Goal: Task Accomplishment & Management: Manage account settings

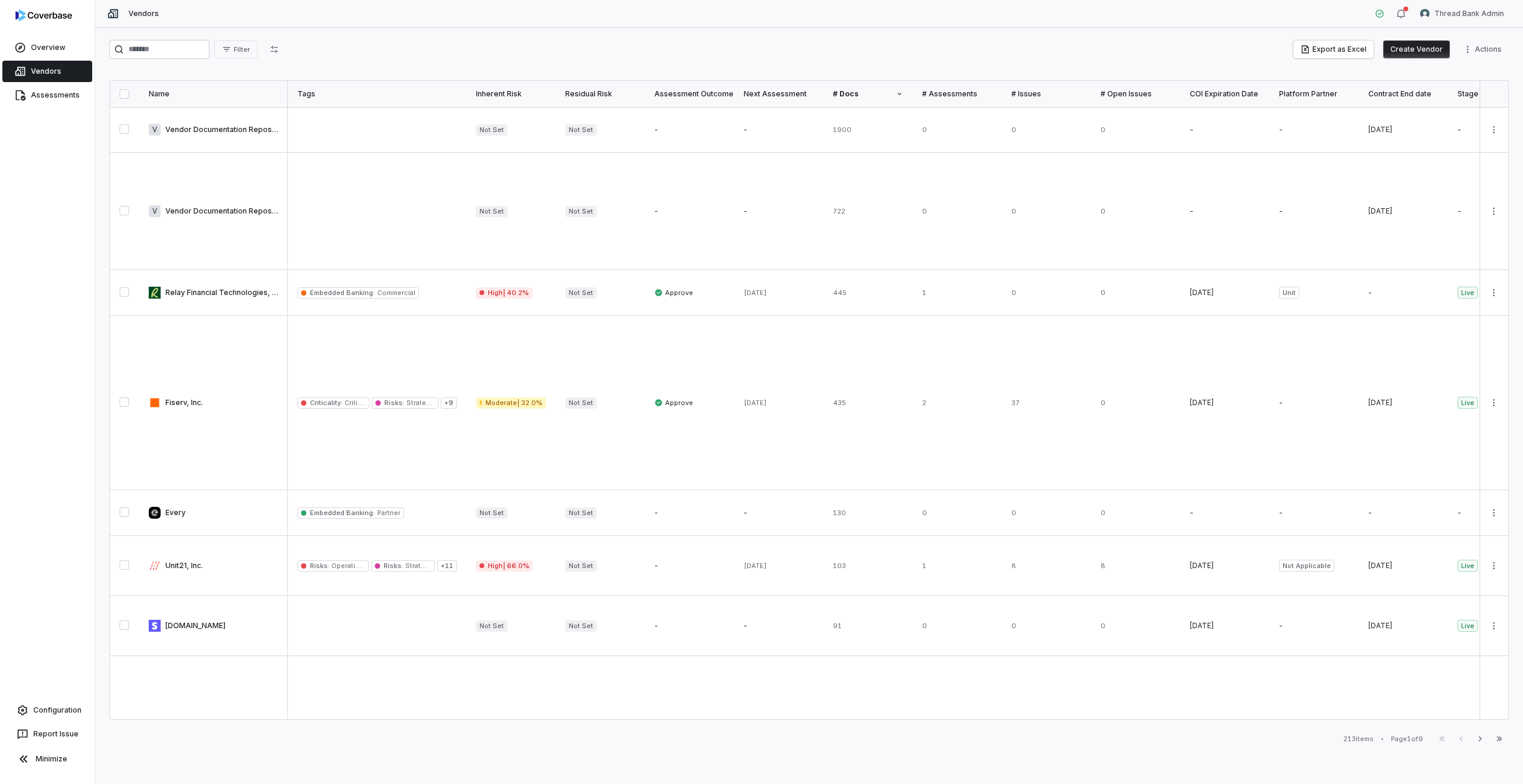
scroll to position [0, 111]
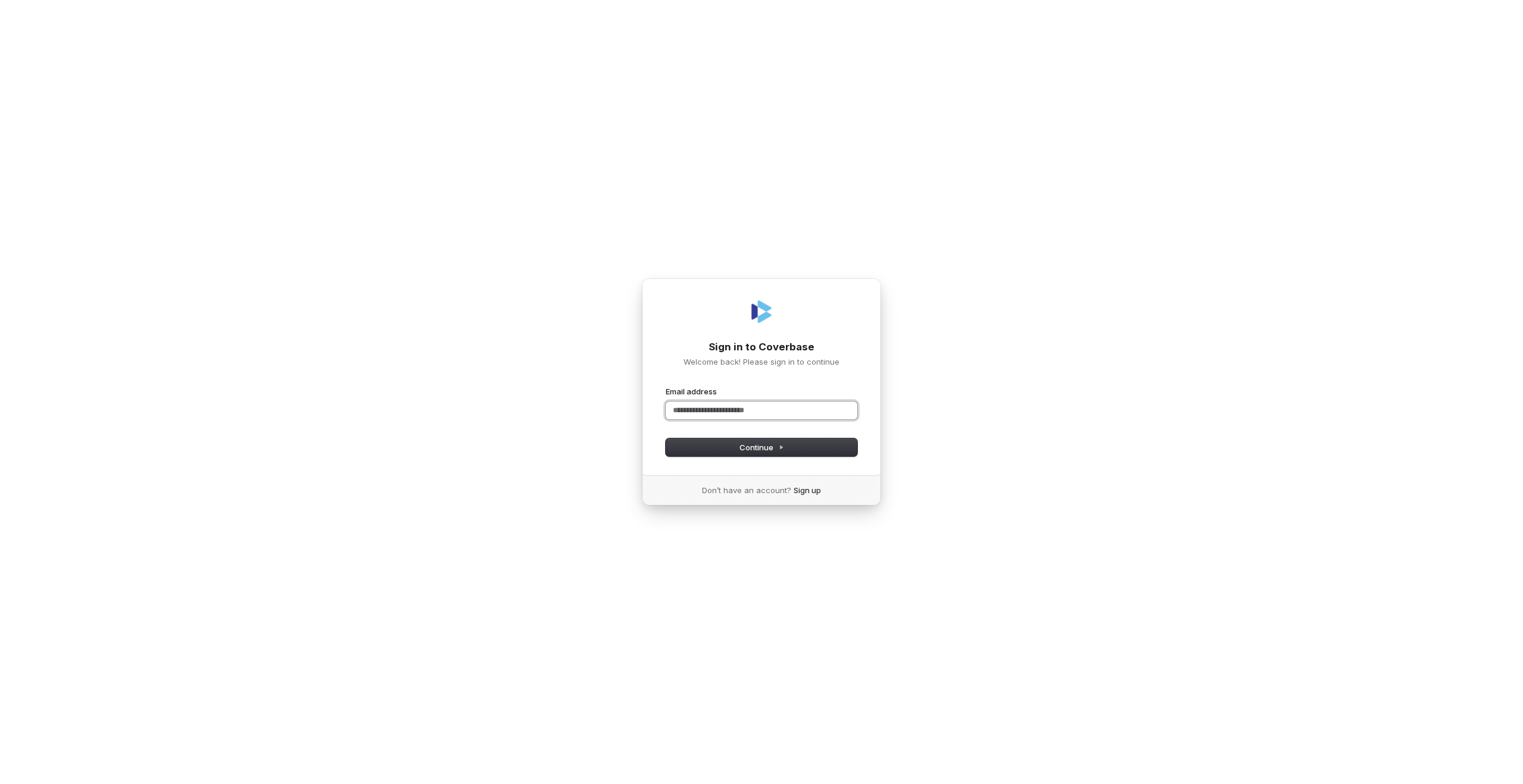
click at [687, 405] on input "Email address" at bounding box center [761, 410] width 192 height 18
click at [739, 410] on input "Email address" at bounding box center [761, 410] width 192 height 18
type input "****"
click at [0, 783] on com-1password-button at bounding box center [0, 784] width 0 height 0
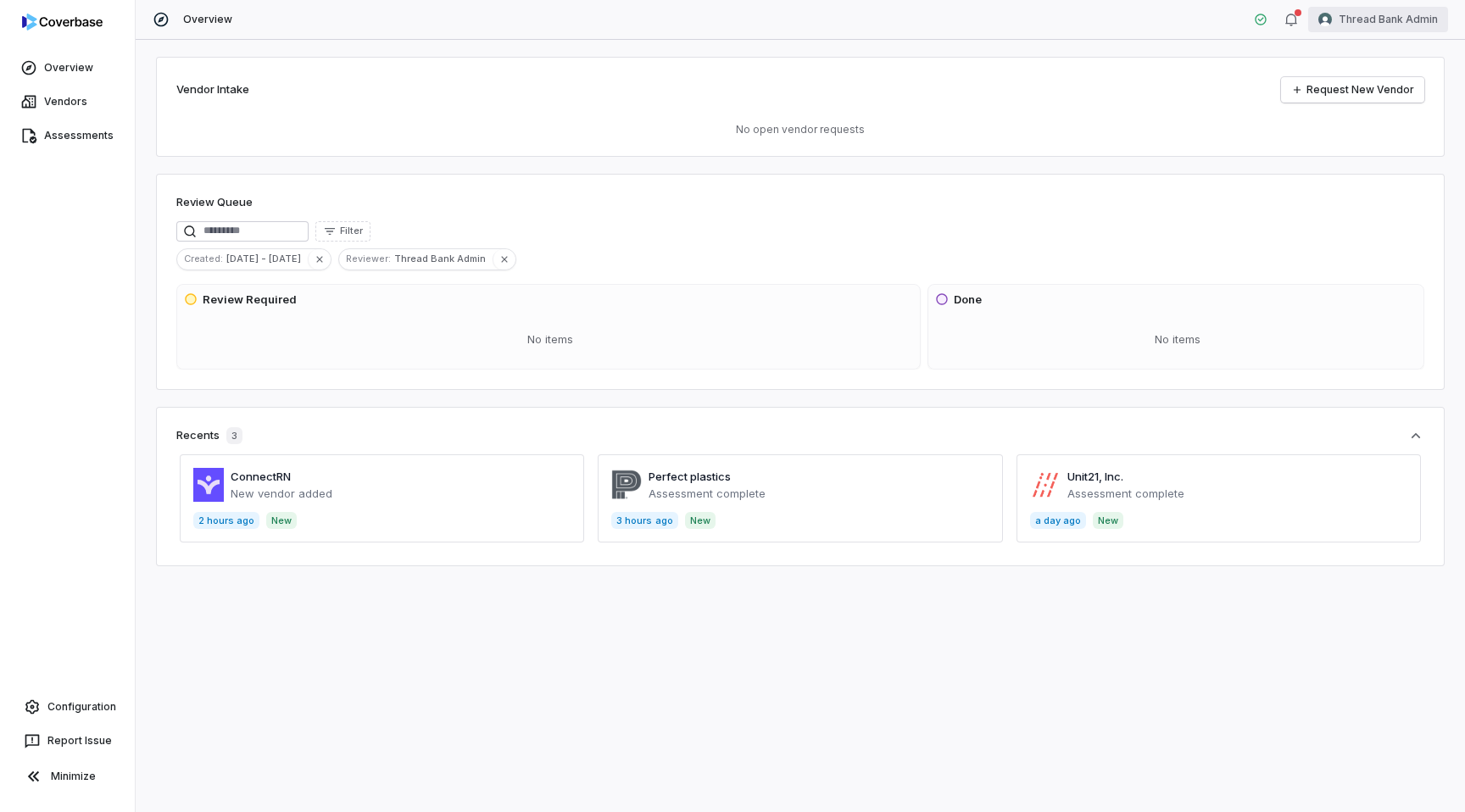
click at [1380, 19] on html "Overview Vendors Assessments Configuration Report Issue Minimize Overview Threa…" at bounding box center [732, 406] width 1465 height 812
click at [1371, 160] on div "Log out" at bounding box center [1377, 156] width 129 height 28
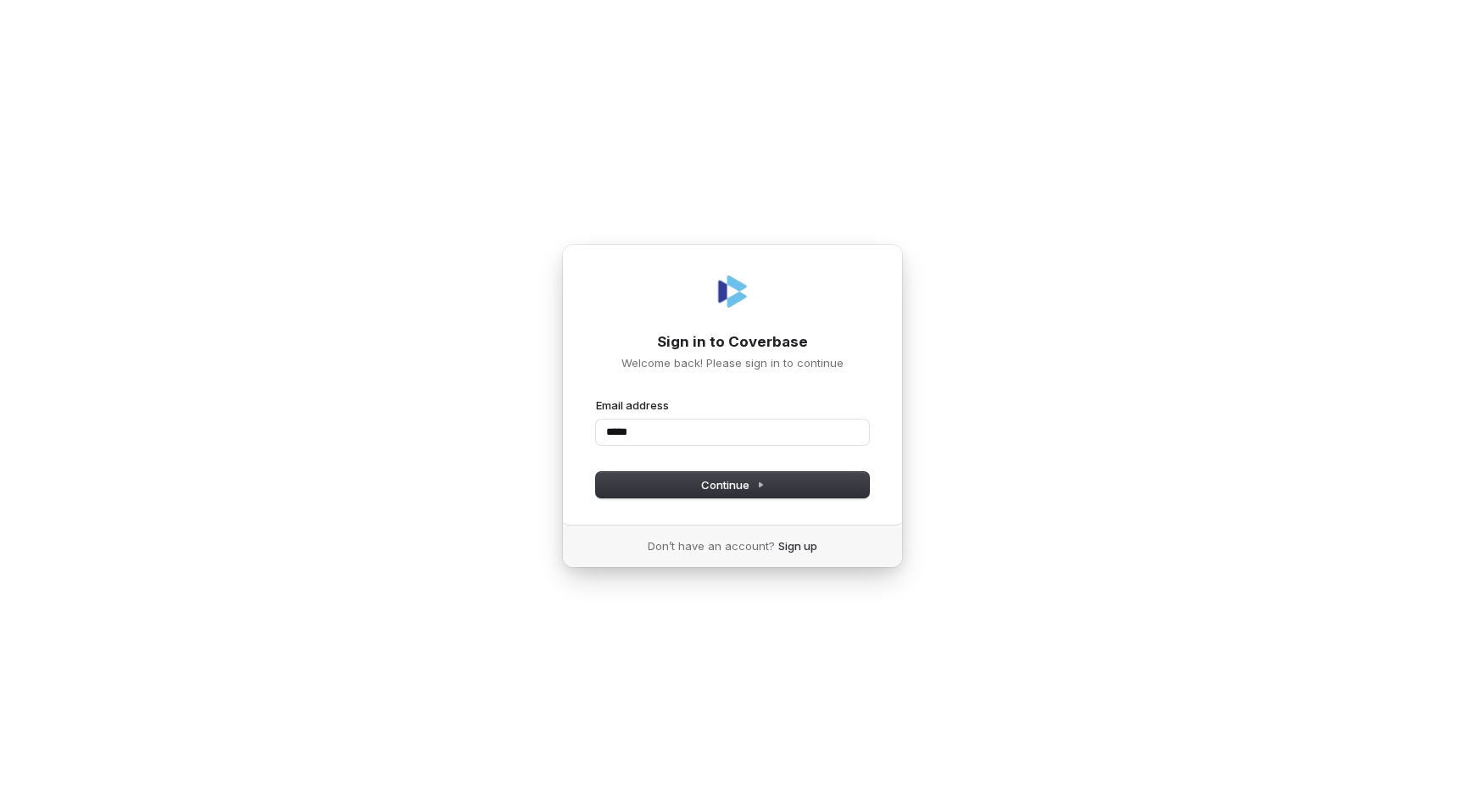
click at [0, 811] on com-1password-button at bounding box center [0, 812] width 0 height 0
type input "*****"
click at [691, 426] on input "*****" at bounding box center [732, 432] width 273 height 26
type input "*****"
type input "**********"
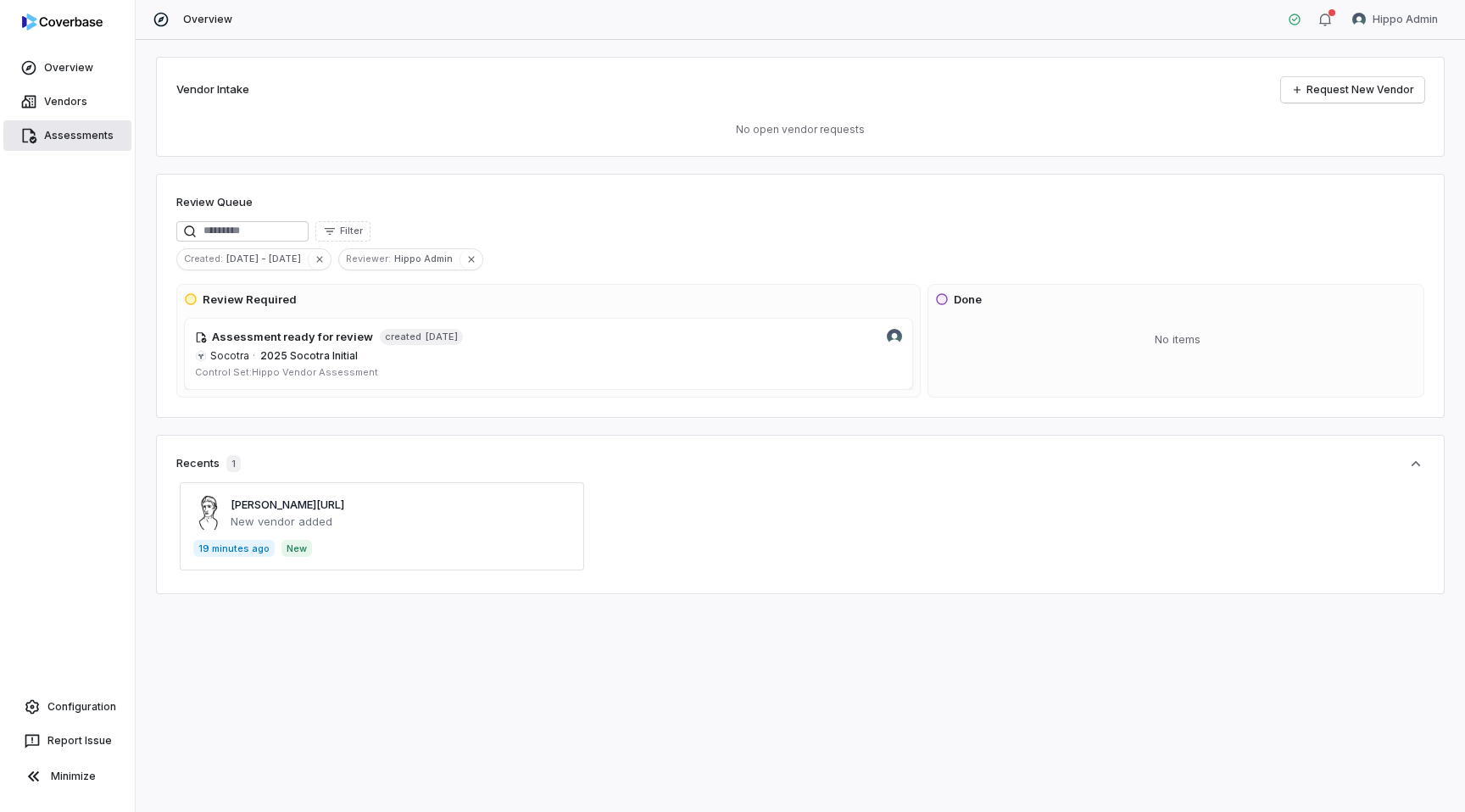
click at [89, 138] on link "Assessments" at bounding box center [68, 136] width 128 height 30
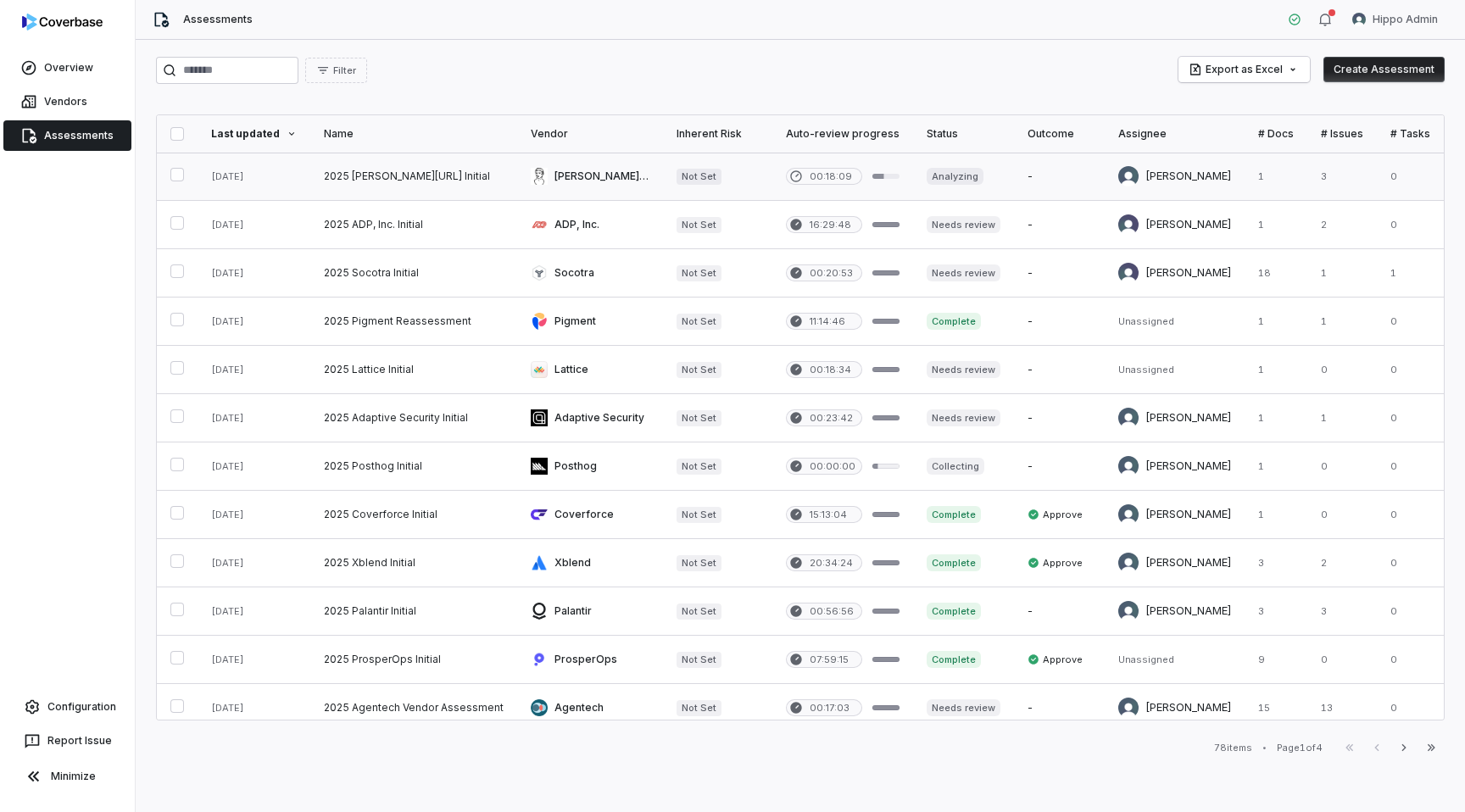
click at [599, 188] on link at bounding box center [590, 176] width 146 height 48
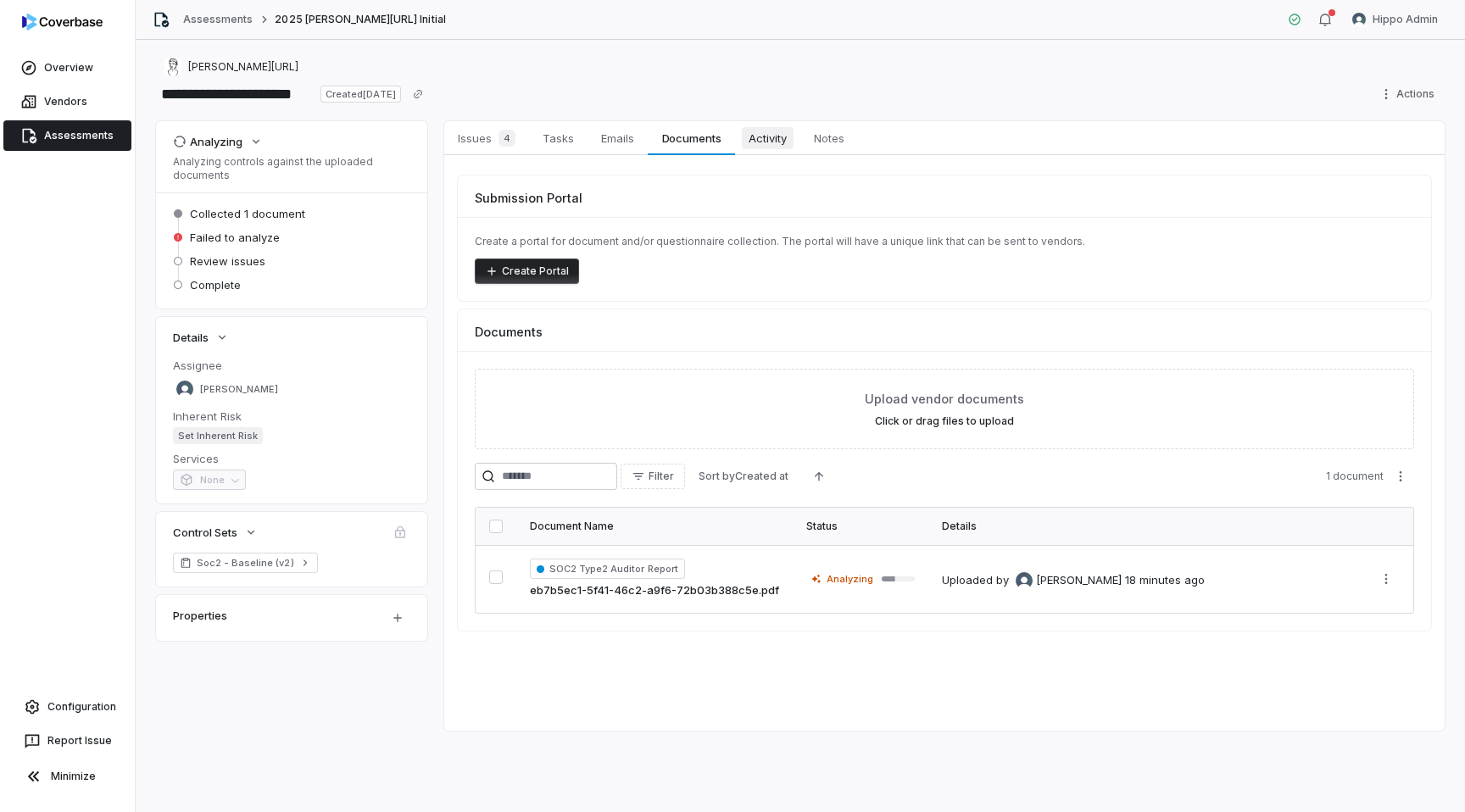
click at [768, 138] on span "Activity" at bounding box center [768, 138] width 51 height 22
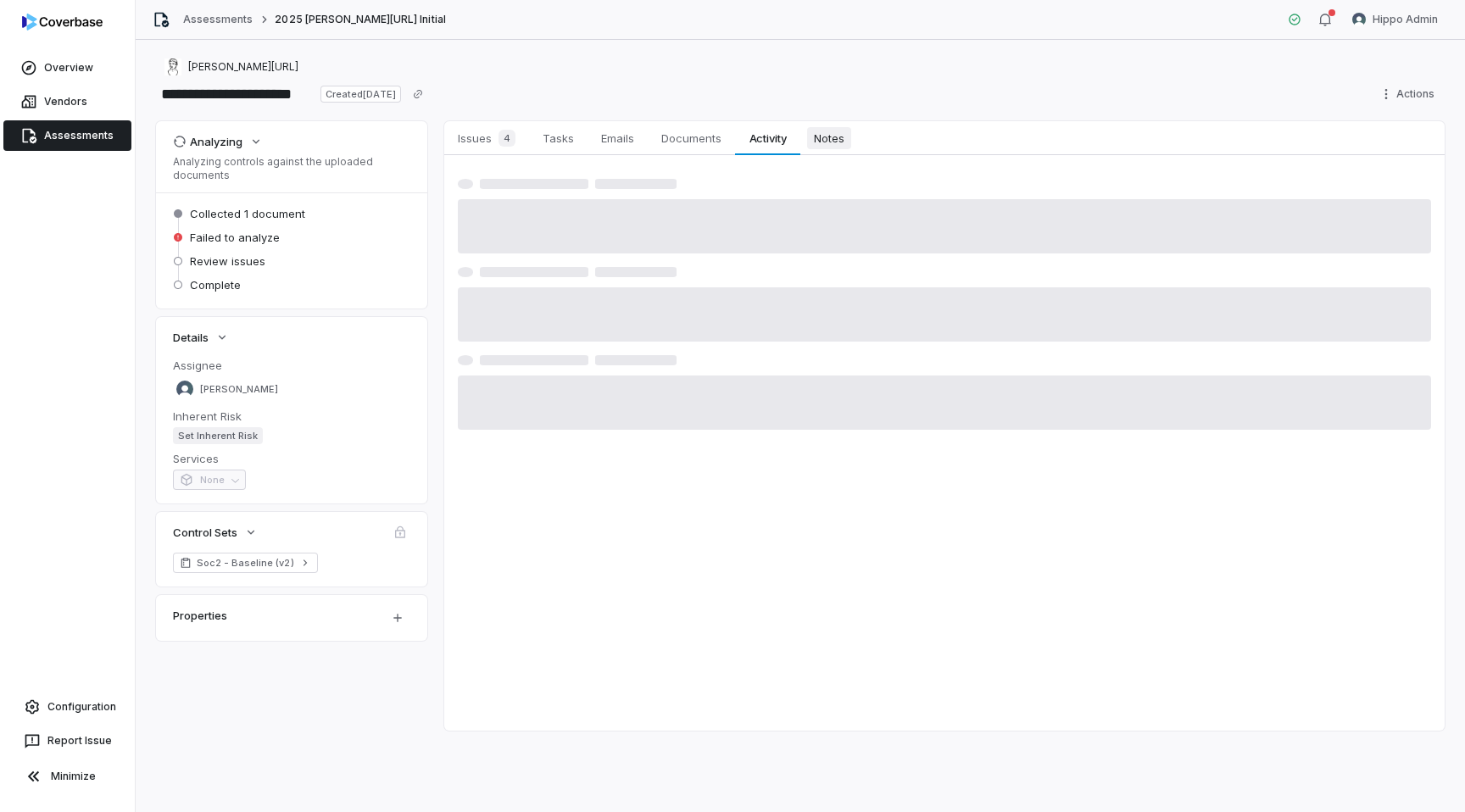
click at [848, 147] on span "Notes" at bounding box center [829, 138] width 44 height 22
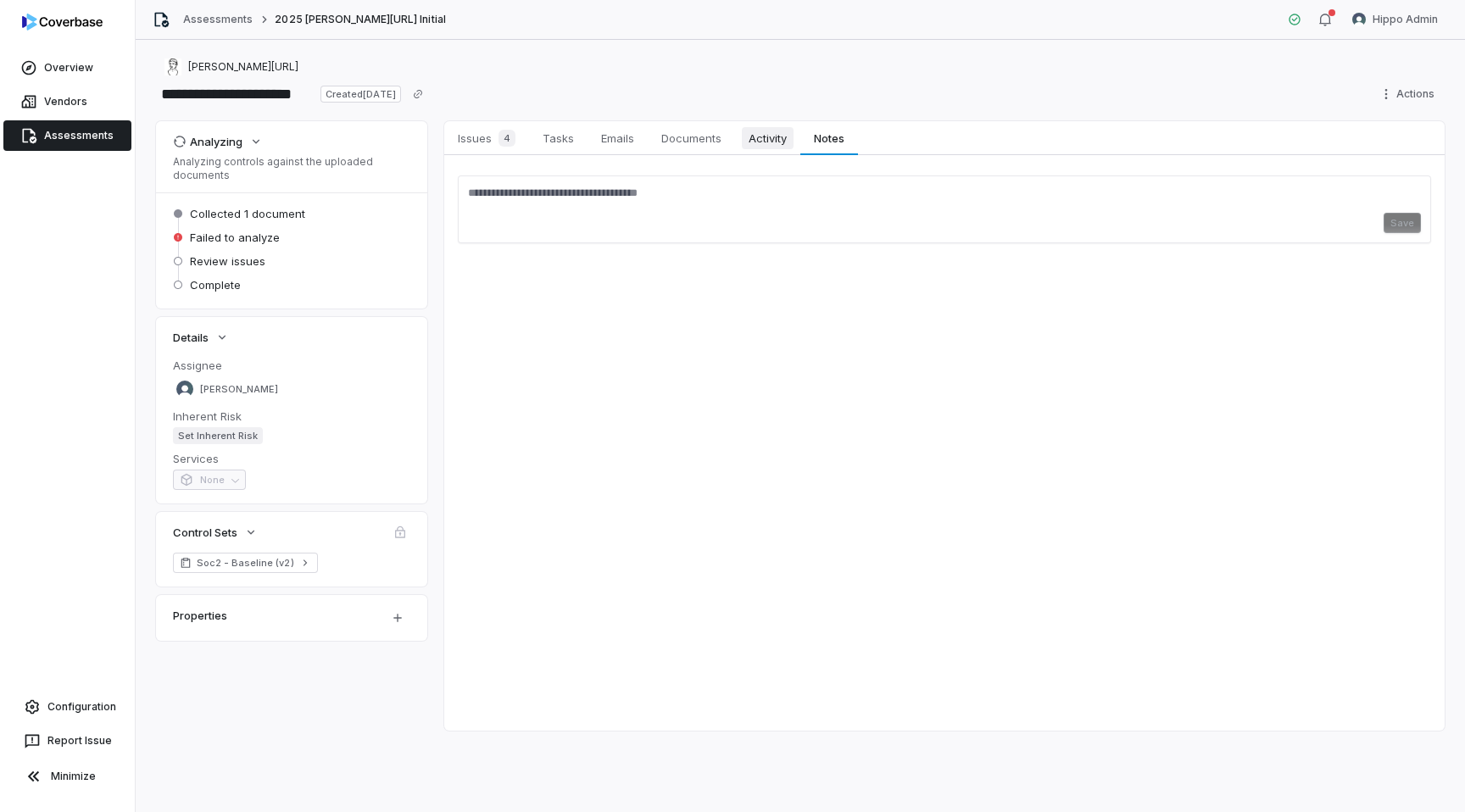
click at [776, 143] on span "Activity" at bounding box center [768, 138] width 51 height 22
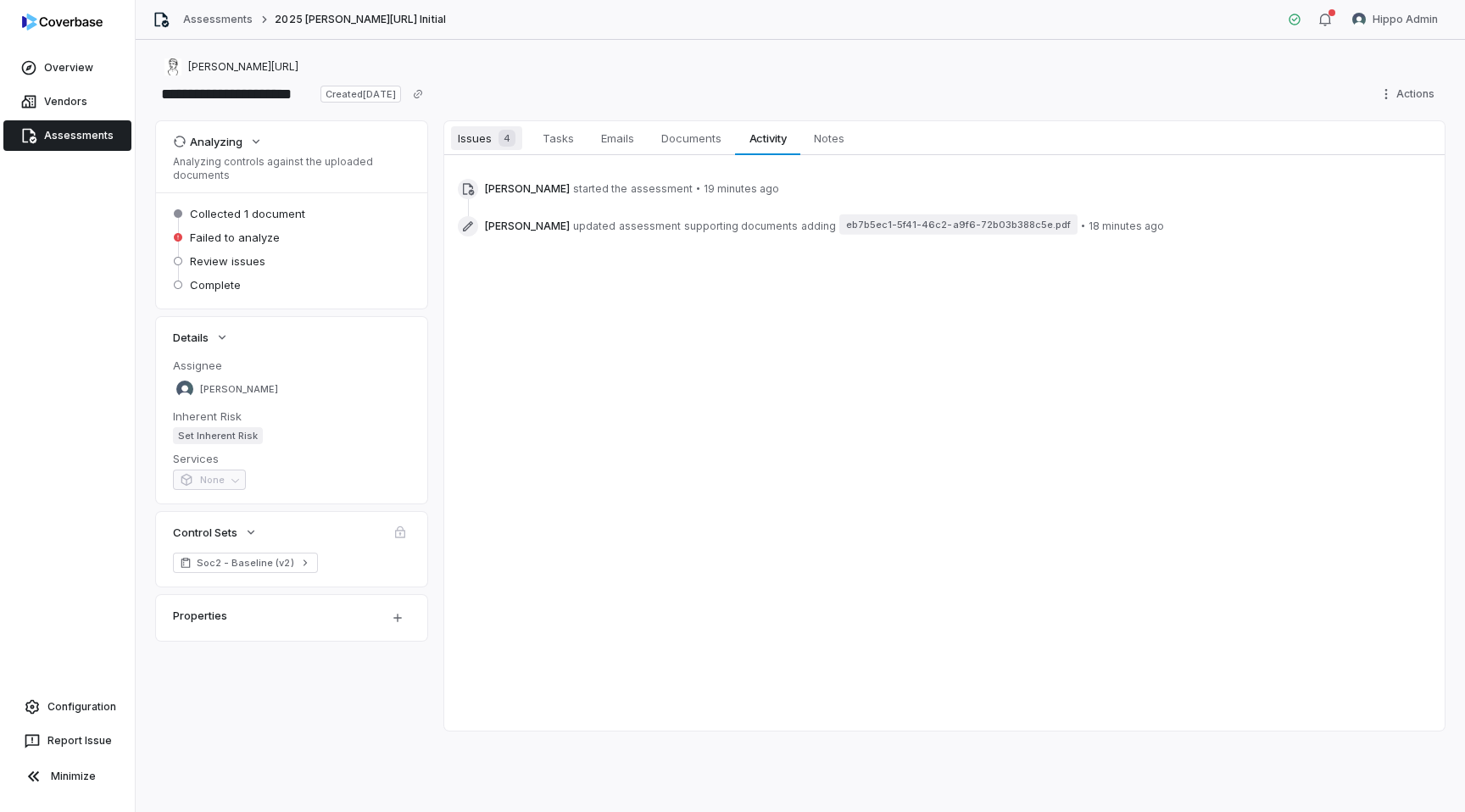
click at [488, 128] on span "Issues 4" at bounding box center [486, 138] width 71 height 24
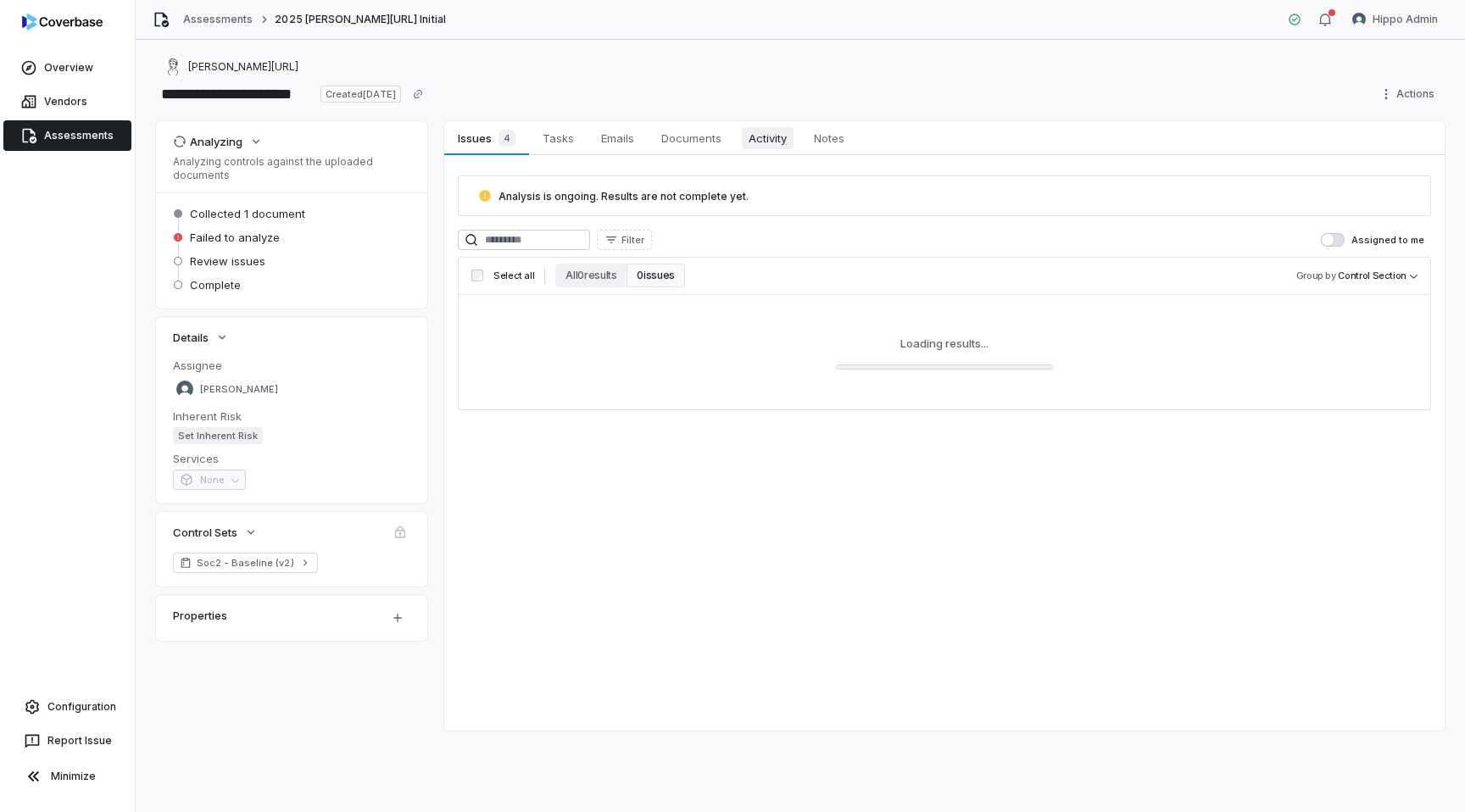
click at [752, 128] on span "Activity" at bounding box center [768, 138] width 51 height 22
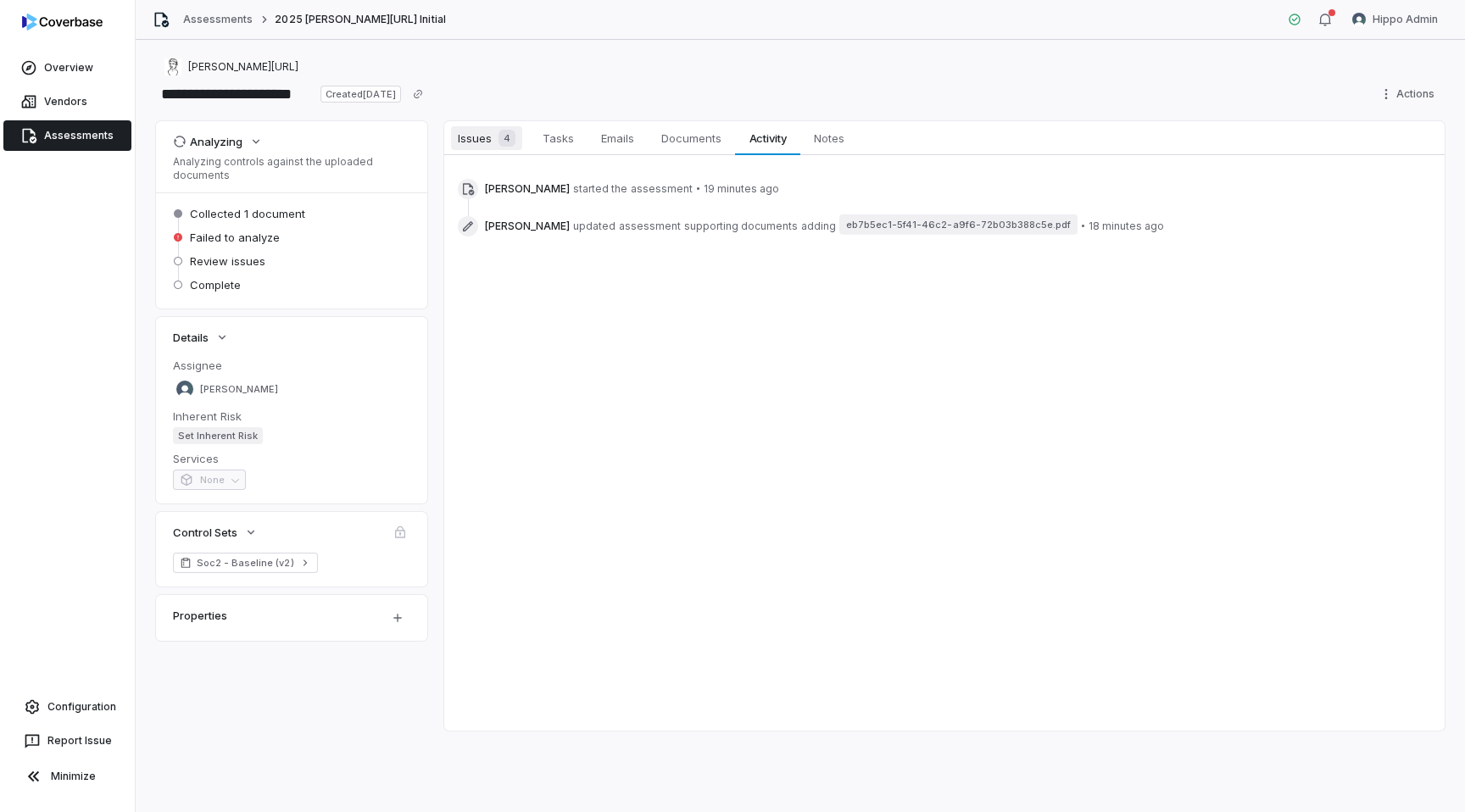
click at [487, 145] on span "Issues 4" at bounding box center [486, 138] width 71 height 24
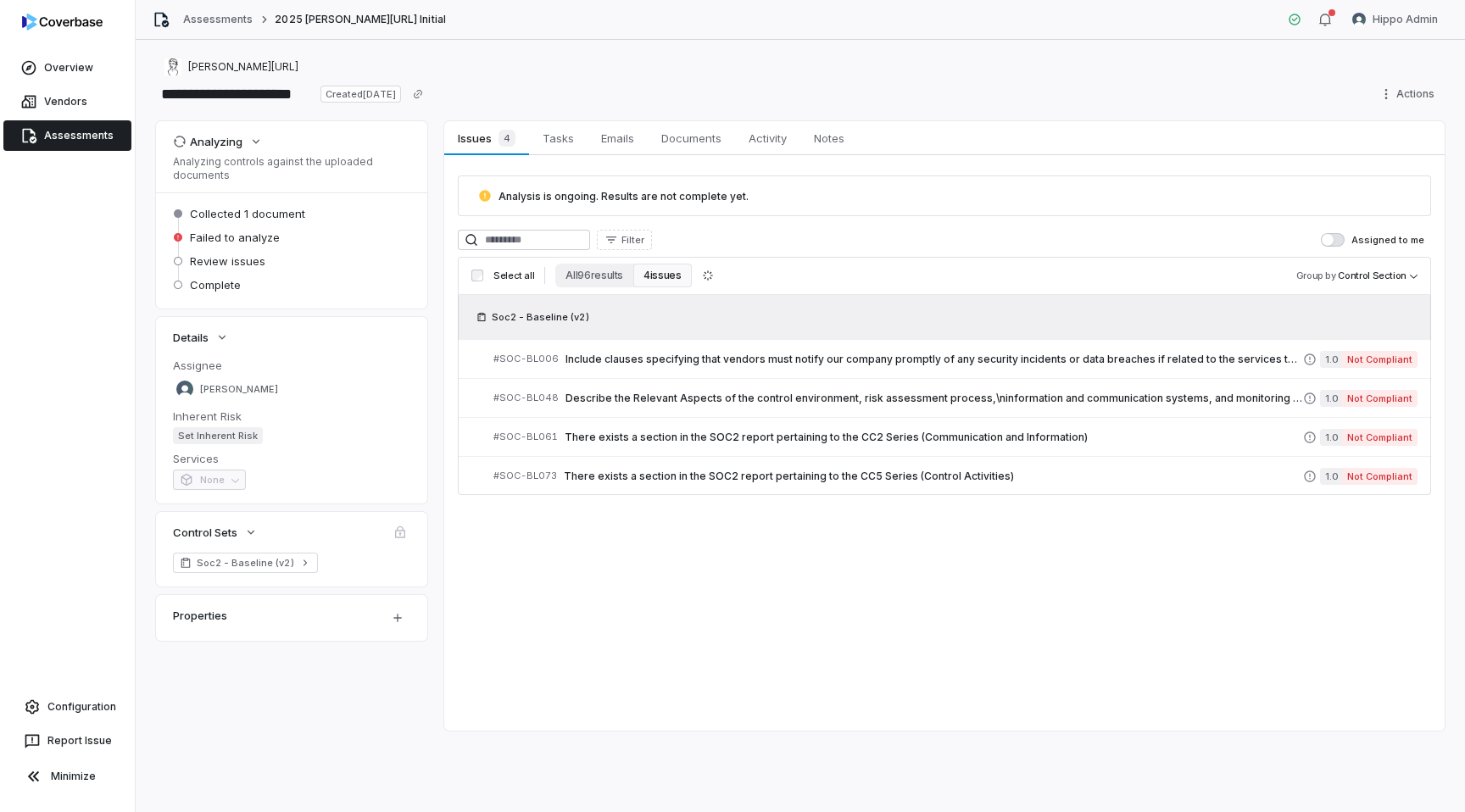
click at [1328, 103] on div "**********" at bounding box center [800, 94] width 1289 height 28
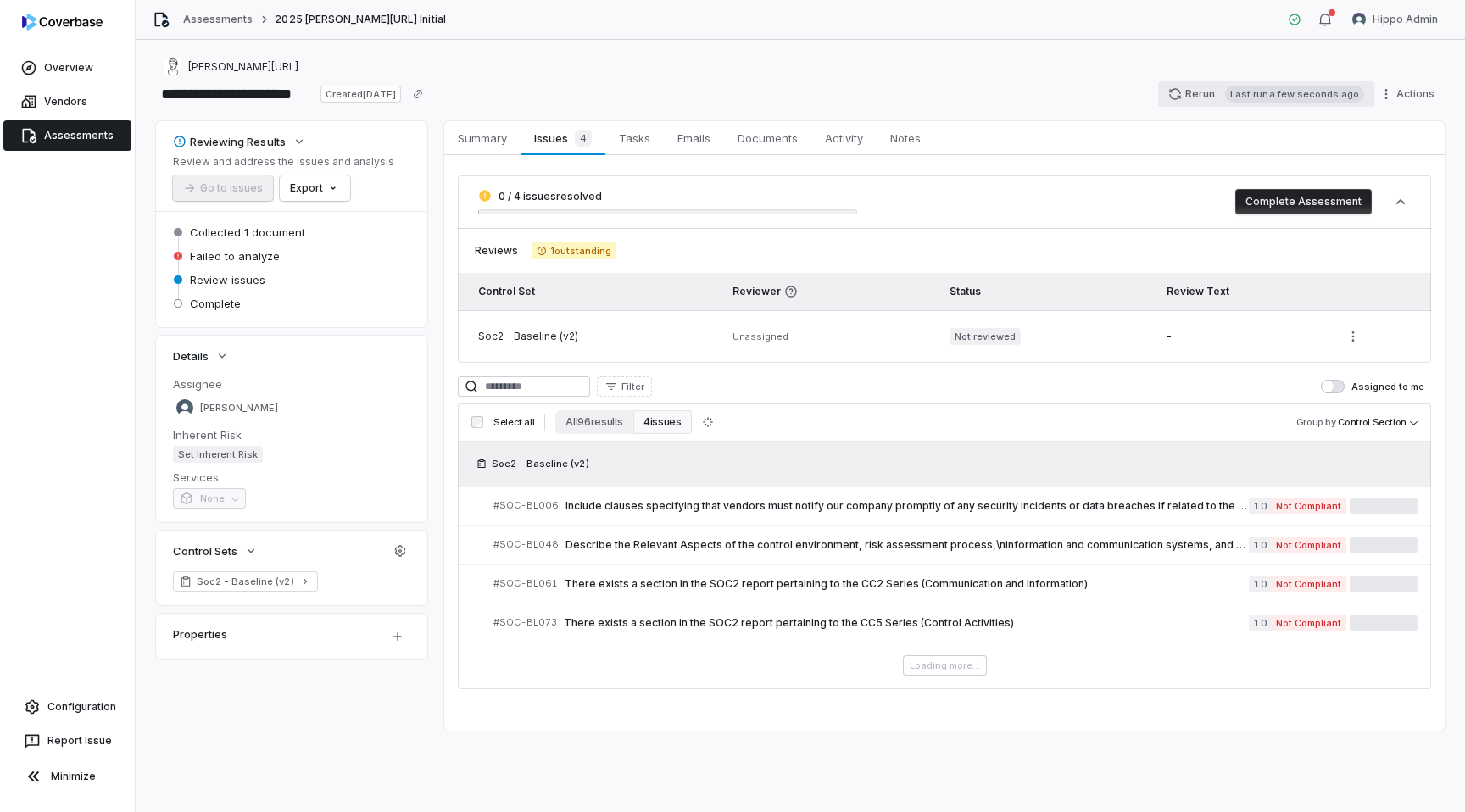
click at [1194, 94] on button "Rerun Last run a few seconds ago" at bounding box center [1265, 94] width 216 height 26
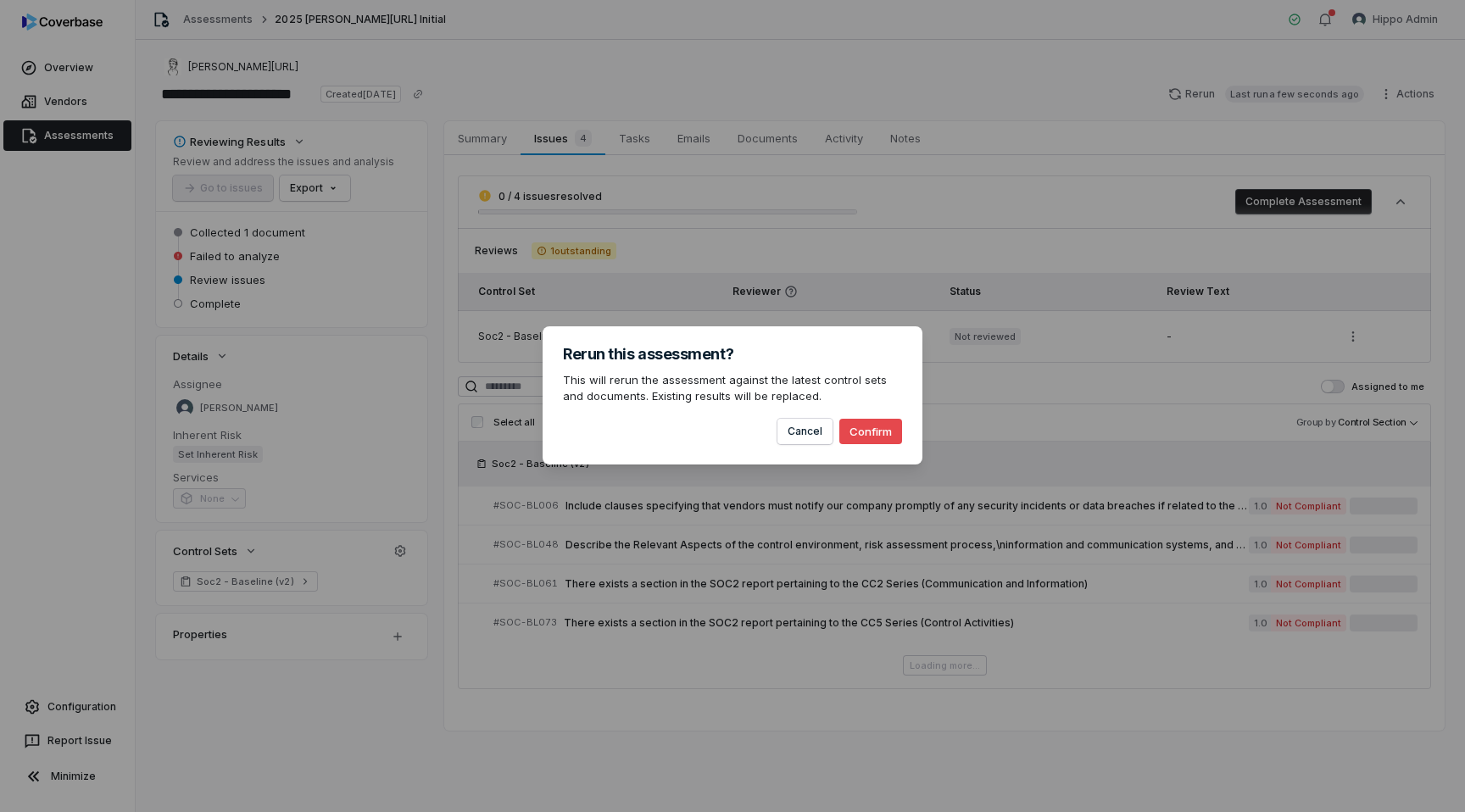
click at [889, 431] on button "Confirm" at bounding box center [870, 431] width 63 height 26
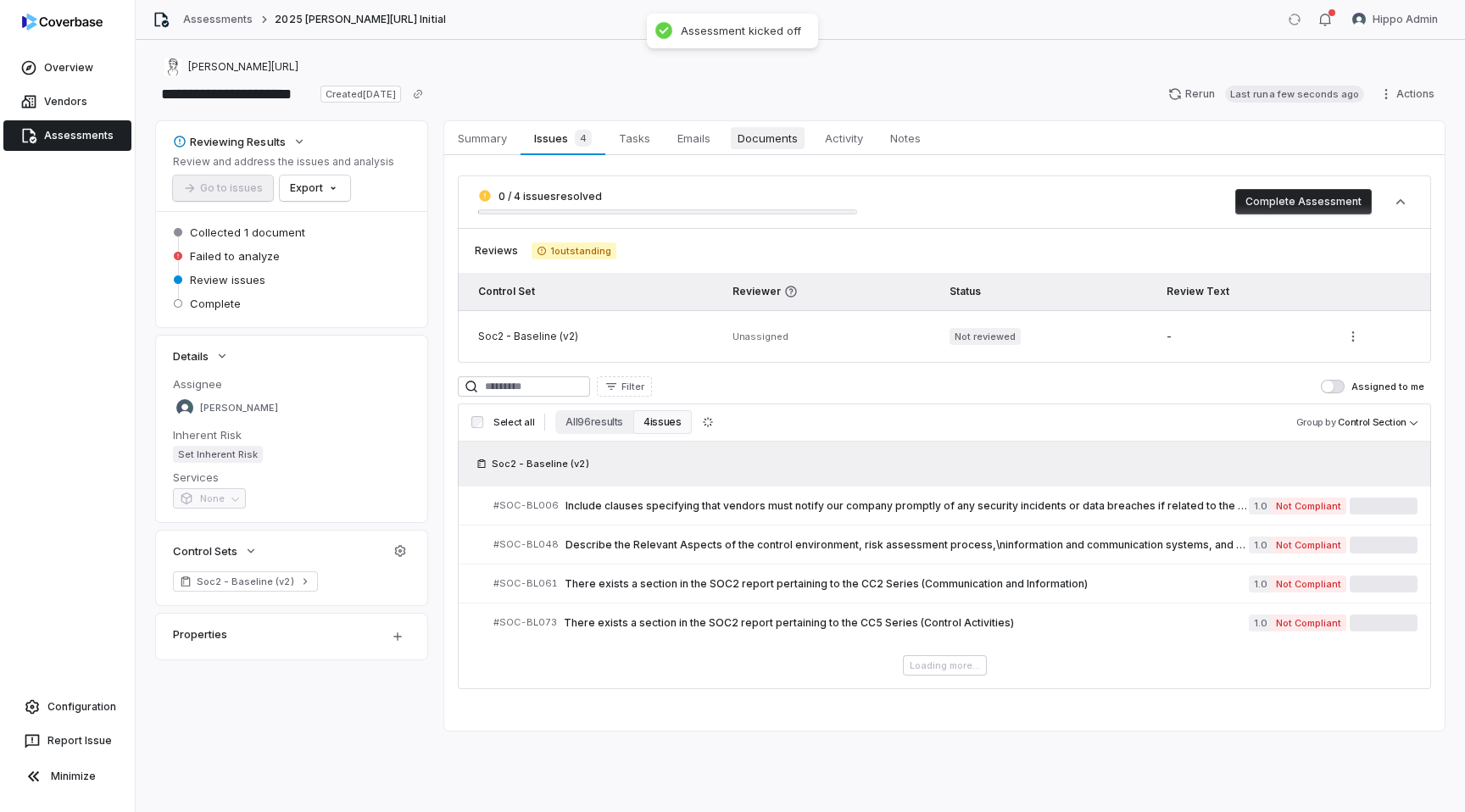
click at [760, 140] on span "Documents" at bounding box center [768, 138] width 74 height 22
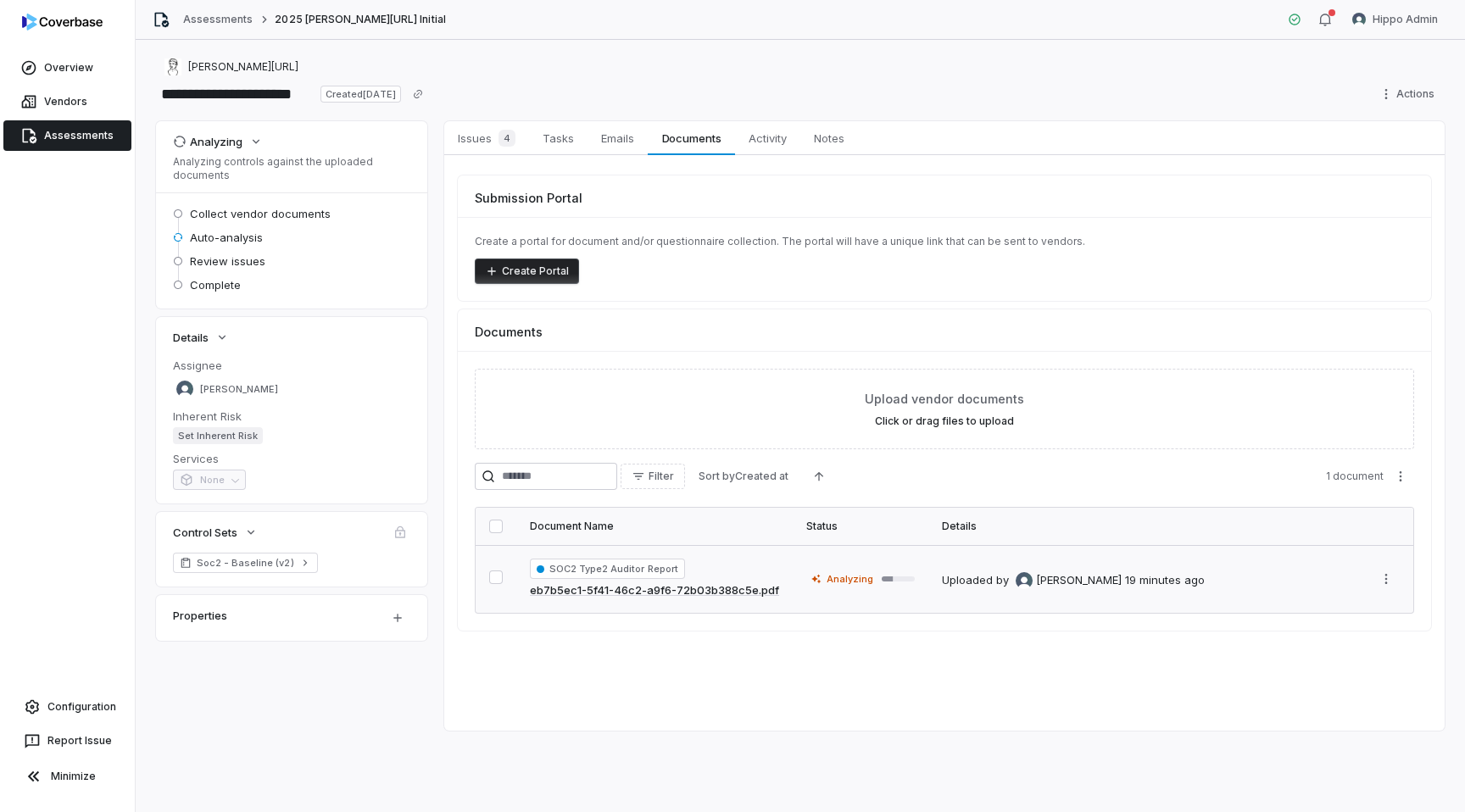
click at [764, 564] on div "SOC2 Type2 Auditor Report eb7b5ec1-5f41-46c2-a9f6-72b03b388c5e.pdf" at bounding box center [654, 578] width 249 height 41
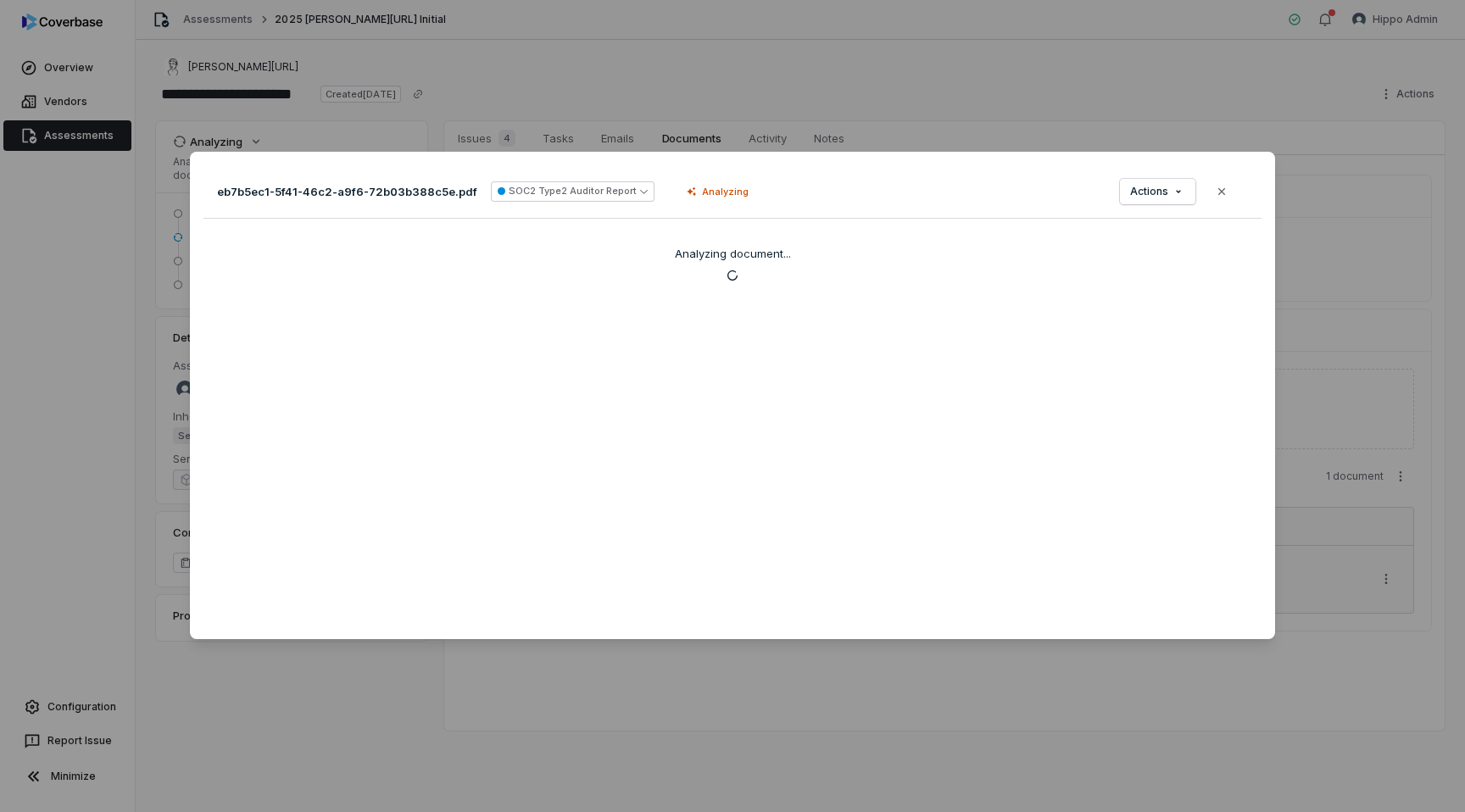
click at [538, 83] on div "Document Preview eb7b5ec1-5f41-46c2-a9f6-72b03b388c5e.pdf SOC2 Type2 Auditor Re…" at bounding box center [732, 406] width 1465 height 812
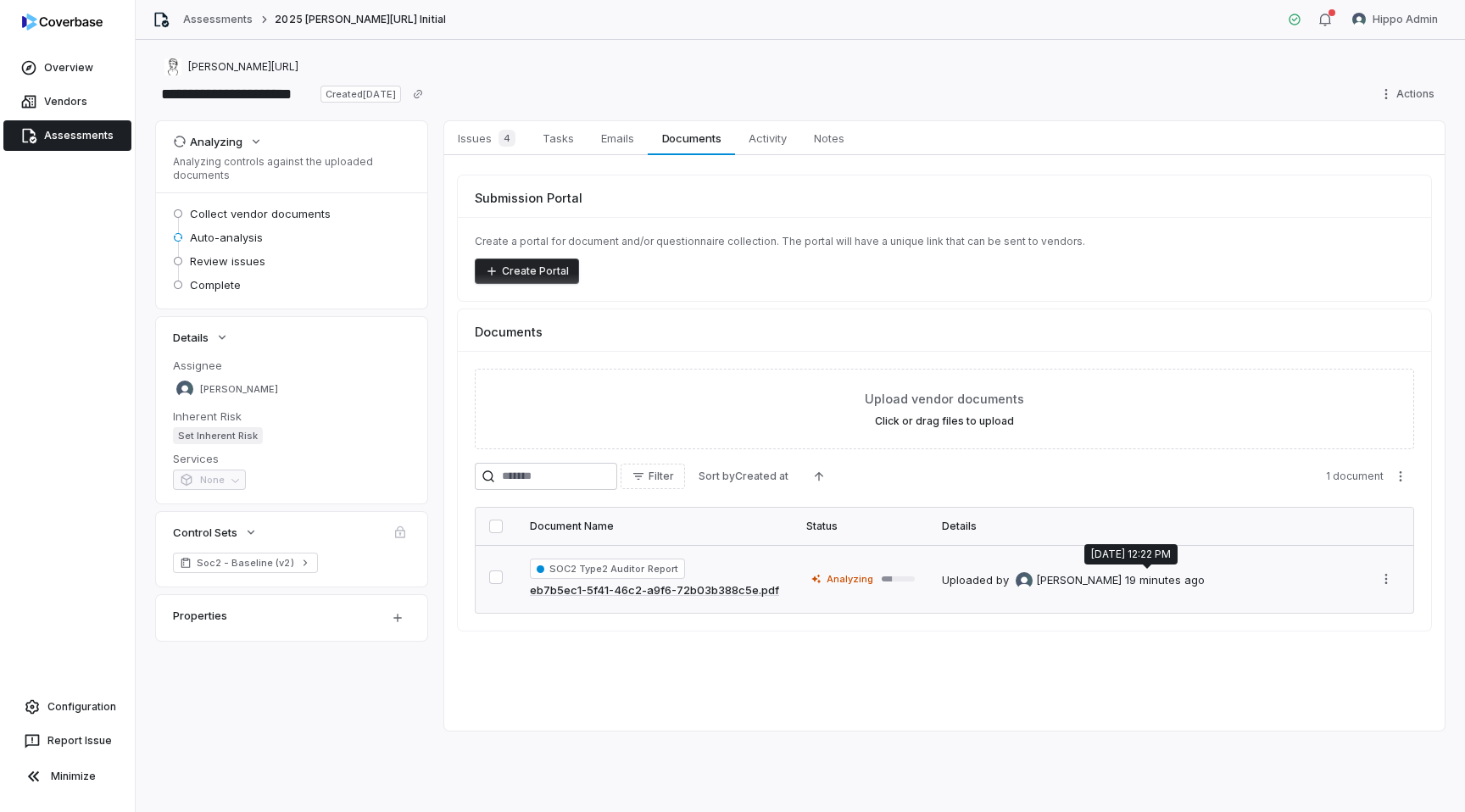
click at [1129, 585] on div "19 minutes ago" at bounding box center [1165, 581] width 80 height 17
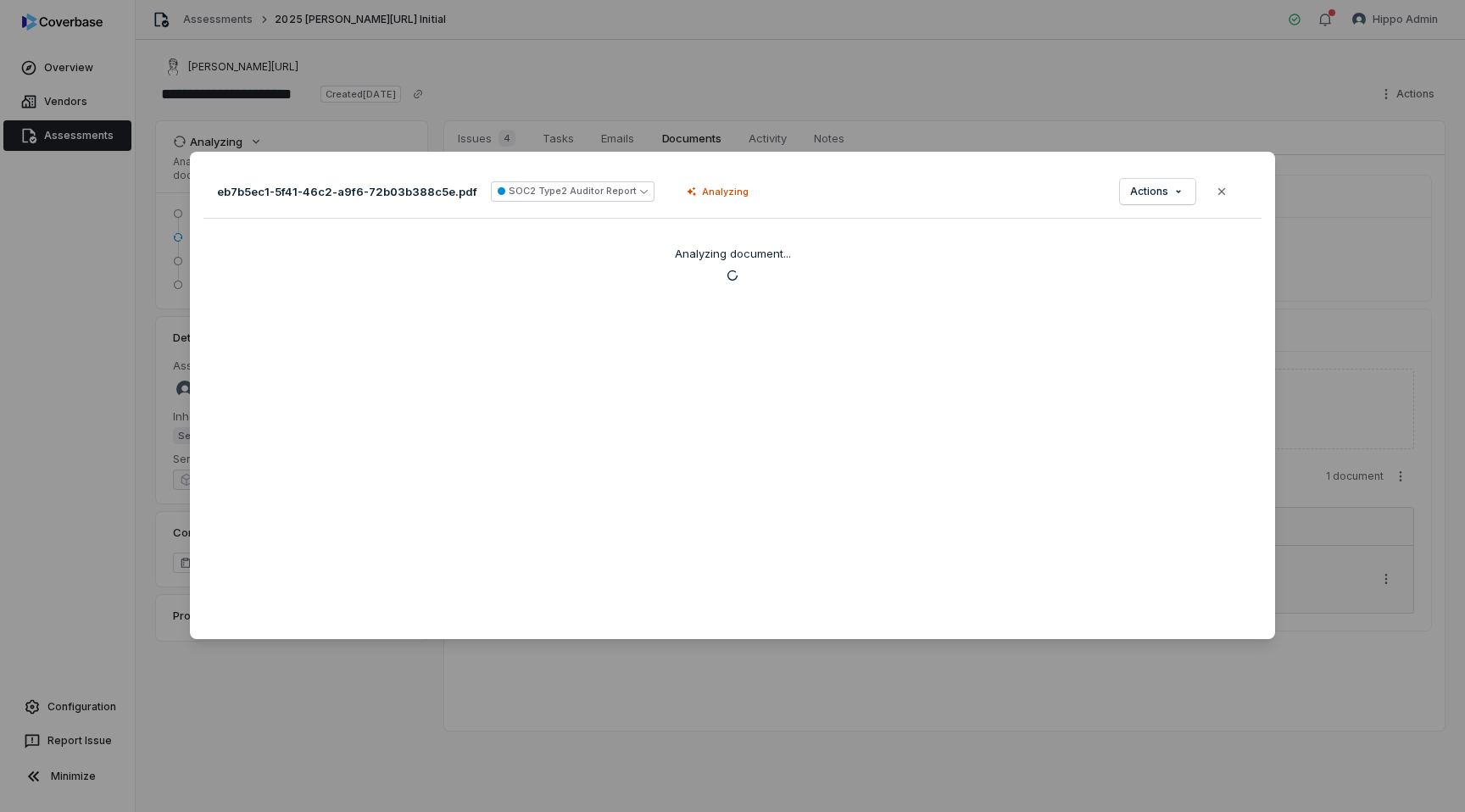
click at [877, 706] on div "Document Preview eb7b5ec1-5f41-46c2-a9f6-72b03b388c5e.pdf SOC2 Type2 Auditor Re…" at bounding box center [732, 406] width 1465 height 812
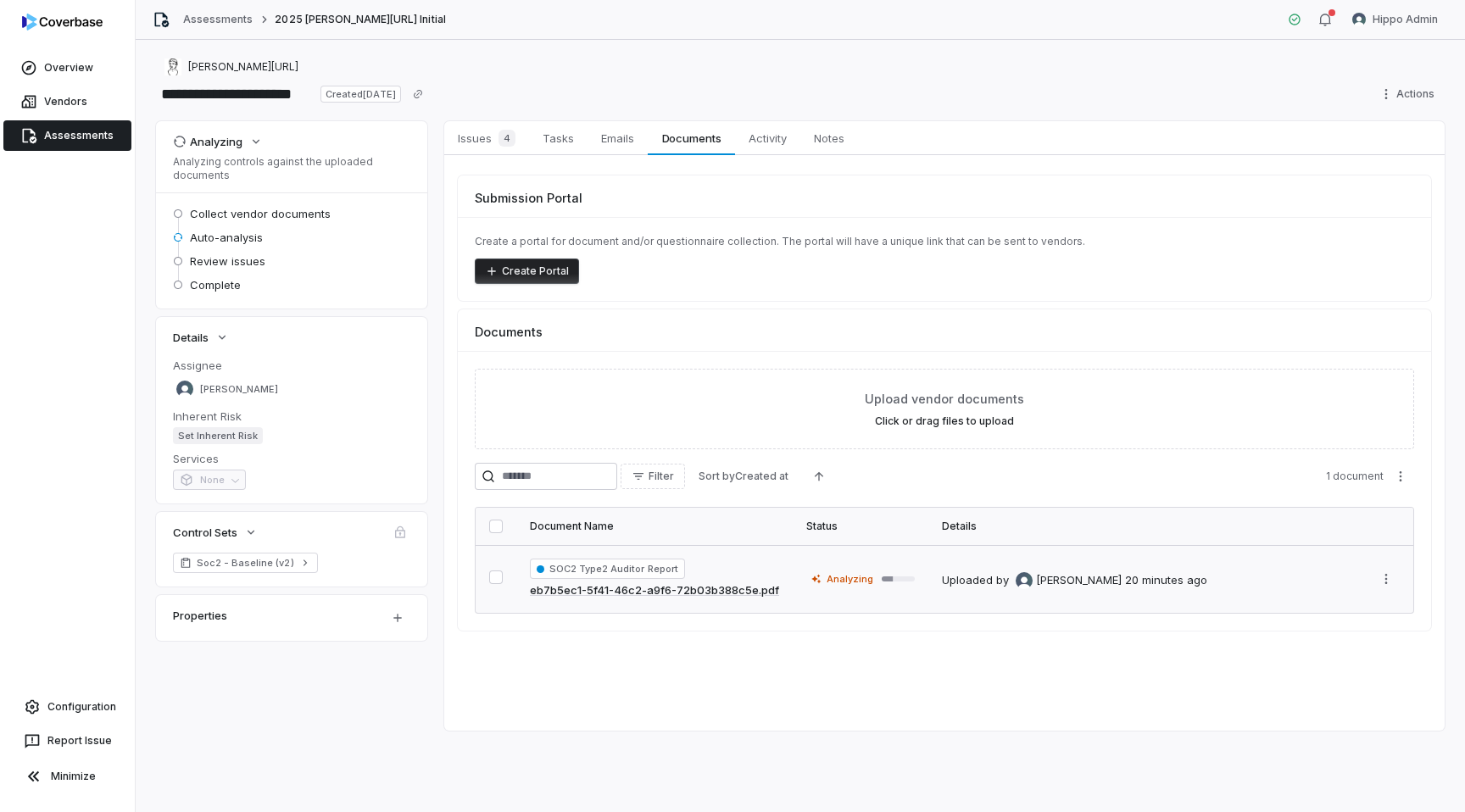
click at [871, 573] on span "Analyzing" at bounding box center [843, 579] width 72 height 17
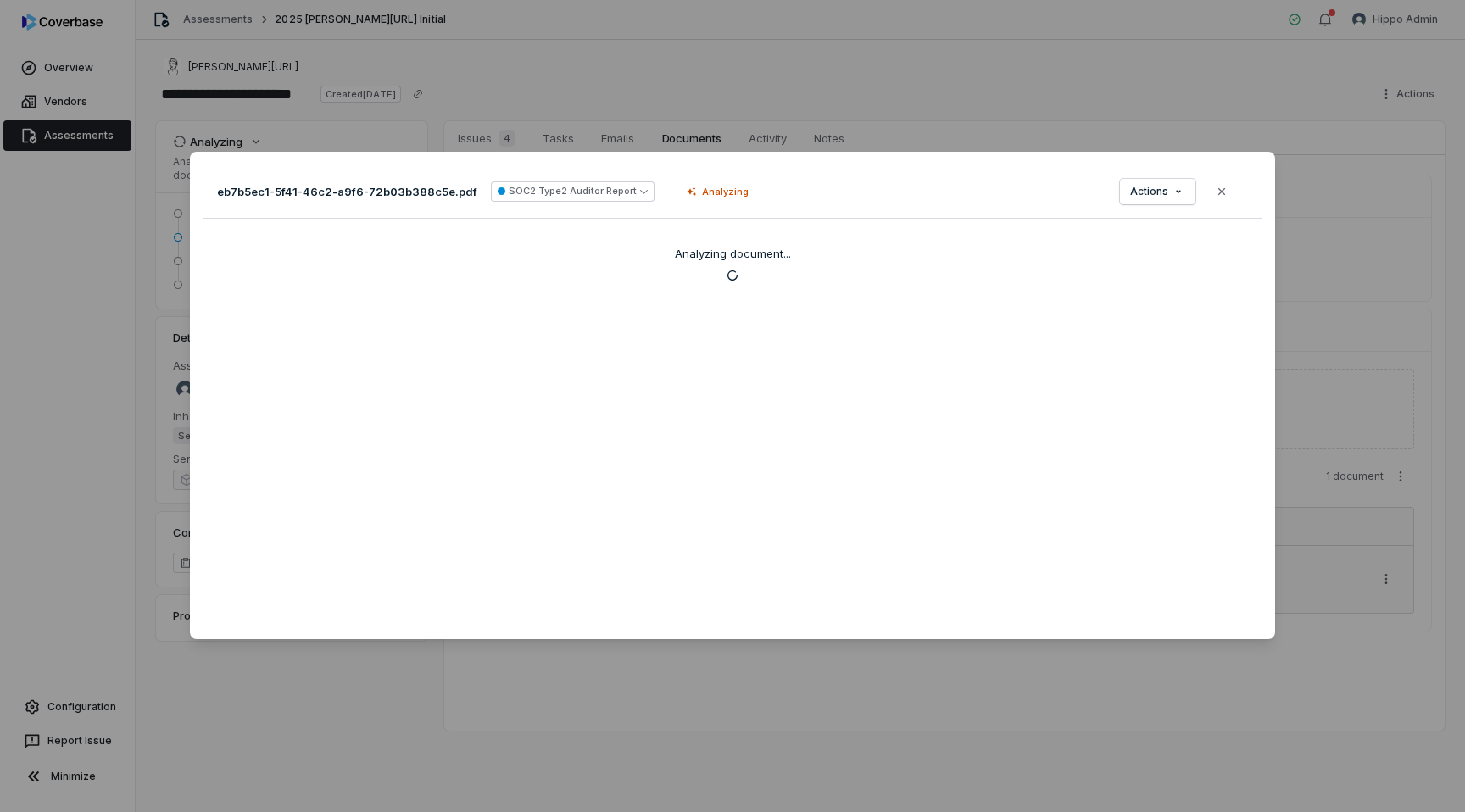
click at [846, 675] on div "Document Preview eb7b5ec1-5f41-46c2-a9f6-72b03b388c5e.pdf SOC2 Type2 Auditor Re…" at bounding box center [732, 406] width 1465 height 563
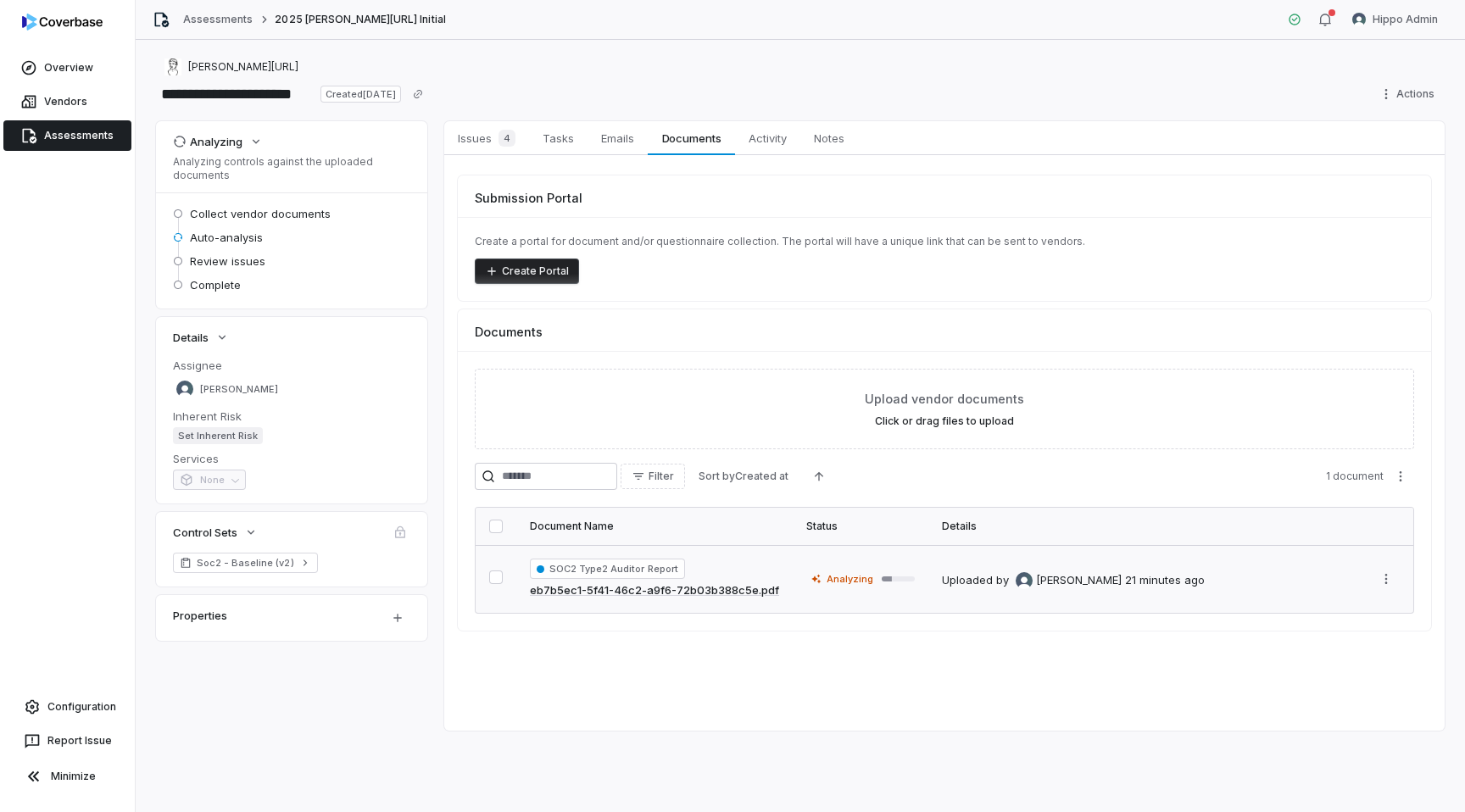
click at [596, 589] on link "eb7b5ec1-5f41-46c2-a9f6-72b03b388c5e.pdf" at bounding box center [654, 590] width 249 height 17
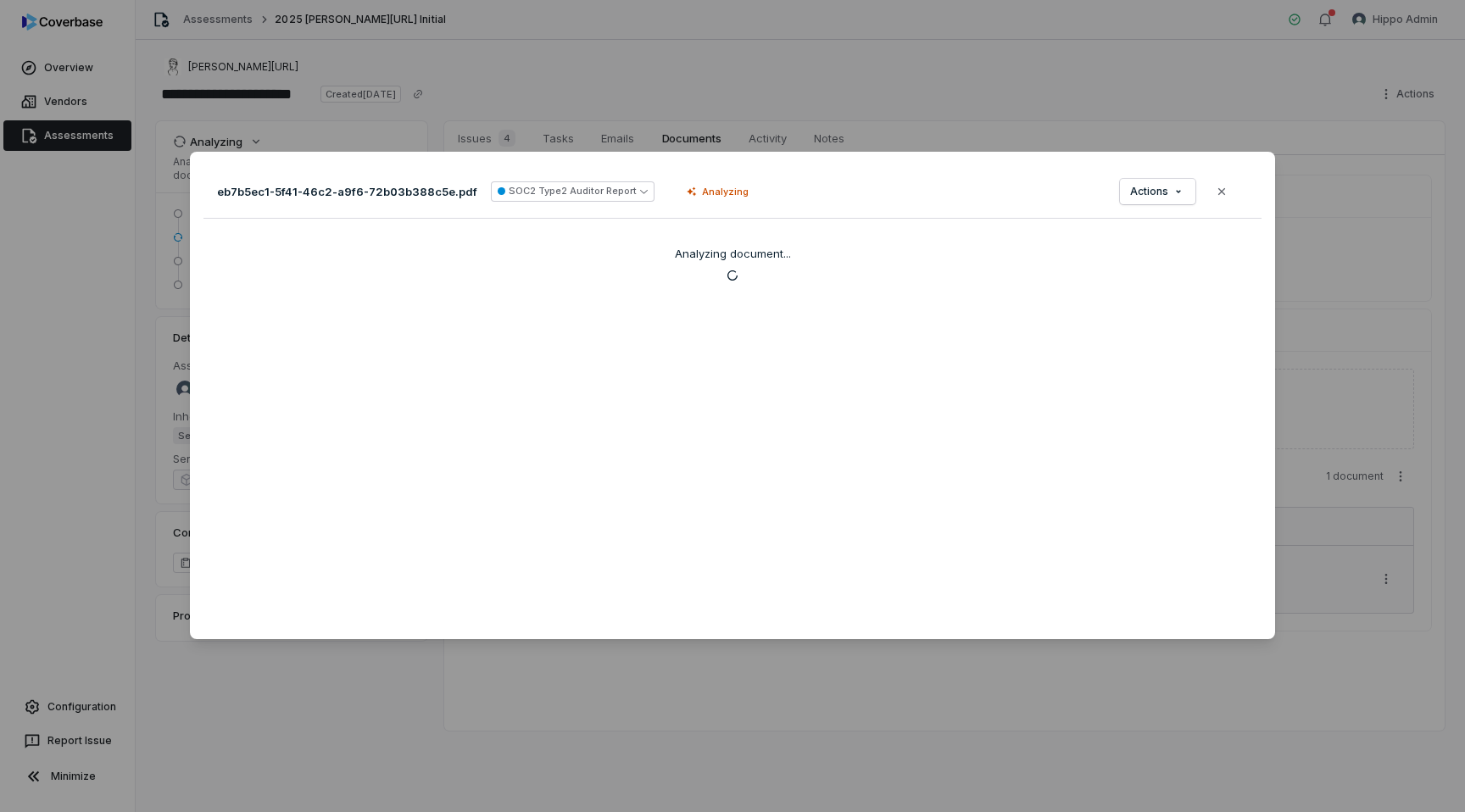
click at [763, 364] on div "eb7b5ec1-5f41-46c2-a9f6-72b03b388c5e.pdf SOC2 Type2 Auditor Report Analyzing Ac…" at bounding box center [732, 396] width 1085 height 487
click at [791, 78] on div "Document Preview eb7b5ec1-5f41-46c2-a9f6-72b03b388c5e.pdf SOC2 Type2 Auditor Re…" at bounding box center [732, 406] width 1465 height 812
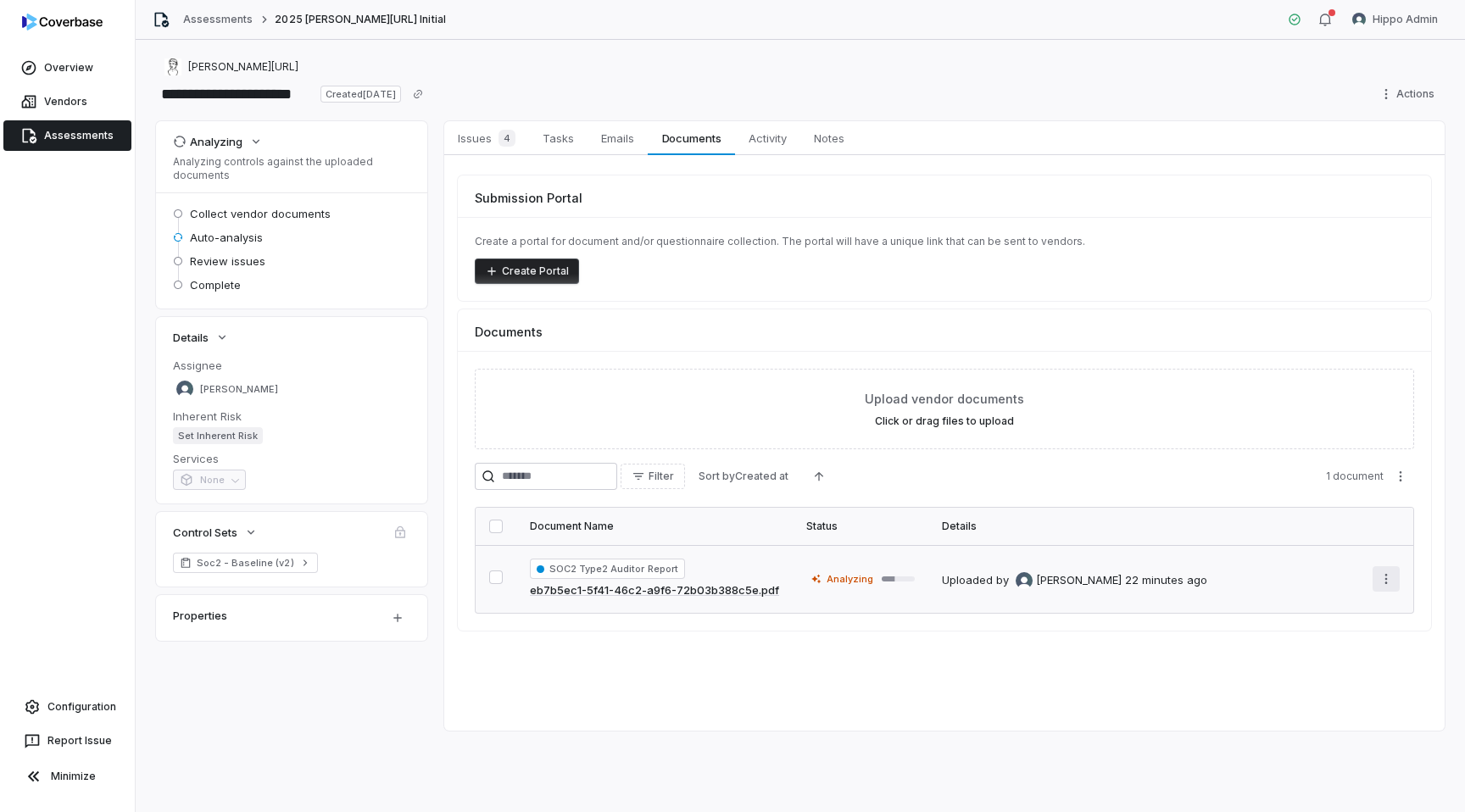
click at [1384, 579] on html "**********" at bounding box center [732, 406] width 1465 height 812
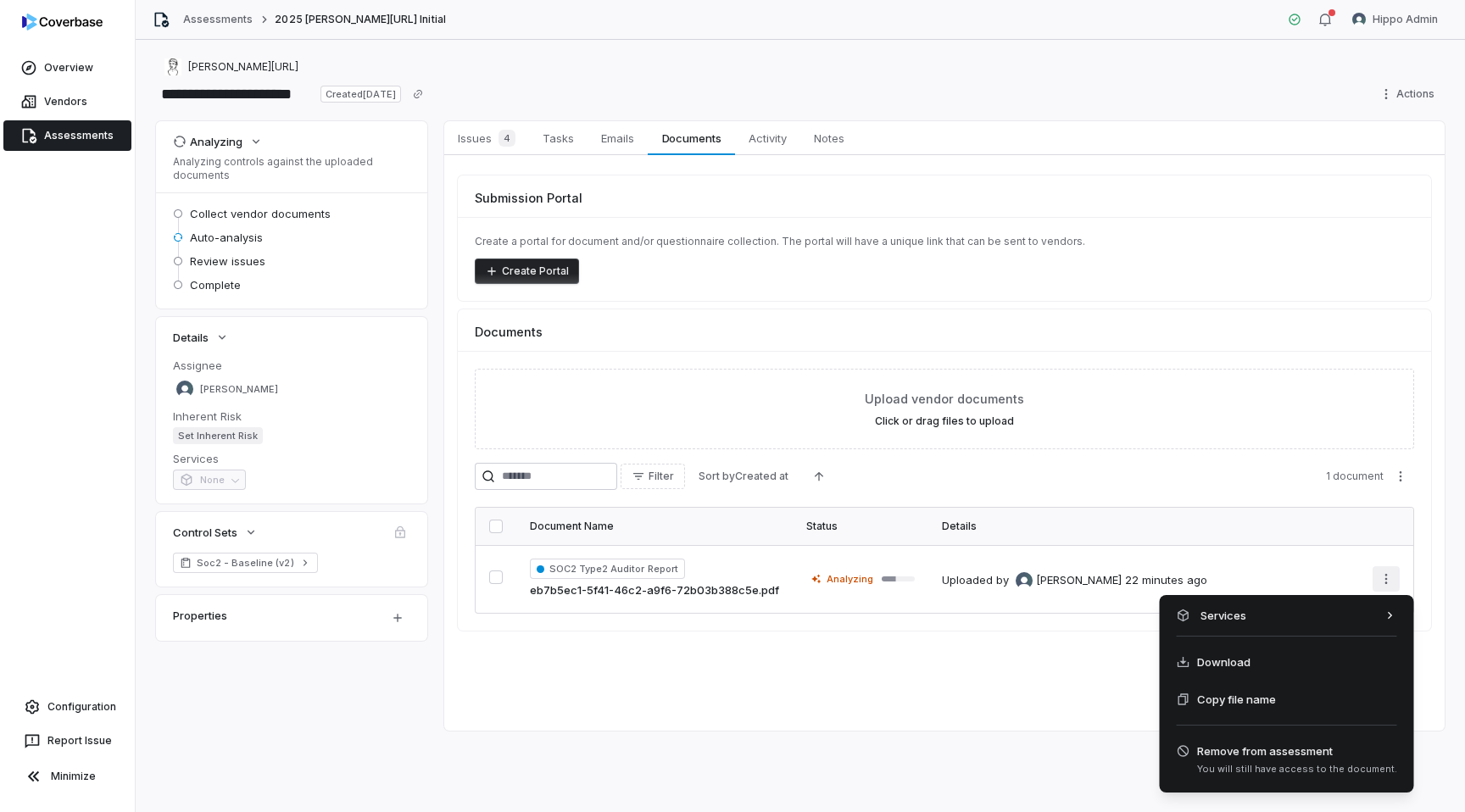
click at [750, 557] on html "**********" at bounding box center [732, 406] width 1465 height 812
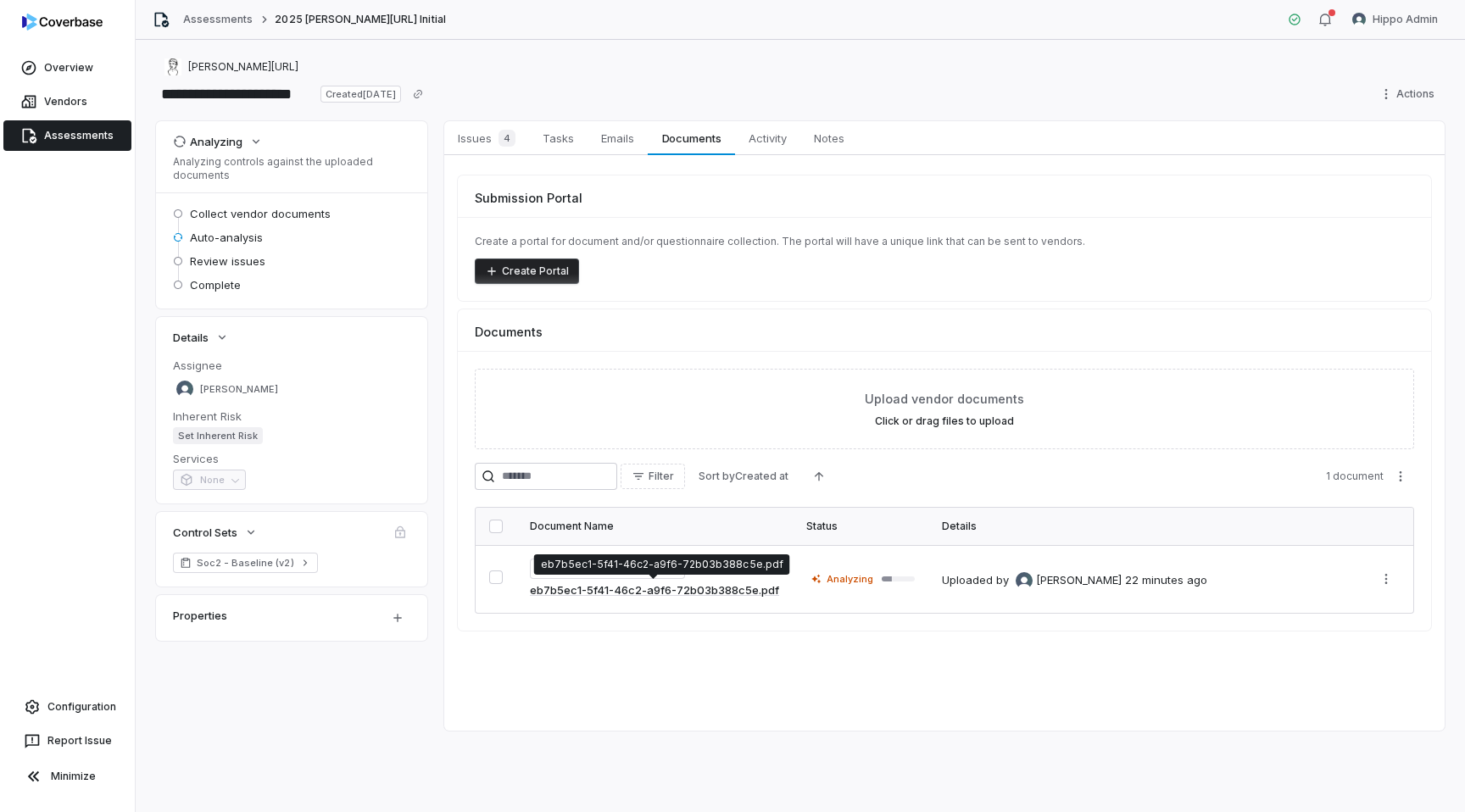
click at [699, 592] on link "eb7b5ec1-5f41-46c2-a9f6-72b03b388c5e.pdf" at bounding box center [654, 590] width 249 height 17
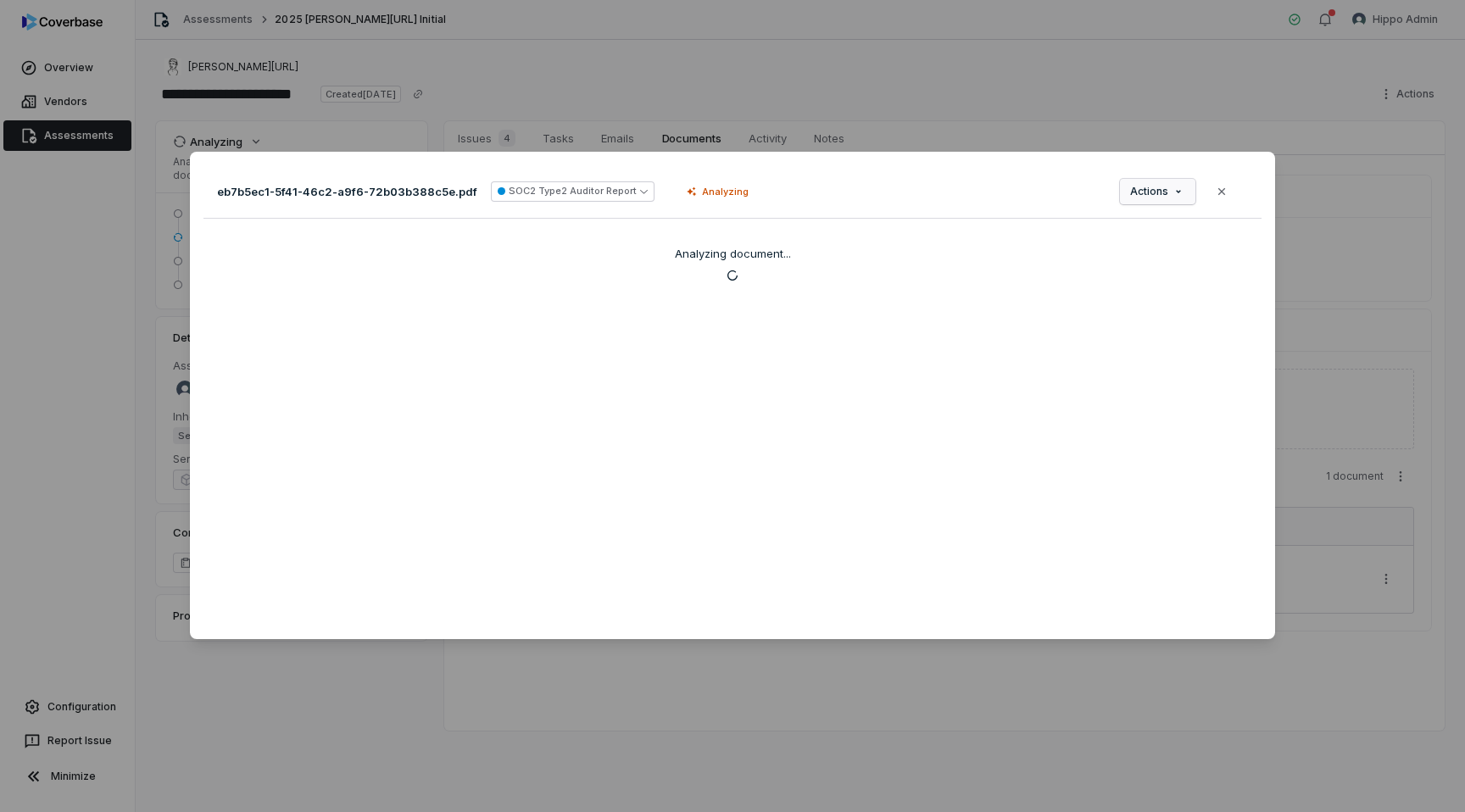
click at [1157, 185] on span "Actions" at bounding box center [1149, 191] width 38 height 13
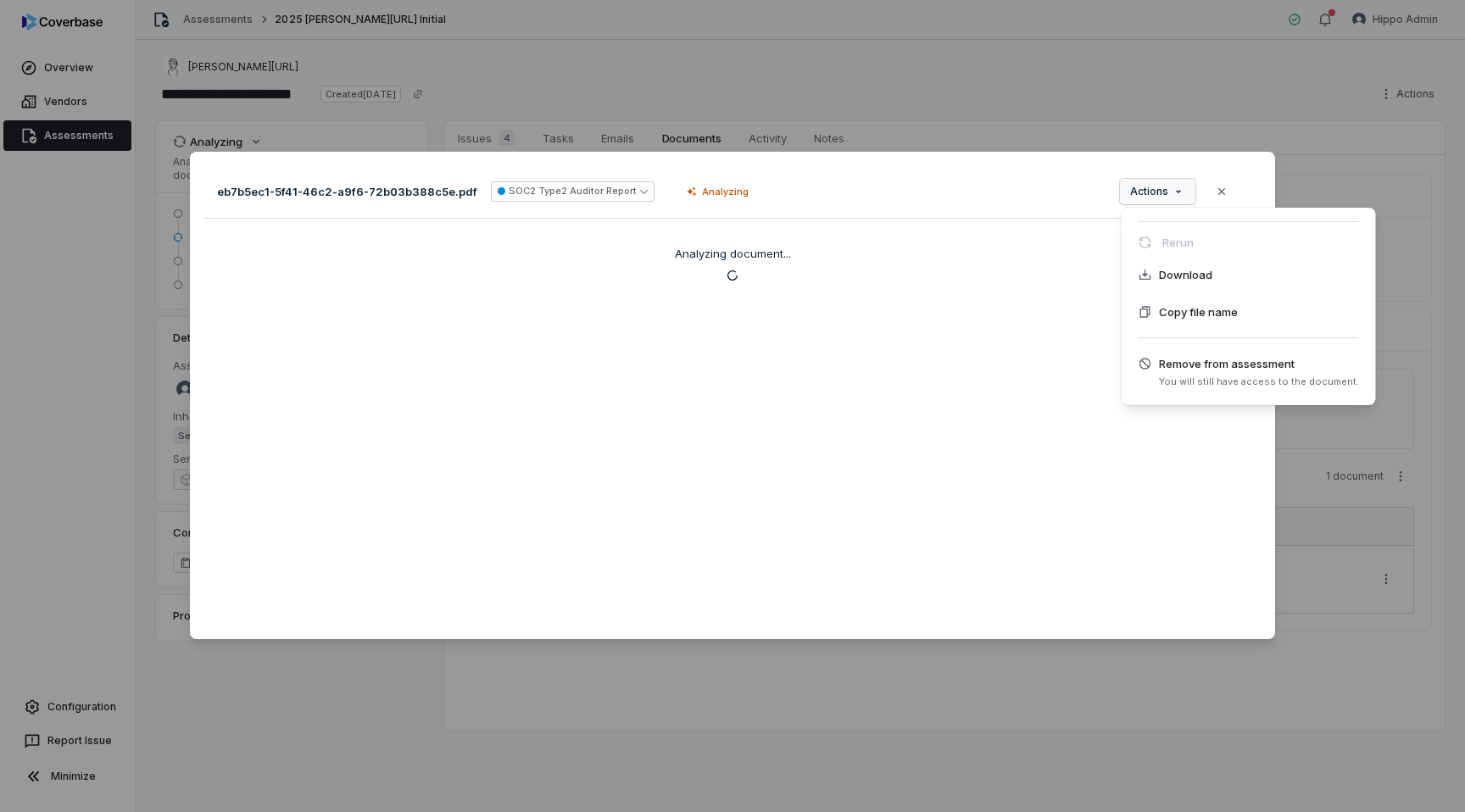
click at [680, 398] on div "Document Preview eb7b5ec1-5f41-46c2-a9f6-72b03b388c5e.pdf SOC2 Type2 Auditor Re…" at bounding box center [732, 406] width 1465 height 563
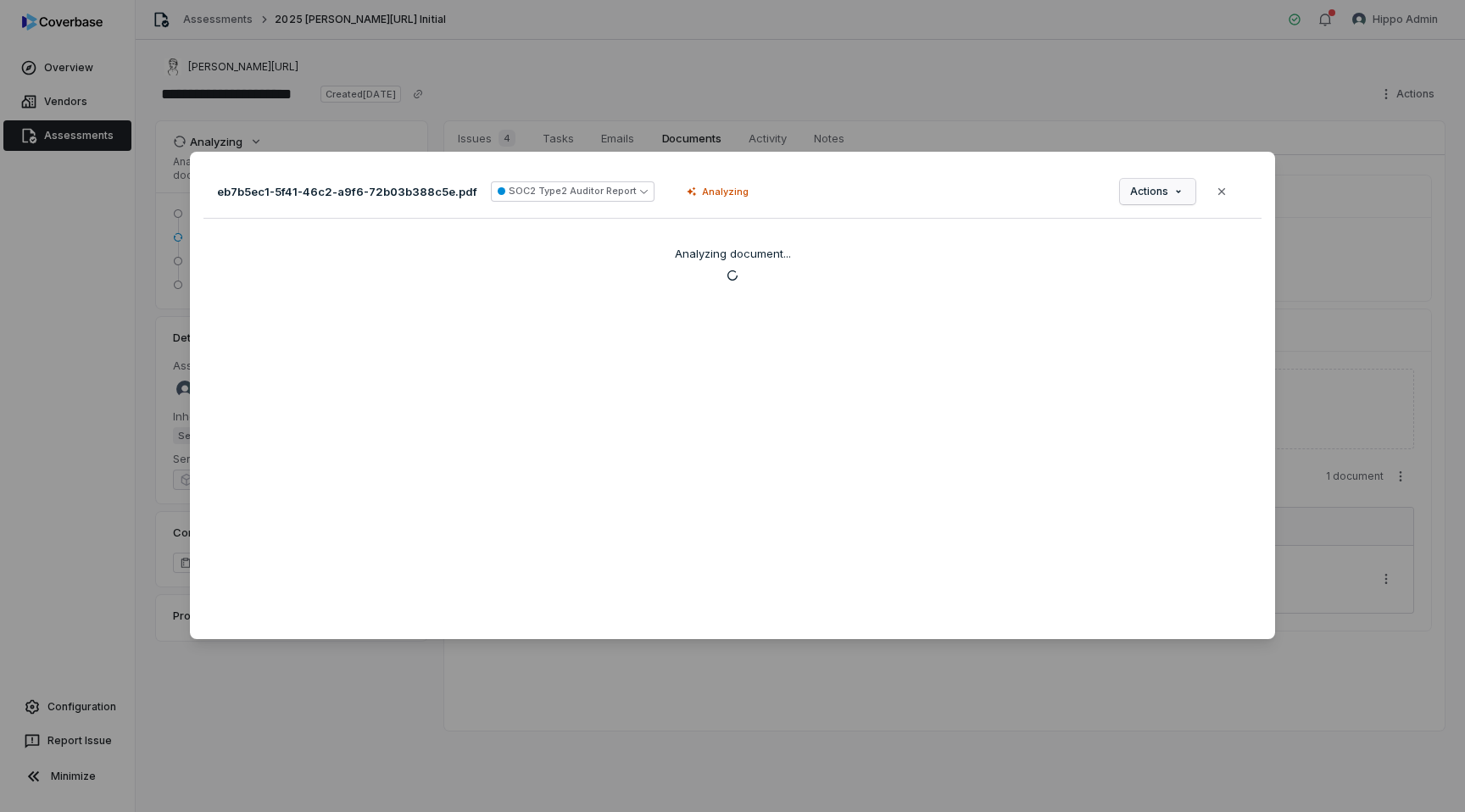
click at [1137, 195] on span "Actions" at bounding box center [1149, 191] width 38 height 13
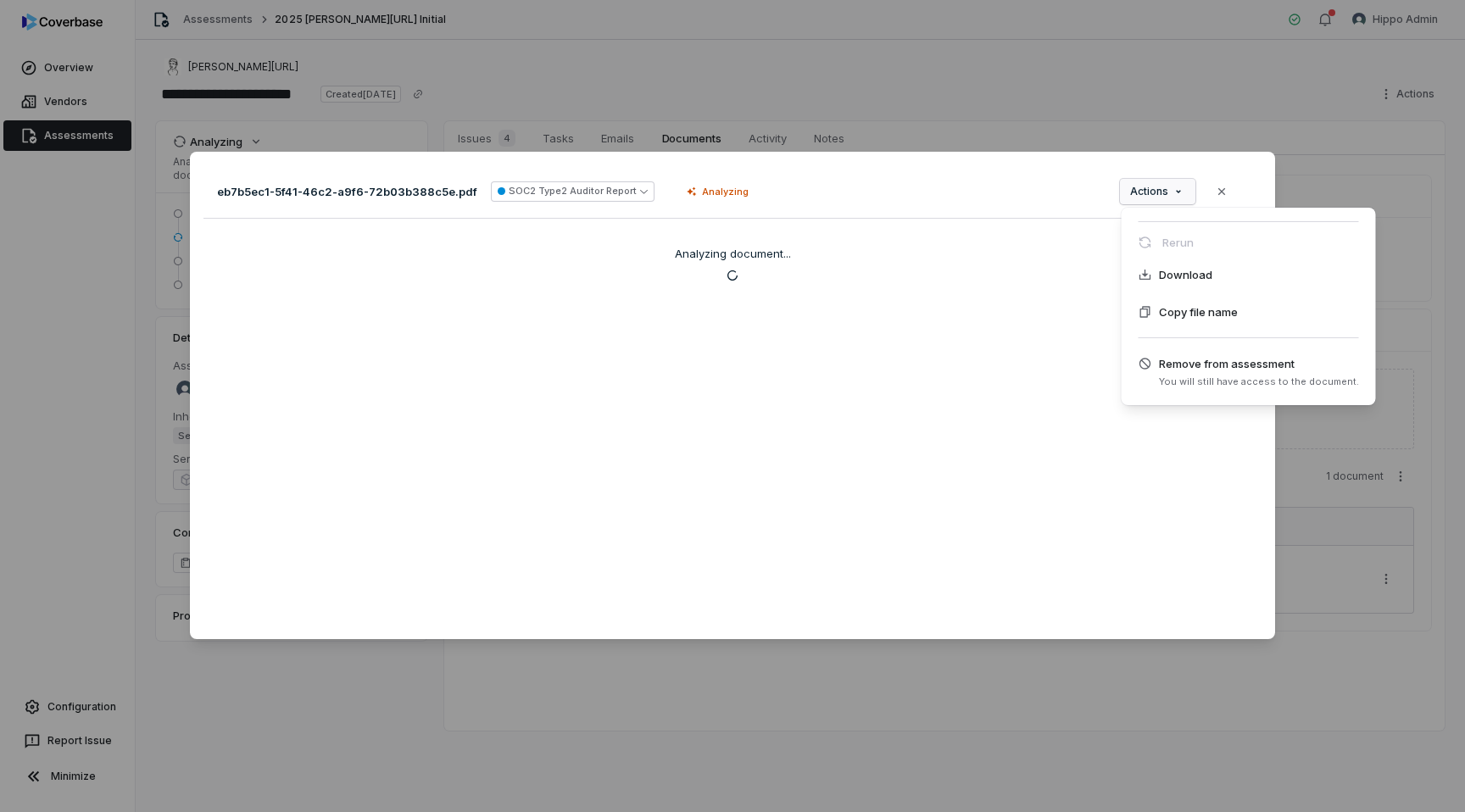
click at [1020, 275] on div "Document Preview eb7b5ec1-5f41-46c2-a9f6-72b03b388c5e.pdf SOC2 Type2 Auditor Re…" at bounding box center [732, 406] width 1465 height 563
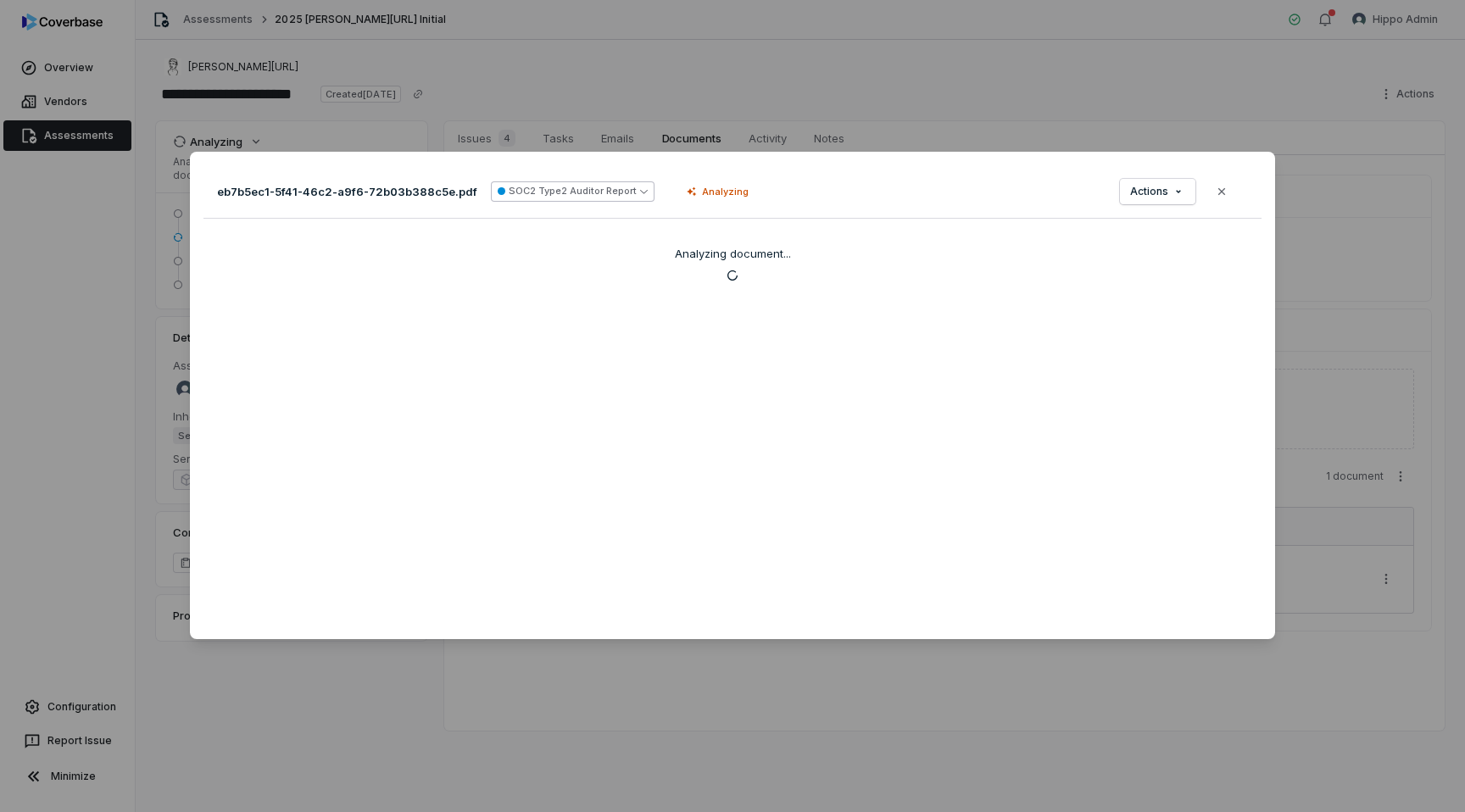
click at [580, 191] on button "SOC2 Type2 Auditor Report" at bounding box center [573, 191] width 164 height 20
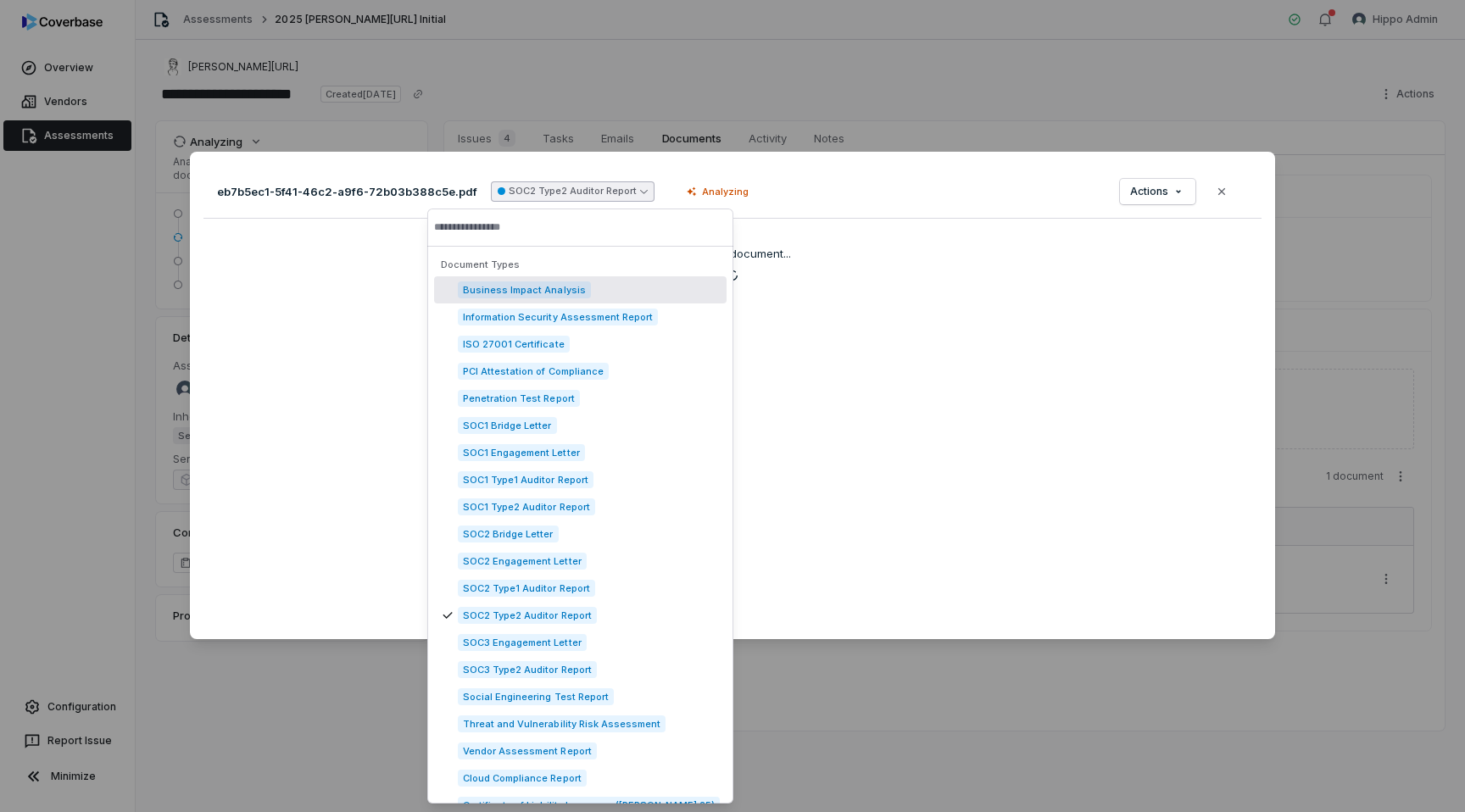
click at [833, 285] on div "eb7b5ec1-5f41-46c2-a9f6-72b03b388c5e.pdf SOC2 Type2 Auditor Report Analyzing Ac…" at bounding box center [732, 396] width 1085 height 487
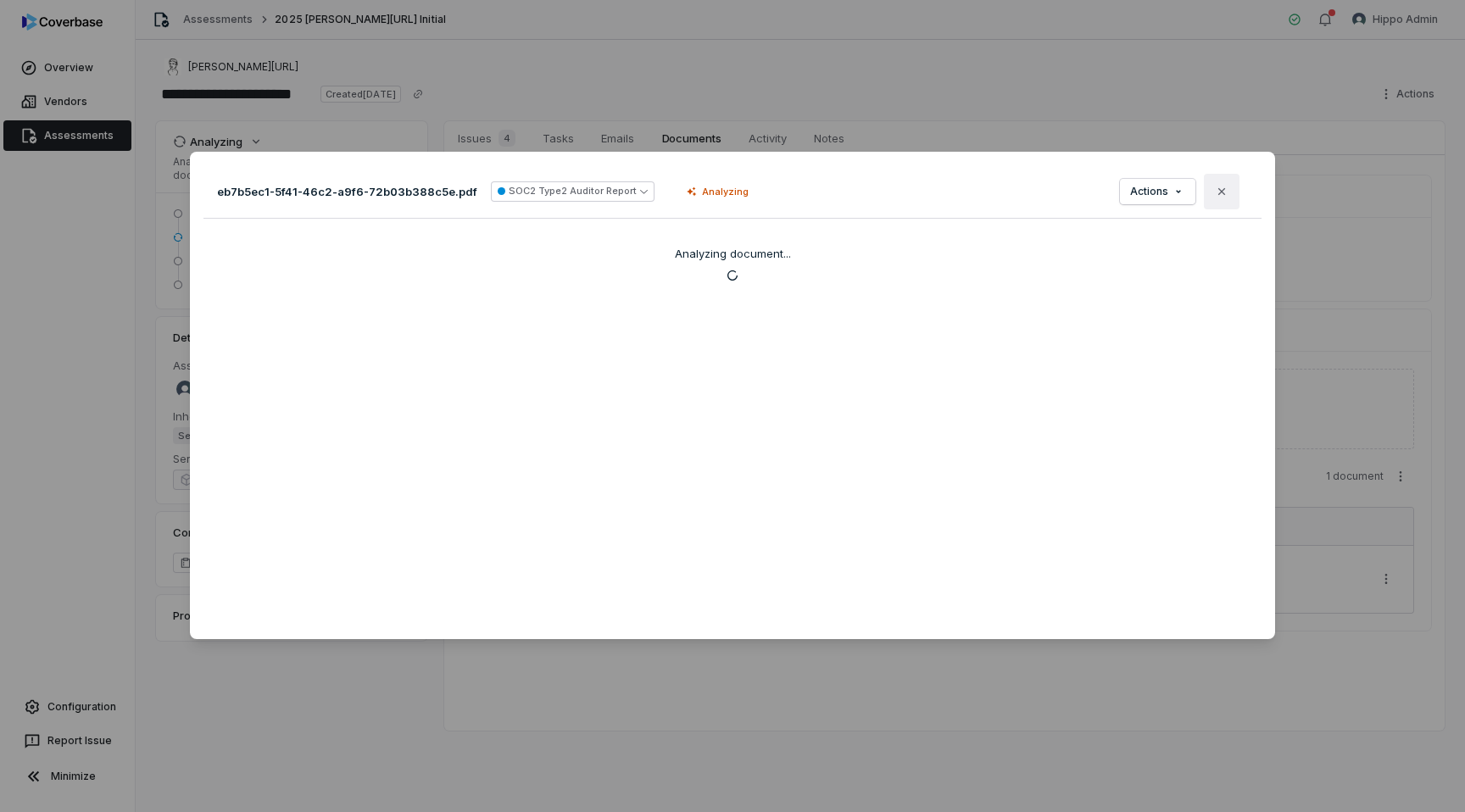
click at [1223, 188] on icon "button" at bounding box center [1221, 191] width 13 height 13
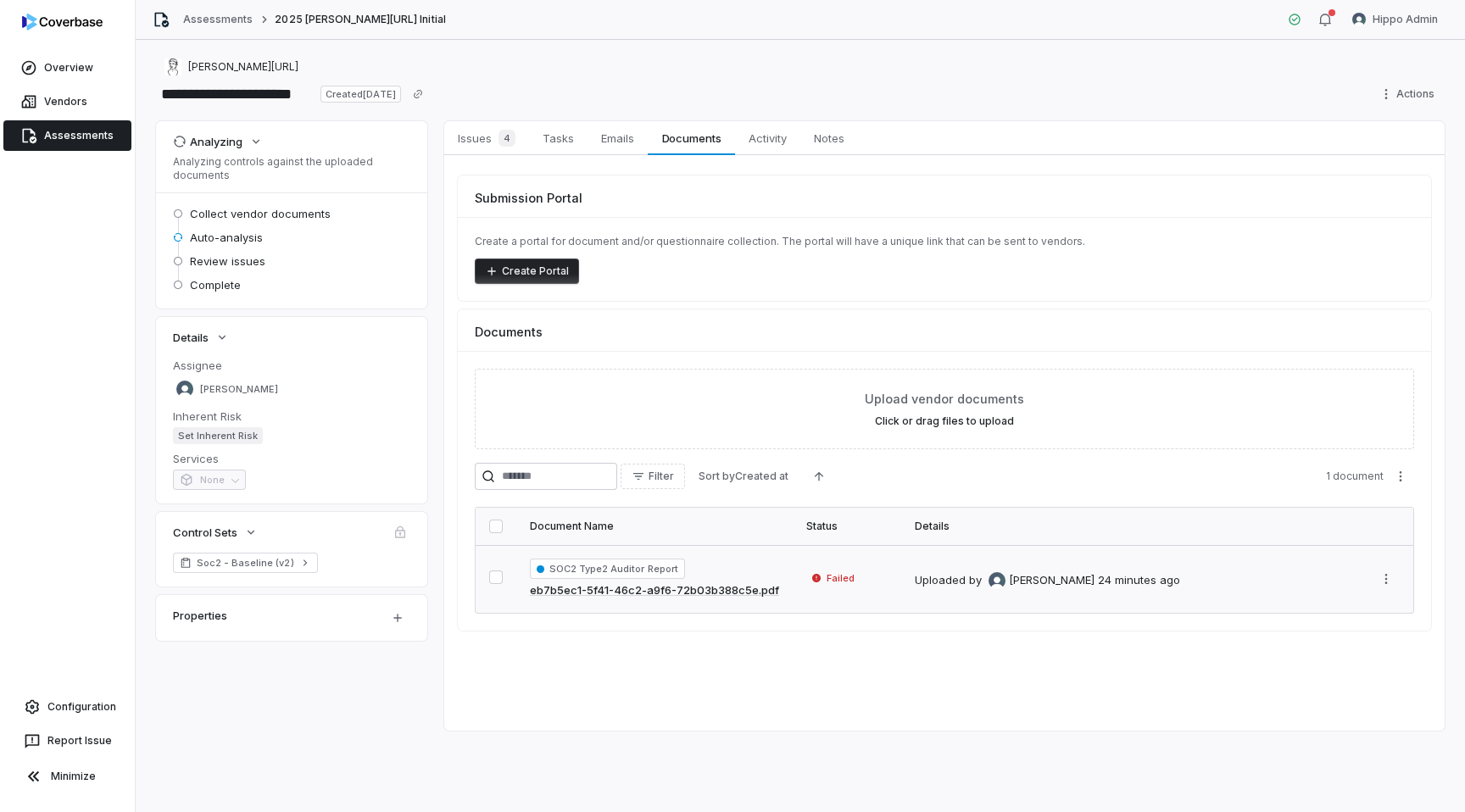
click at [947, 595] on td "Uploaded by [PERSON_NAME] 24 minutes ago" at bounding box center [1129, 578] width 458 height 68
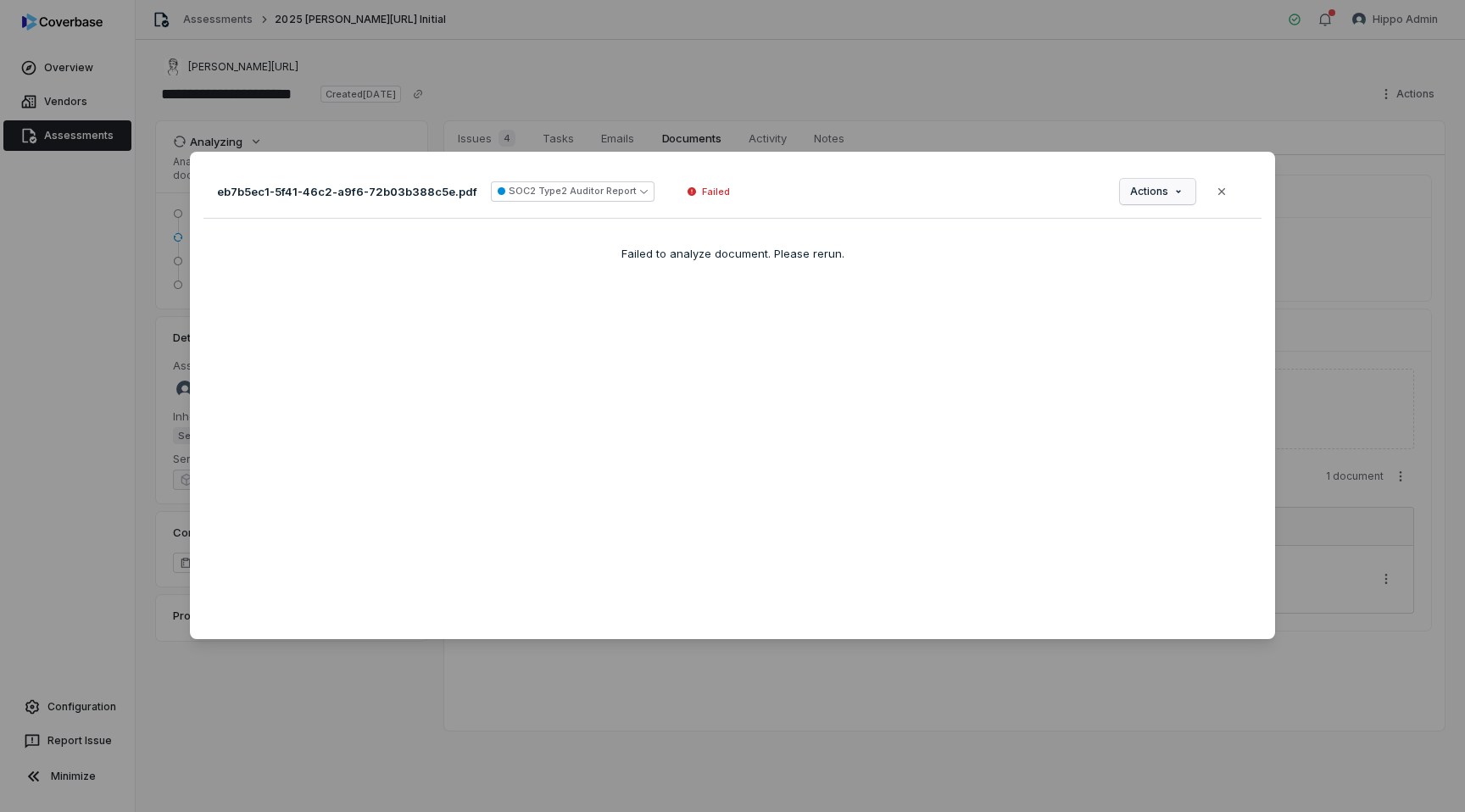
click at [1145, 193] on span "Actions" at bounding box center [1149, 191] width 38 height 13
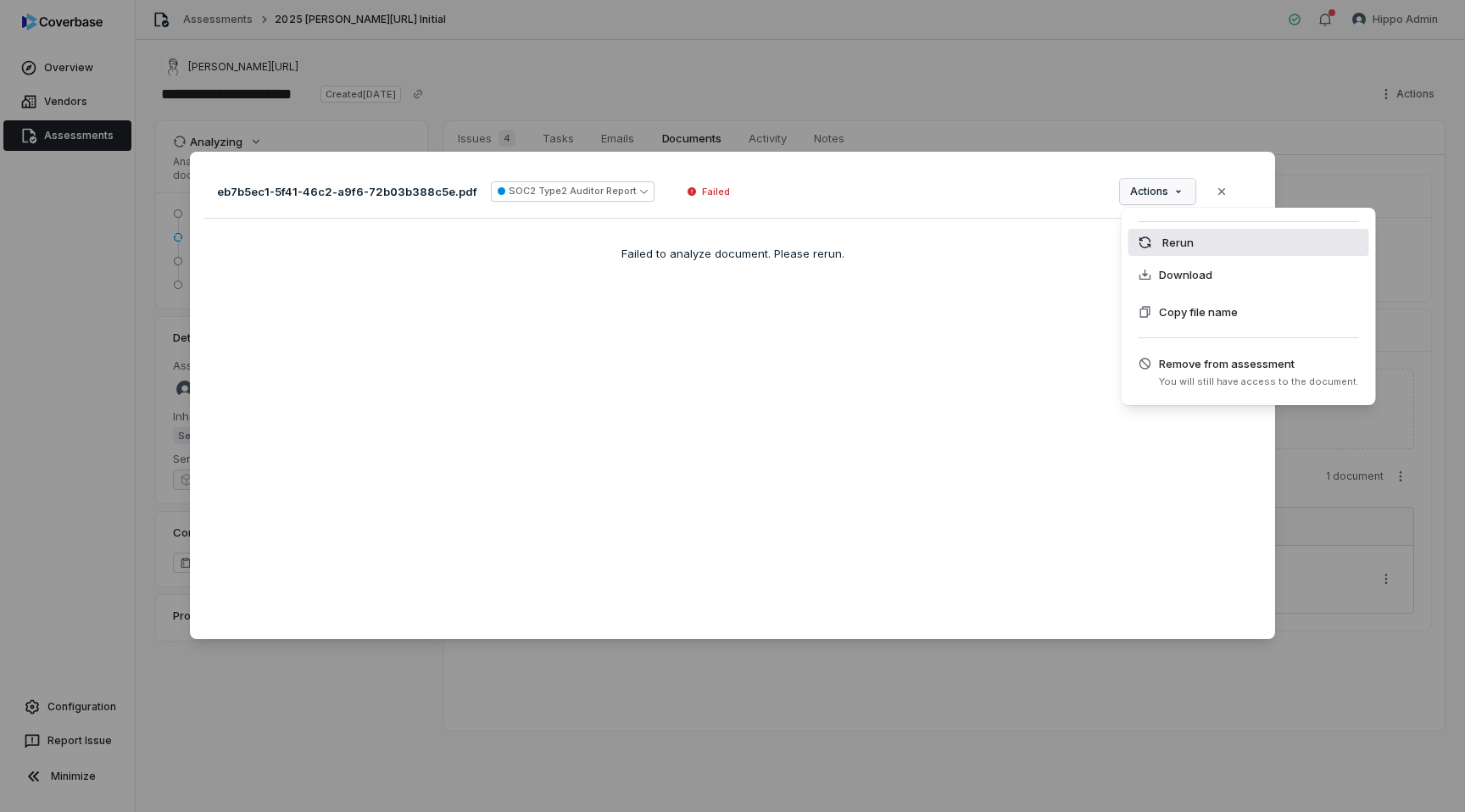
click at [1175, 241] on div "Rerun" at bounding box center [1248, 242] width 241 height 28
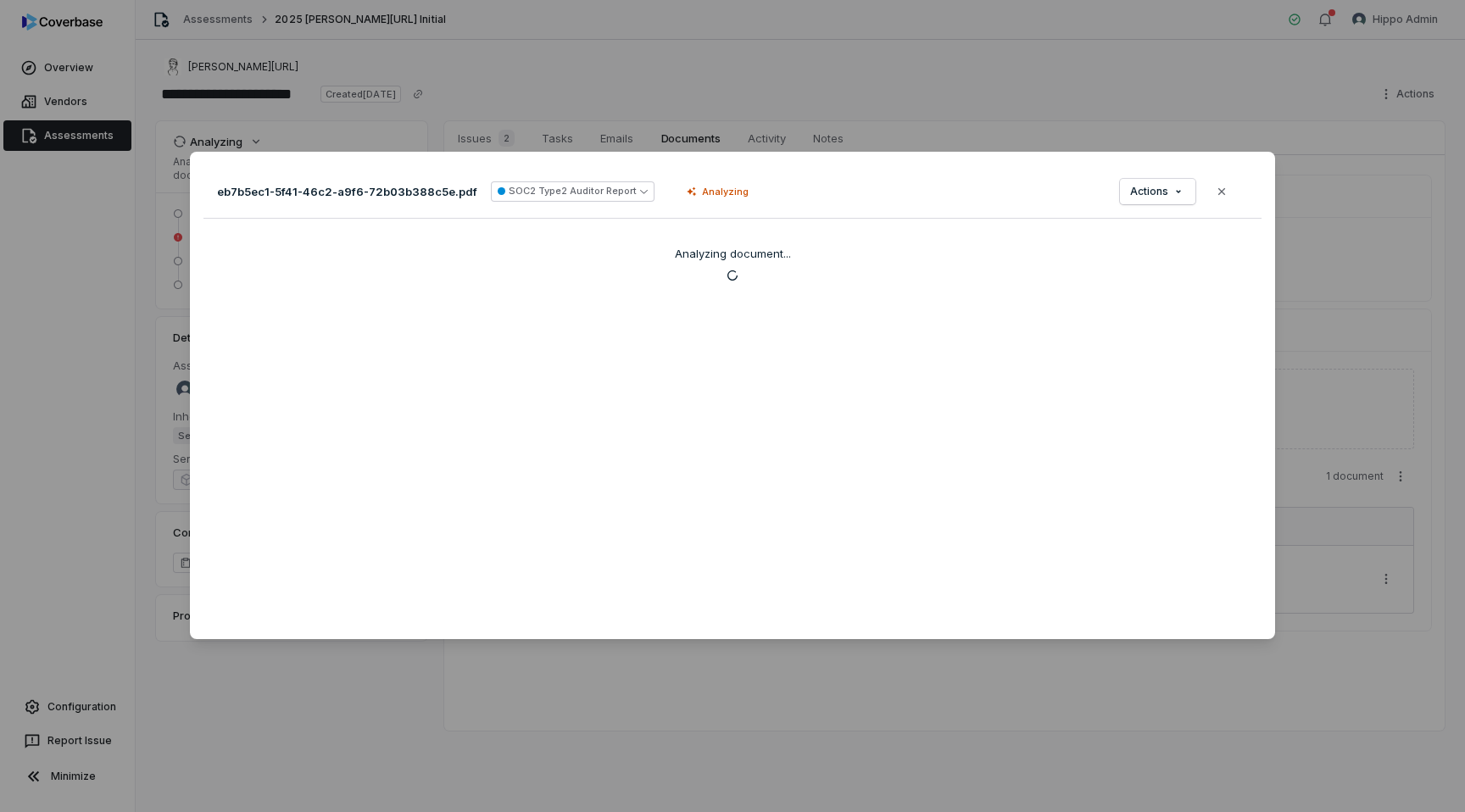
click at [483, 86] on div "Document Preview eb7b5ec1-5f41-46c2-a9f6-72b03b388c5e.pdf SOC2 Type2 Auditor Re…" at bounding box center [732, 406] width 1465 height 812
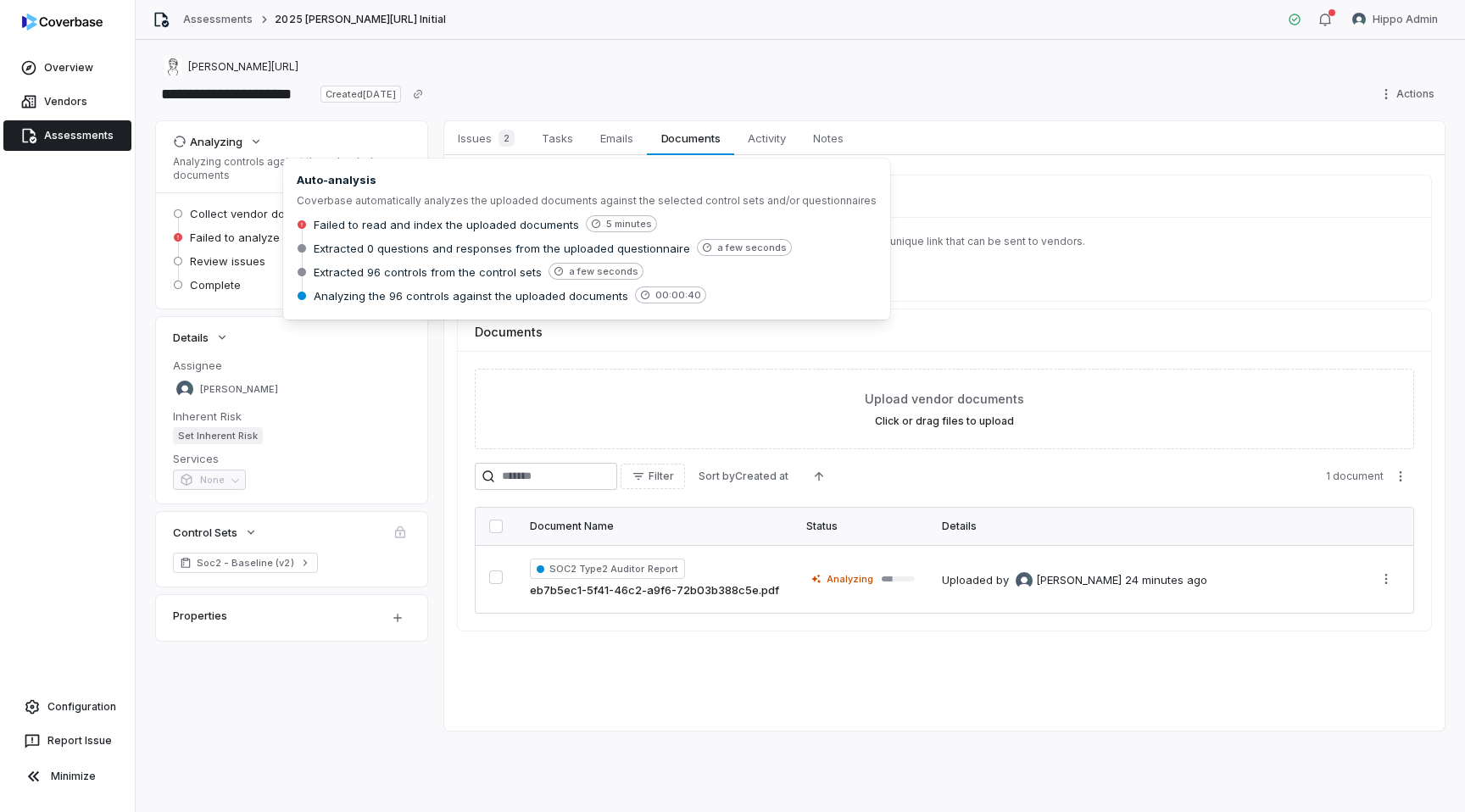
click at [245, 164] on p "Analyzing controls against the uploaded documents" at bounding box center [292, 168] width 238 height 28
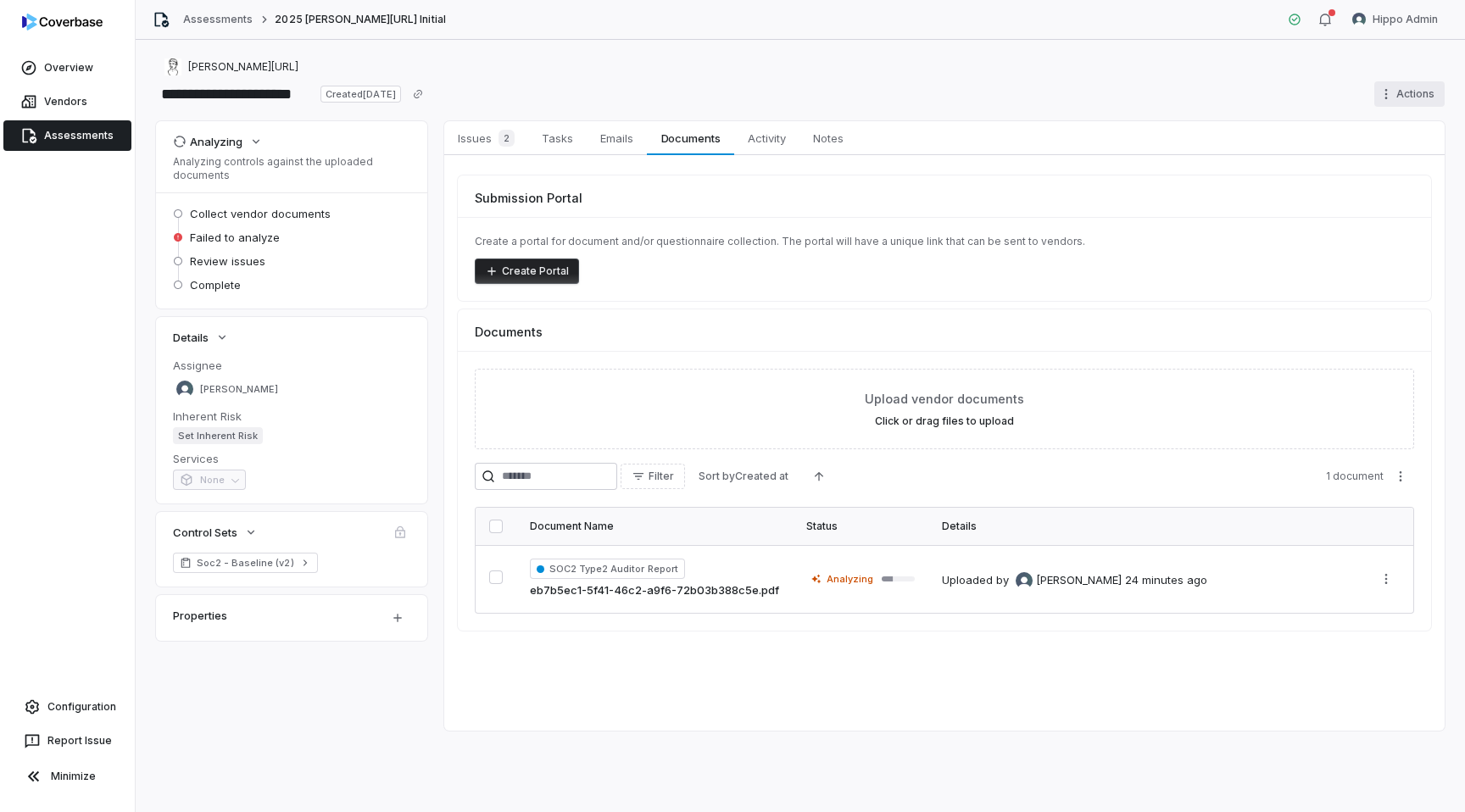
click at [1387, 89] on html "**********" at bounding box center [732, 406] width 1465 height 812
drag, startPoint x: 1369, startPoint y: 135, endPoint x: 1327, endPoint y: 59, distance: 86.8
click at [1327, 59] on html "**********" at bounding box center [732, 406] width 1465 height 812
click at [1379, 164] on div "Cancel run" at bounding box center [1389, 158] width 122 height 28
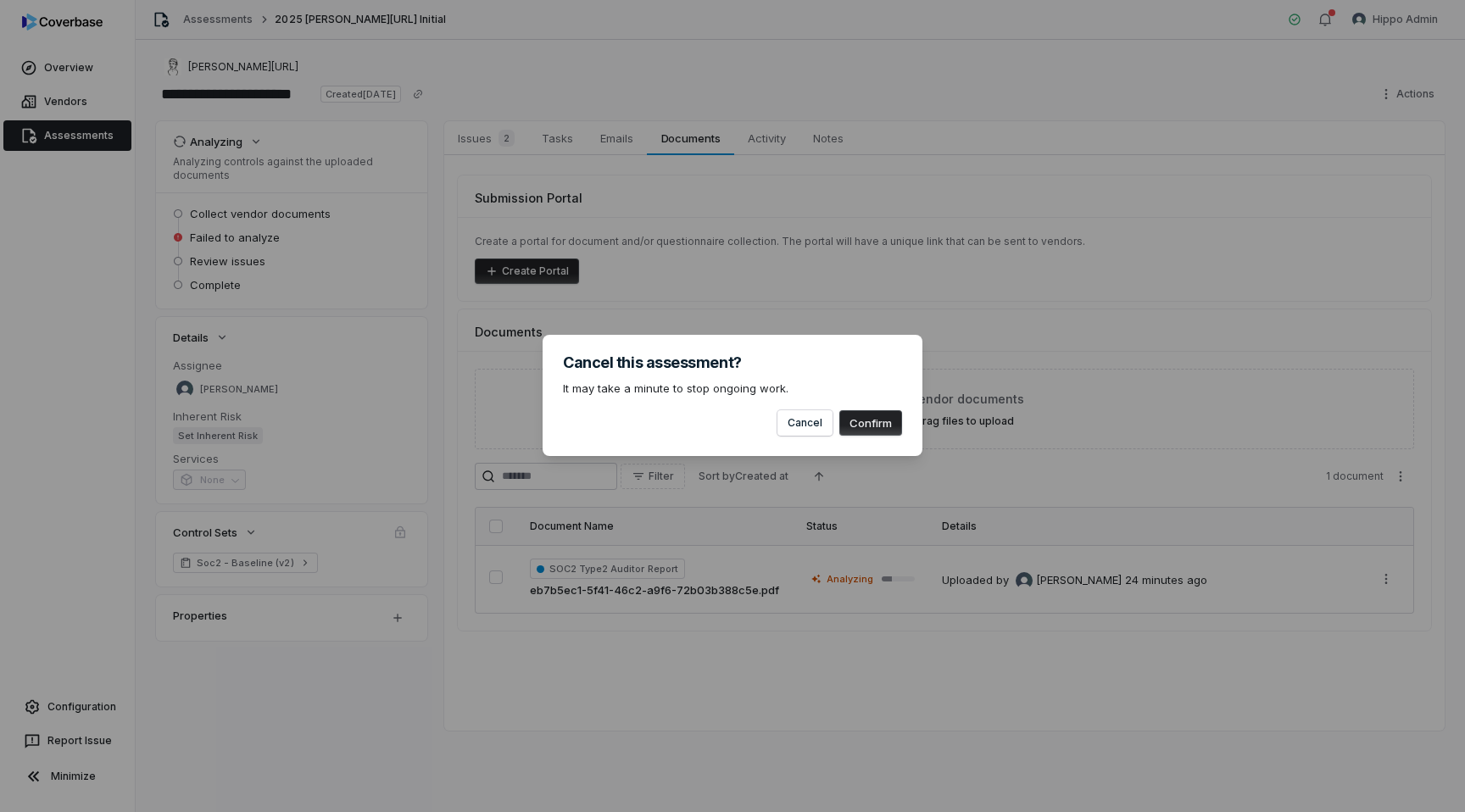
click at [869, 423] on button "Confirm" at bounding box center [870, 422] width 63 height 26
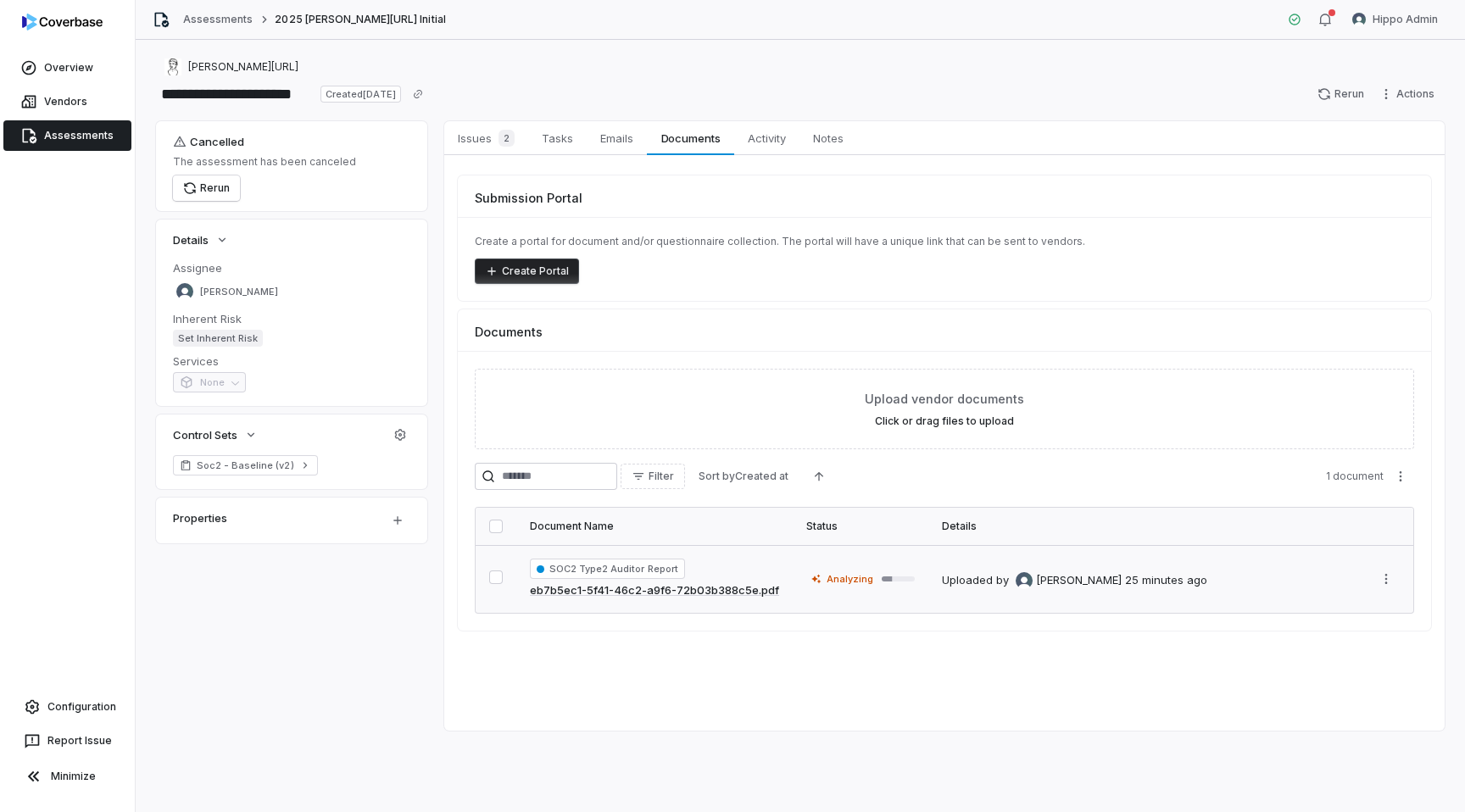
click at [797, 570] on td "Analyzing" at bounding box center [860, 578] width 136 height 68
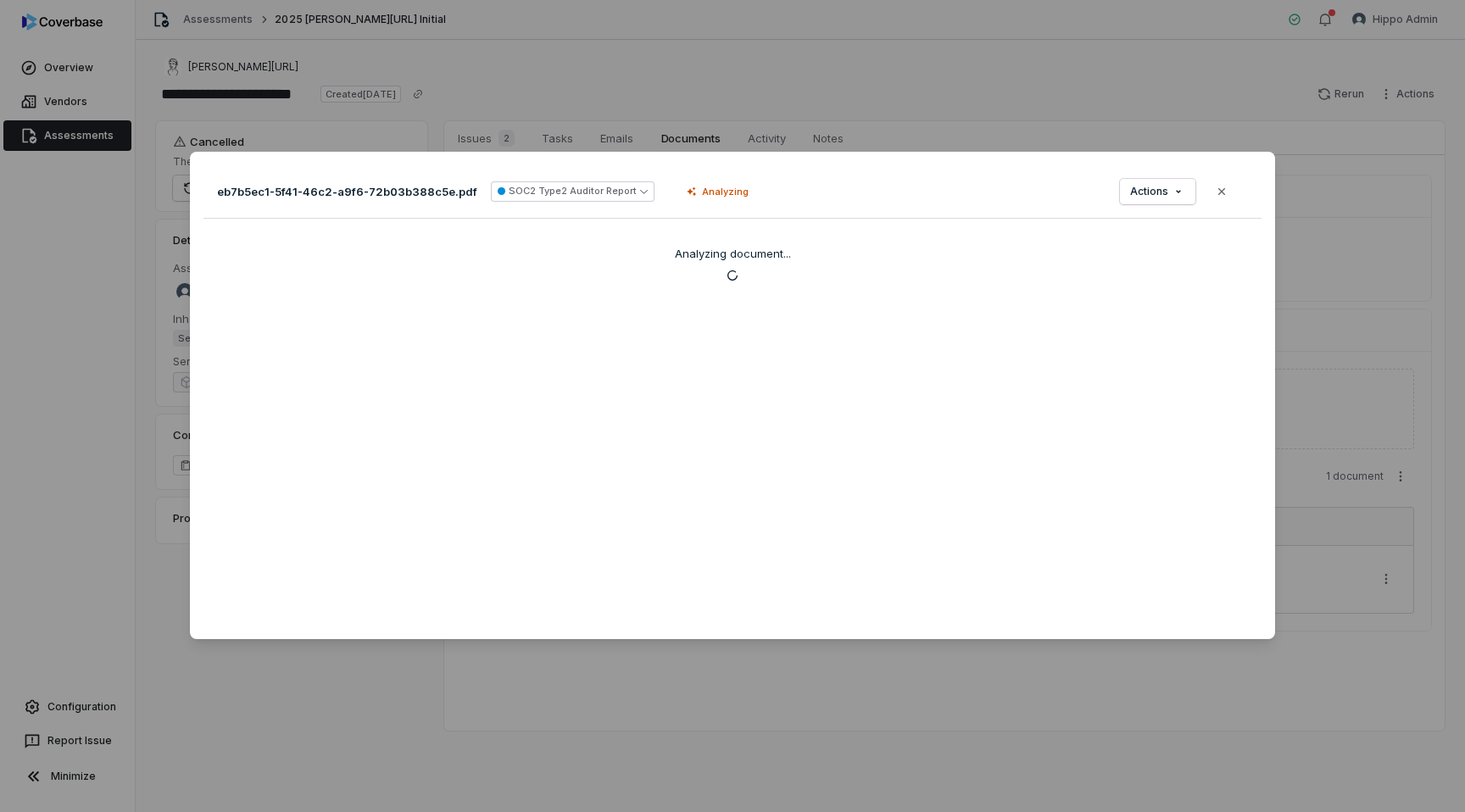
click at [618, 106] on div "Document Preview eb7b5ec1-5f41-46c2-a9f6-72b03b388c5e.pdf SOC2 Type2 Auditor Re…" at bounding box center [732, 406] width 1465 height 812
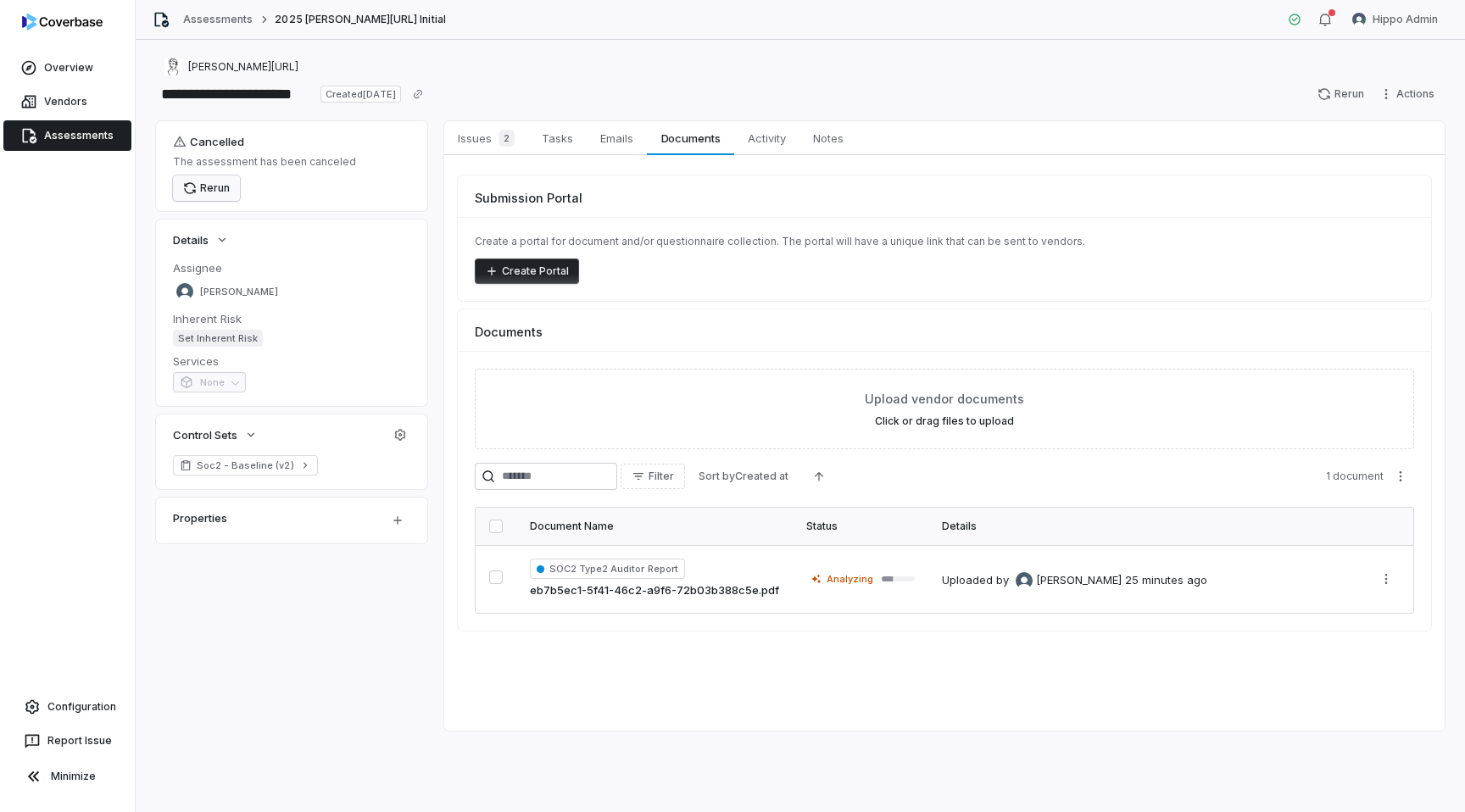
click at [206, 184] on button "Rerun" at bounding box center [206, 187] width 67 height 26
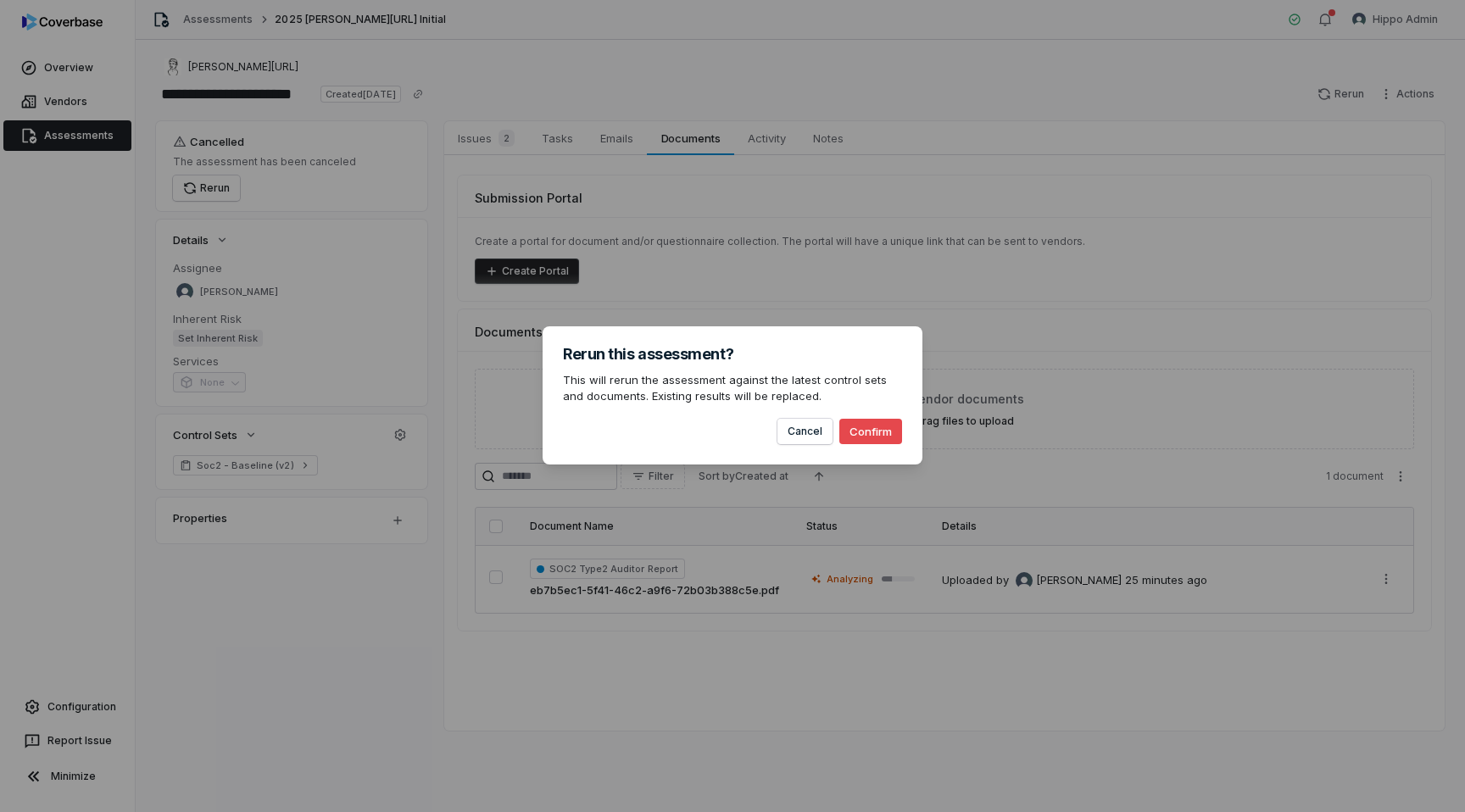
click at [884, 436] on button "Confirm" at bounding box center [870, 431] width 63 height 26
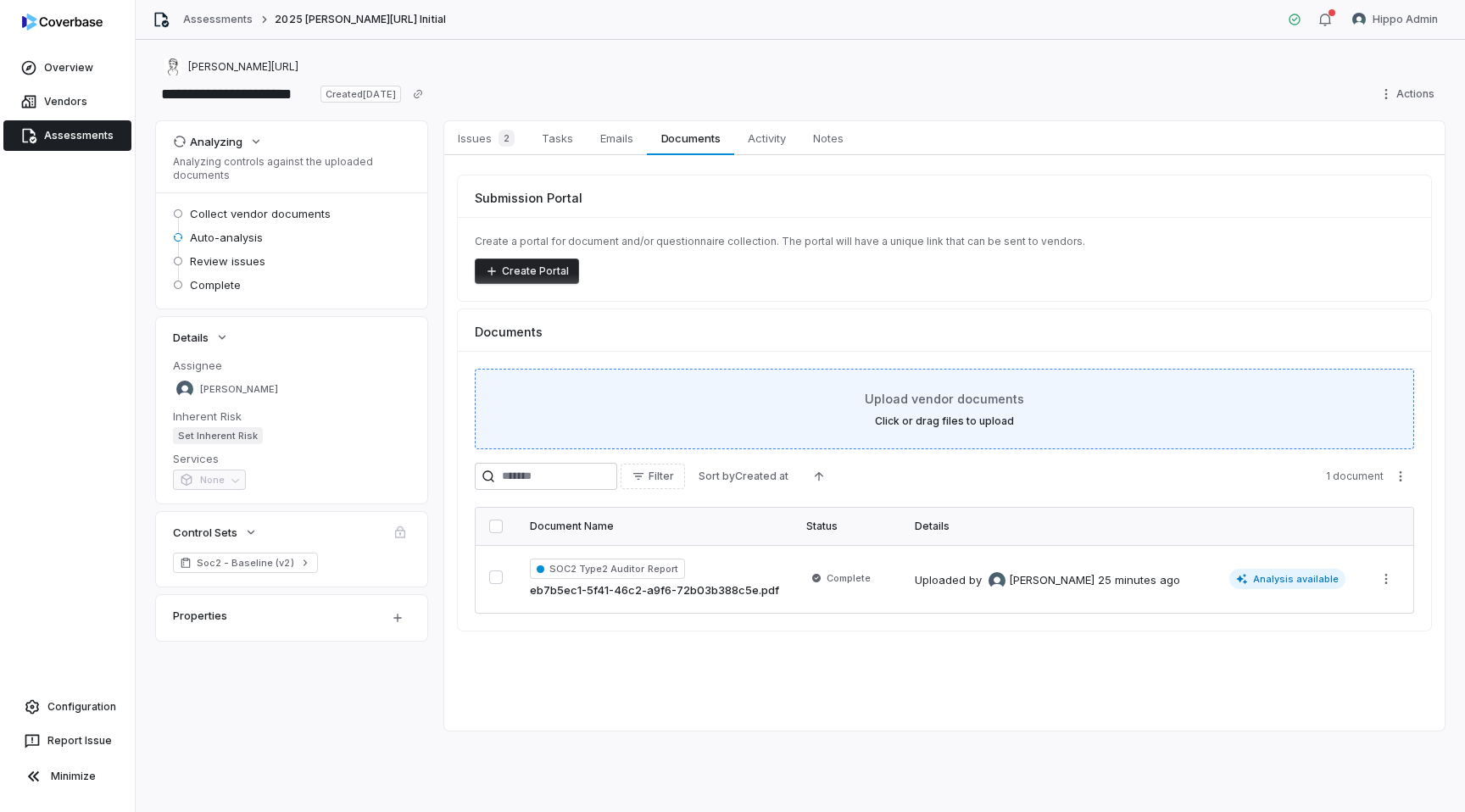
click at [598, 396] on div "Upload vendor documents Click or drag files to upload" at bounding box center [944, 409] width 897 height 38
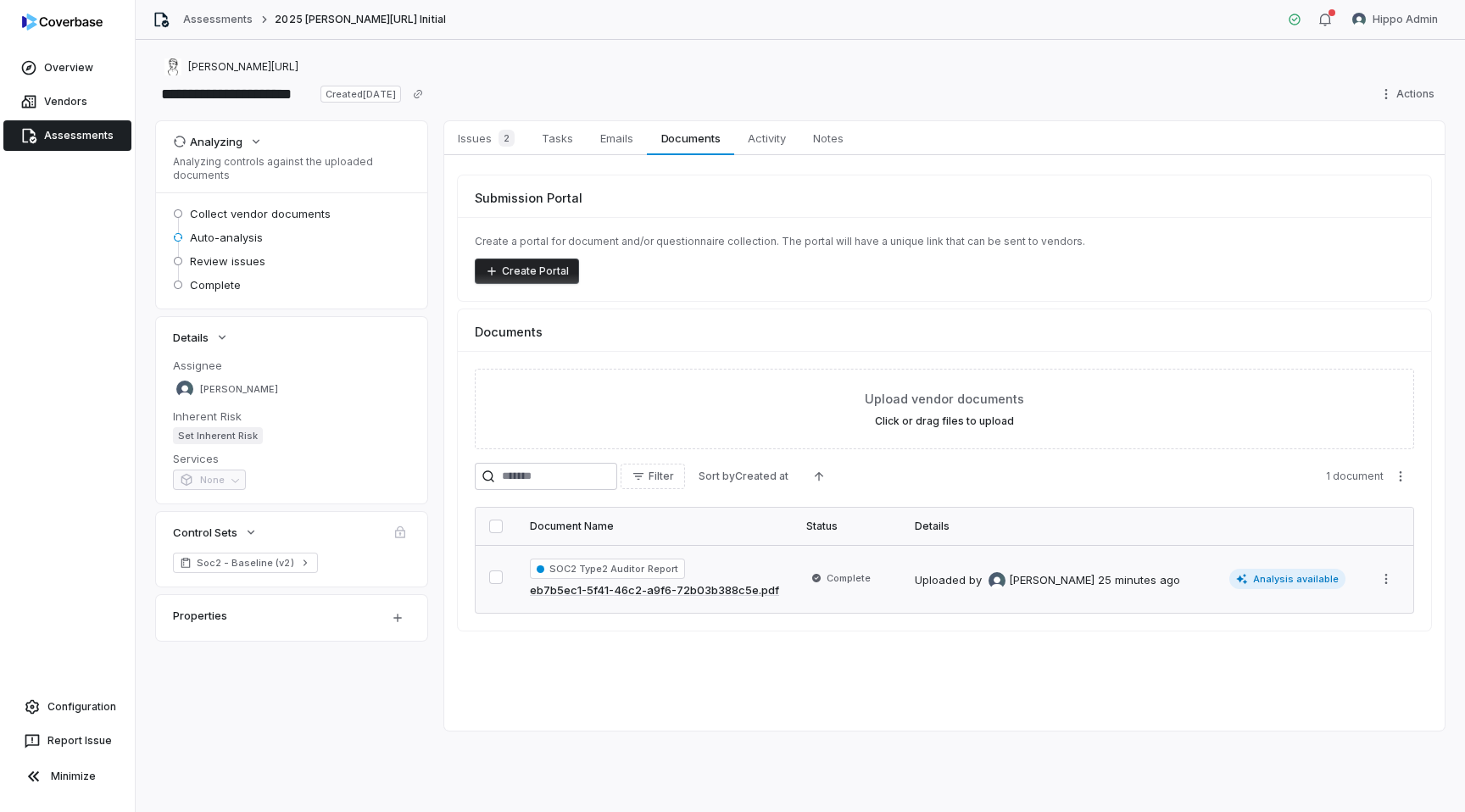
click at [734, 571] on div "SOC2 Type2 Auditor Report eb7b5ec1-5f41-46c2-a9f6-72b03b388c5e.pdf" at bounding box center [654, 578] width 249 height 41
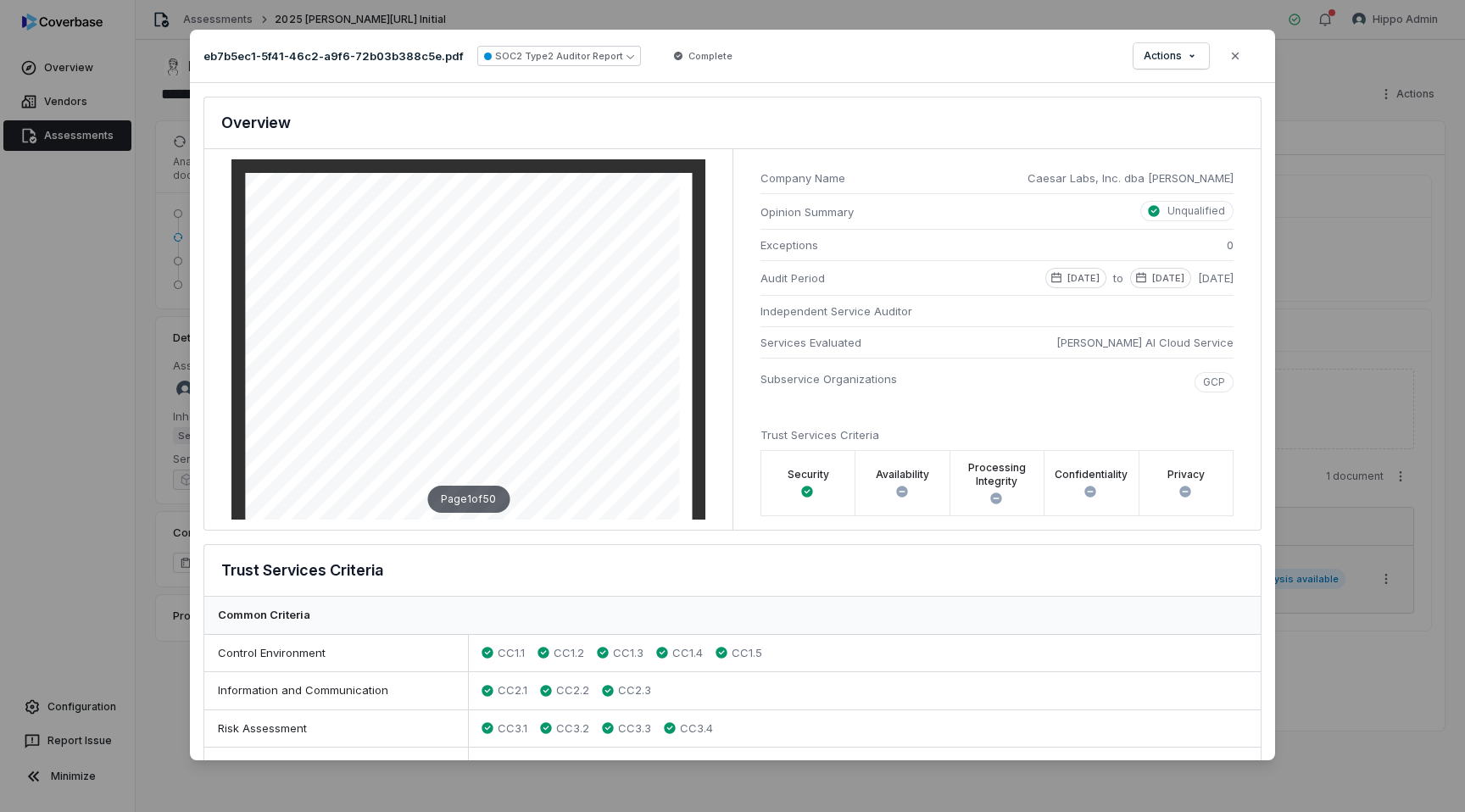
click at [1306, 477] on div "Document Preview eb7b5ec1-5f41-46c2-a9f6-72b03b388c5e.pdf SOC2 Type2 Auditor Re…" at bounding box center [732, 406] width 1465 height 806
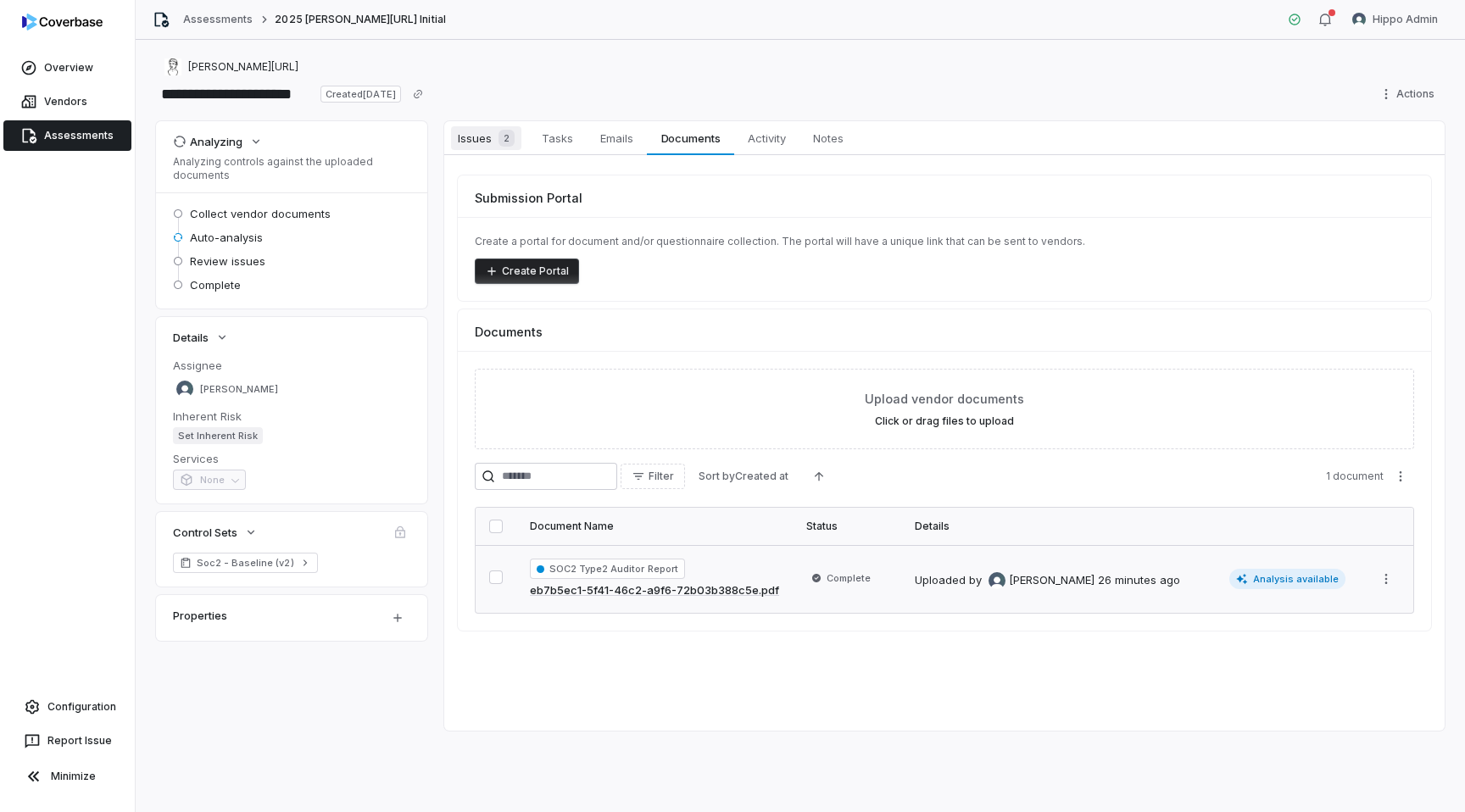
click at [489, 139] on span "Issues 2" at bounding box center [486, 138] width 70 height 24
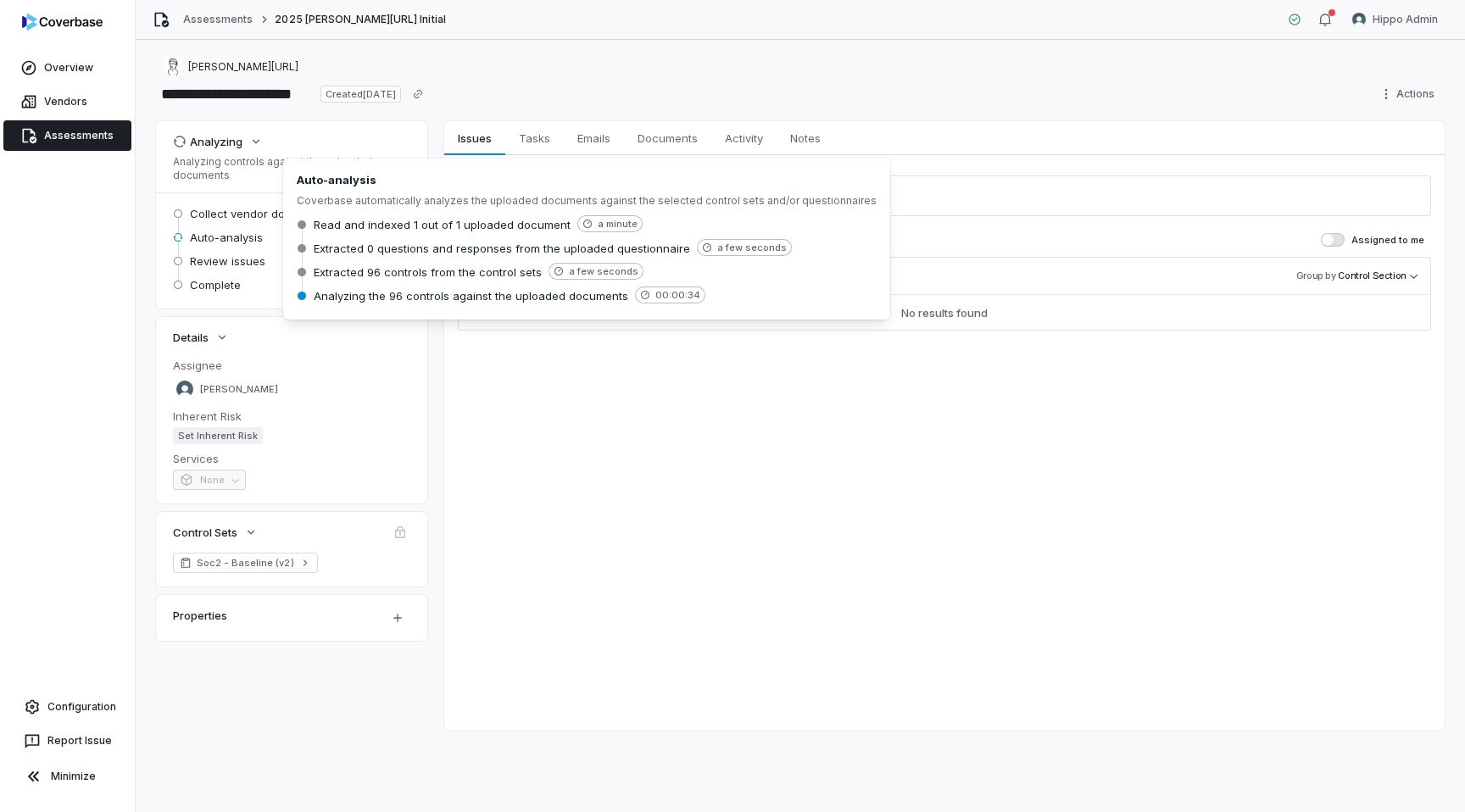
click at [705, 359] on div "Issues Issues Tasks Tasks Emails Emails Documents Documents Activity Activity N…" at bounding box center [945, 425] width 1001 height 609
click at [685, 137] on span "Documents" at bounding box center [668, 138] width 74 height 22
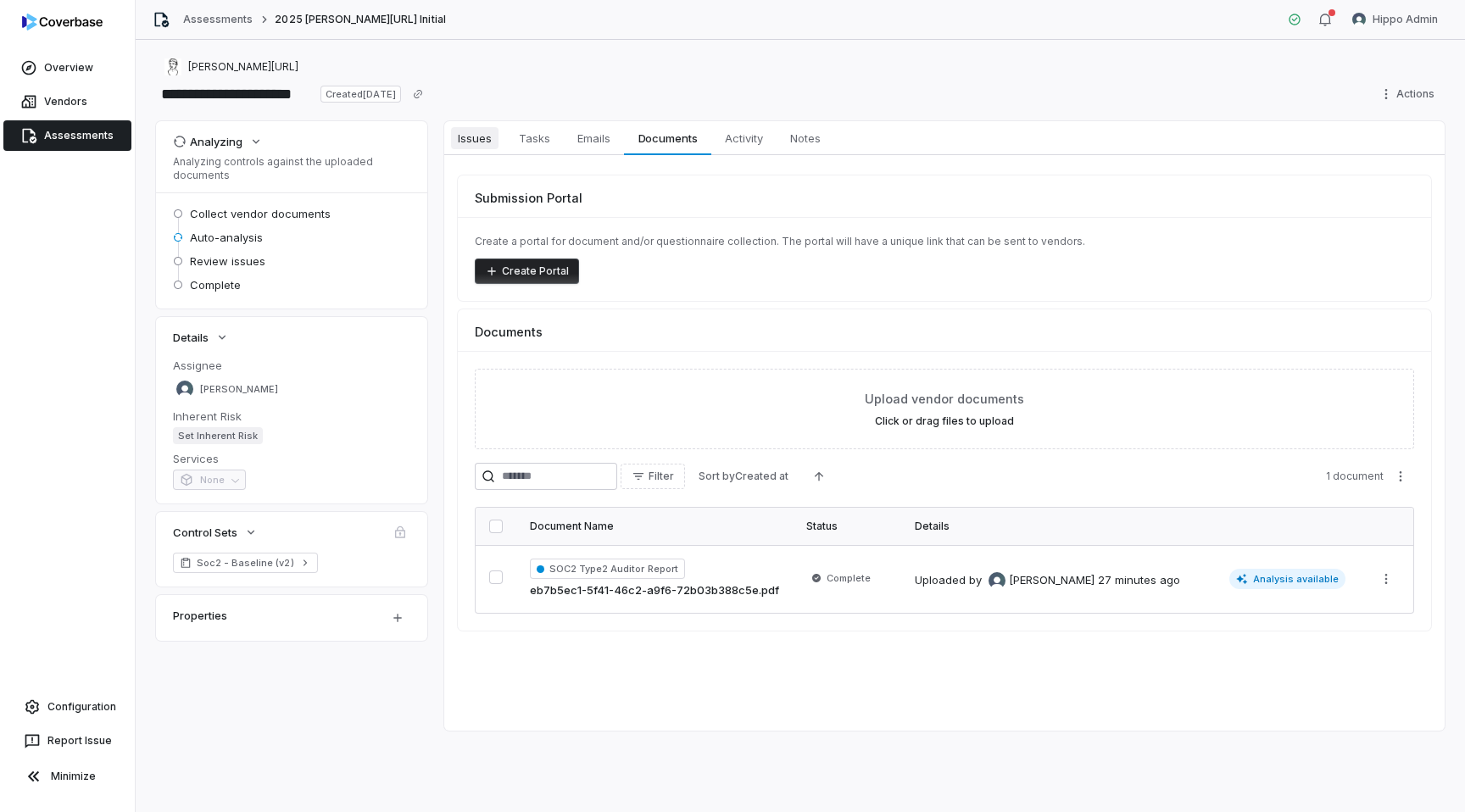
click at [474, 145] on span "Issues" at bounding box center [475, 138] width 48 height 22
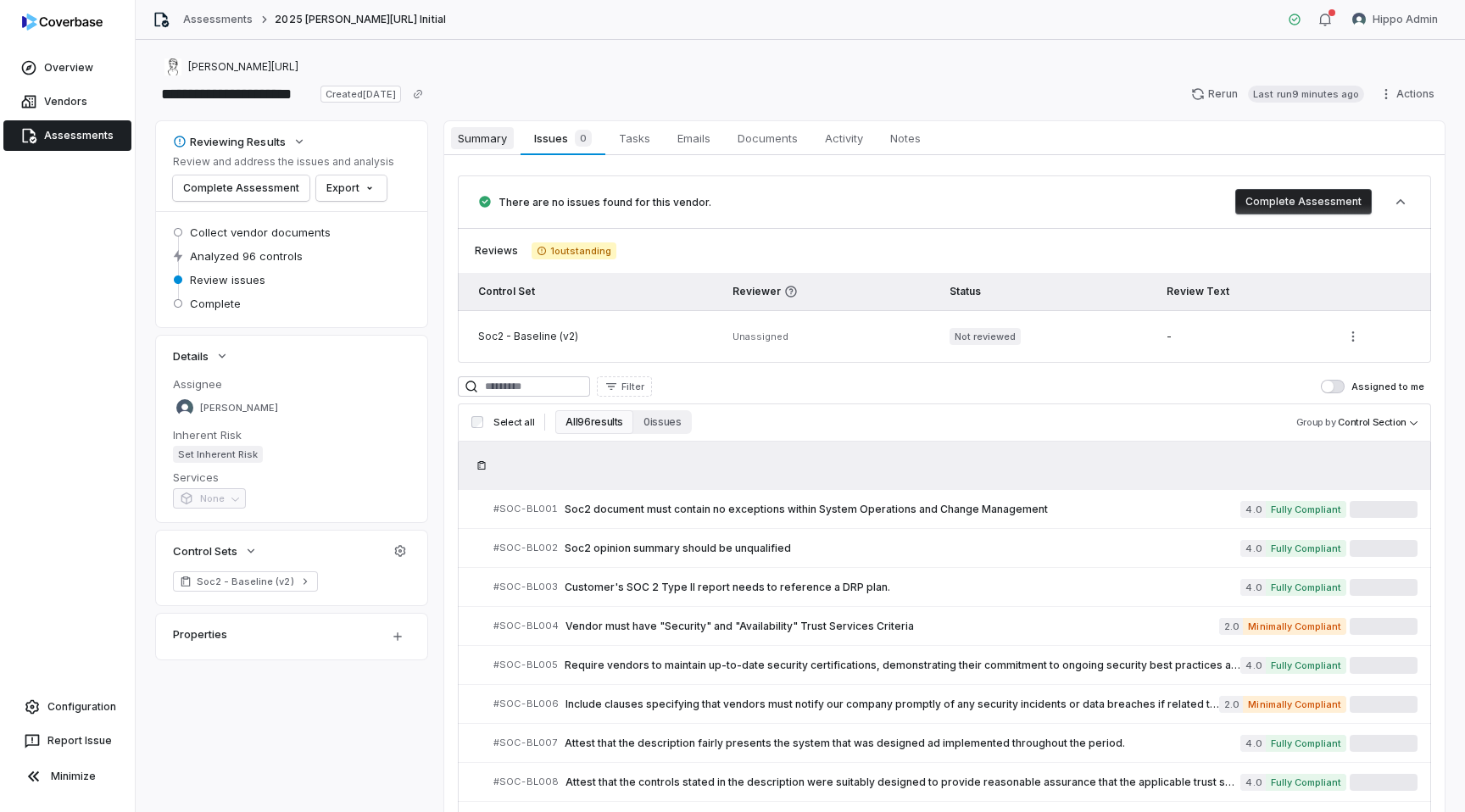
click at [488, 136] on span "Summary" at bounding box center [482, 138] width 63 height 22
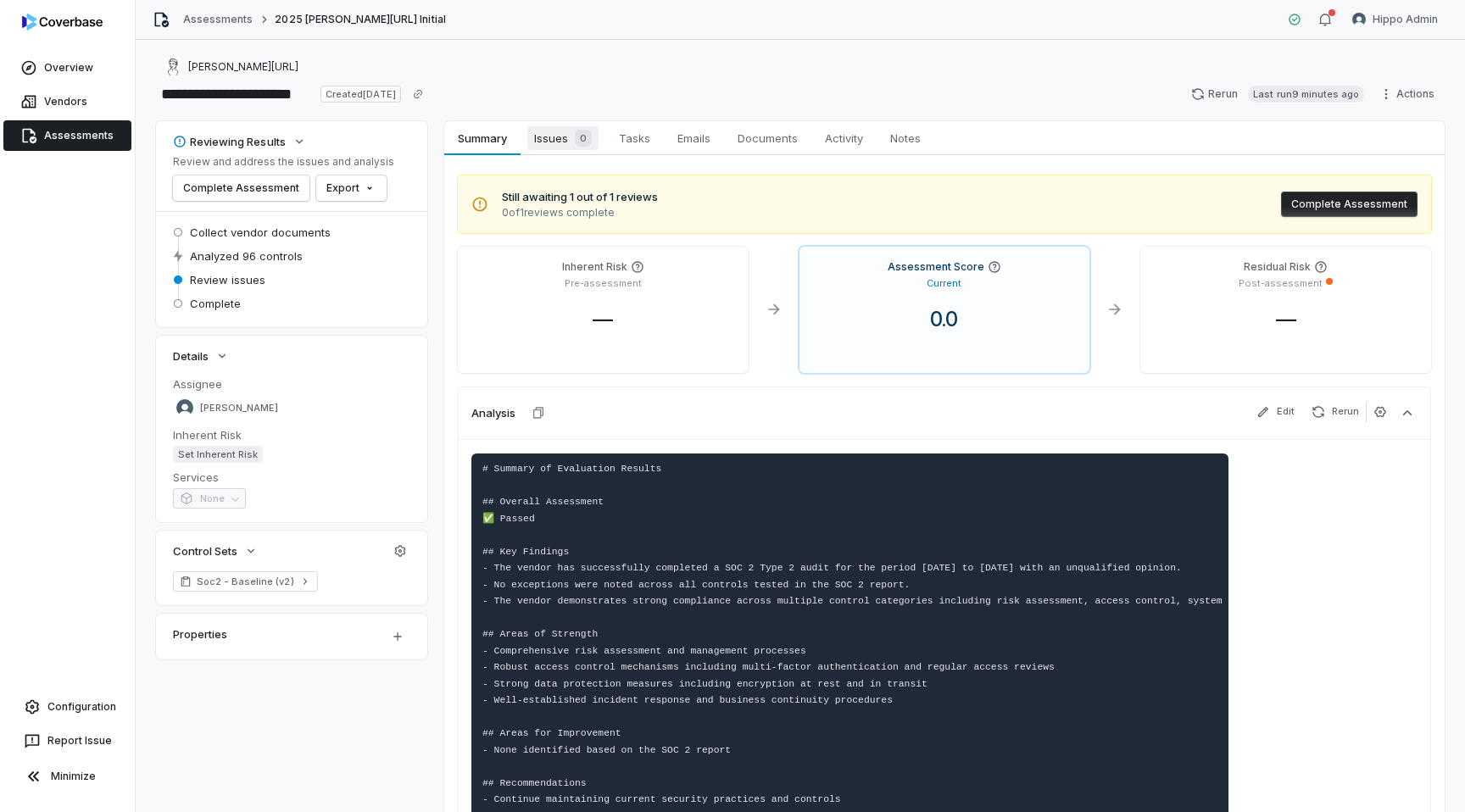
click at [563, 152] on link "Issues 0 Issues 0" at bounding box center [562, 138] width 85 height 34
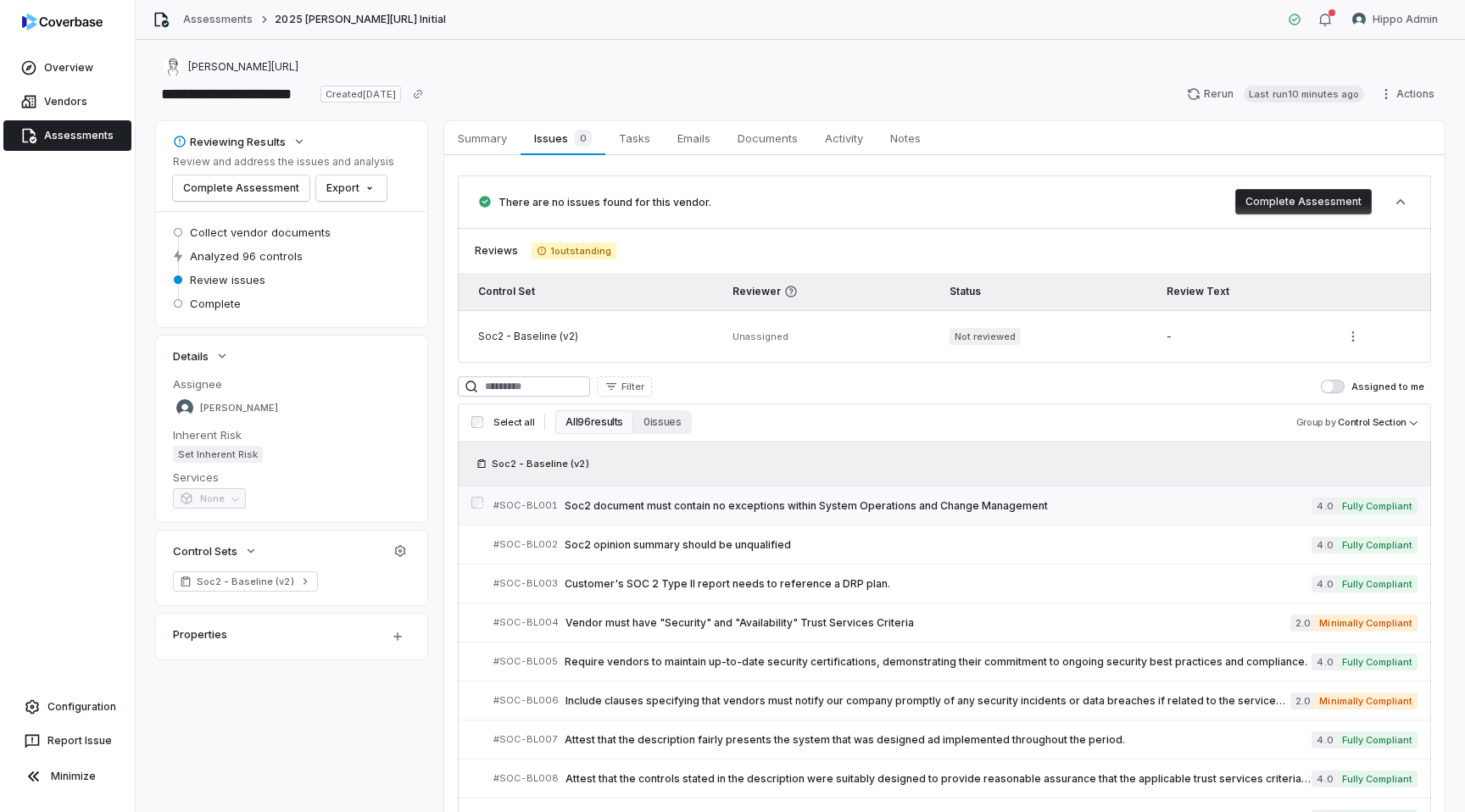
click at [794, 509] on span "Soc2 document must contain no exceptions within System Operations and Change Ma…" at bounding box center [938, 506] width 747 height 13
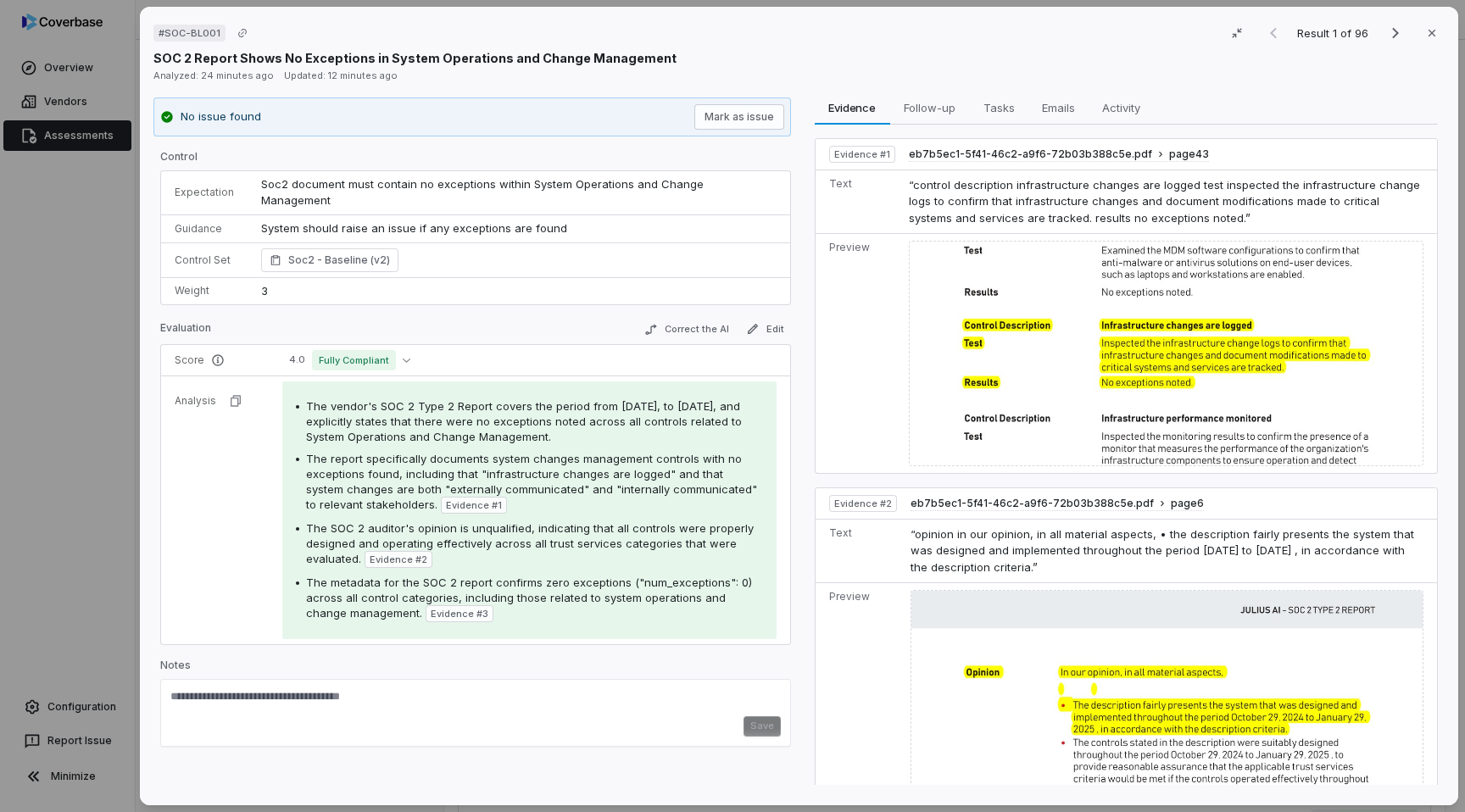
click at [76, 465] on div "# SOC-BL001 Result 1 of 96 Close SOC 2 Report Shows No Exceptions in System Ope…" at bounding box center [732, 406] width 1465 height 812
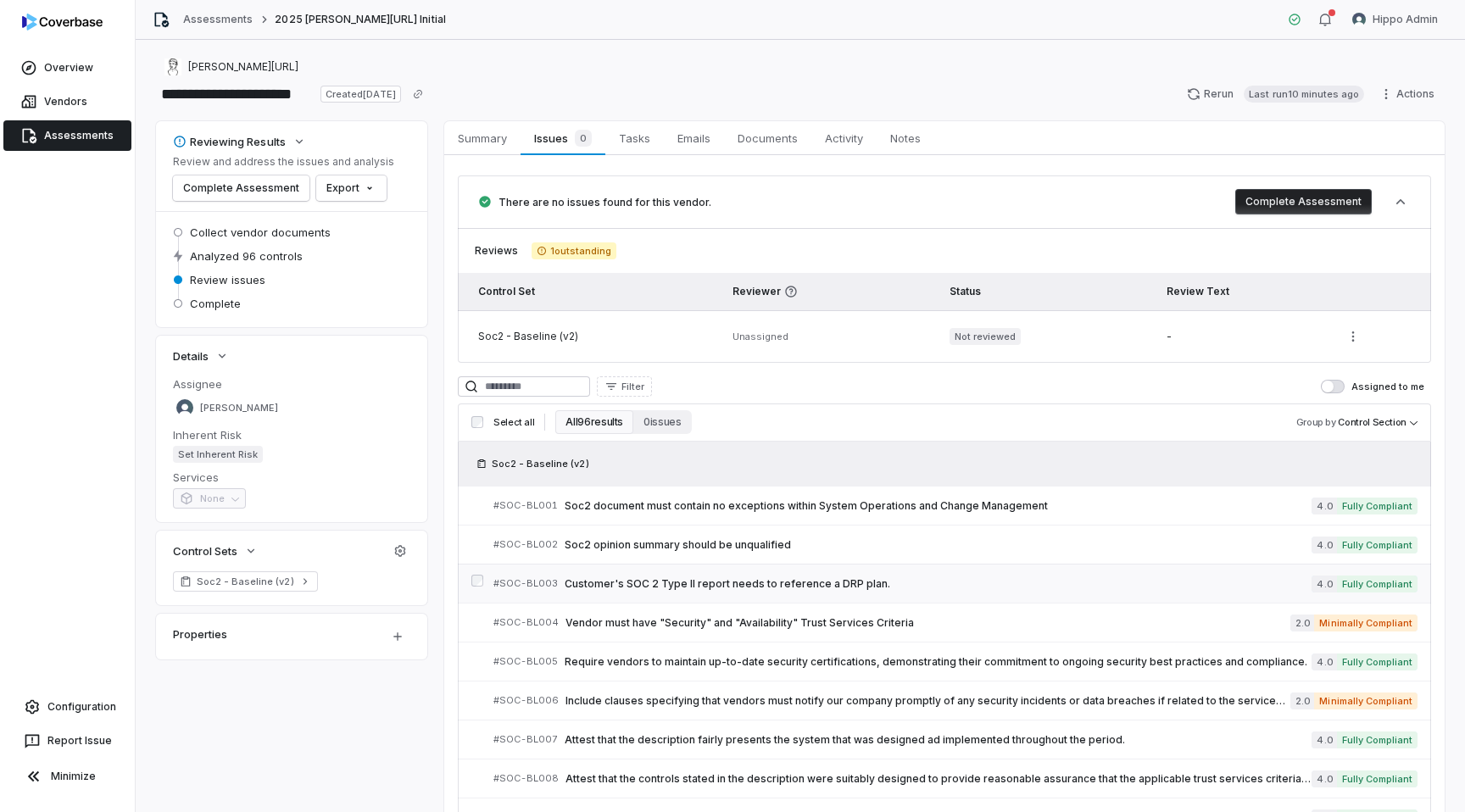
click at [720, 588] on span "Customer's SOC 2 Type II report needs to reference a DRP plan." at bounding box center [938, 584] width 747 height 13
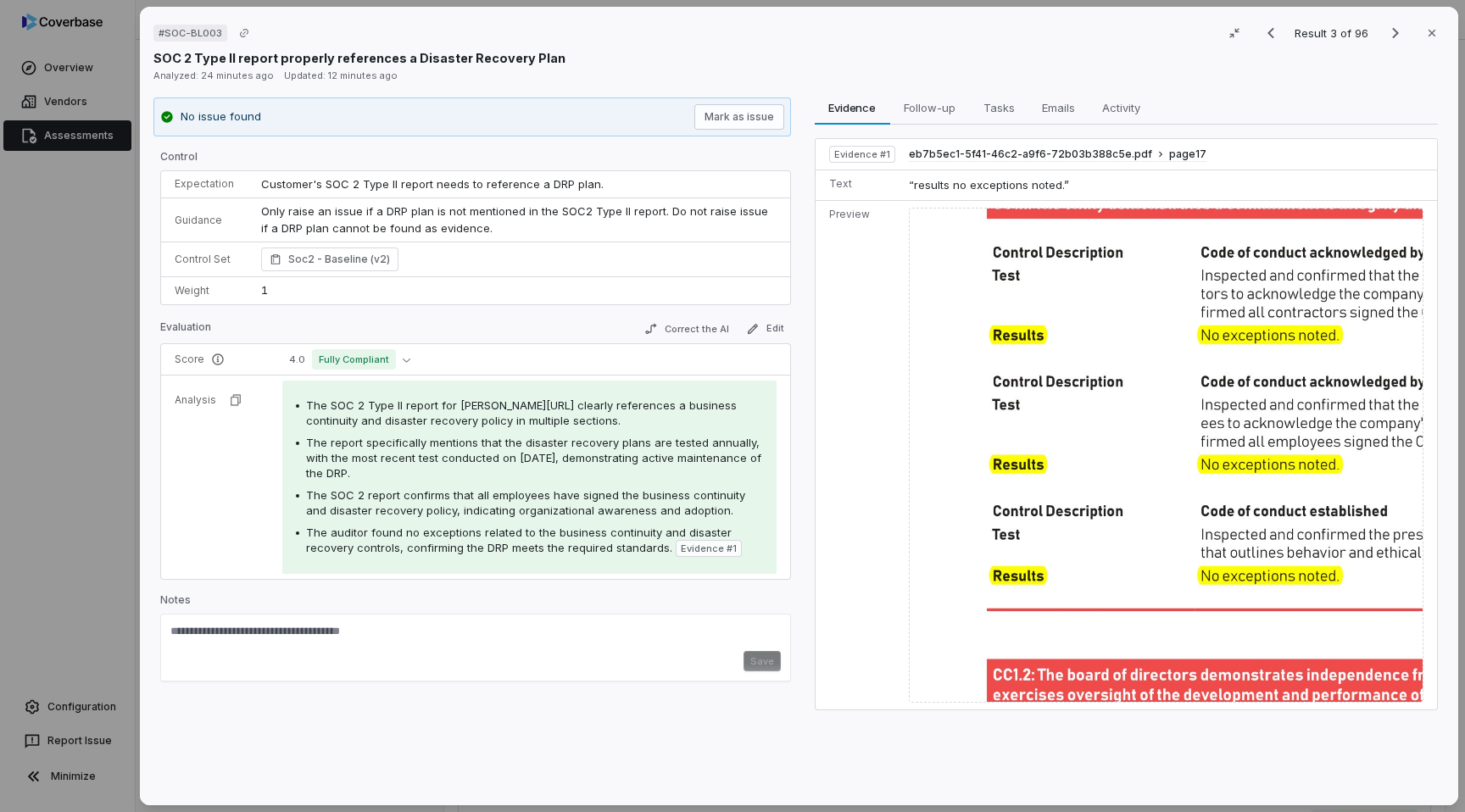
click at [69, 556] on div "# SOC-BL003 Result 3 of 96 Close SOC 2 Type II report properly references a Dis…" at bounding box center [732, 406] width 1465 height 812
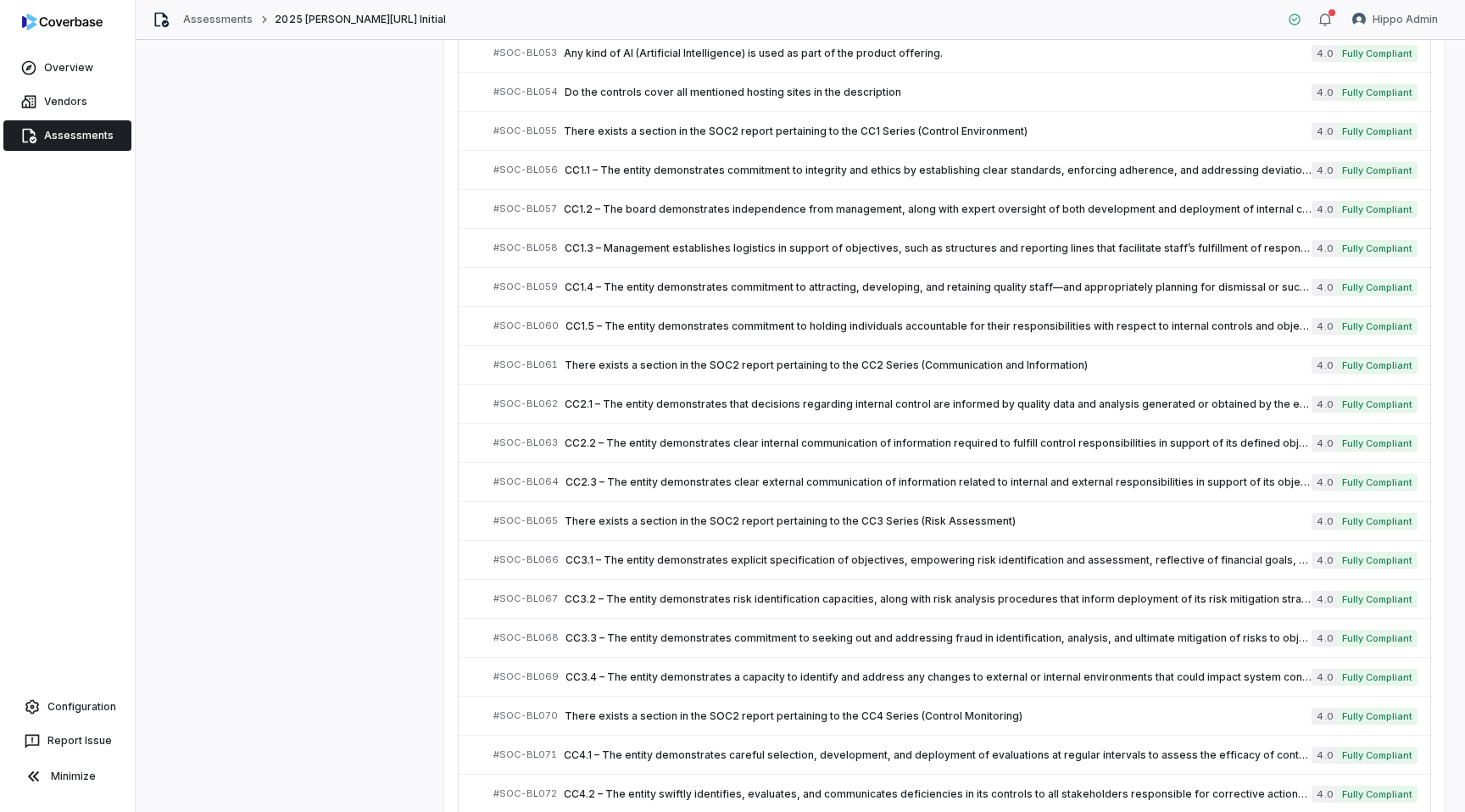
scroll to position [3490, 0]
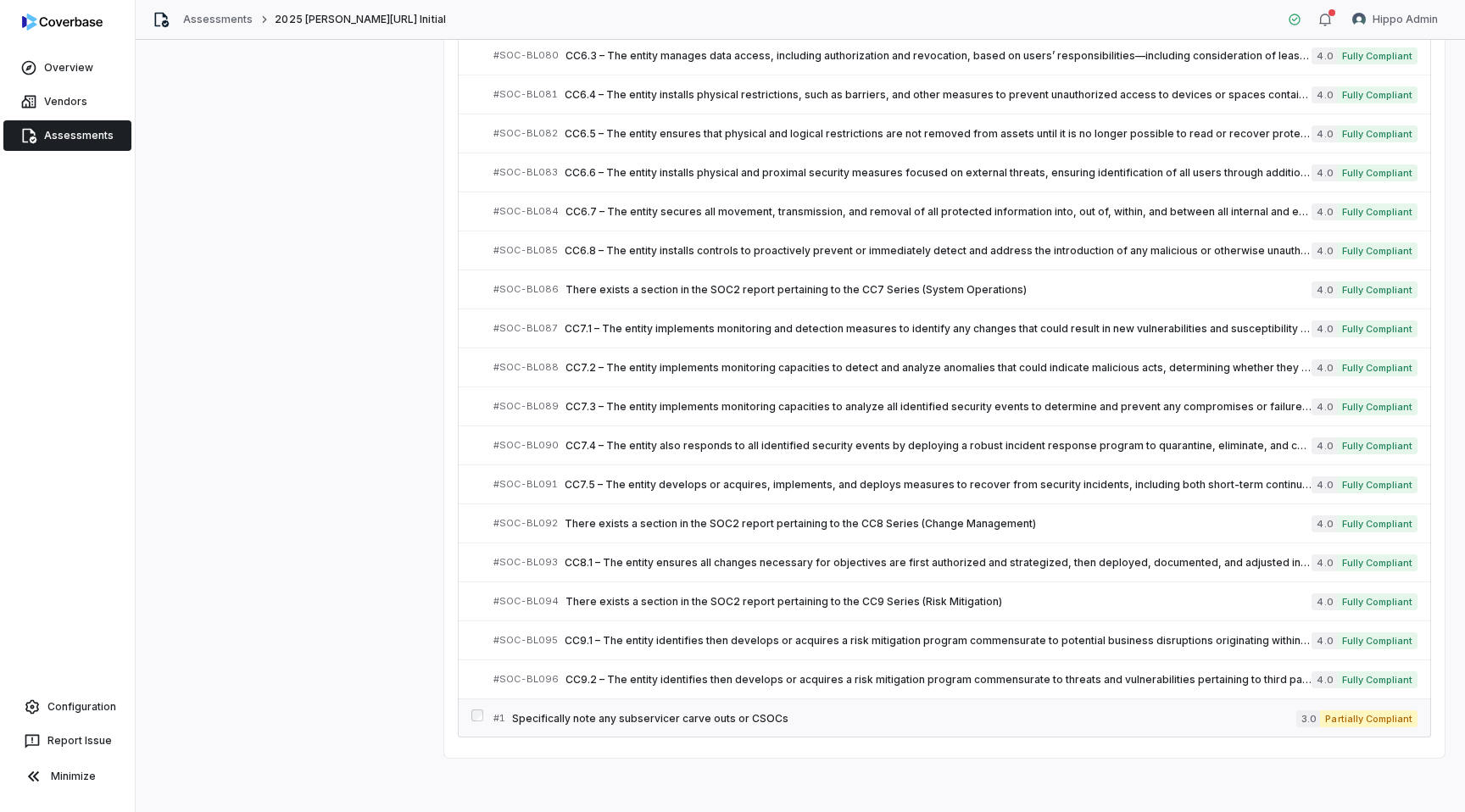
click at [809, 723] on span "Specifically note any subservicer carve outs or CSOCs" at bounding box center [904, 719] width 784 height 13
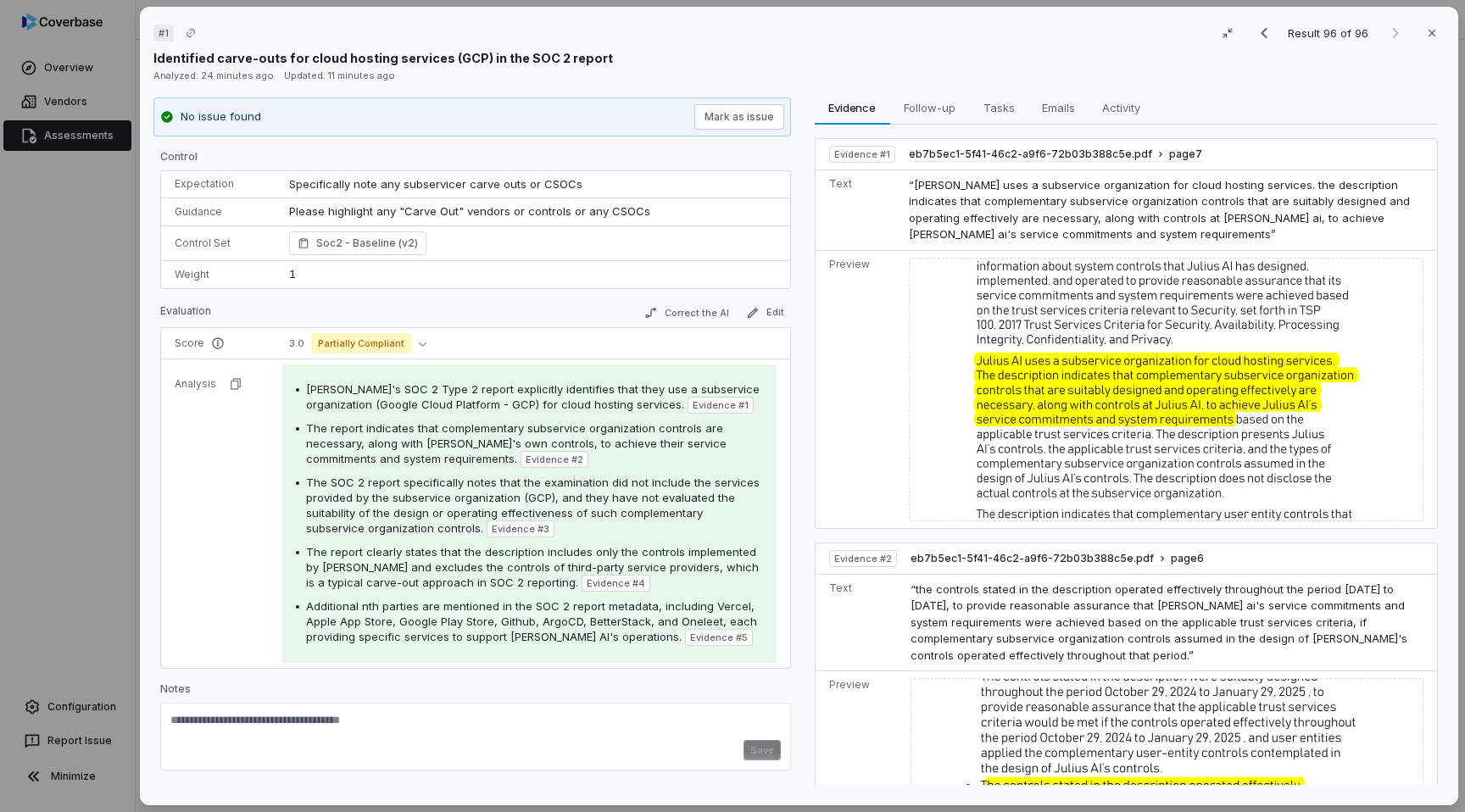
click at [100, 437] on div "# 1 Result 96 of 96 Close Identified carve-outs for cloud hosting services (GCP…" at bounding box center [732, 406] width 1465 height 812
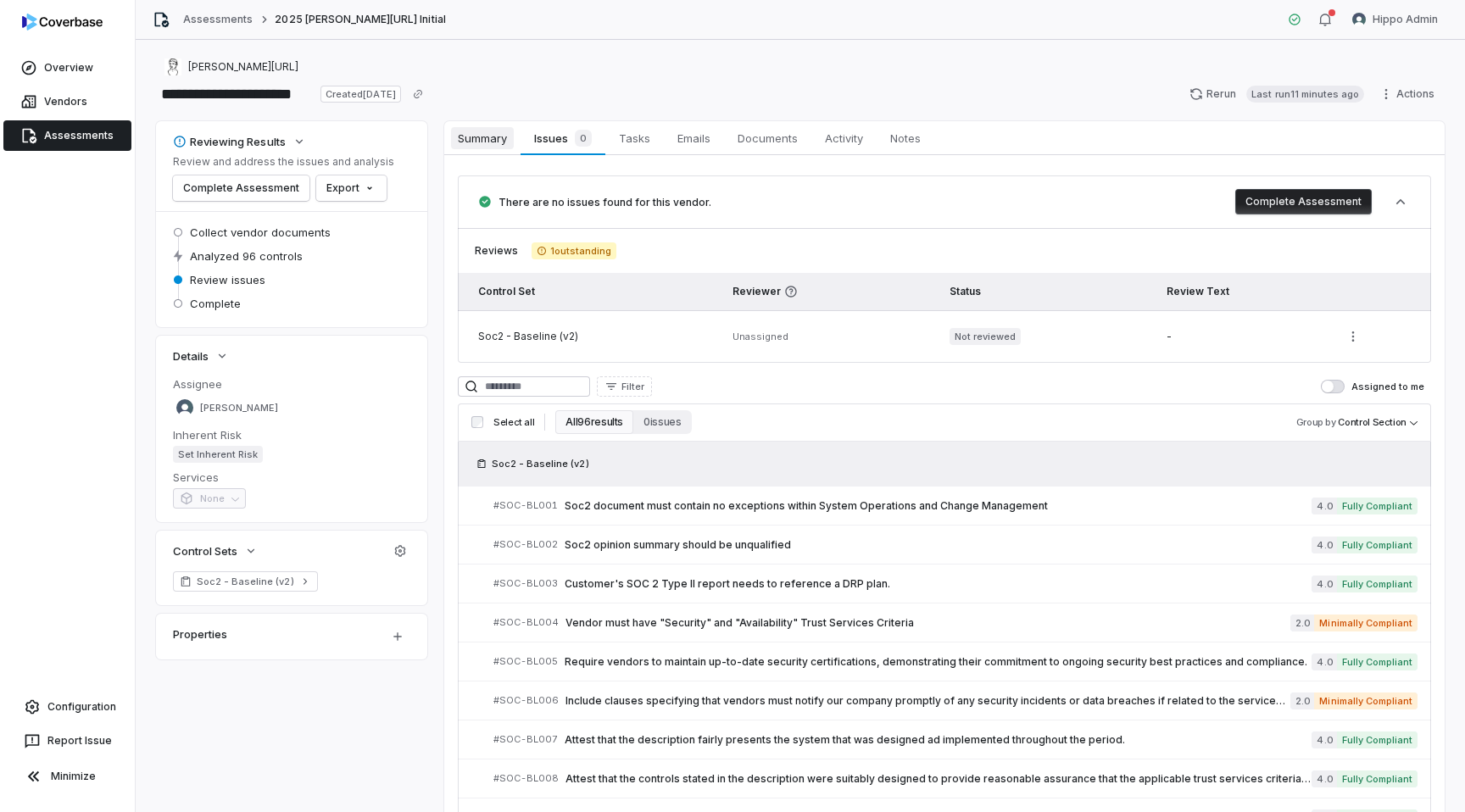
click at [490, 140] on span "Summary" at bounding box center [482, 138] width 63 height 22
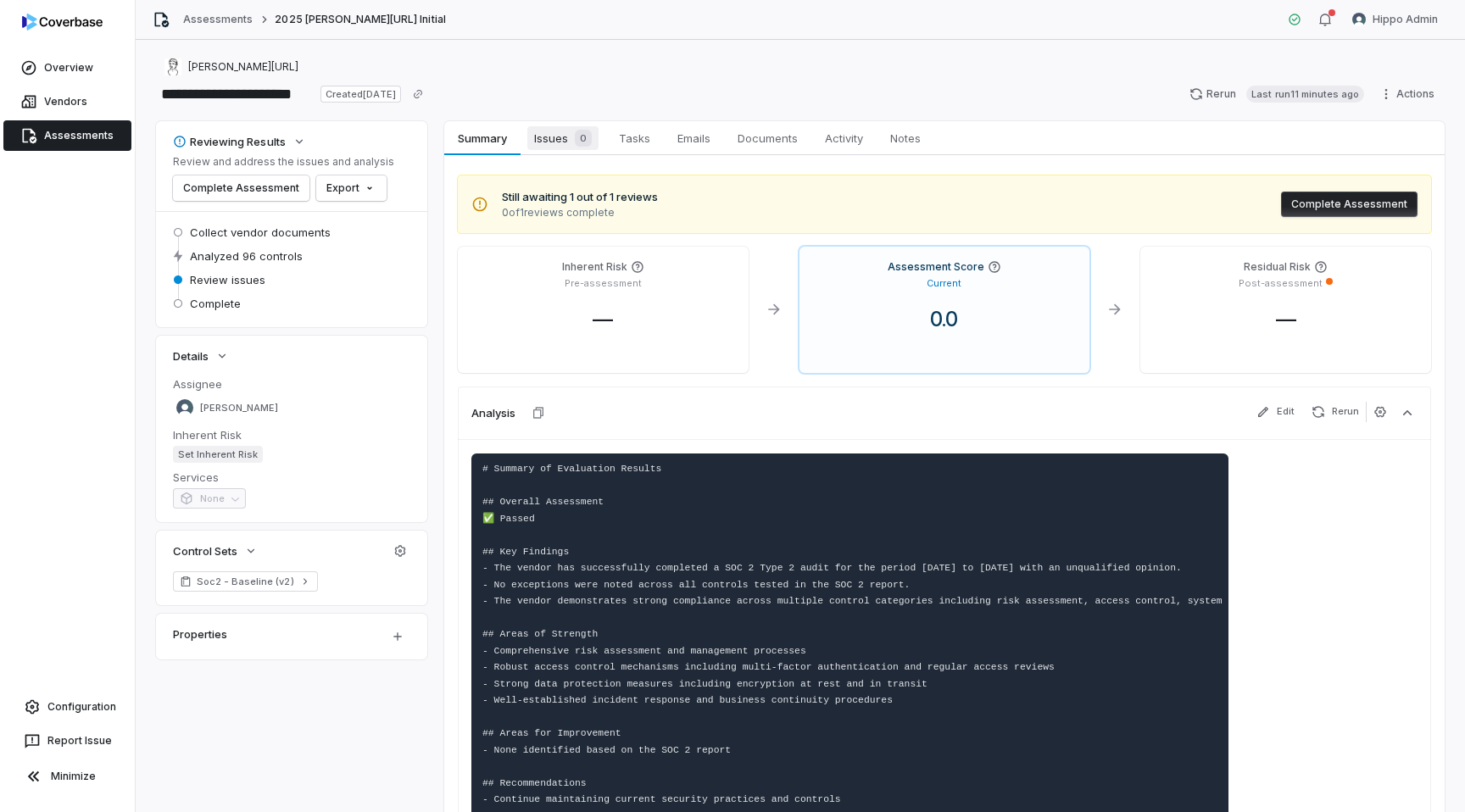
click at [564, 136] on span "Issues 0" at bounding box center [562, 138] width 71 height 24
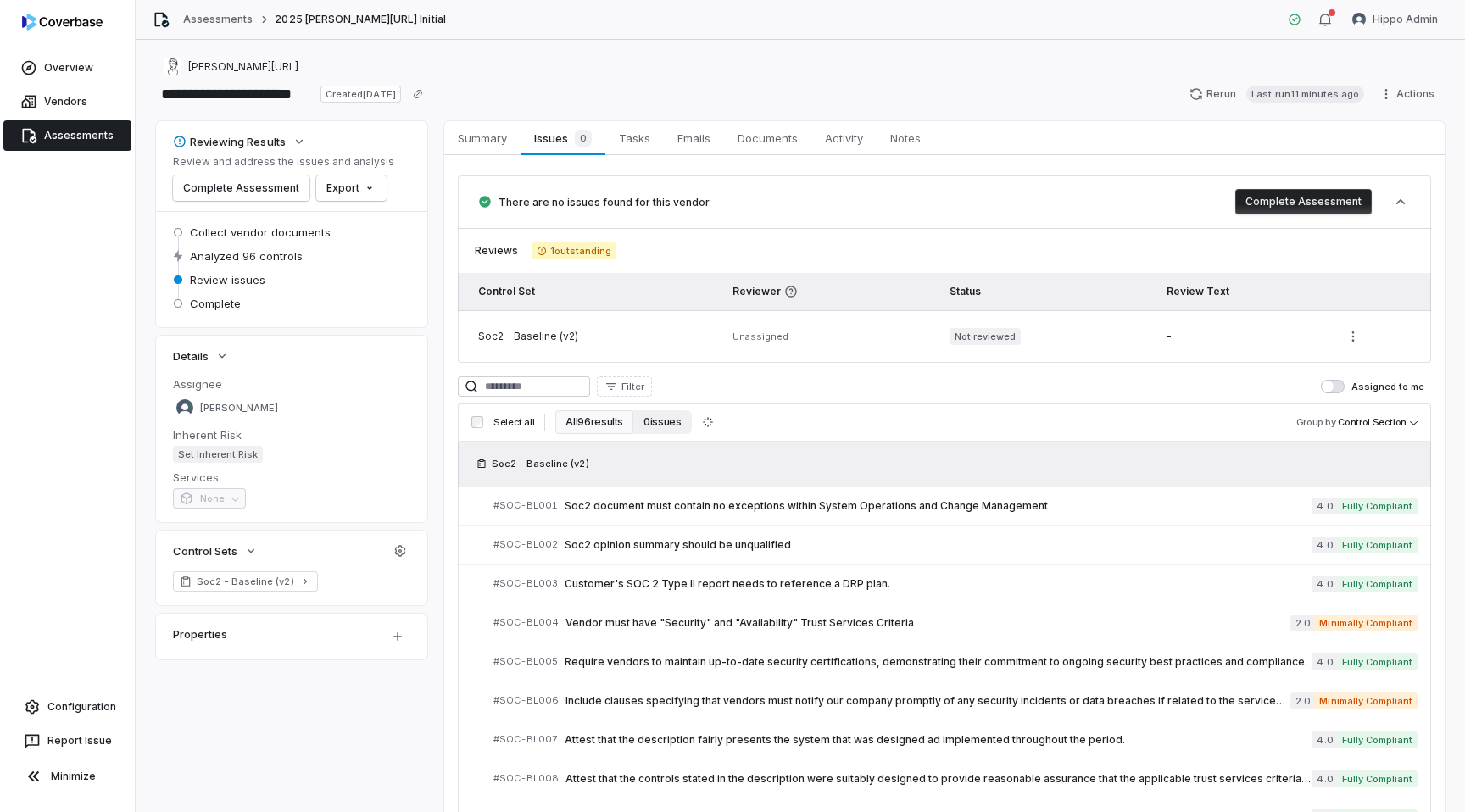
click at [656, 428] on button "0 issues" at bounding box center [662, 421] width 58 height 24
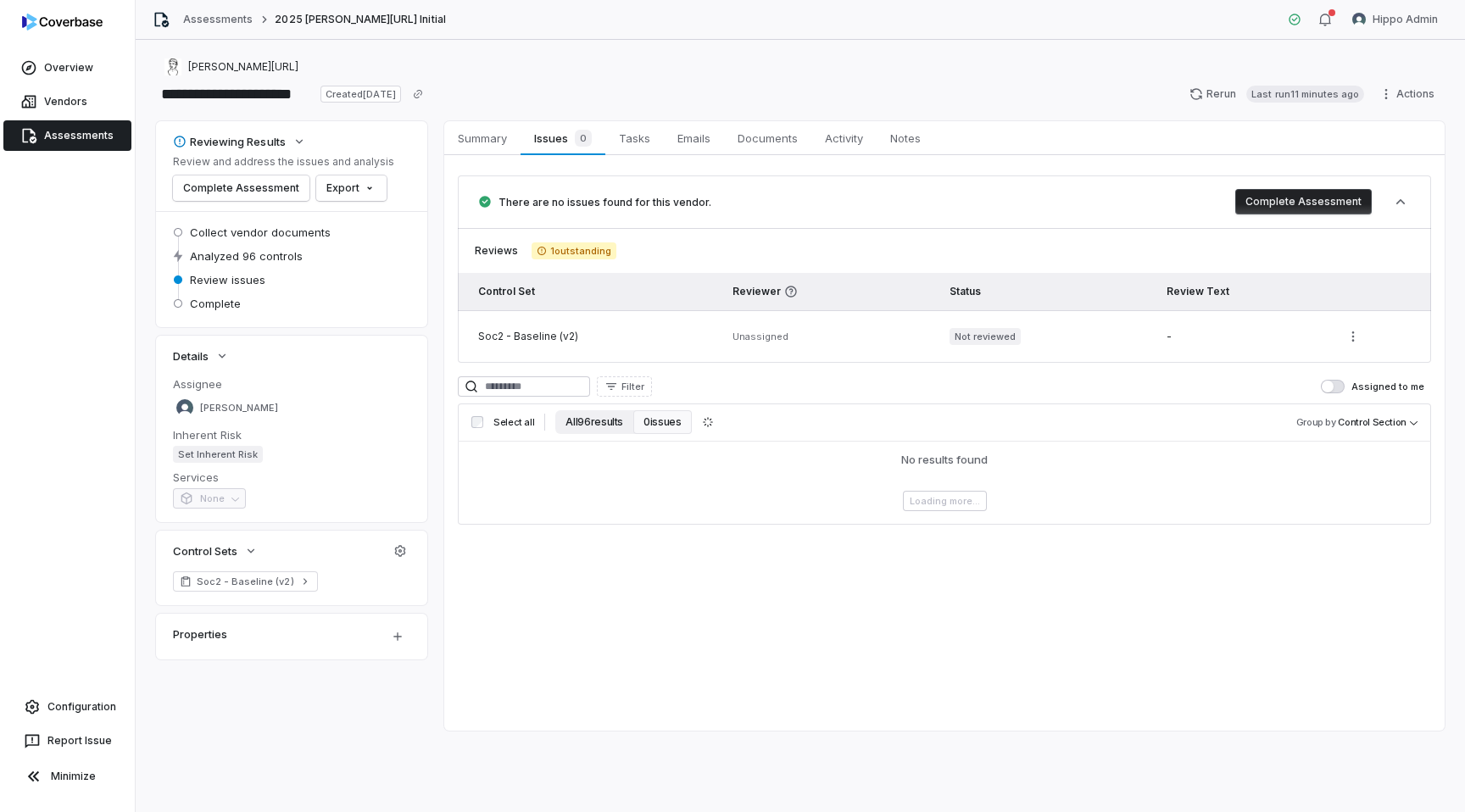
click at [591, 429] on button "All 96 results" at bounding box center [595, 421] width 78 height 24
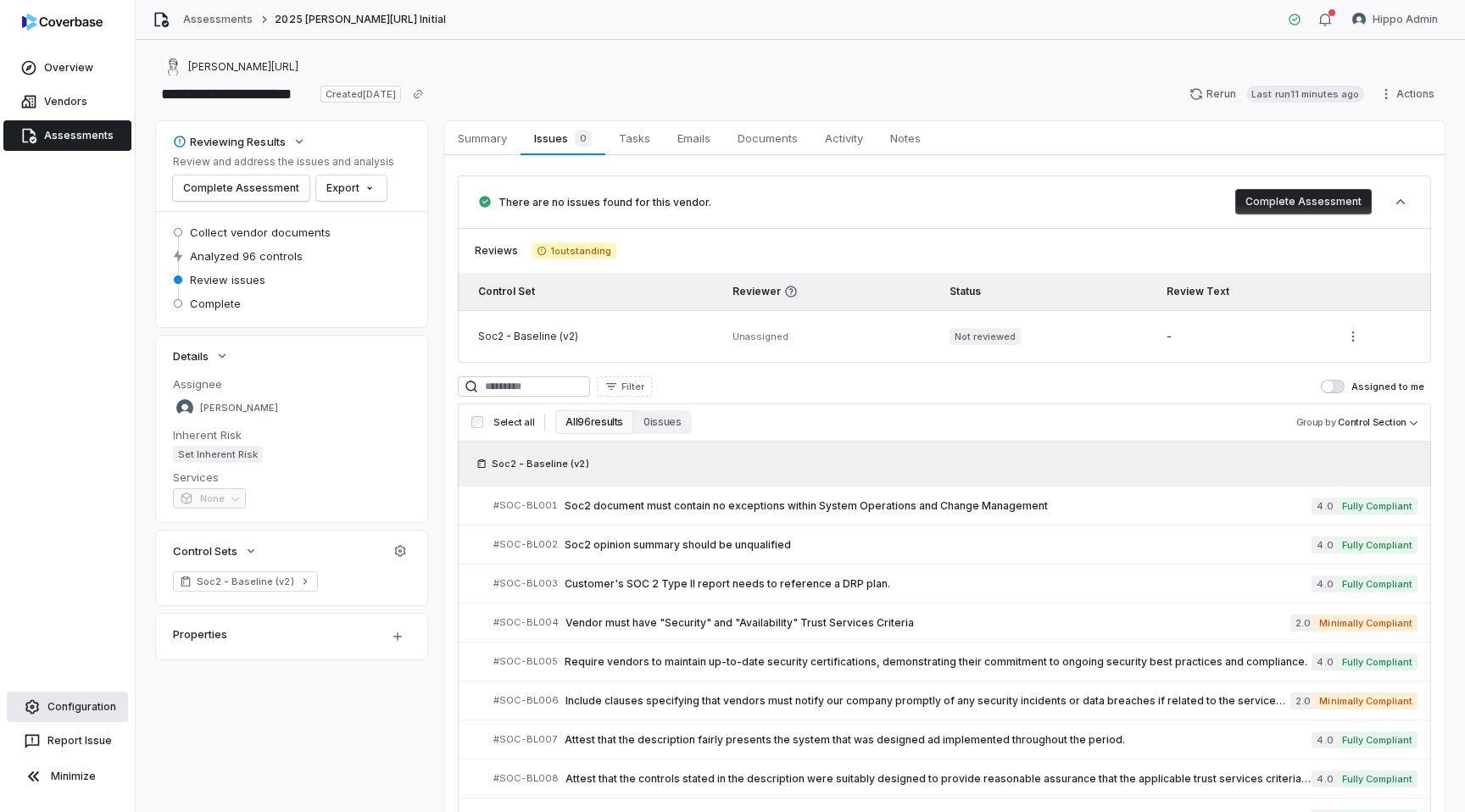
click at [68, 703] on link "Configuration" at bounding box center [67, 706] width 121 height 30
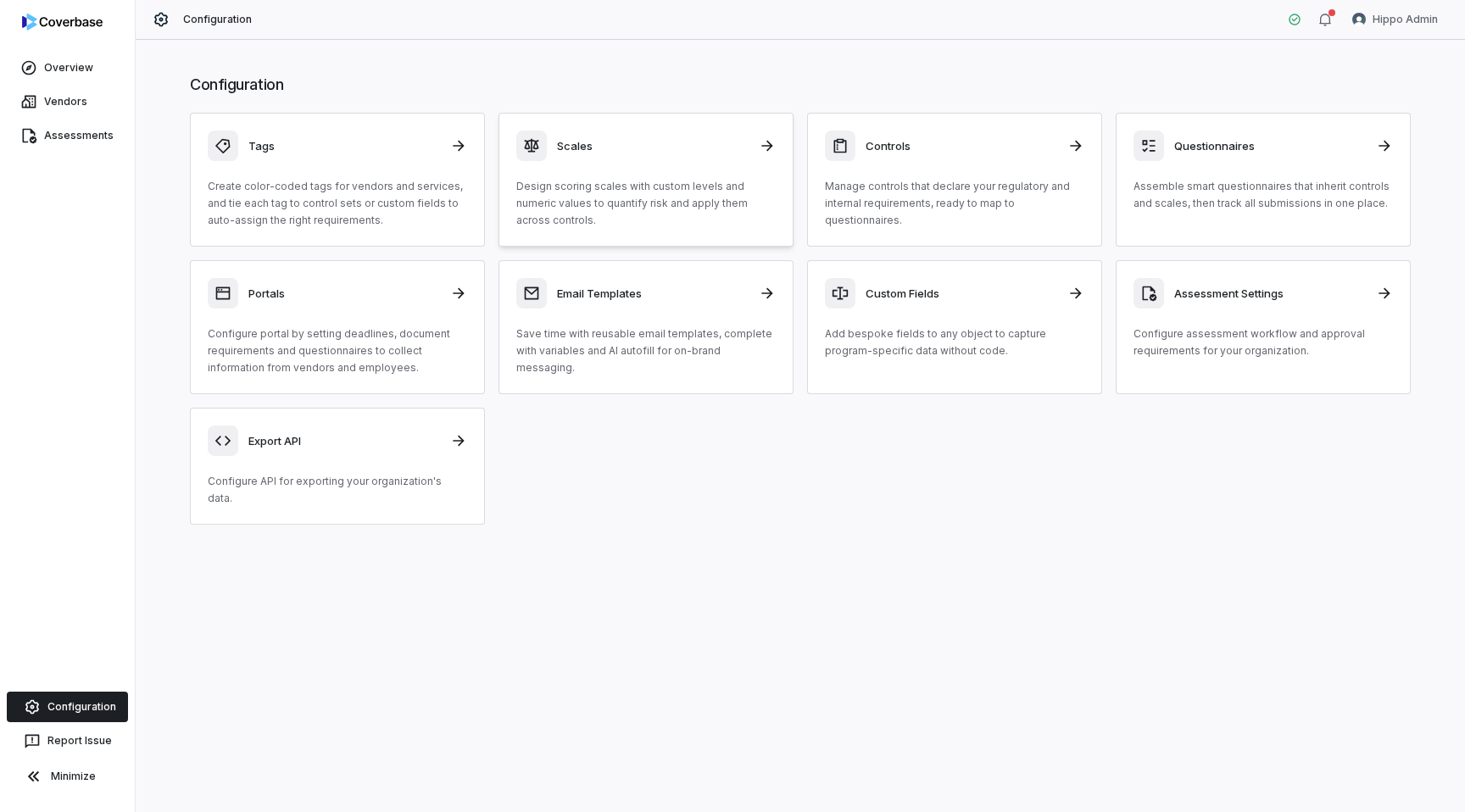
click at [651, 196] on p "Design scoring scales with custom levels and numeric values to quantify risk an…" at bounding box center [646, 203] width 260 height 50
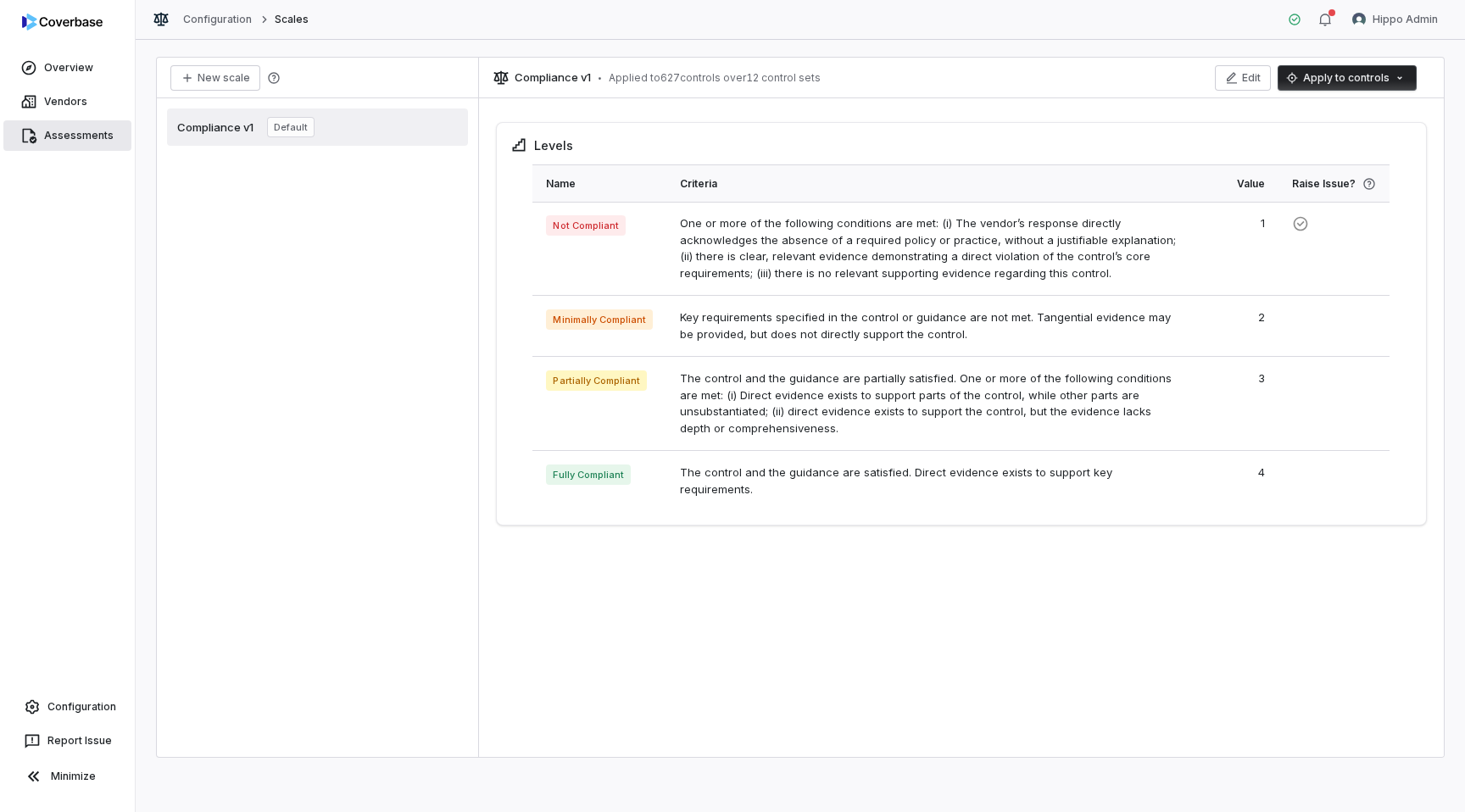
click at [55, 145] on link "Assessments" at bounding box center [68, 136] width 128 height 30
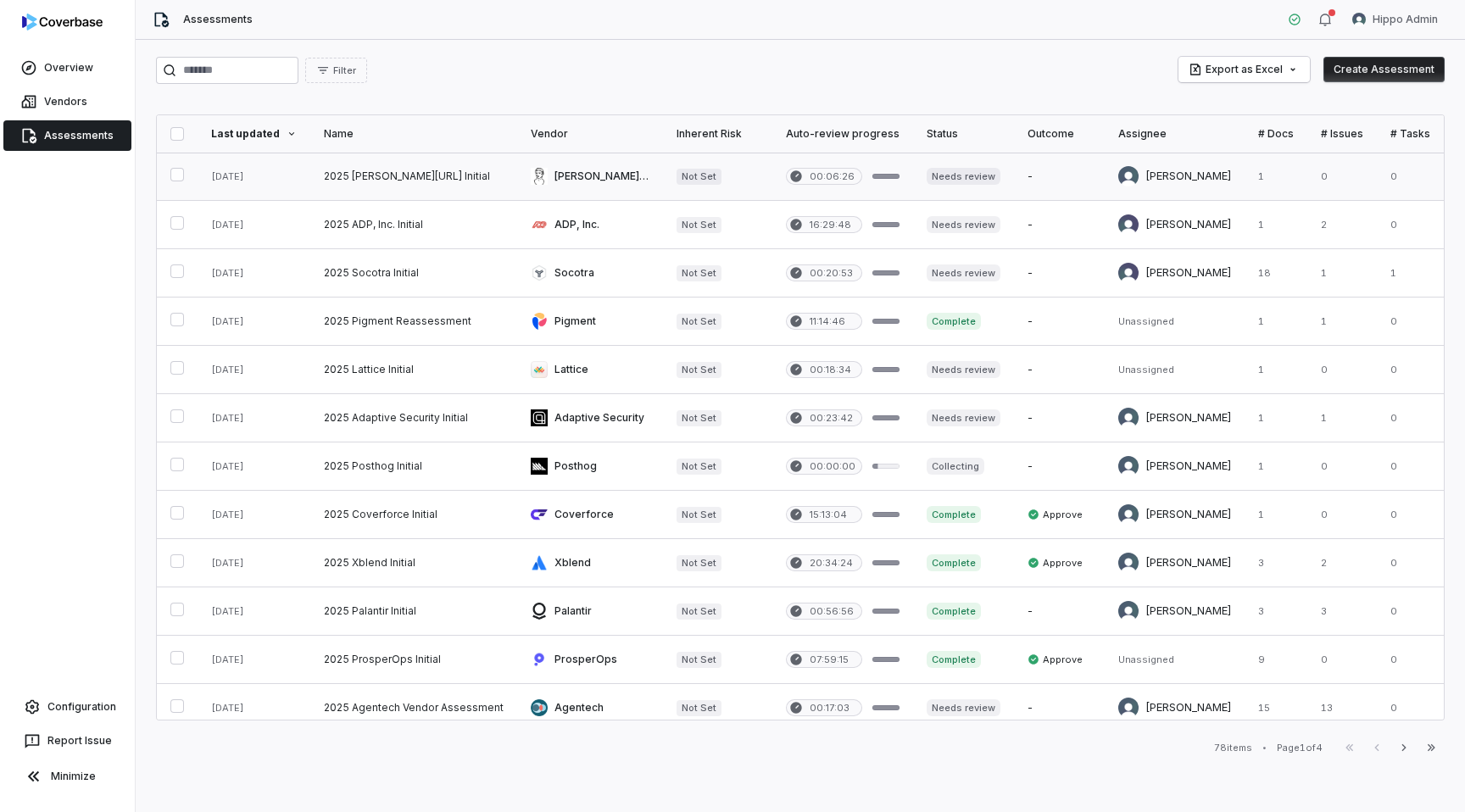
click at [362, 158] on link at bounding box center [413, 176] width 206 height 48
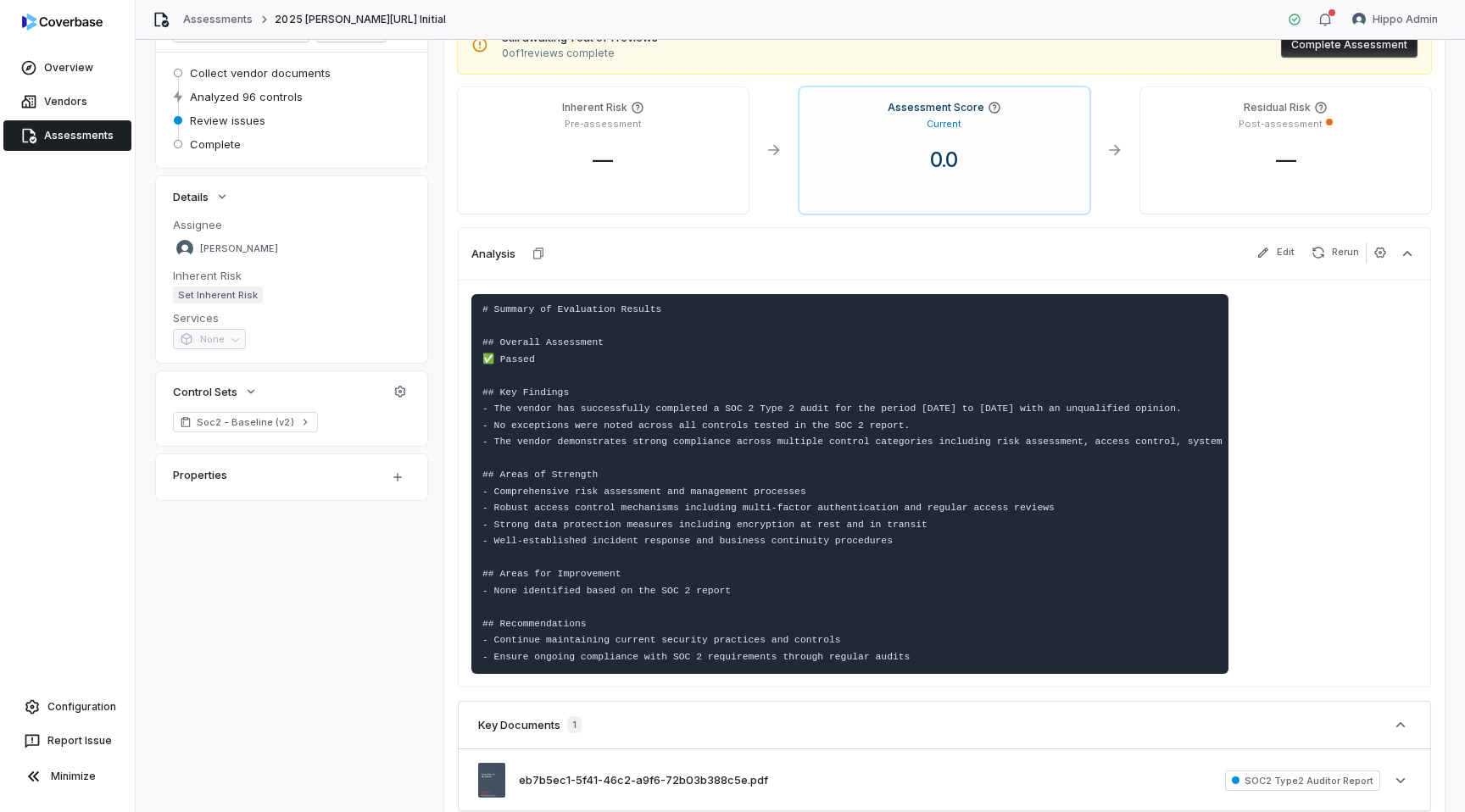
scroll to position [145, 0]
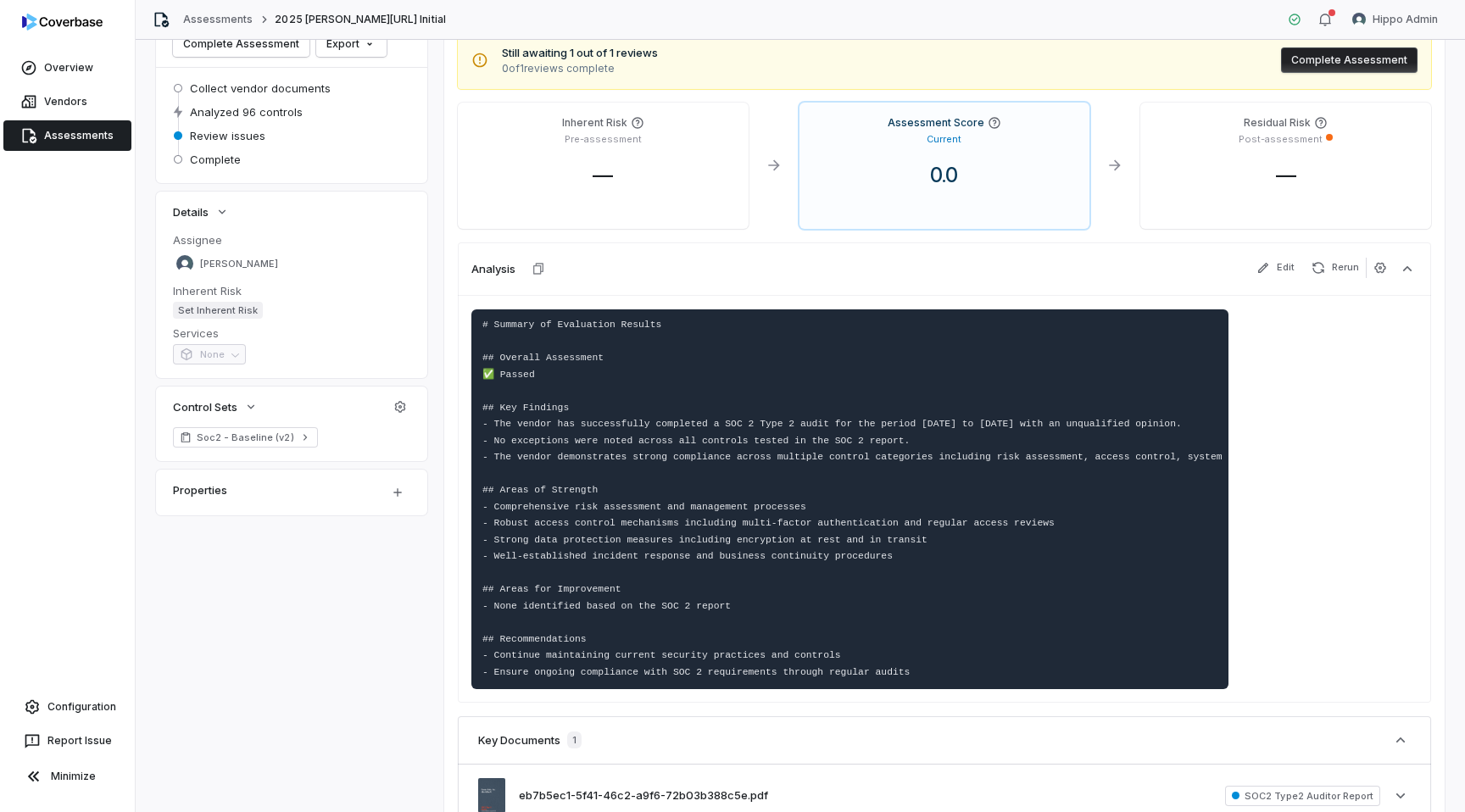
click at [923, 361] on pre "# Summary of Evaluation Results ## Overall Assessment ✅ Passed ## Key Findings …" at bounding box center [850, 499] width 757 height 380
drag, startPoint x: 633, startPoint y: 425, endPoint x: 503, endPoint y: 359, distance: 145.8
click at [503, 359] on code "# Summary of Evaluation Results ## Overall Assessment ✅ Passed ## Key Findings …" at bounding box center [953, 498] width 942 height 358
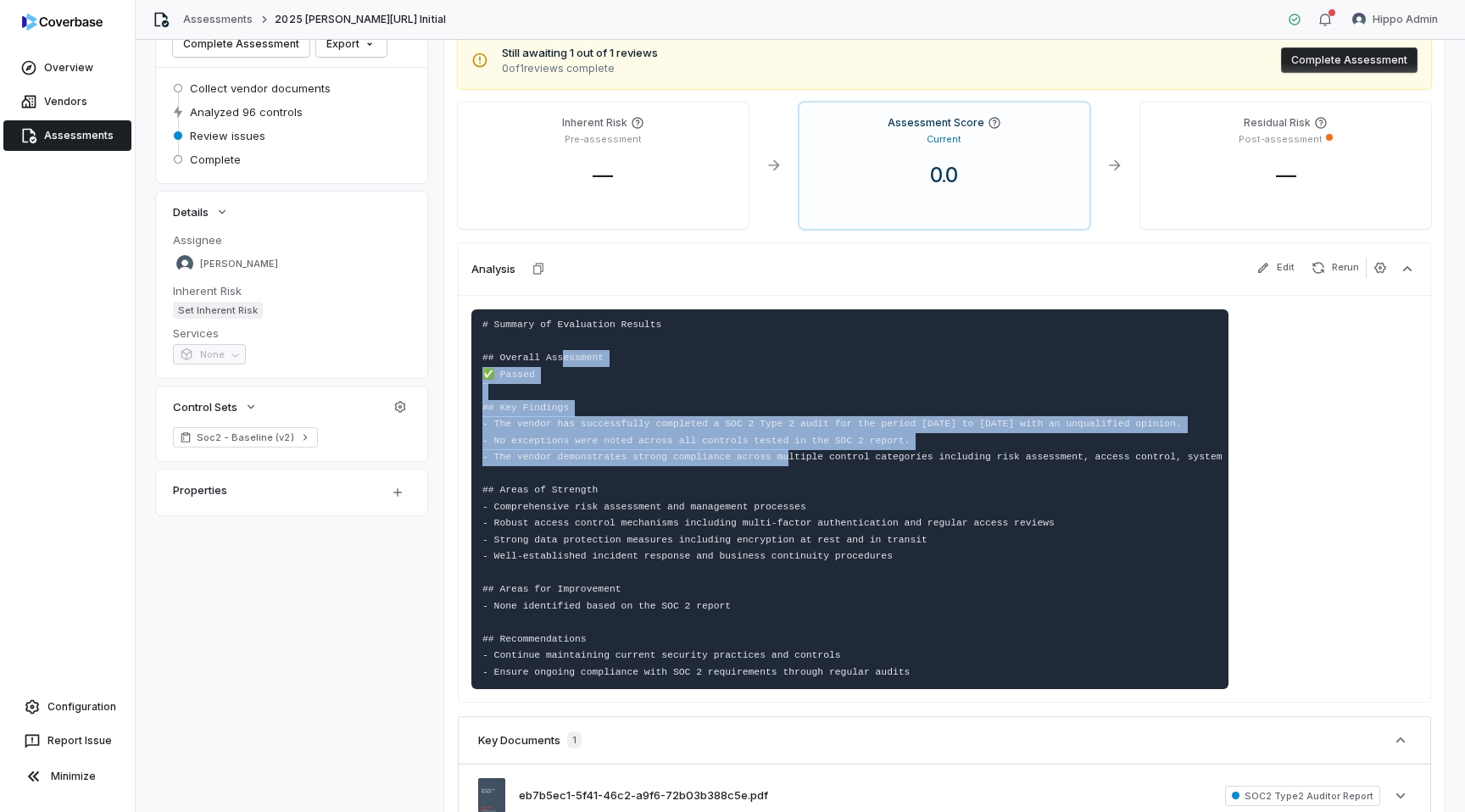
drag, startPoint x: 565, startPoint y: 355, endPoint x: 673, endPoint y: 451, distance: 144.5
click at [673, 451] on code "# Summary of Evaluation Results ## Overall Assessment ✅ Passed ## Key Findings …" at bounding box center [953, 498] width 942 height 358
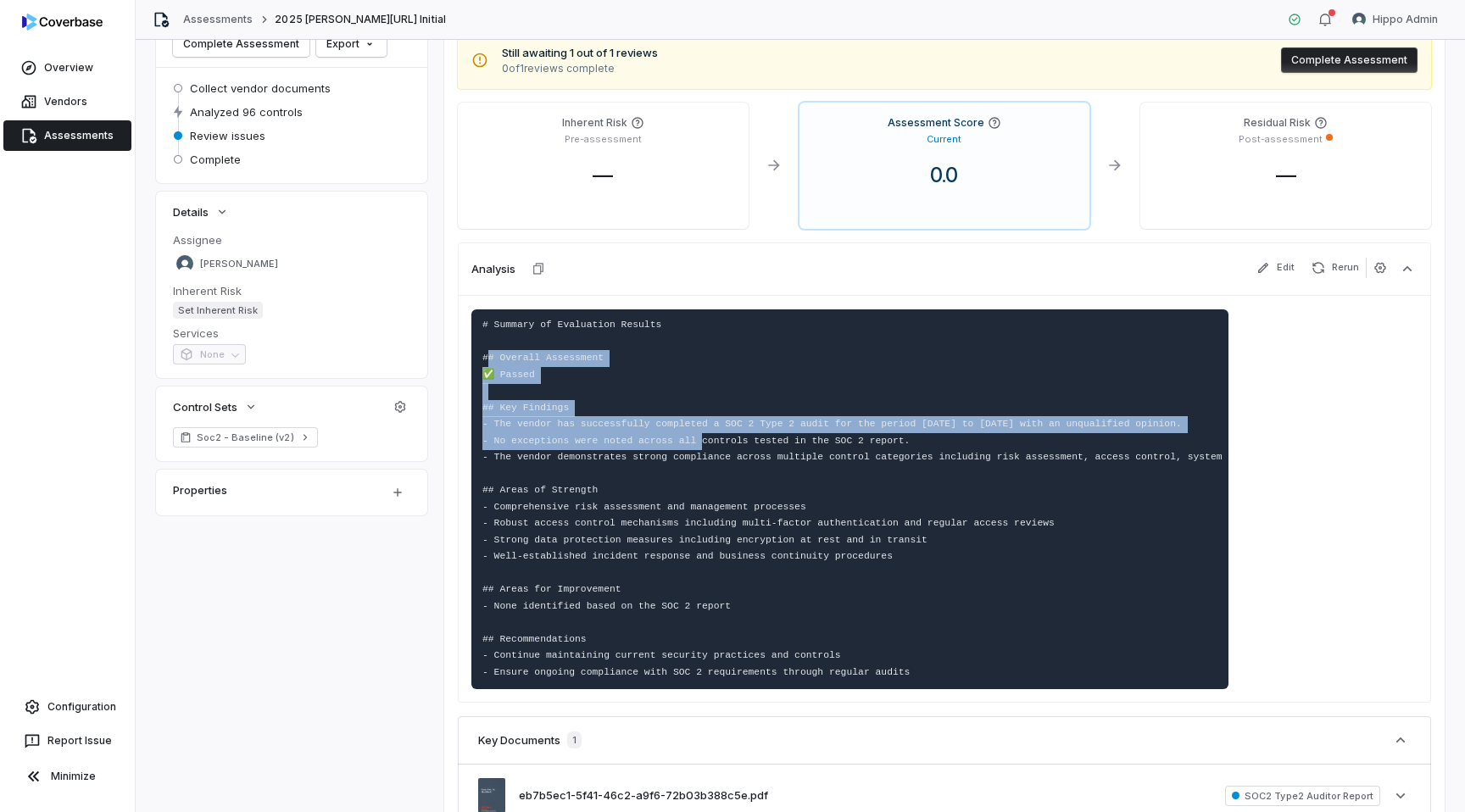
drag, startPoint x: 585, startPoint y: 442, endPoint x: 489, endPoint y: 356, distance: 128.9
click at [489, 356] on code "# Summary of Evaluation Results ## Overall Assessment ✅ Passed ## Key Findings …" at bounding box center [953, 498] width 942 height 358
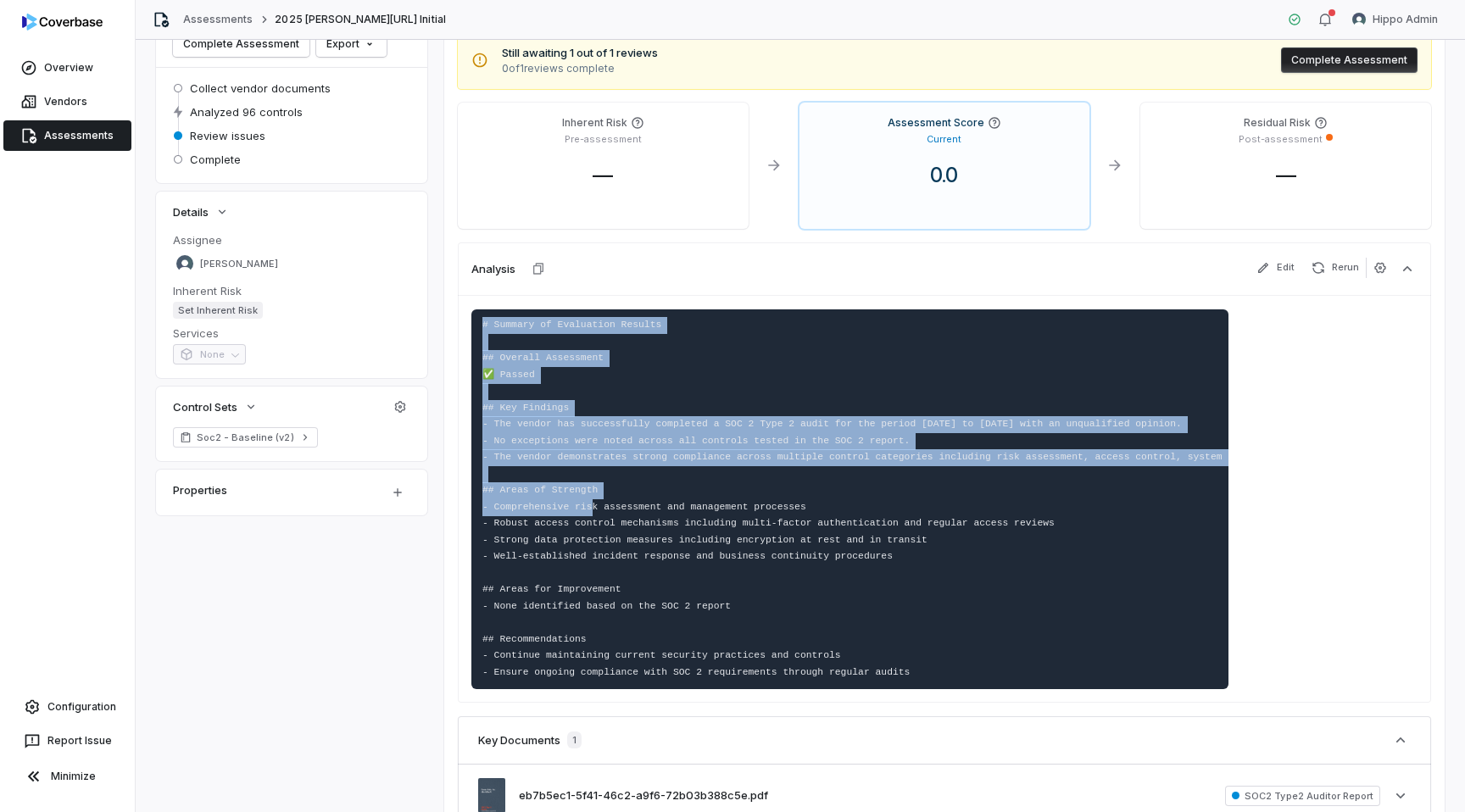
drag, startPoint x: 496, startPoint y: 309, endPoint x: 667, endPoint y: 503, distance: 258.6
click at [661, 496] on pre "# Summary of Evaluation Results ## Overall Assessment ✅ Passed ## Key Findings …" at bounding box center [850, 499] width 757 height 380
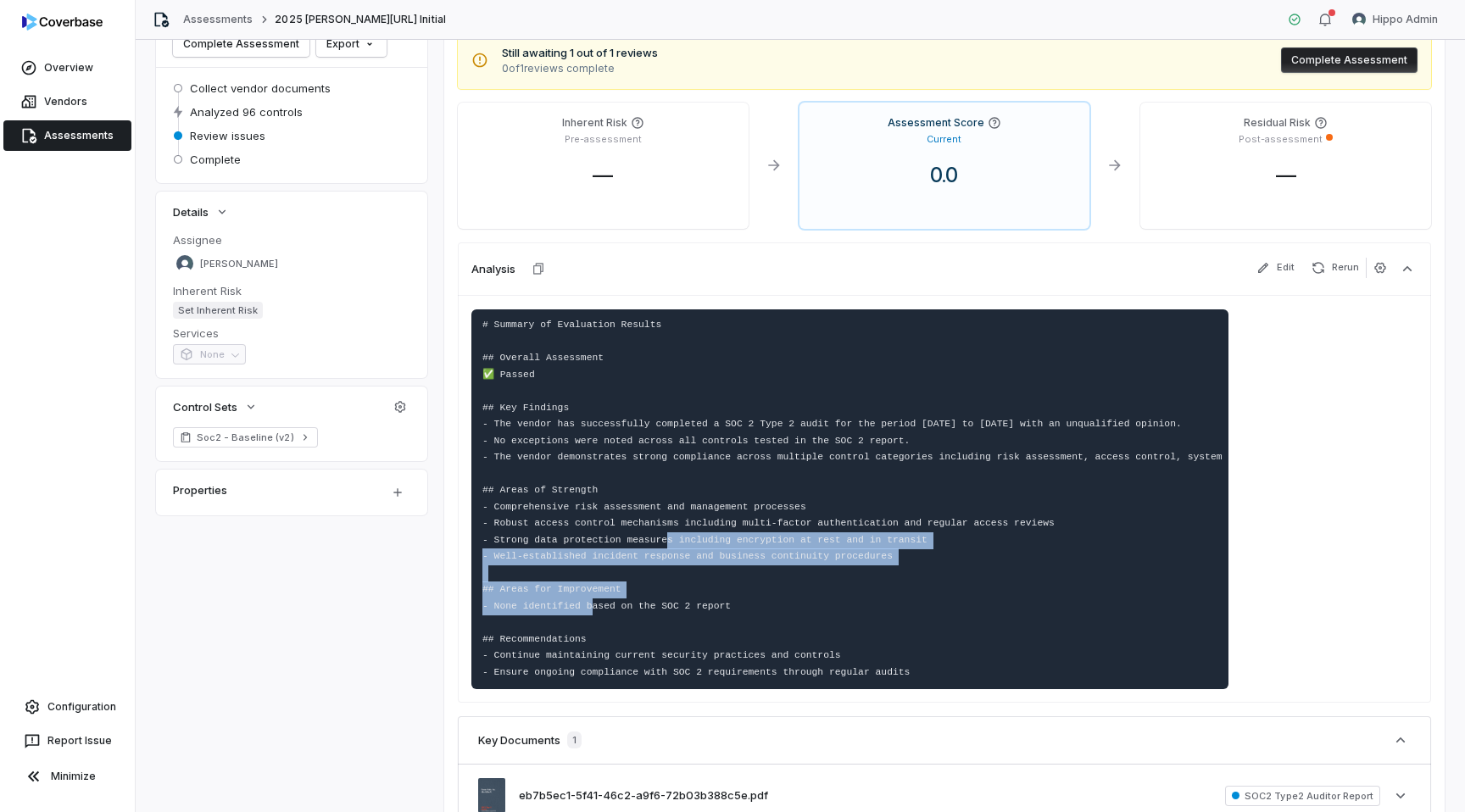
drag, startPoint x: 631, startPoint y: 582, endPoint x: 548, endPoint y: 539, distance: 93.5
click at [548, 539] on pre "# Summary of Evaluation Results ## Overall Assessment ✅ Passed ## Key Findings …" at bounding box center [850, 499] width 757 height 380
click at [1409, 263] on icon "button" at bounding box center [1408, 269] width 17 height 17
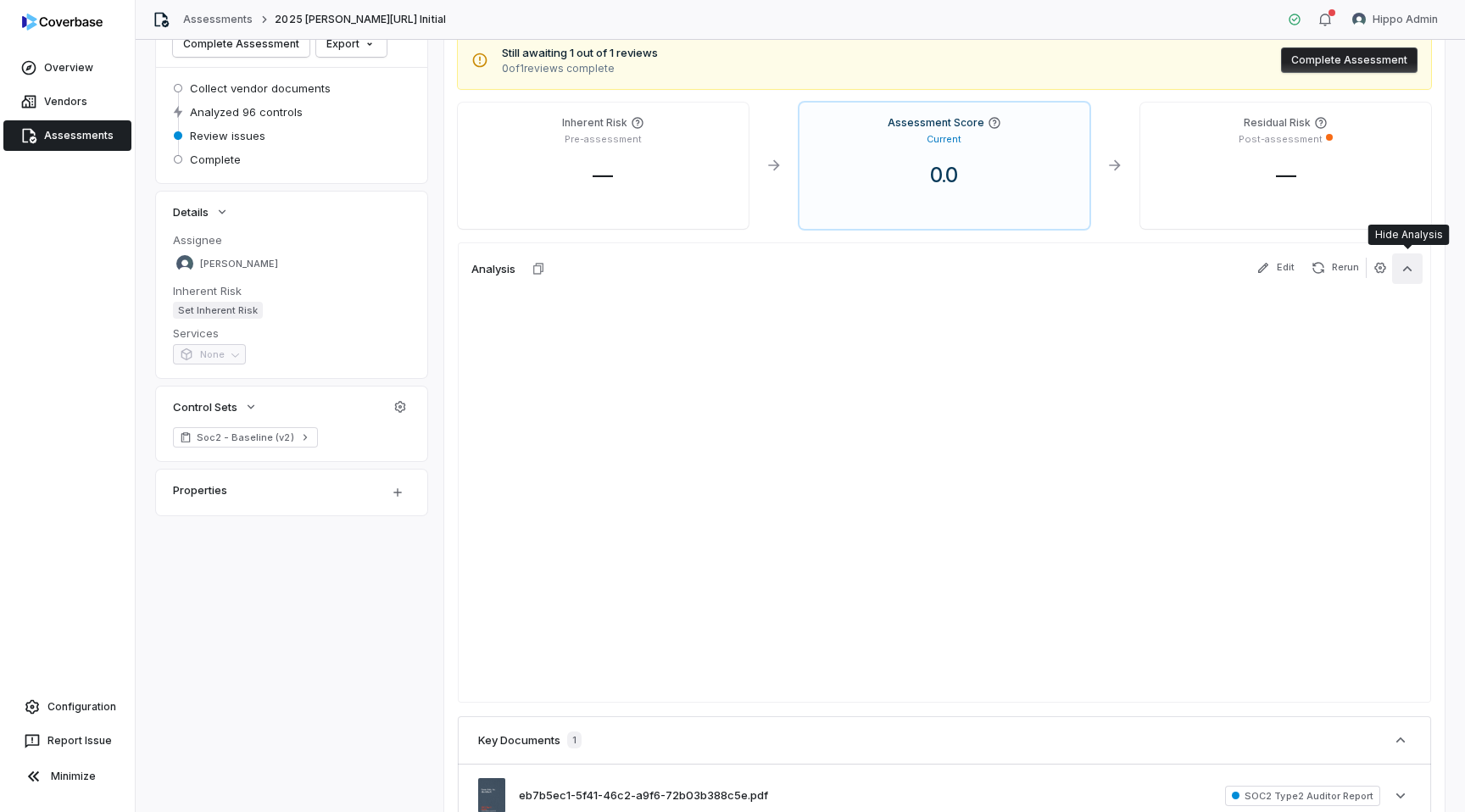
scroll to position [0, 0]
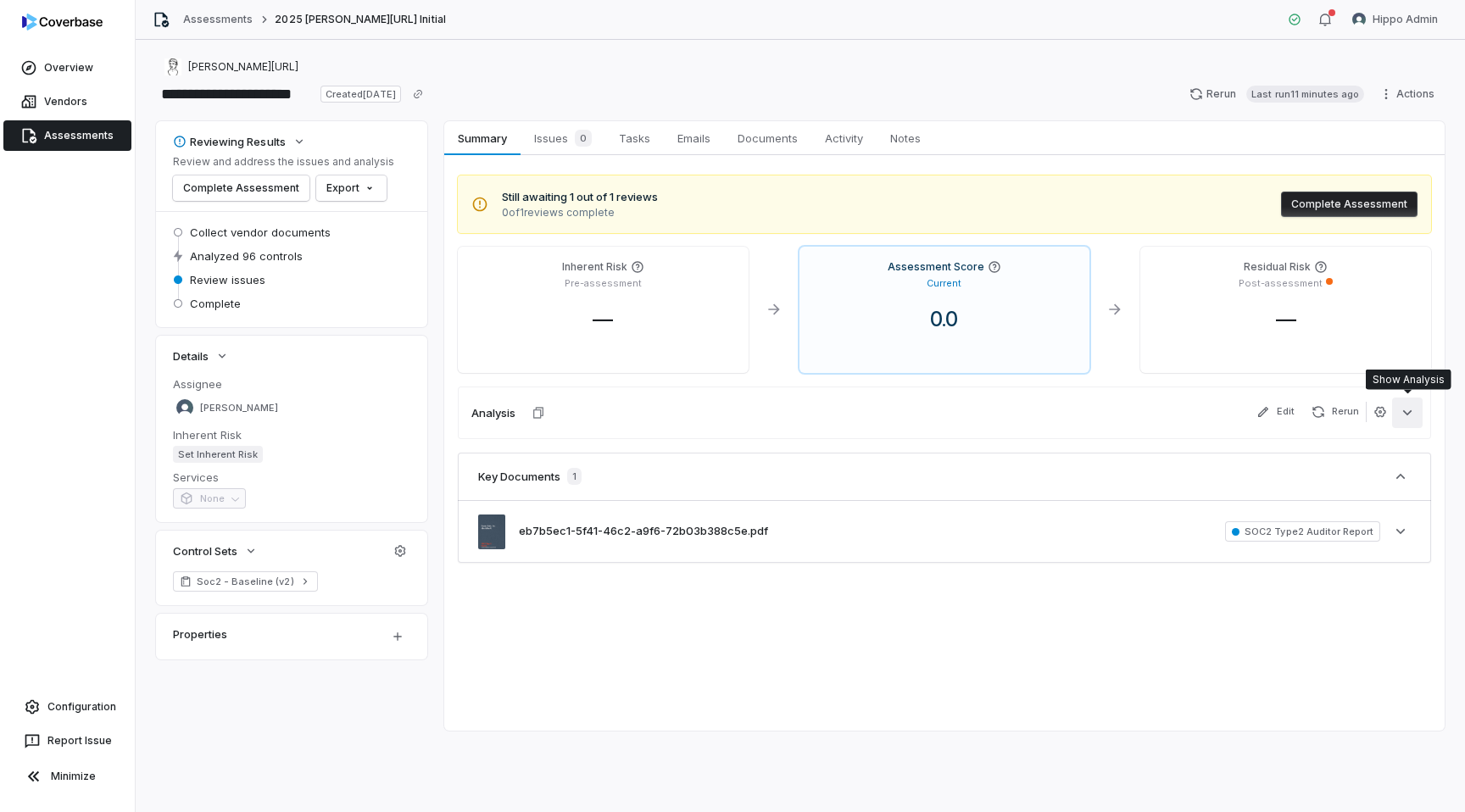
click at [1402, 409] on icon "button" at bounding box center [1408, 413] width 17 height 17
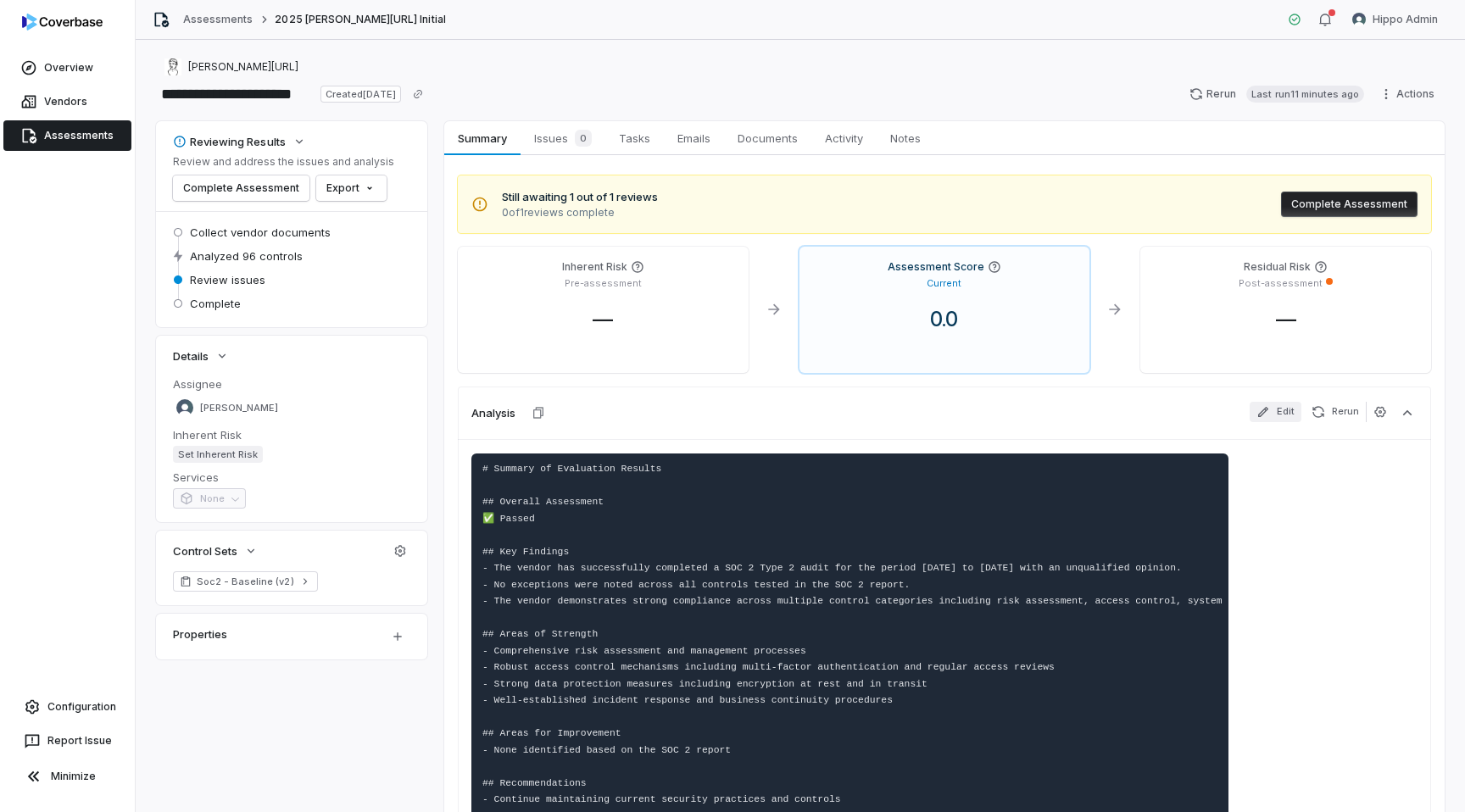
click at [1279, 416] on button "Edit" at bounding box center [1276, 411] width 51 height 20
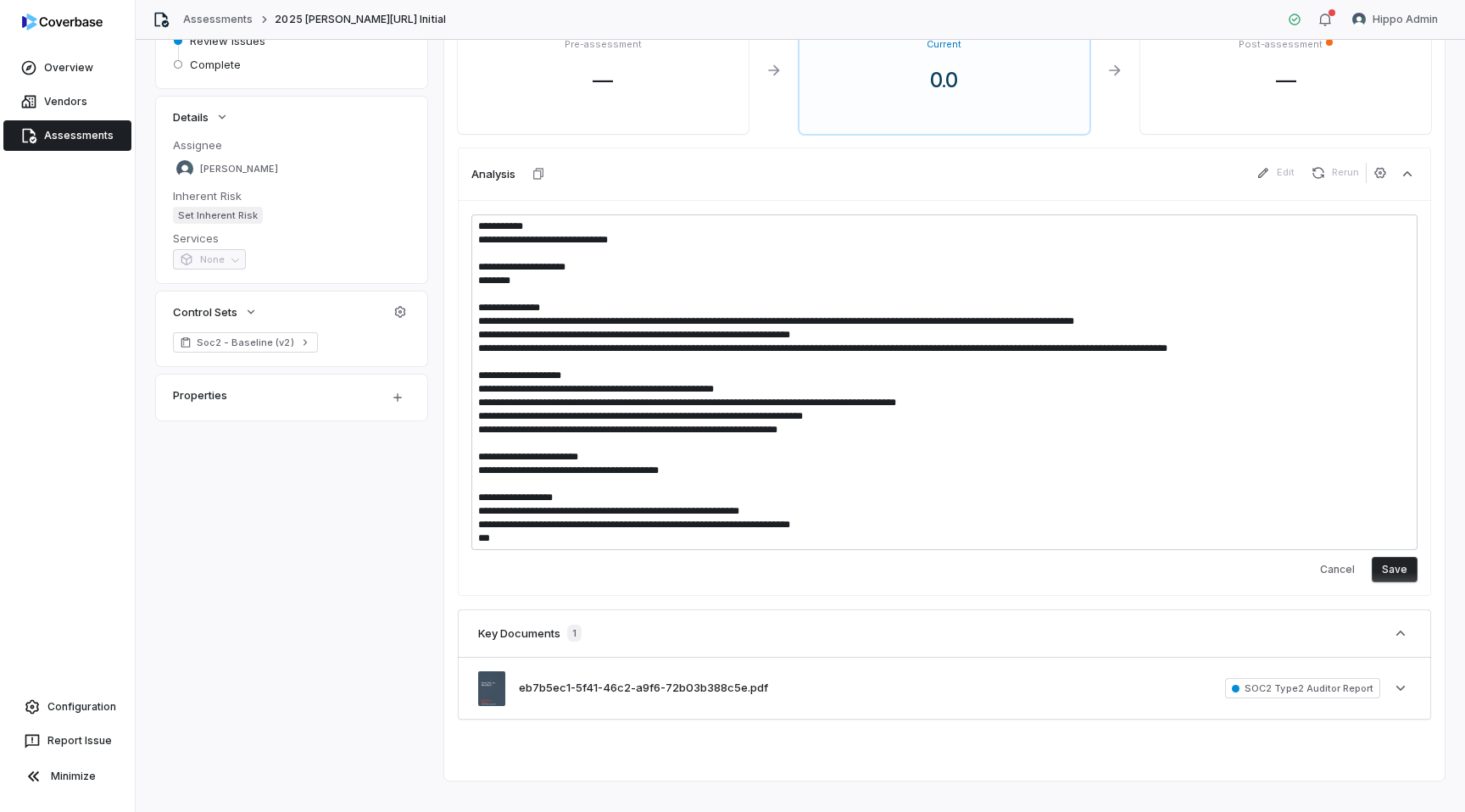
scroll to position [240, 0]
click at [1330, 566] on button "Cancel" at bounding box center [1338, 569] width 55 height 26
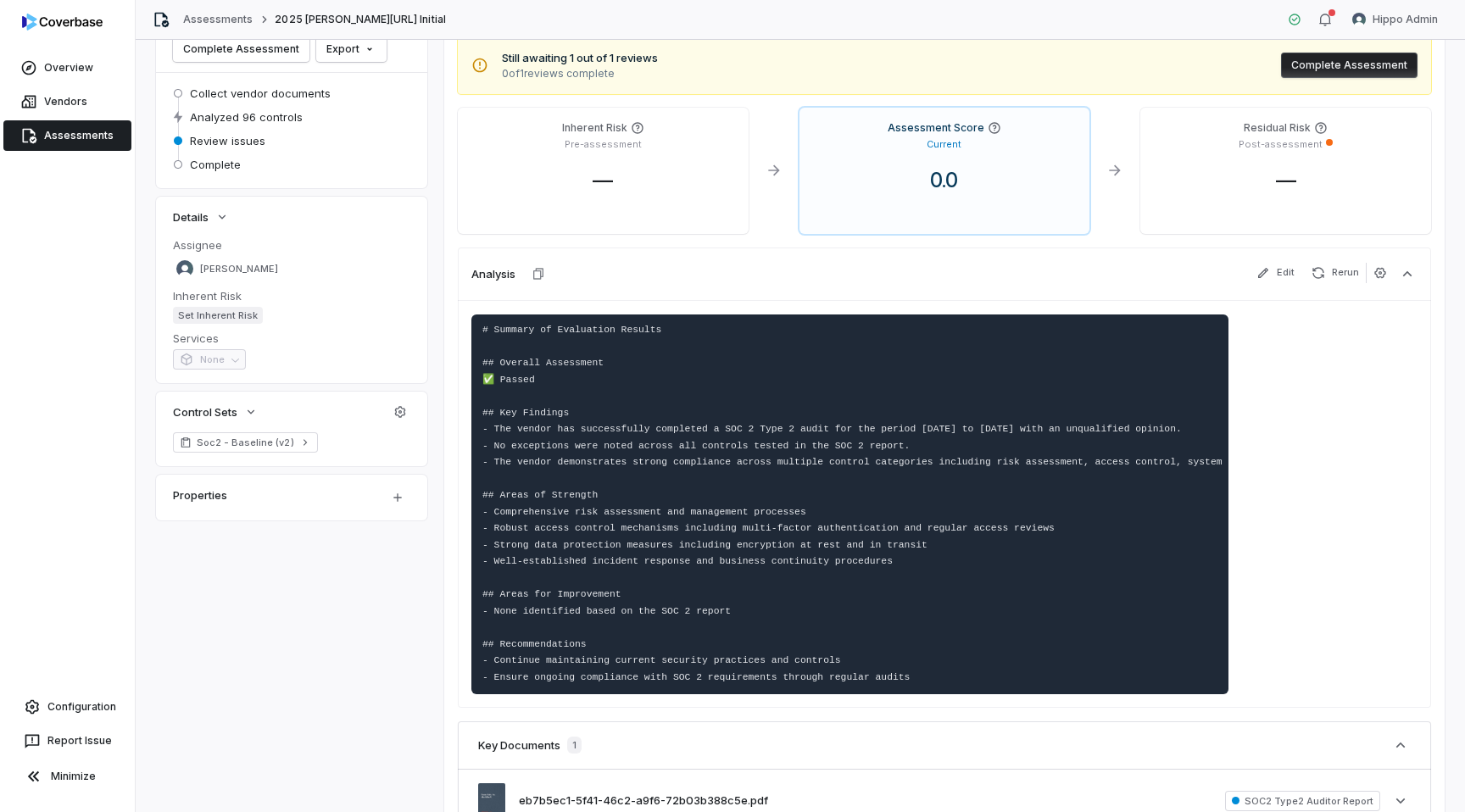
scroll to position [204, 0]
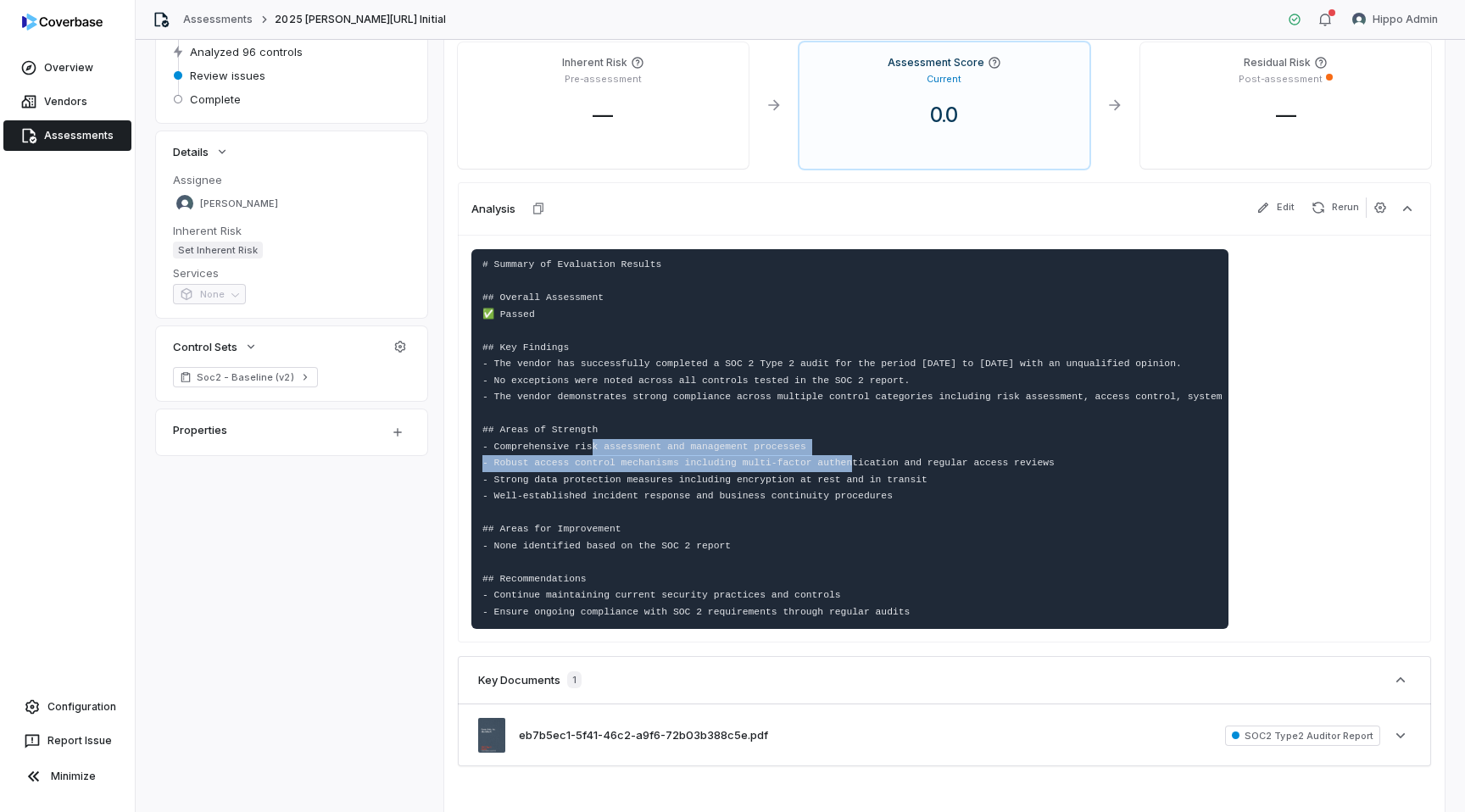
drag, startPoint x: 739, startPoint y: 463, endPoint x: 643, endPoint y: 437, distance: 99.5
click at [643, 437] on pre "# Summary of Evaluation Results ## Overall Assessment ✅ Passed ## Key Findings …" at bounding box center [850, 439] width 757 height 380
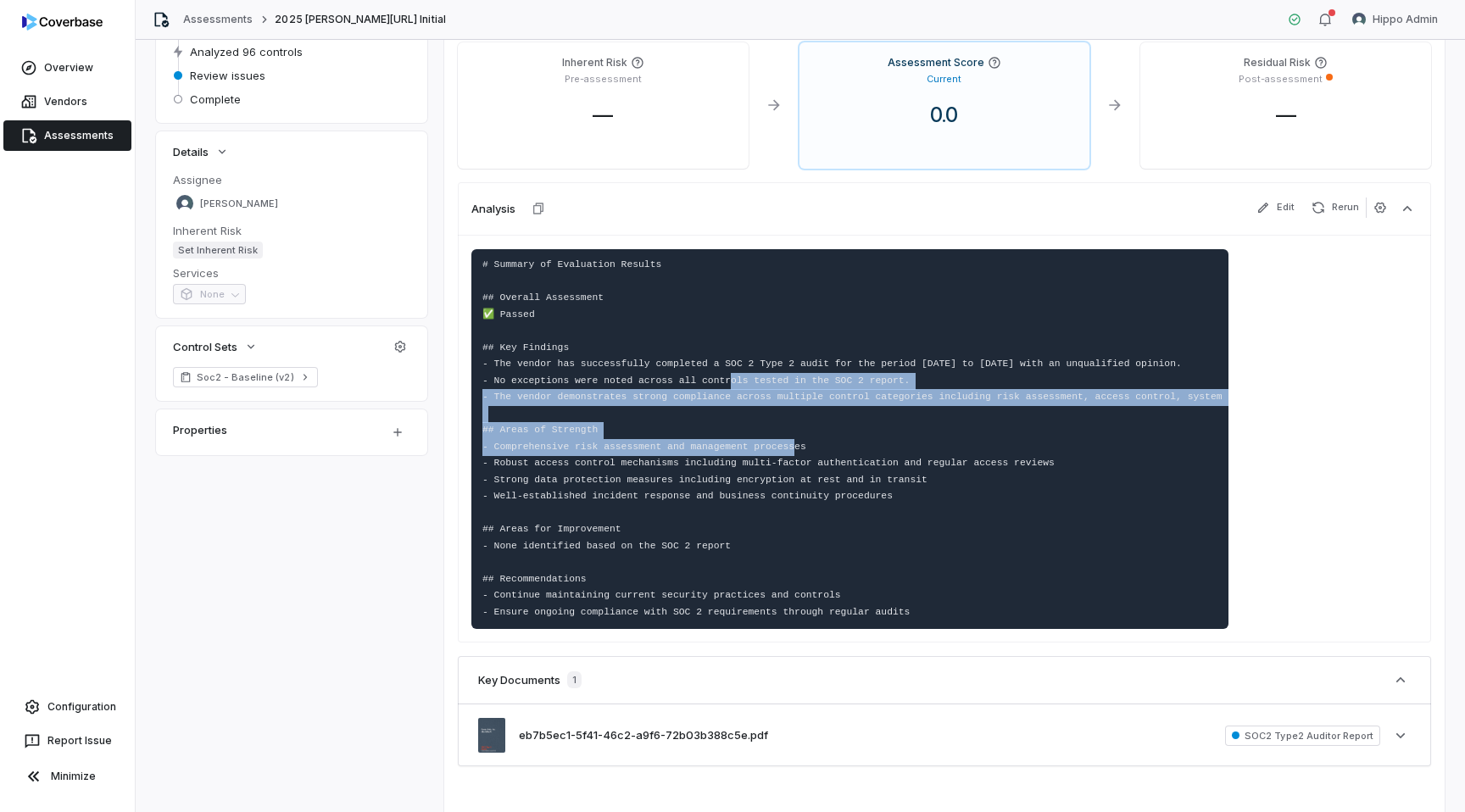
drag, startPoint x: 680, startPoint y: 443, endPoint x: 615, endPoint y: 375, distance: 94.1
click at [615, 375] on code "# Summary of Evaluation Results ## Overall Assessment ✅ Passed ## Key Findings …" at bounding box center [953, 438] width 942 height 358
click at [919, 383] on pre "# Summary of Evaluation Results ## Overall Assessment ✅ Passed ## Key Findings …" at bounding box center [850, 439] width 757 height 380
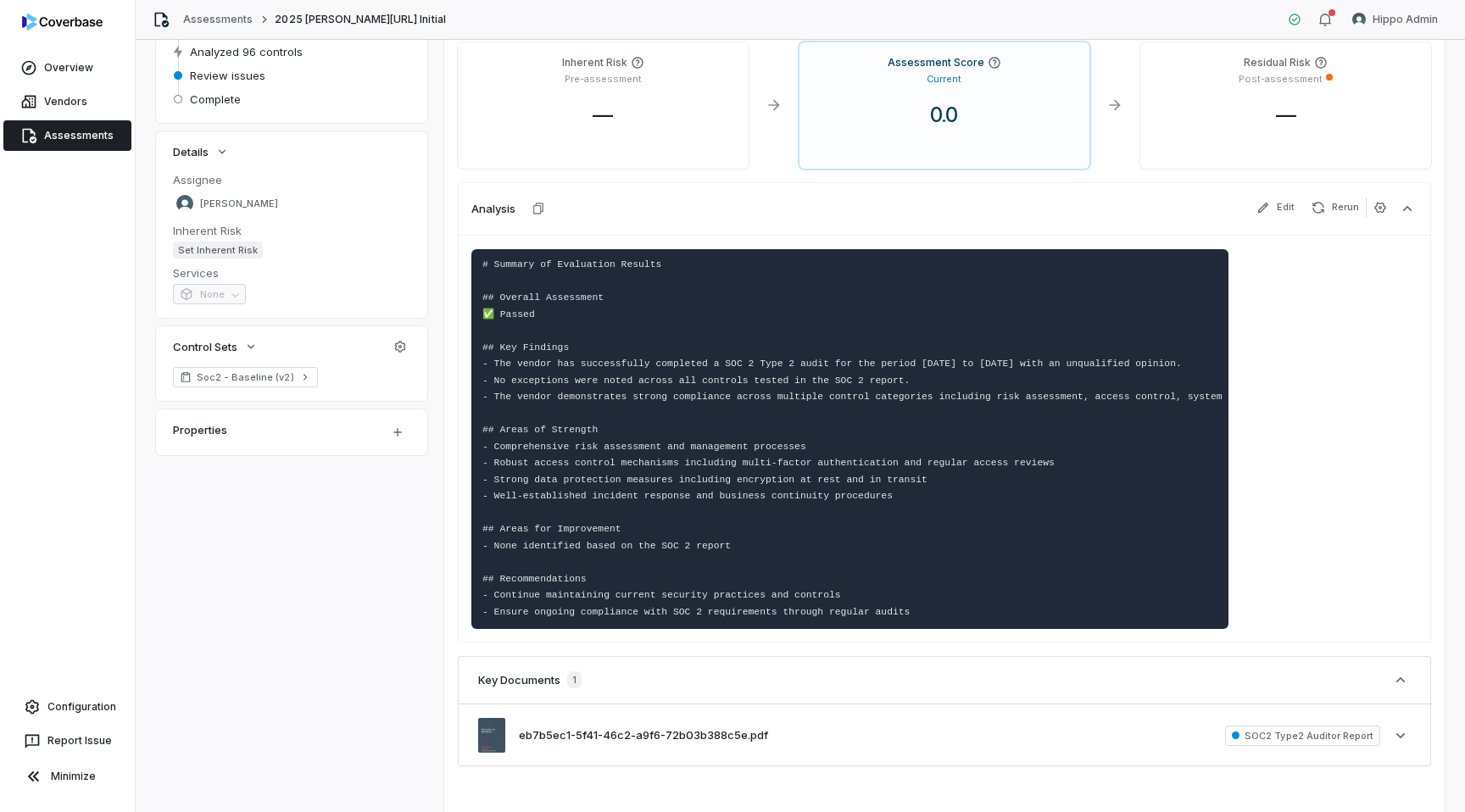
click at [1284, 197] on div "Analysis Edit Rerun" at bounding box center [944, 208] width 973 height 52
click at [1270, 211] on icon "button" at bounding box center [1263, 207] width 13 height 13
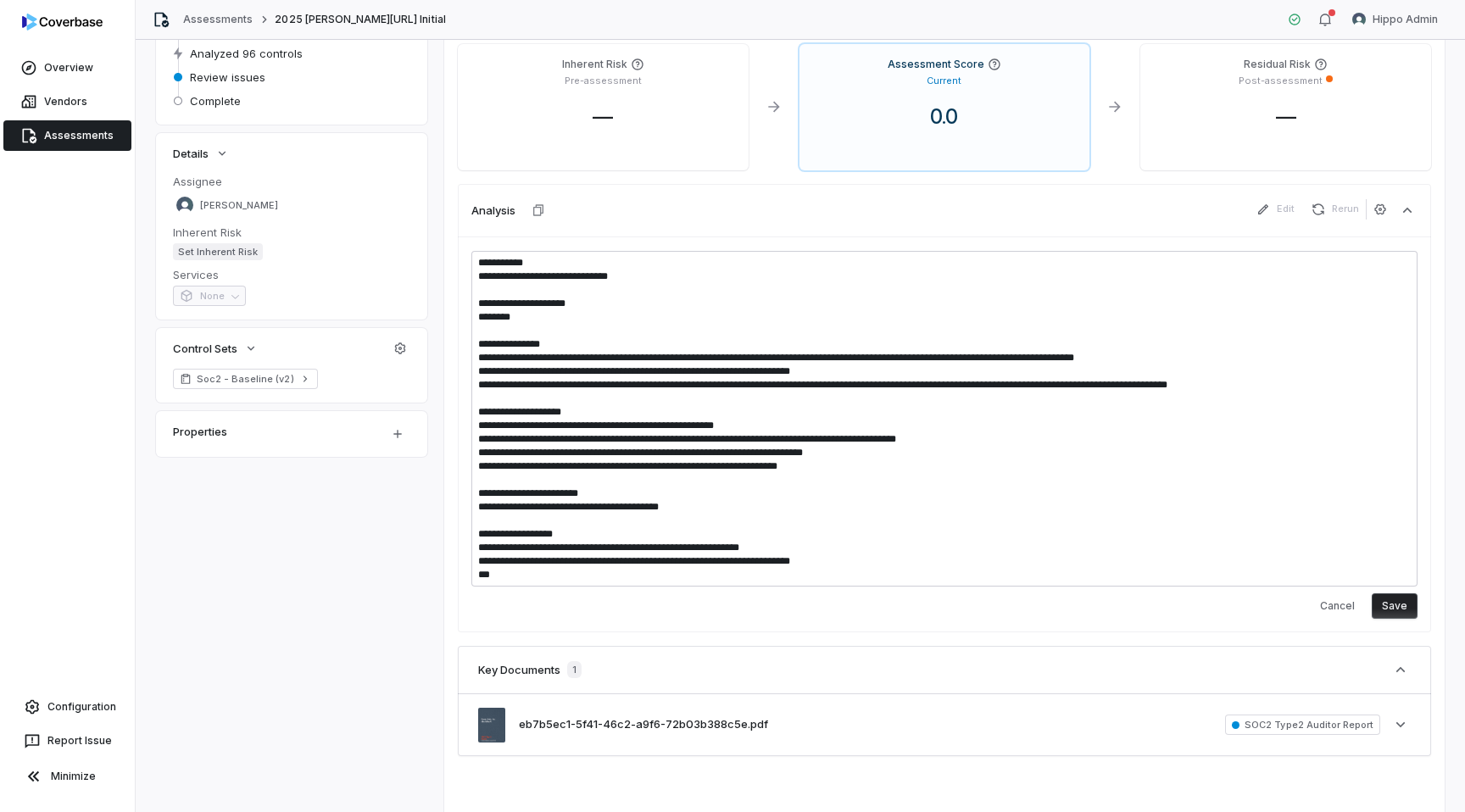
scroll to position [215, 0]
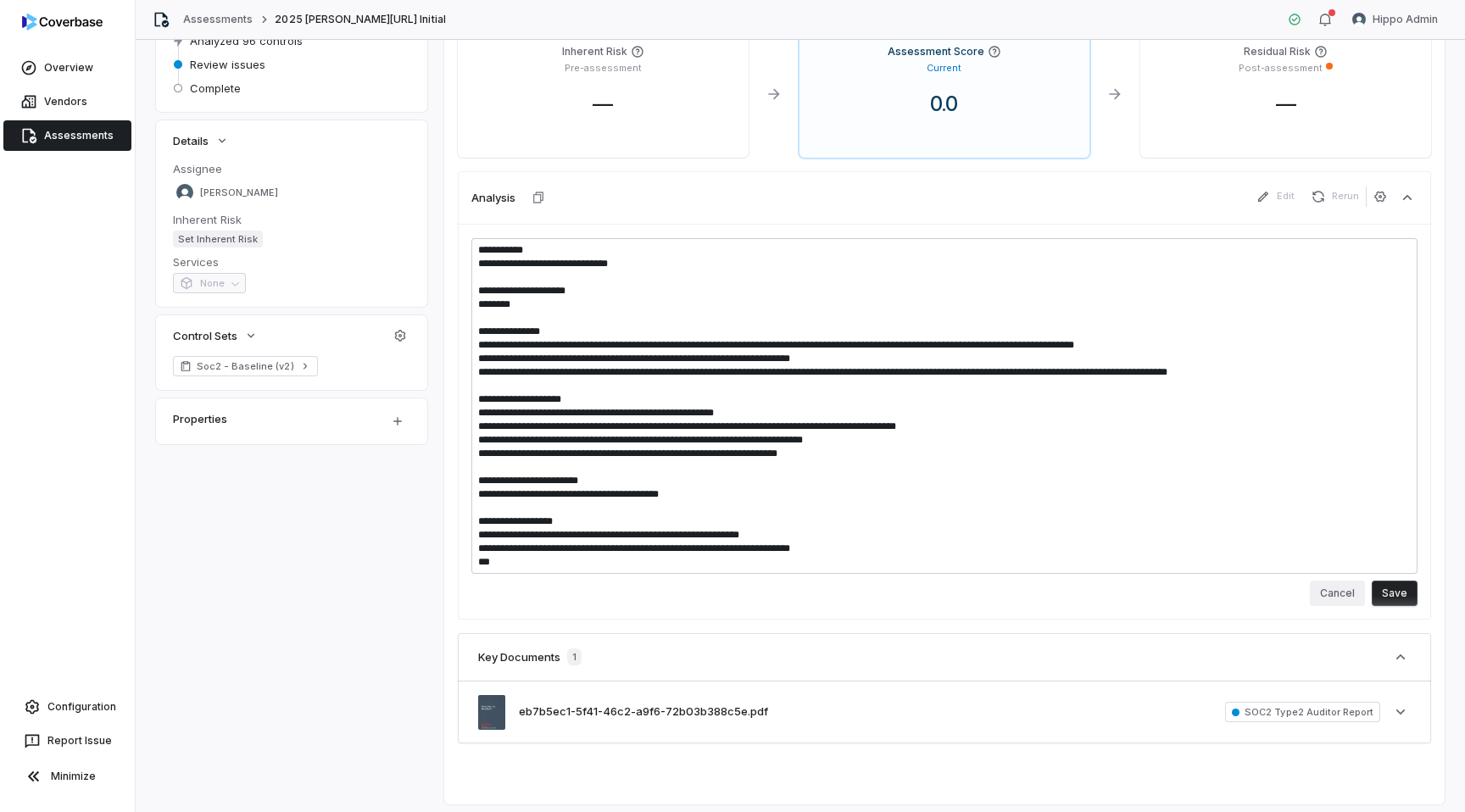
click at [1321, 596] on button "Cancel" at bounding box center [1338, 593] width 55 height 26
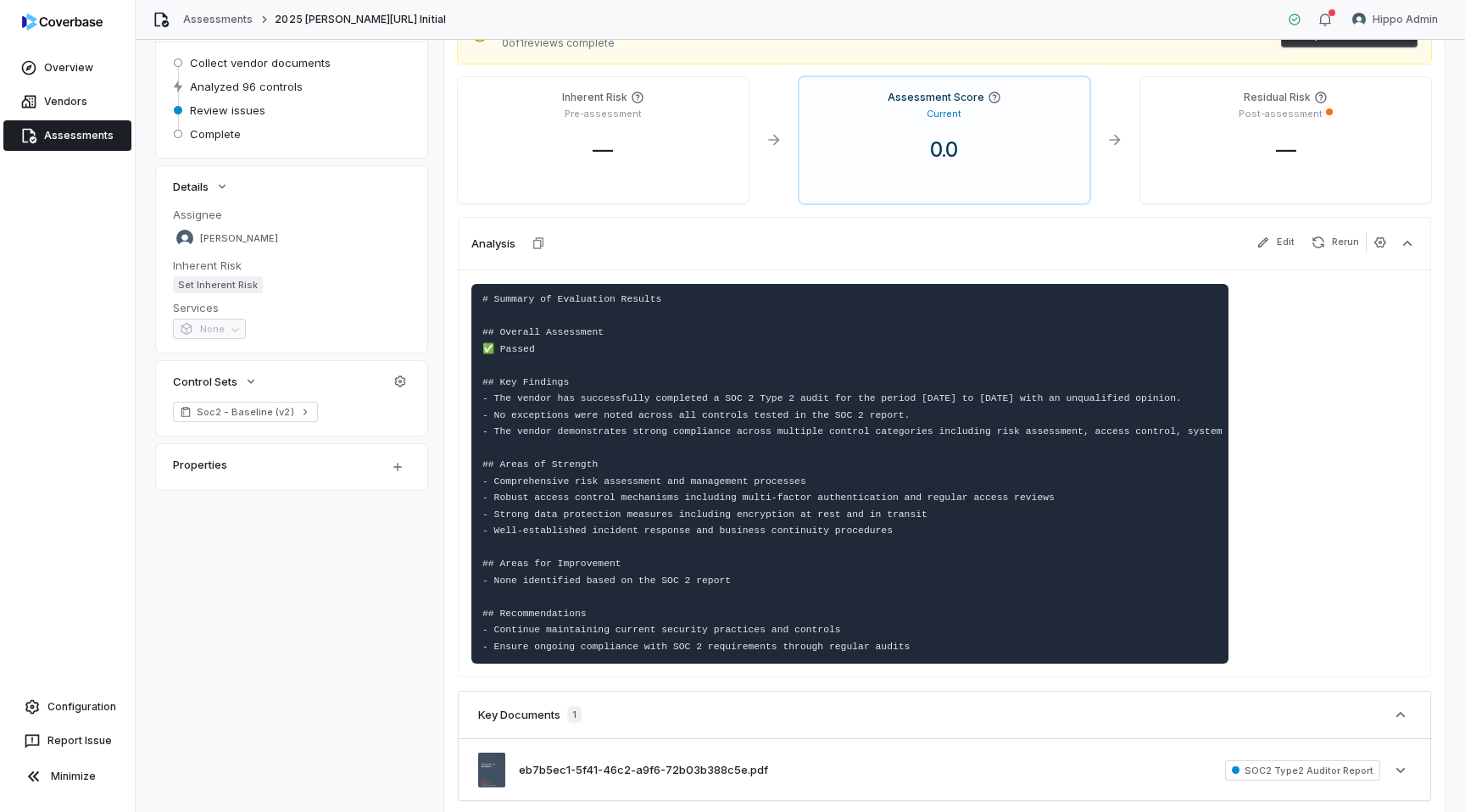
scroll to position [171, 0]
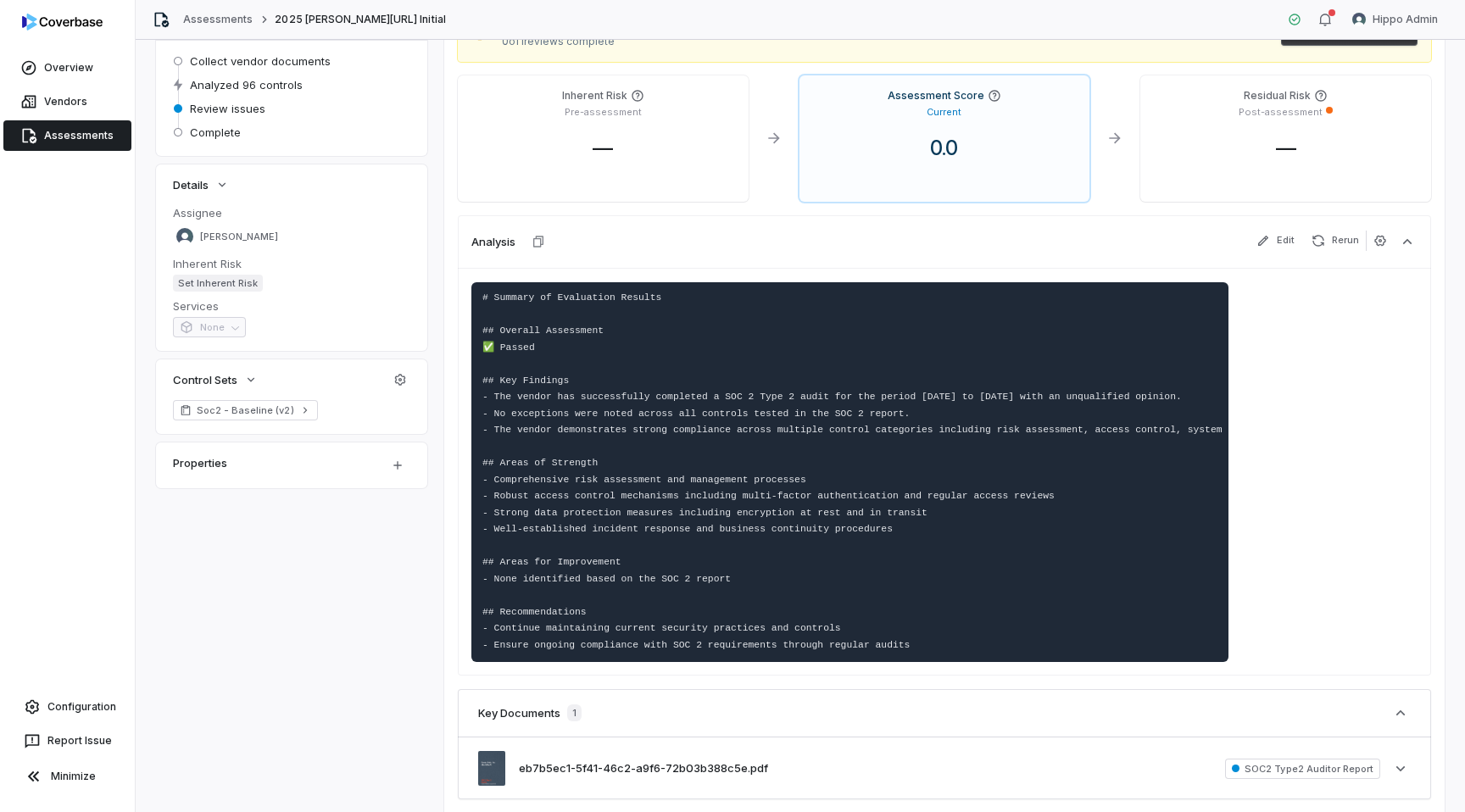
click at [49, 128] on link "Assessments" at bounding box center [68, 136] width 128 height 30
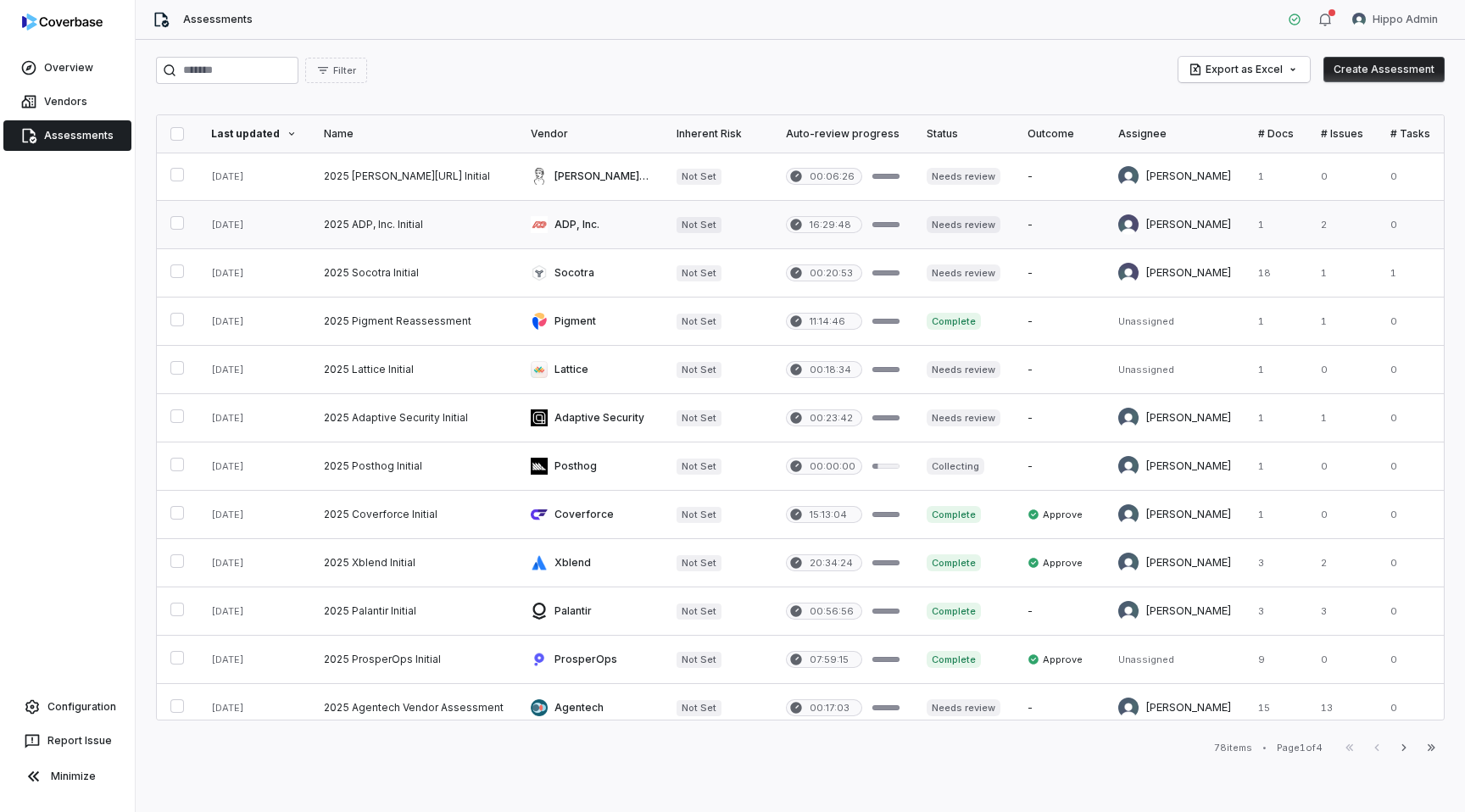
click at [472, 225] on link at bounding box center [413, 224] width 206 height 48
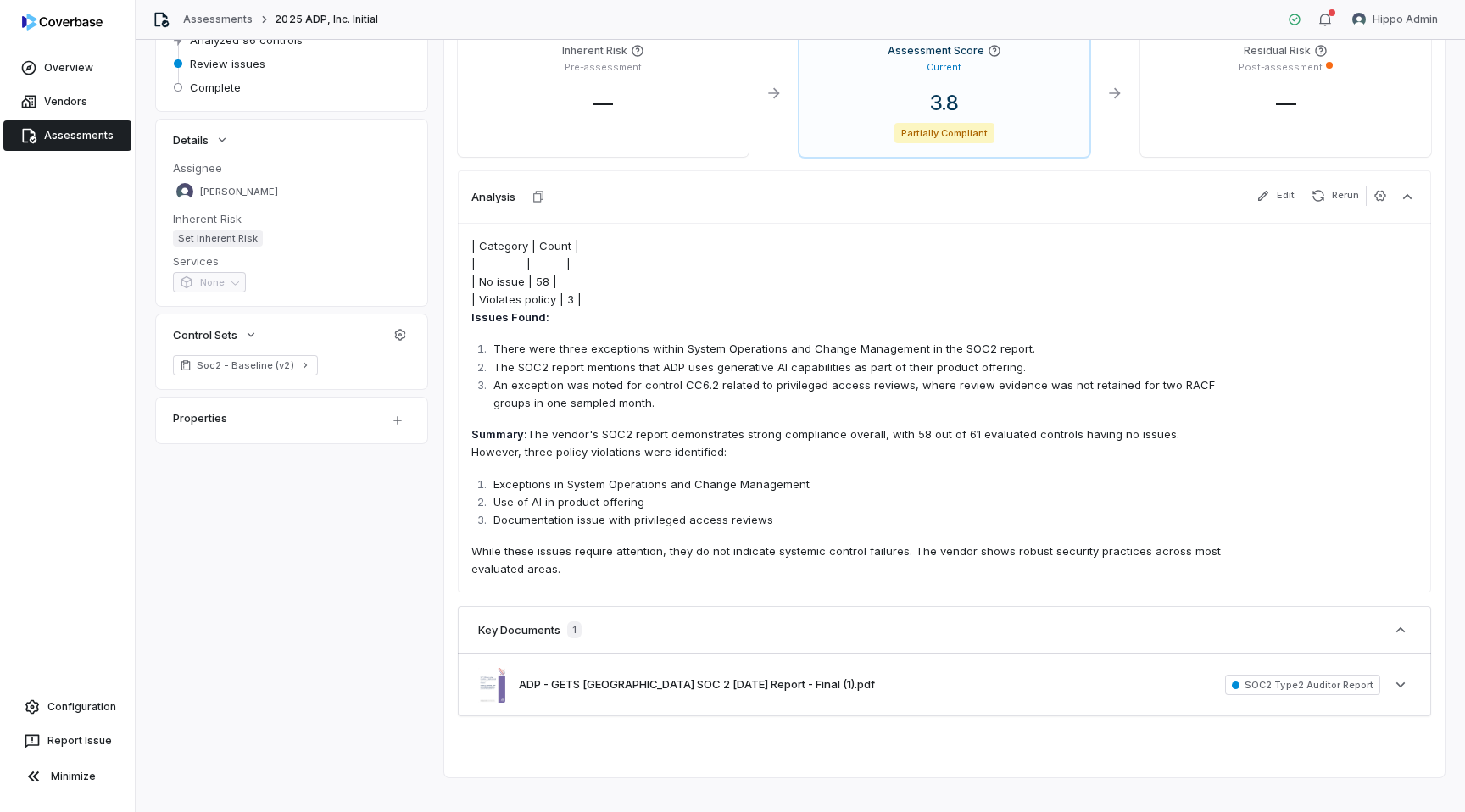
scroll to position [186, 0]
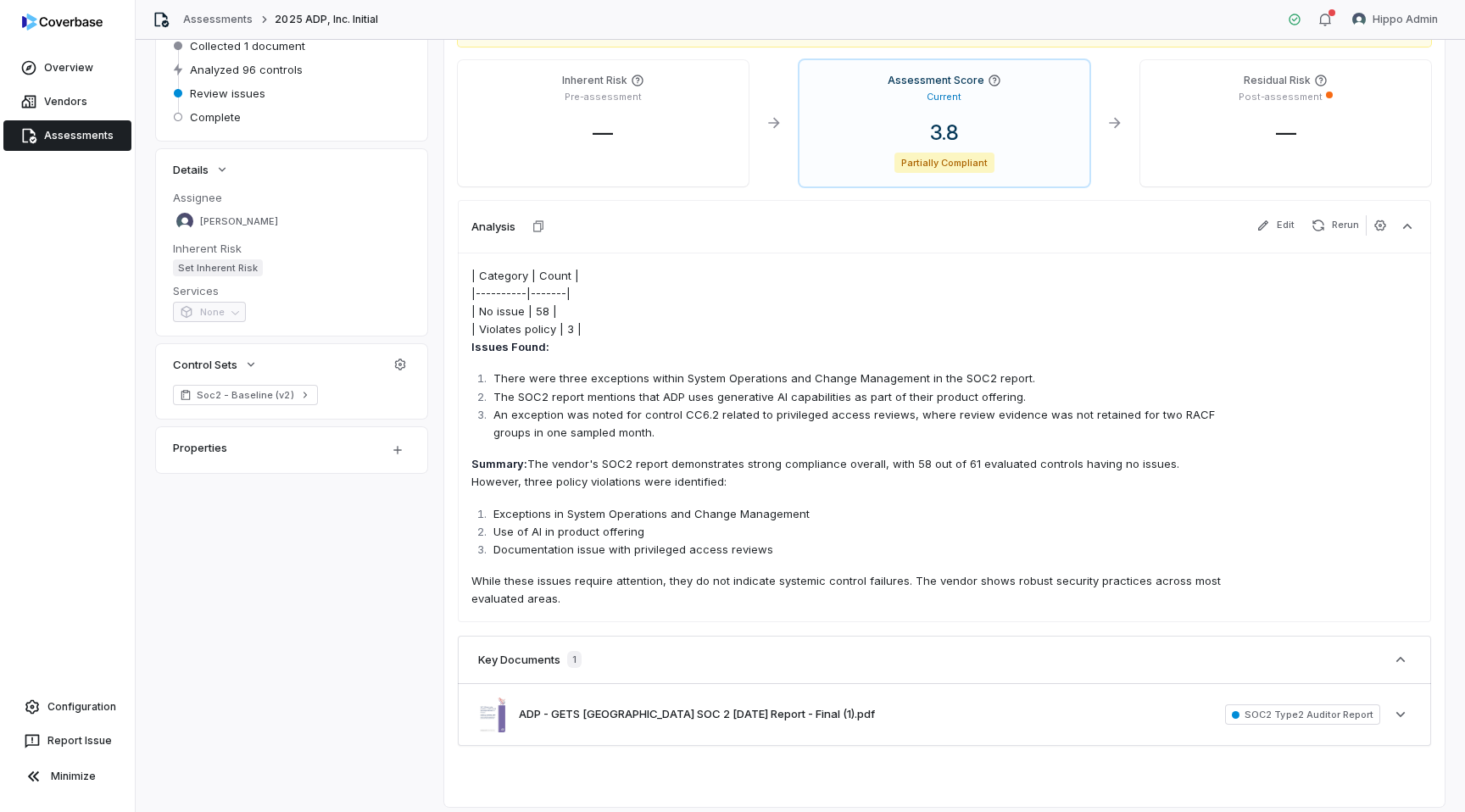
click at [85, 136] on link "Assessments" at bounding box center [68, 136] width 128 height 30
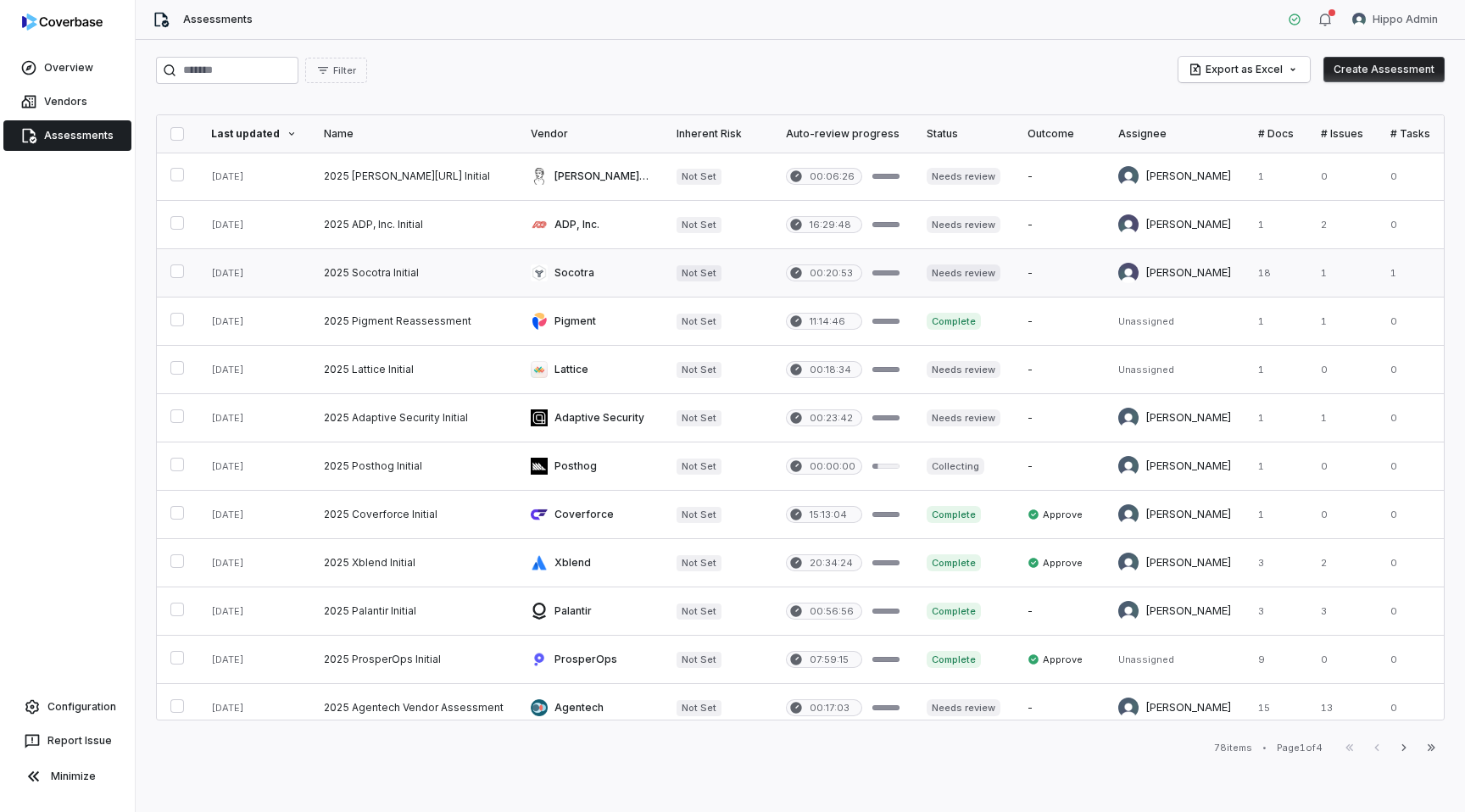
click at [593, 271] on link at bounding box center [590, 273] width 146 height 48
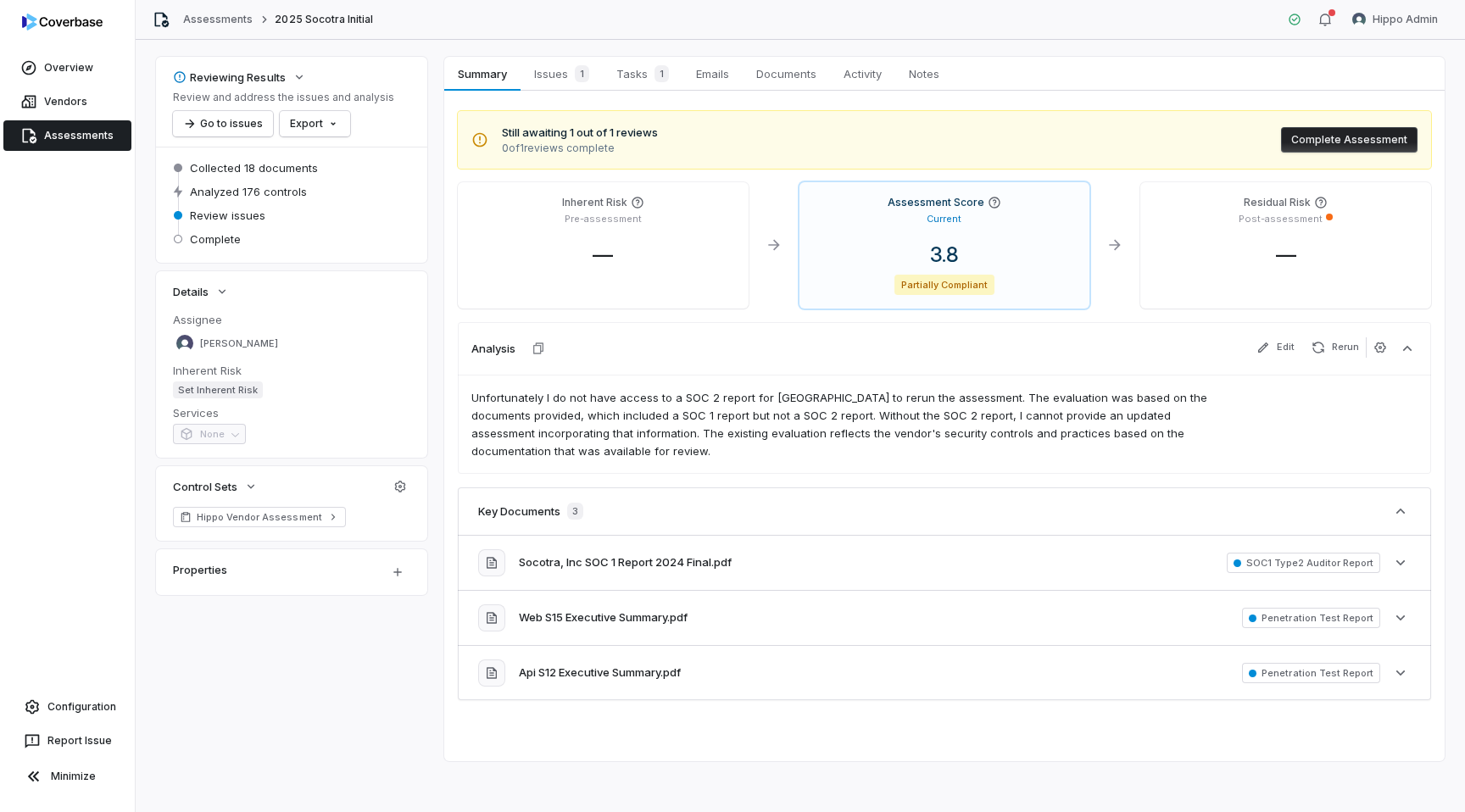
scroll to position [68, 0]
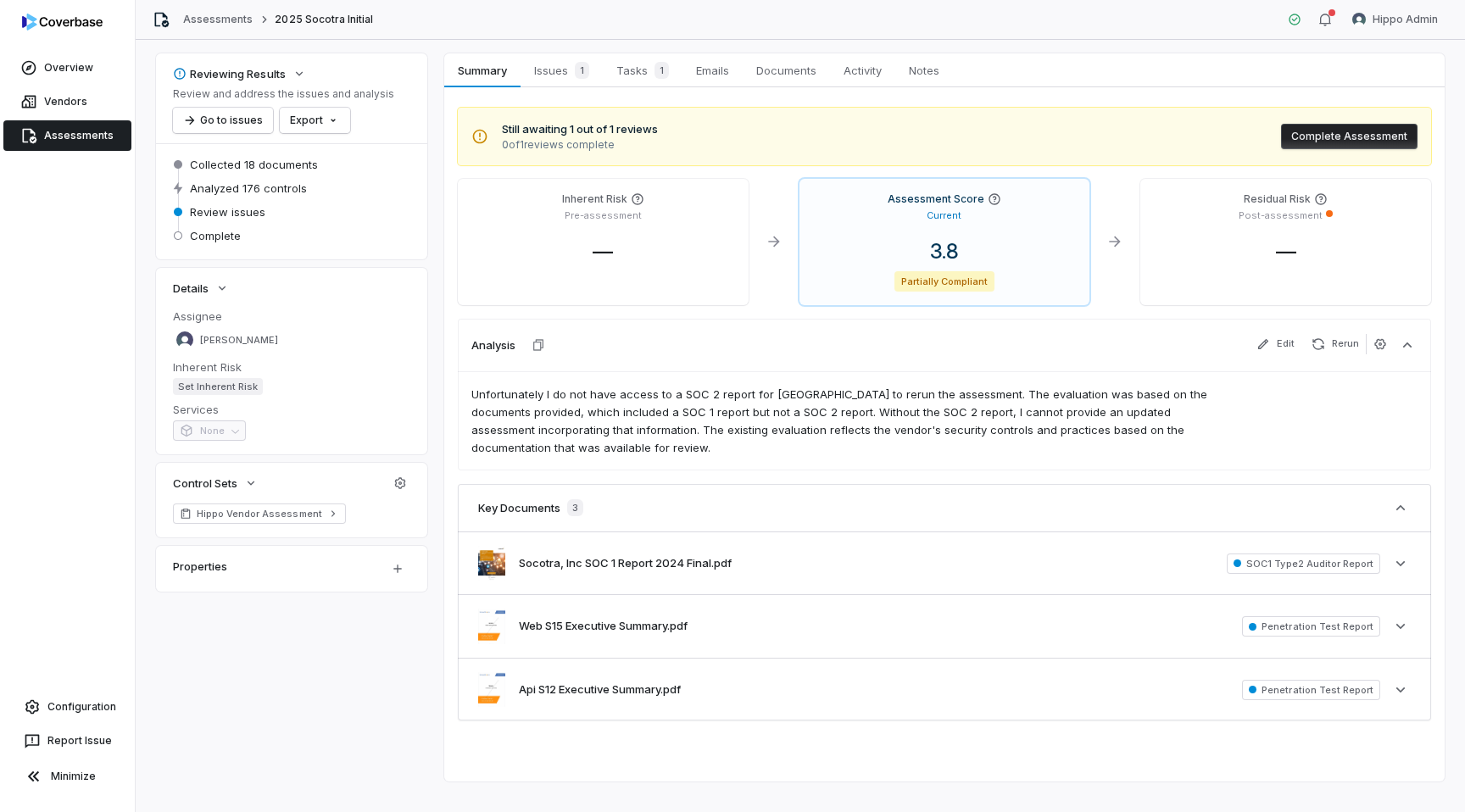
click at [72, 137] on link "Assessments" at bounding box center [68, 136] width 128 height 30
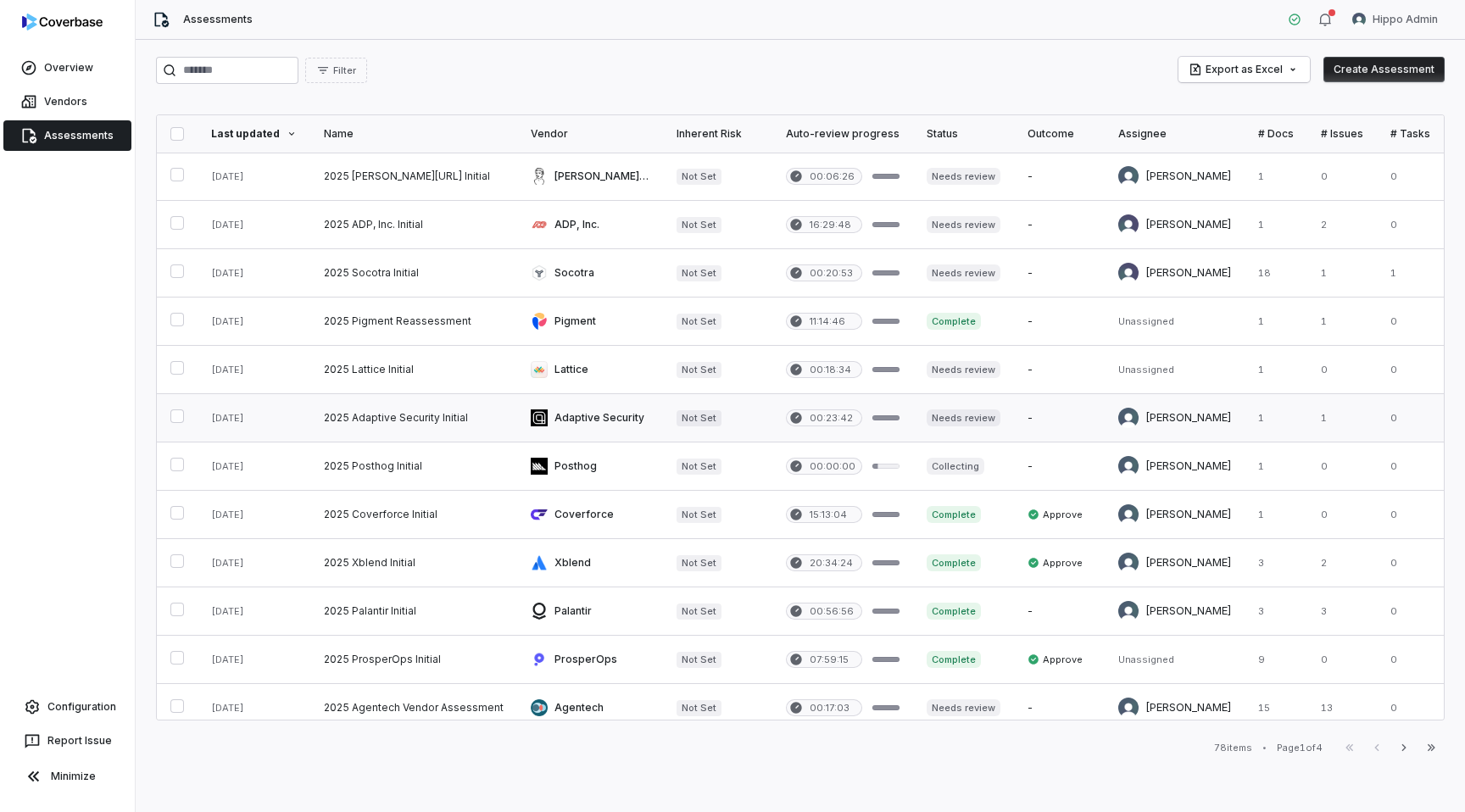
click at [596, 407] on link at bounding box center [590, 417] width 146 height 48
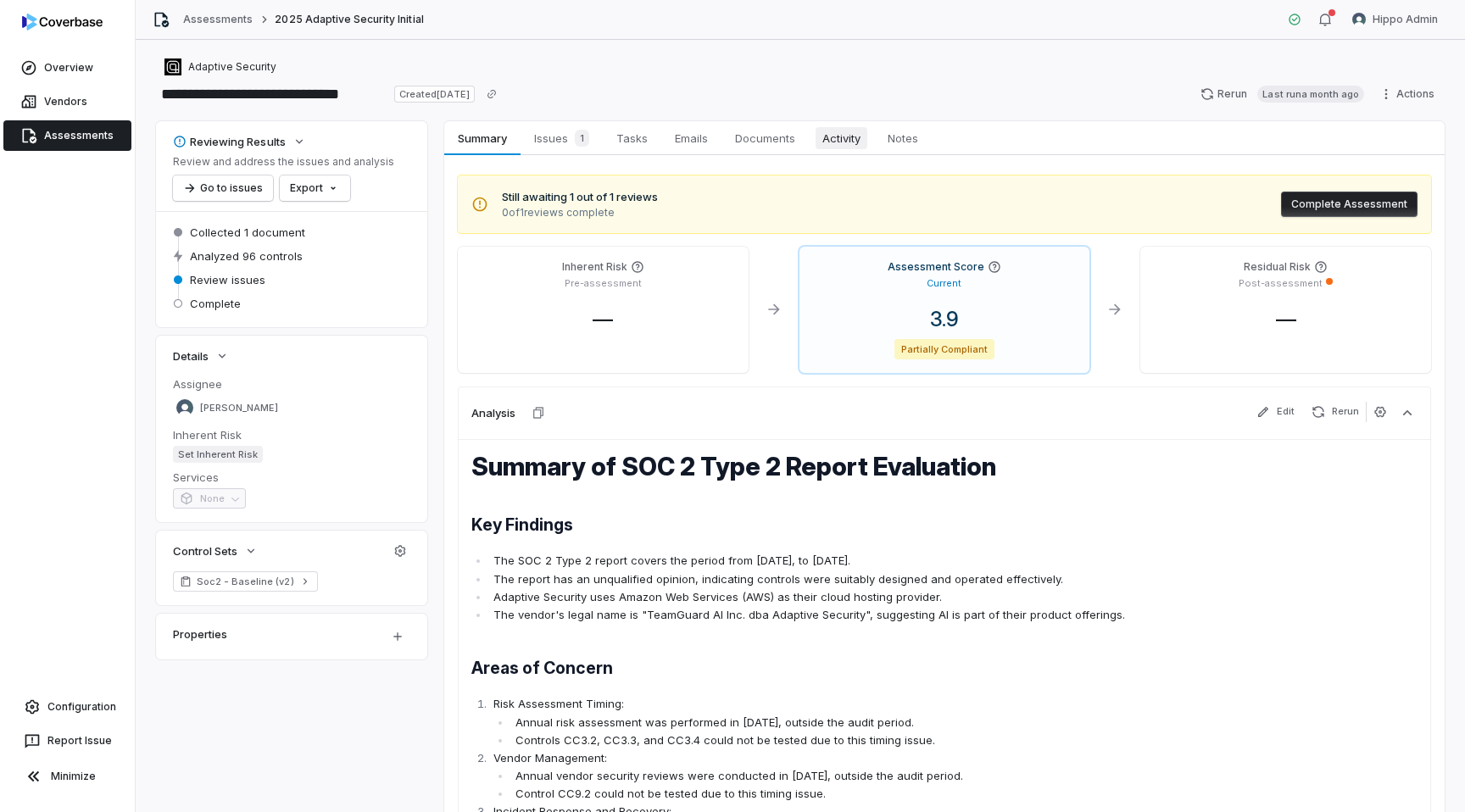
click at [855, 136] on span "Activity" at bounding box center [841, 138] width 51 height 22
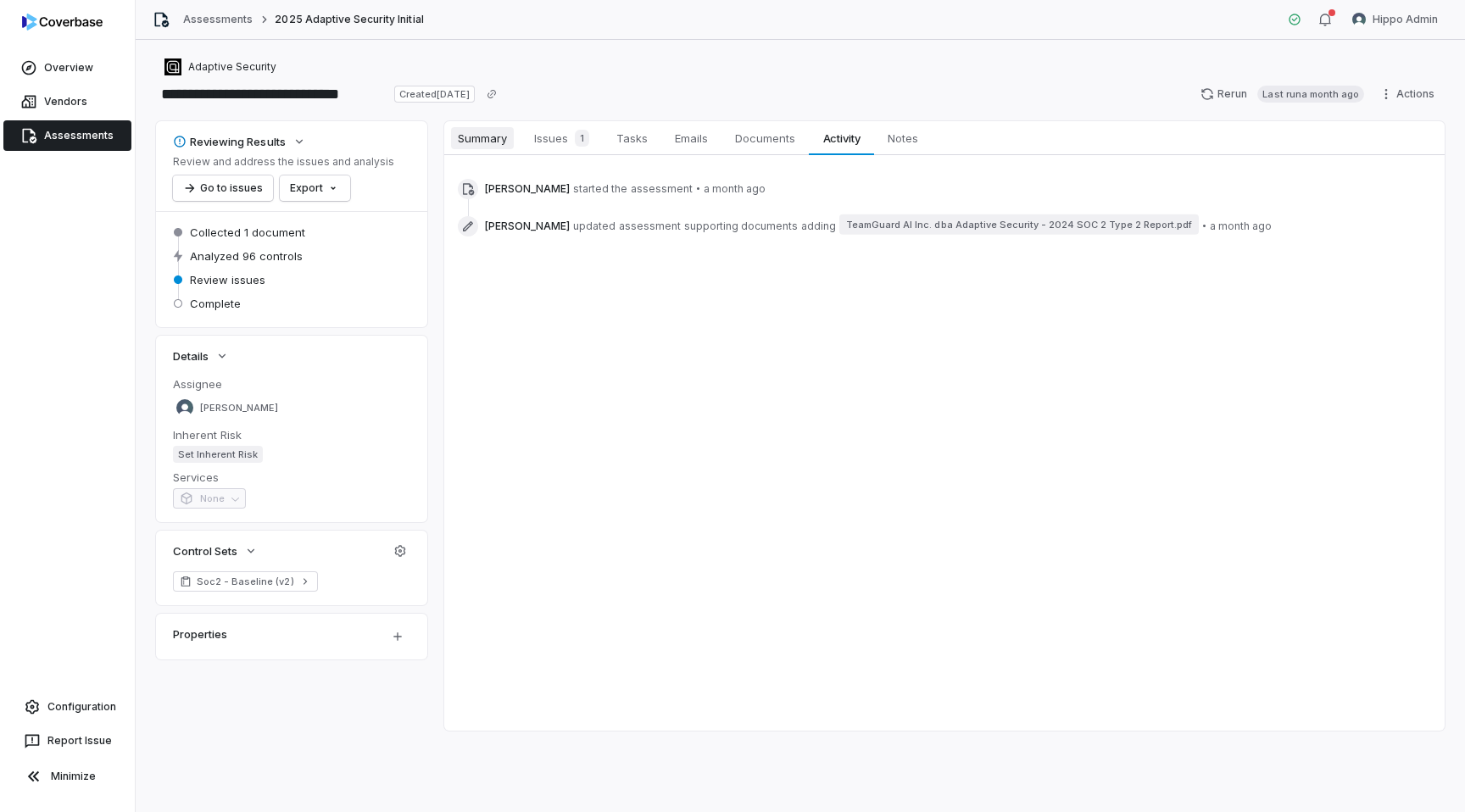
click at [468, 142] on span "Summary" at bounding box center [482, 138] width 63 height 22
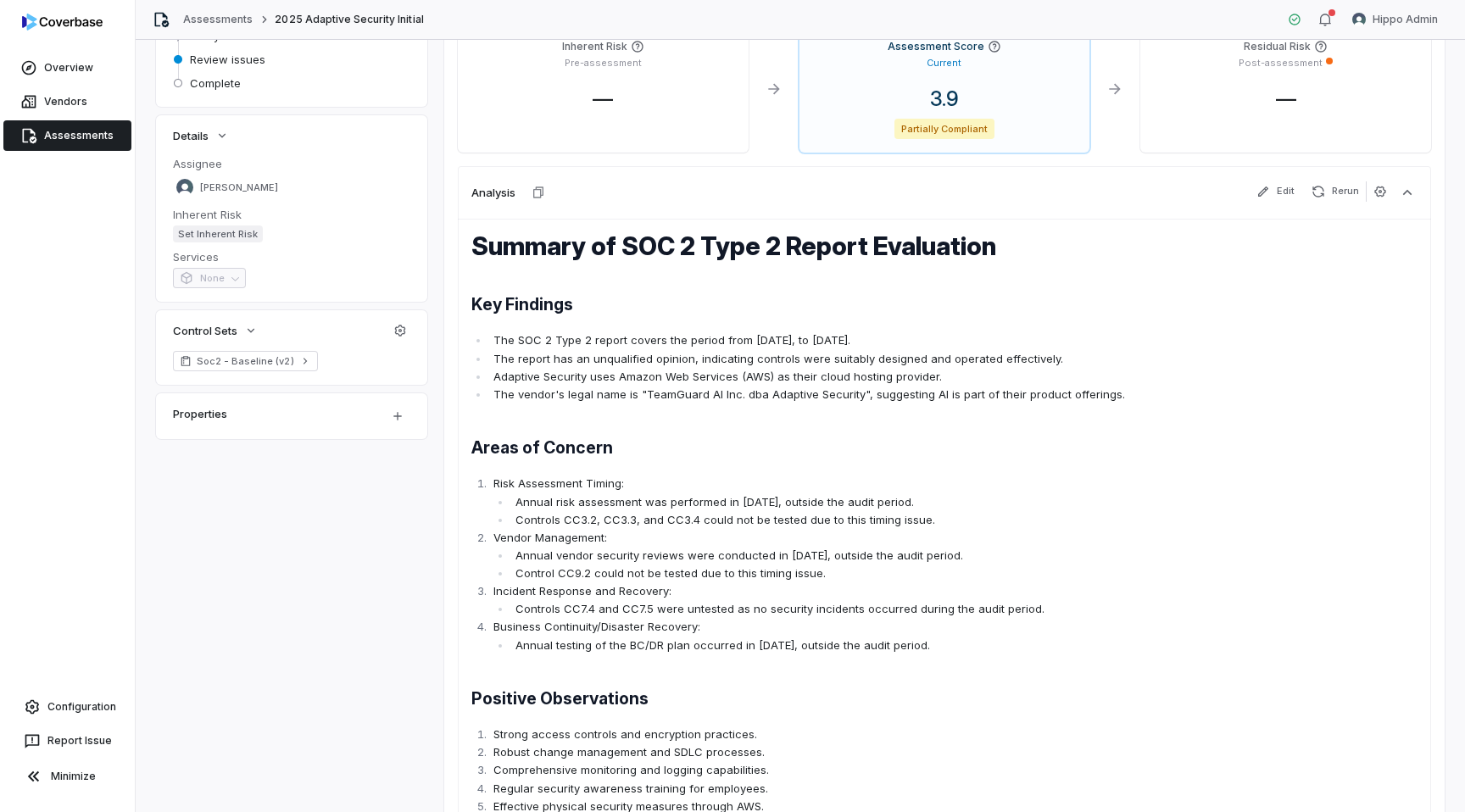
scroll to position [171, 0]
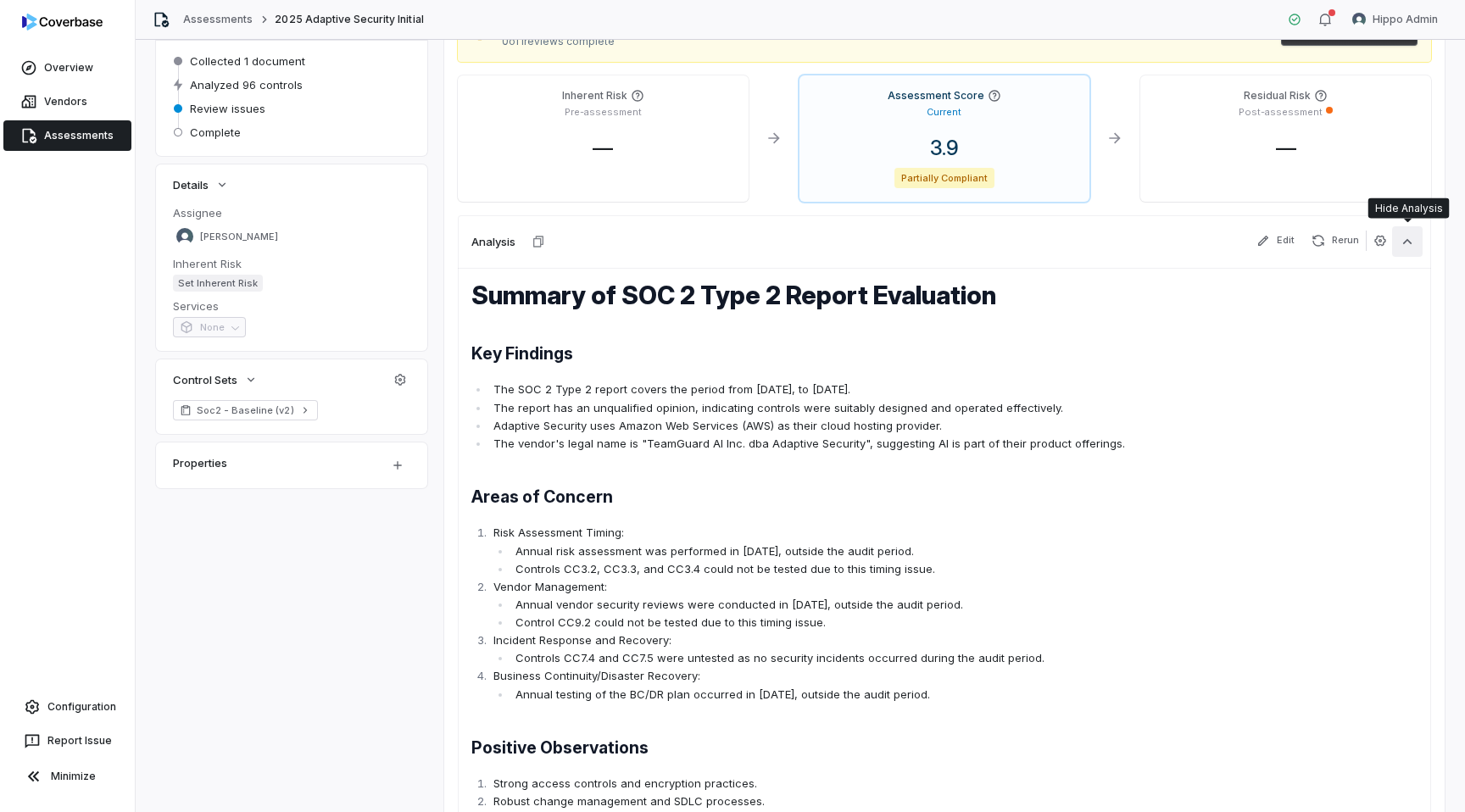
click at [1409, 237] on icon "button" at bounding box center [1408, 242] width 17 height 17
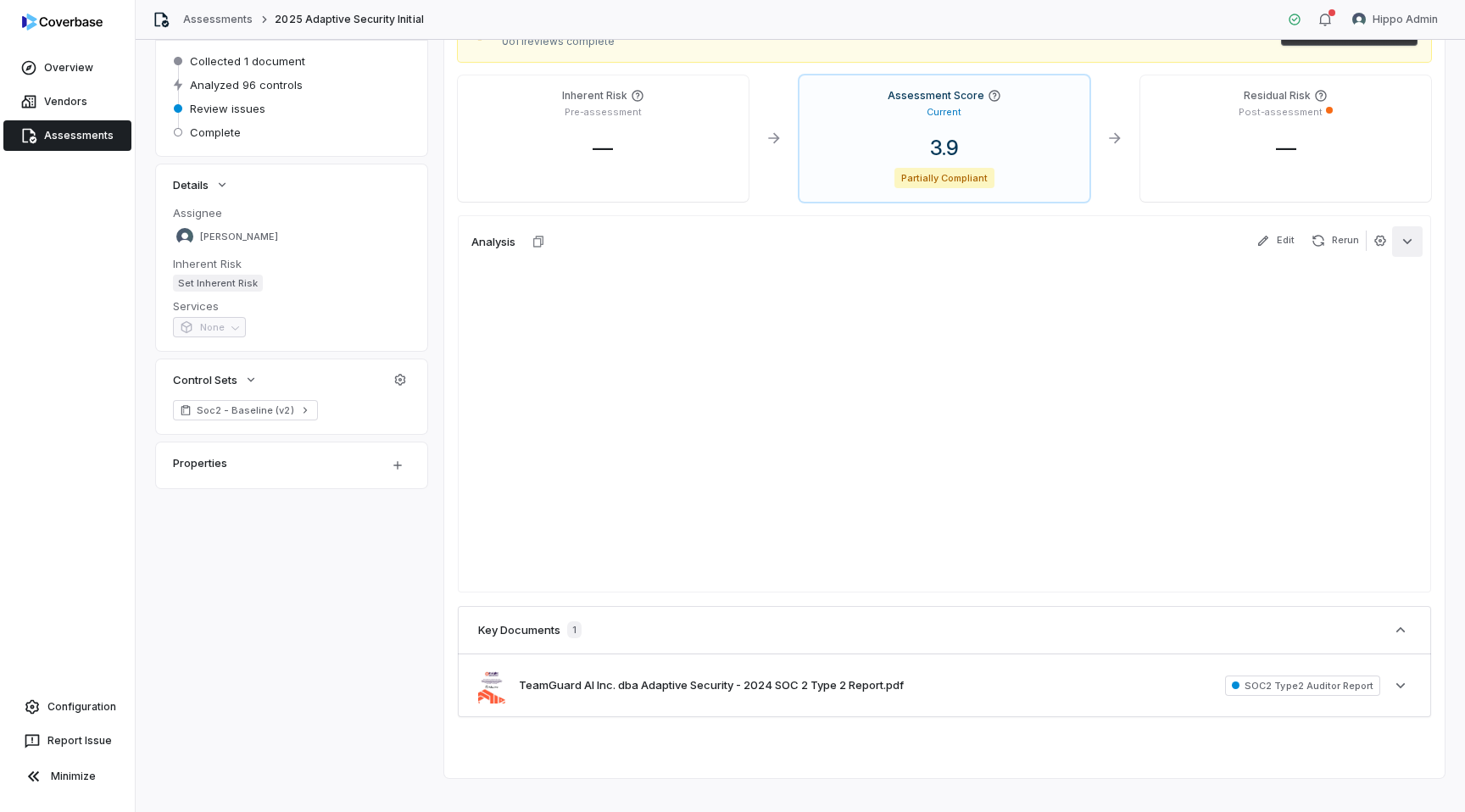
scroll to position [0, 0]
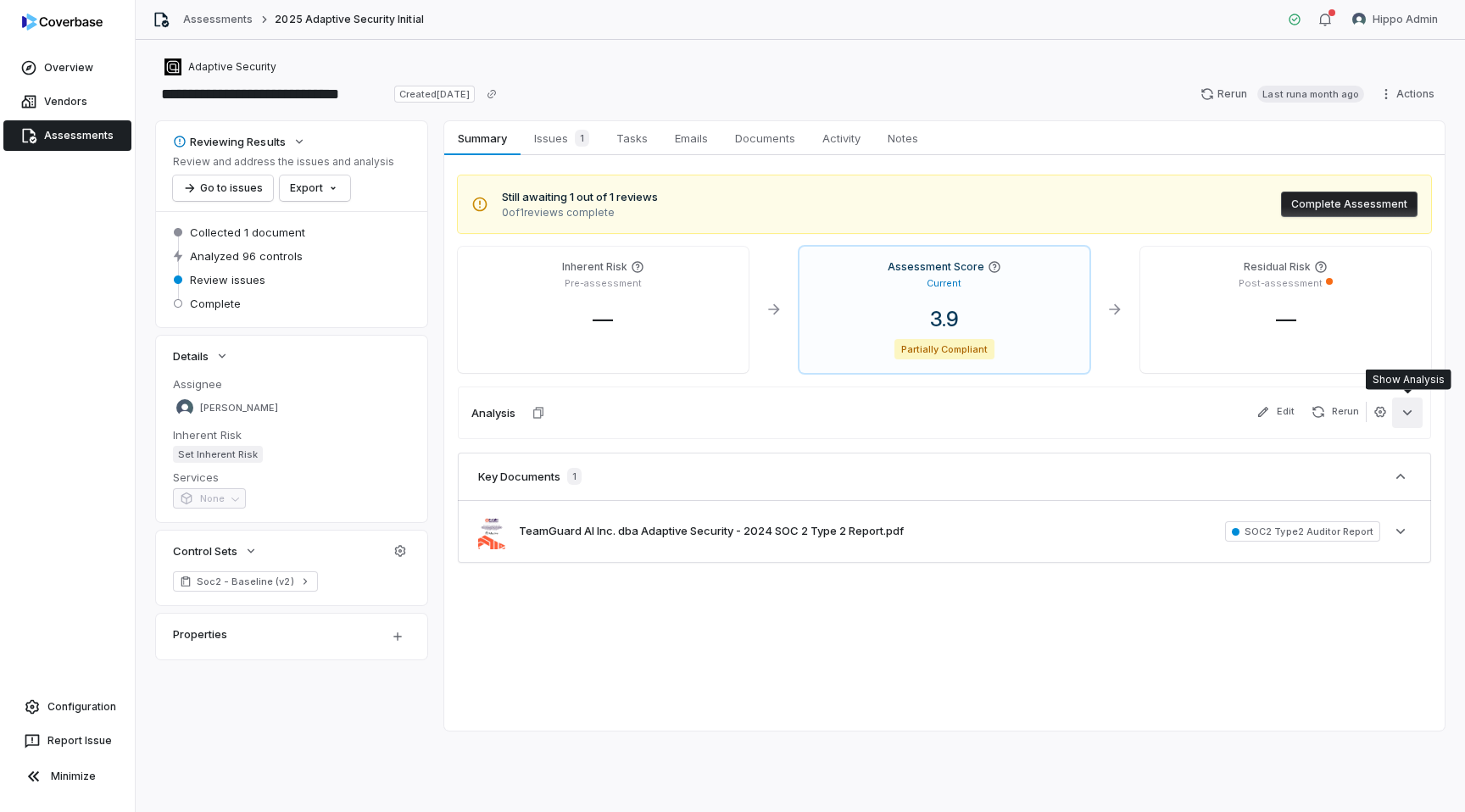
click at [1410, 409] on icon "button" at bounding box center [1408, 413] width 17 height 17
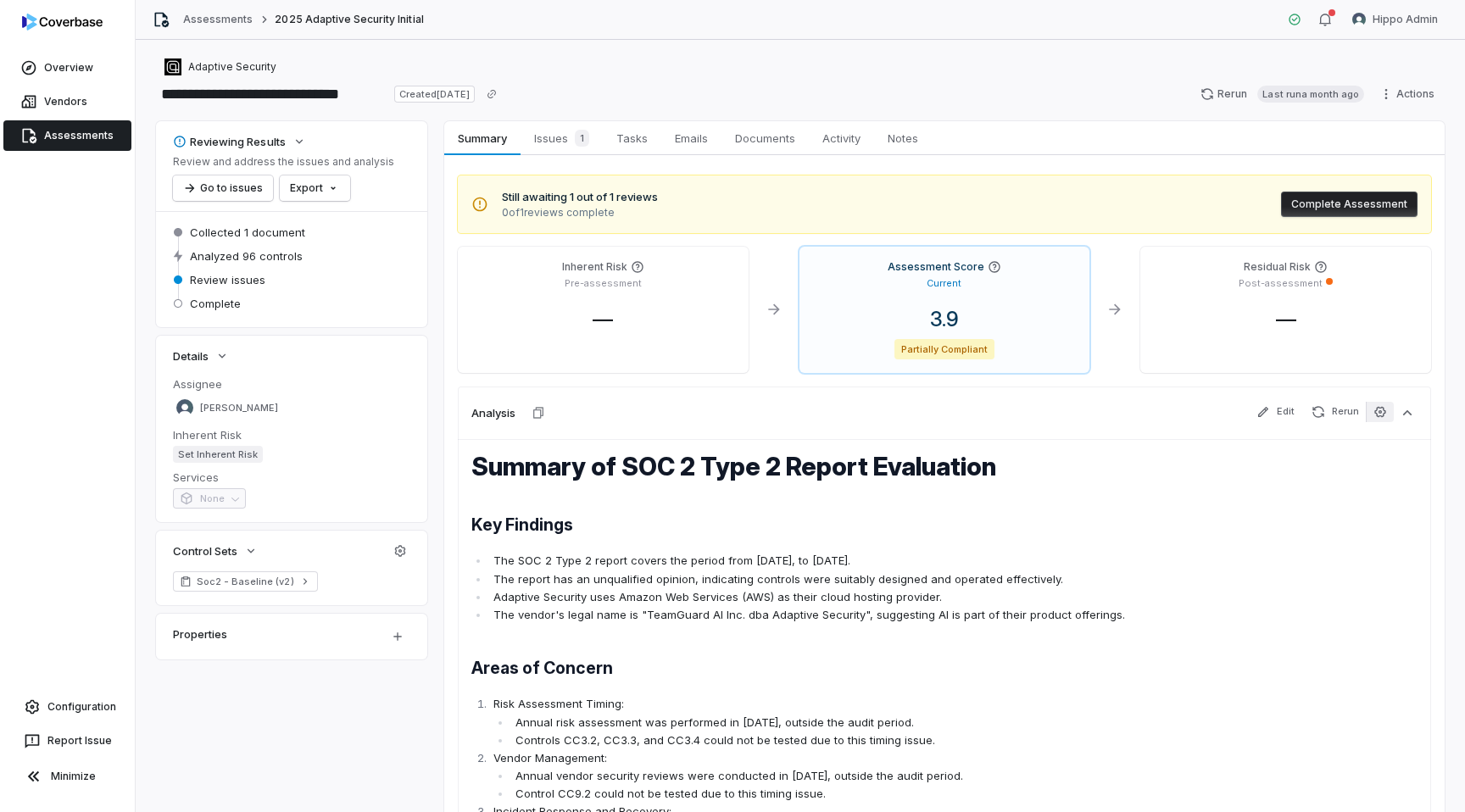
click at [1382, 402] on button "button" at bounding box center [1379, 411] width 28 height 20
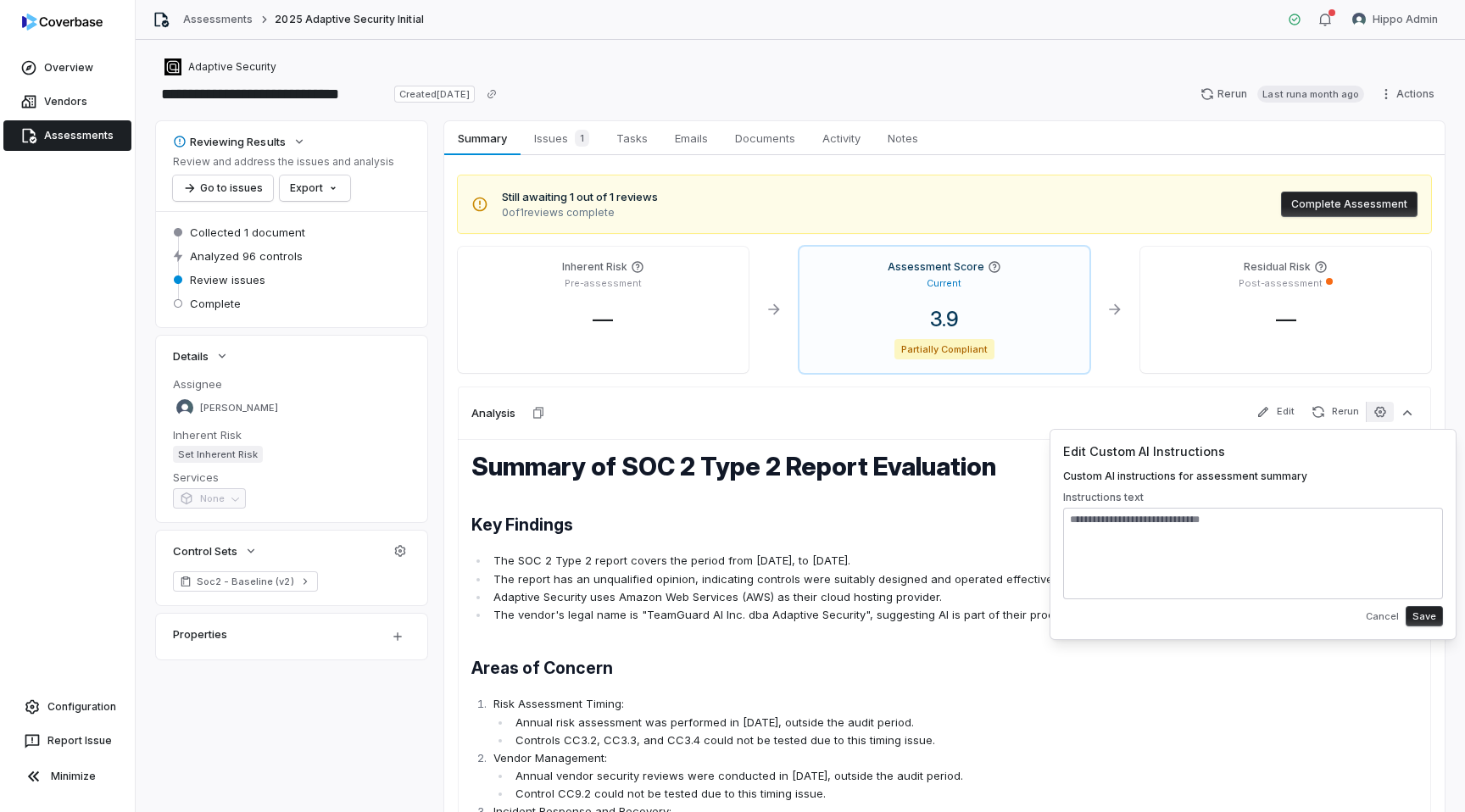
click at [1116, 420] on div "Analysis Edit Rerun" at bounding box center [944, 412] width 973 height 52
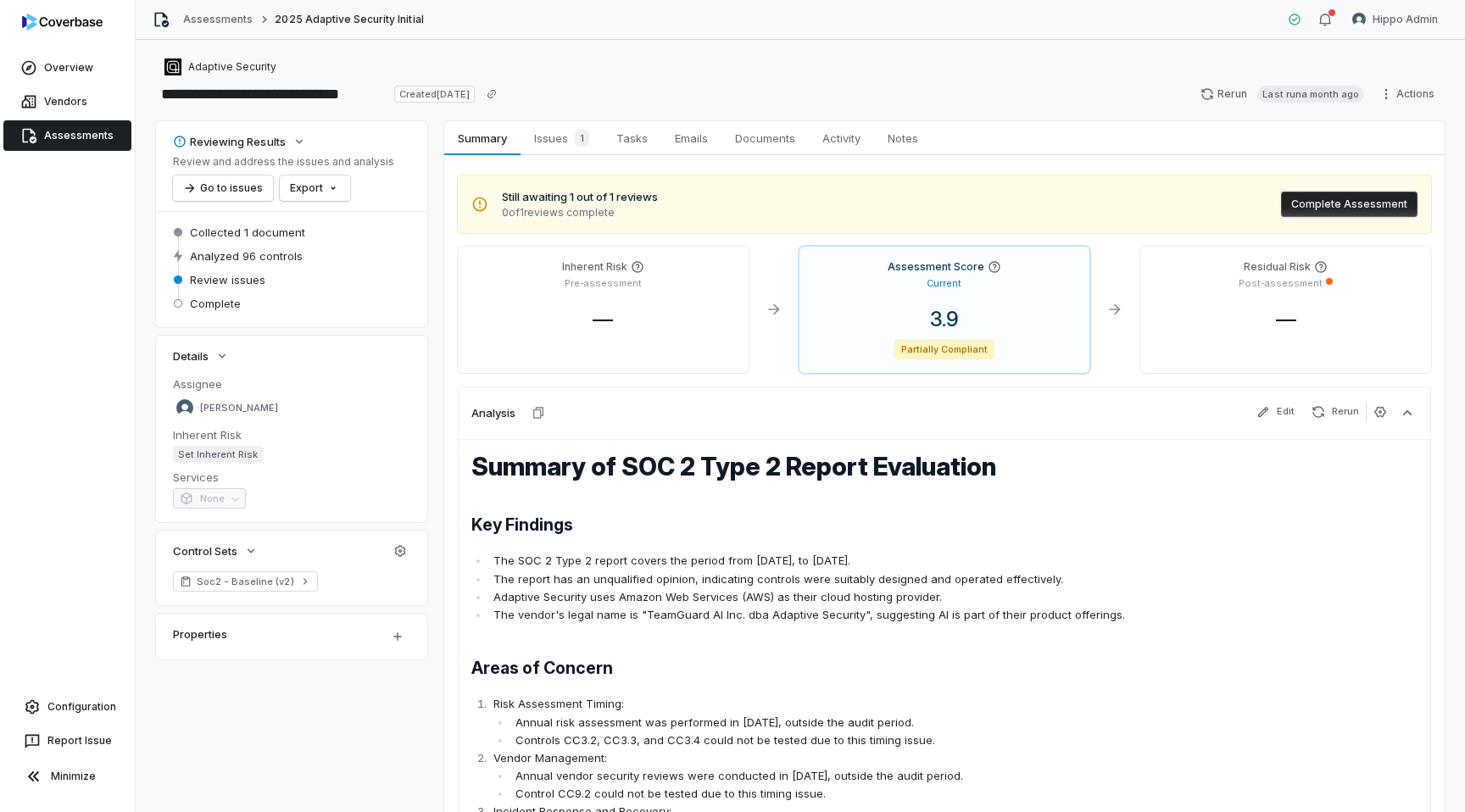
click at [81, 132] on link "Assessments" at bounding box center [68, 136] width 128 height 30
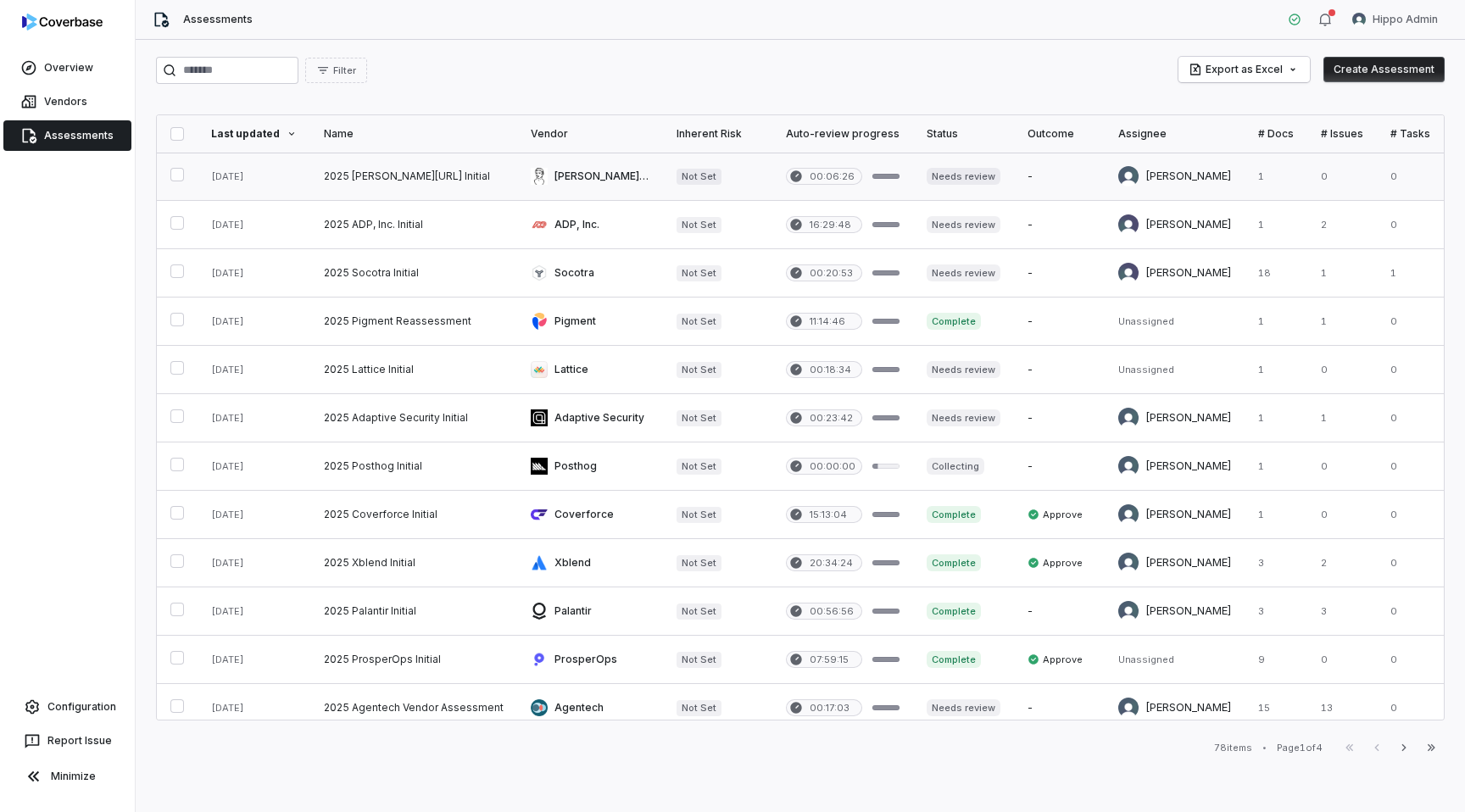
click at [467, 167] on link at bounding box center [413, 176] width 206 height 48
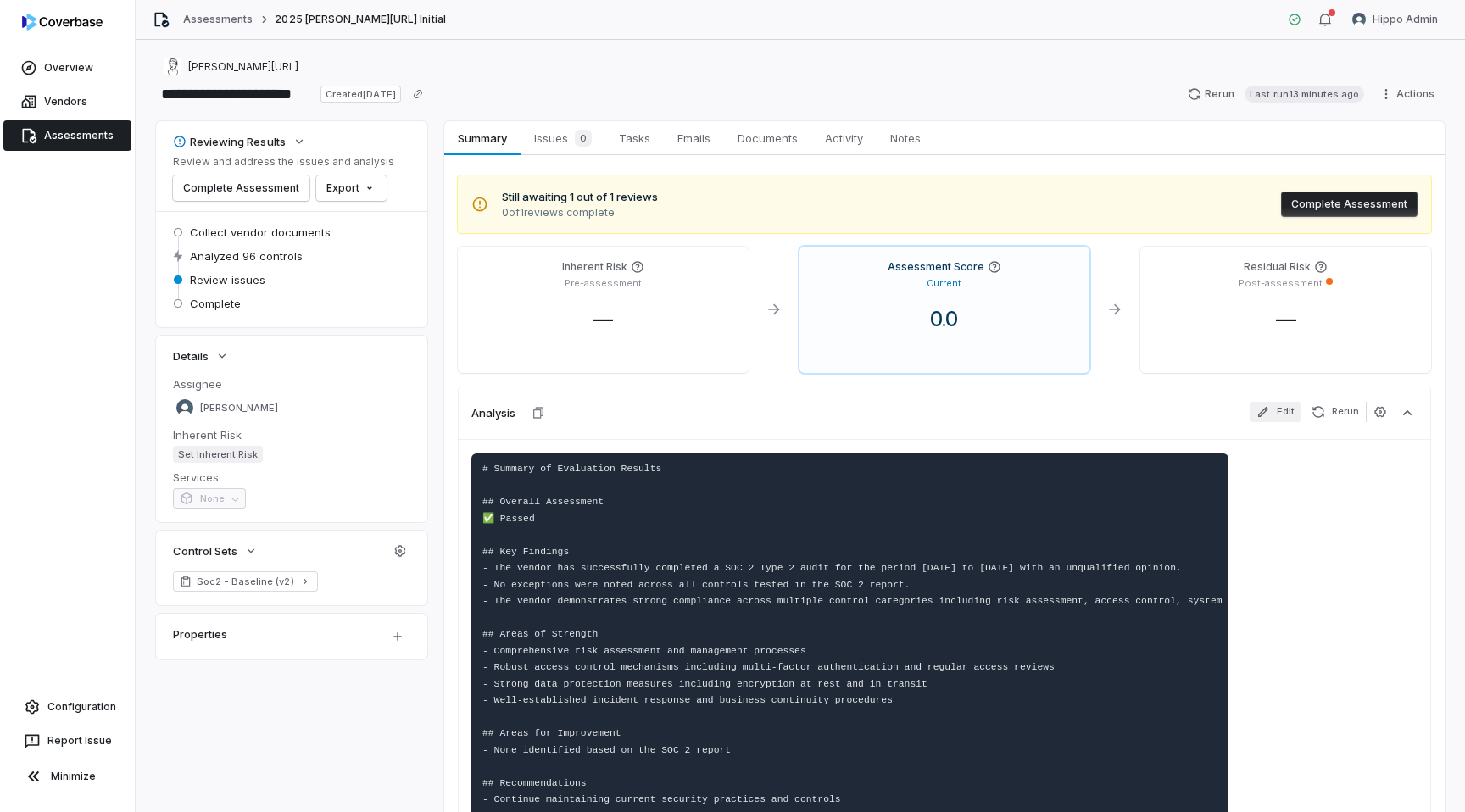
click at [1276, 411] on button "Edit" at bounding box center [1276, 411] width 51 height 20
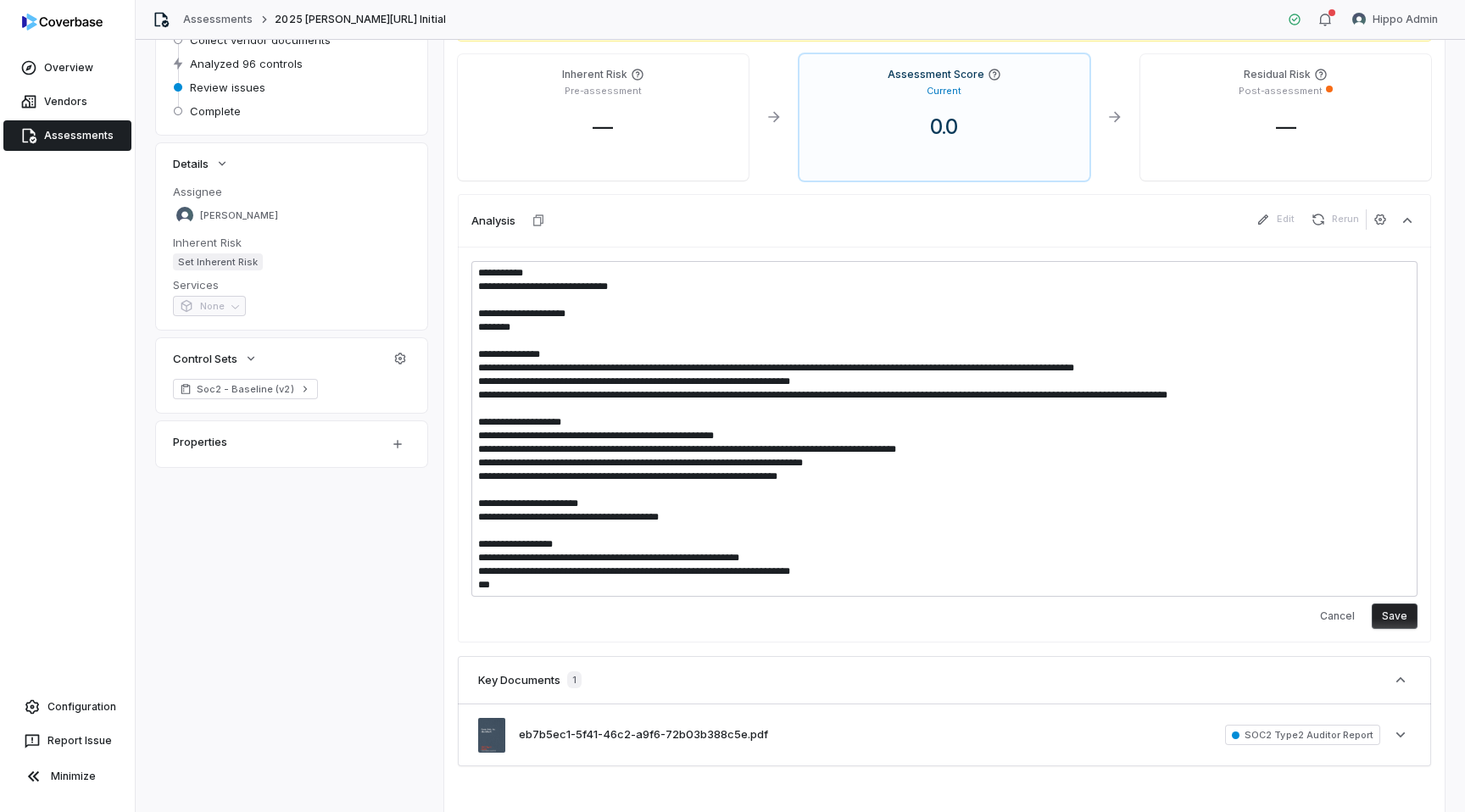
scroll to position [170, 0]
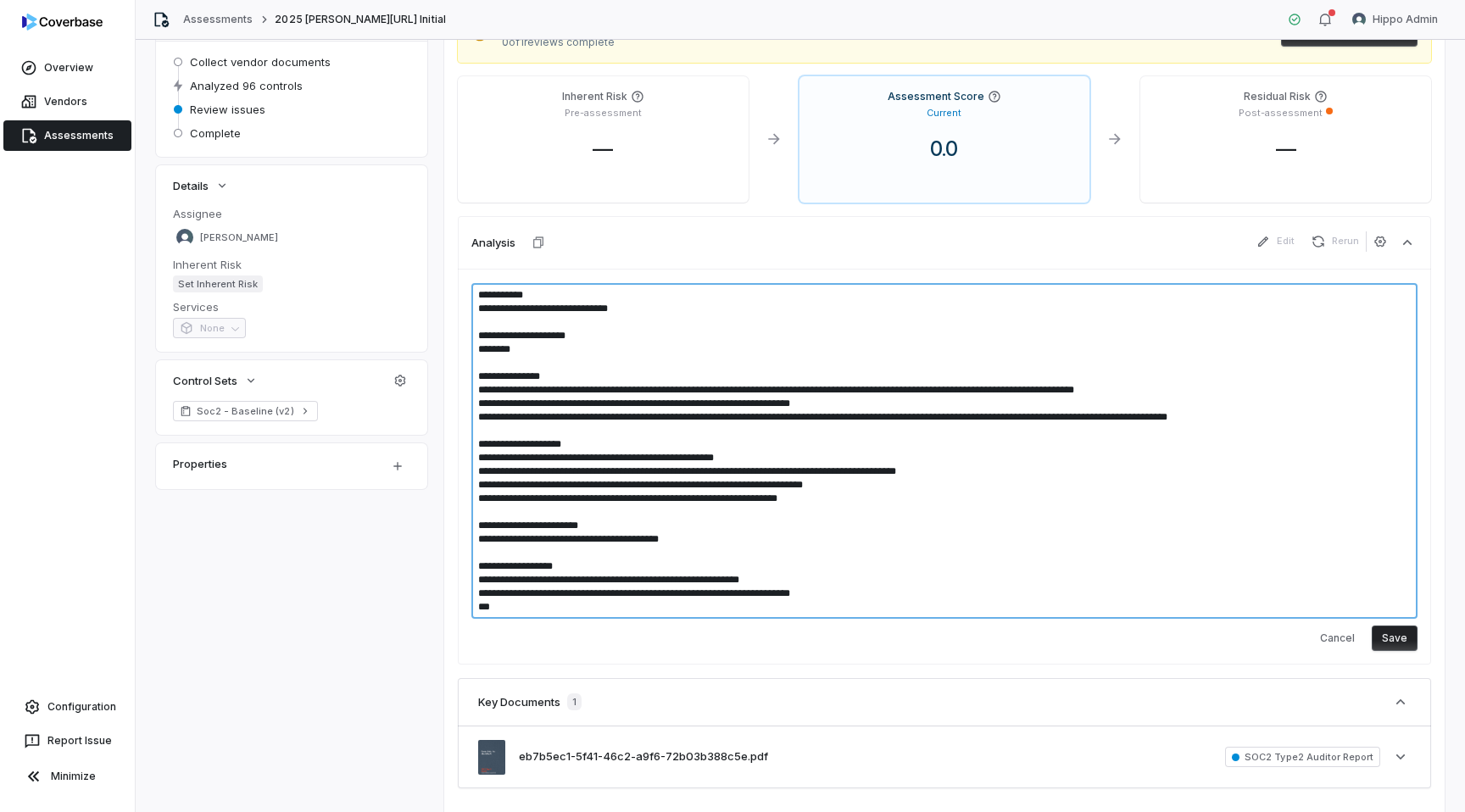
click at [561, 294] on textarea at bounding box center [945, 451] width 947 height 336
type textarea "*"
type textarea "**********"
type textarea "*"
type textarea "**********"
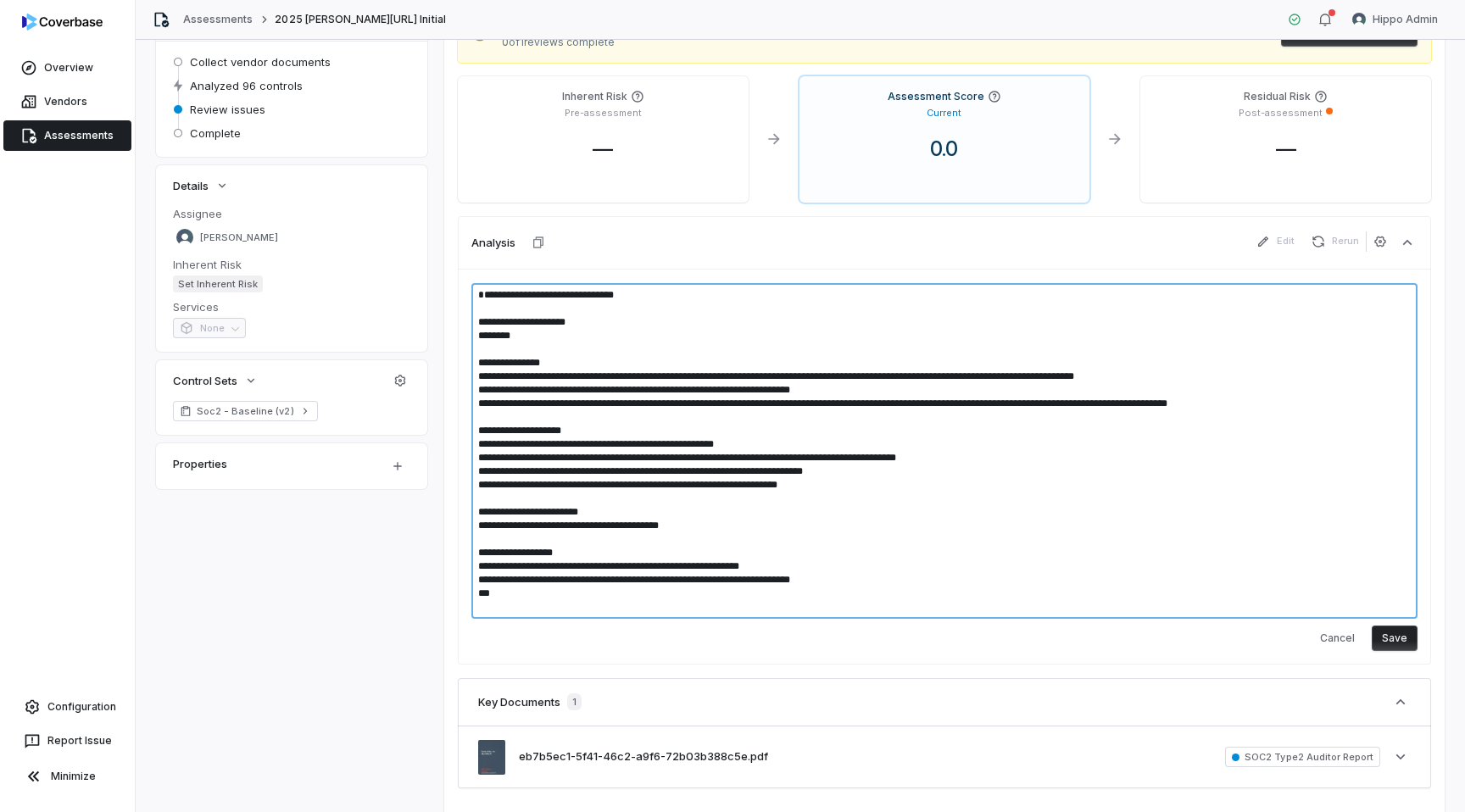
type textarea "*"
type textarea "**********"
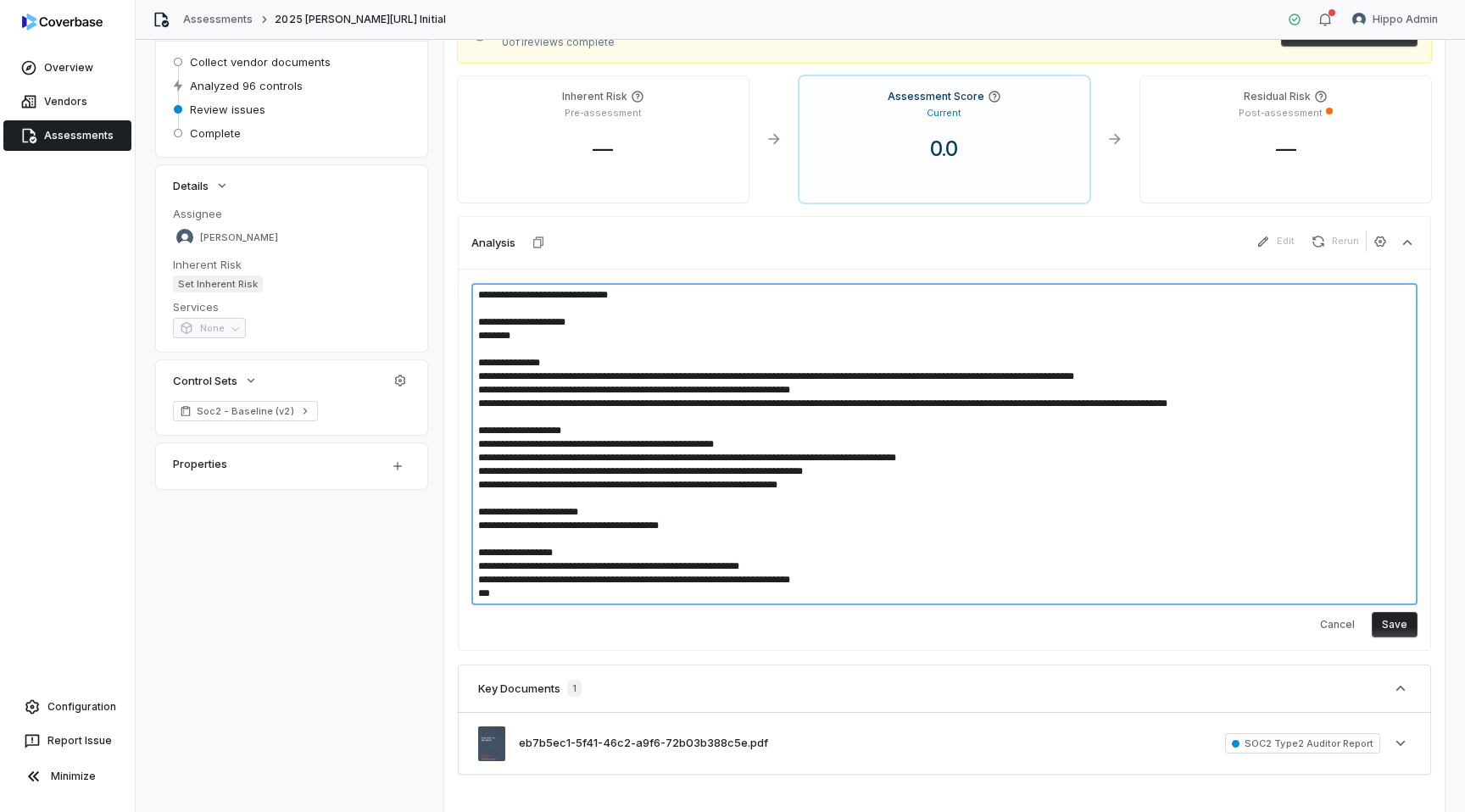
click at [515, 593] on textarea "**********" at bounding box center [945, 444] width 947 height 322
type textarea "*"
type textarea "**********"
type textarea "*"
type textarea "**********"
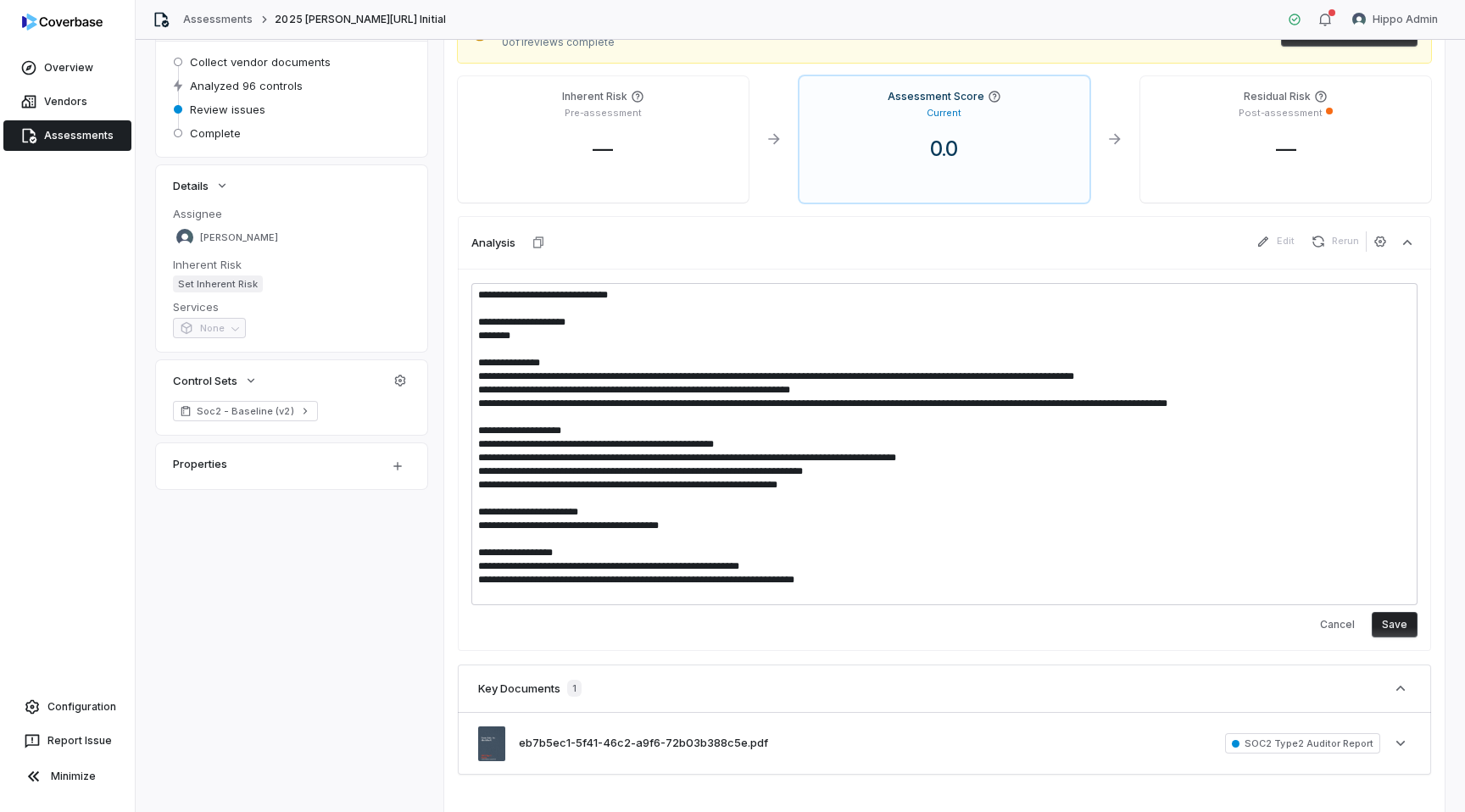
click at [1408, 634] on button "Save" at bounding box center [1395, 624] width 46 height 26
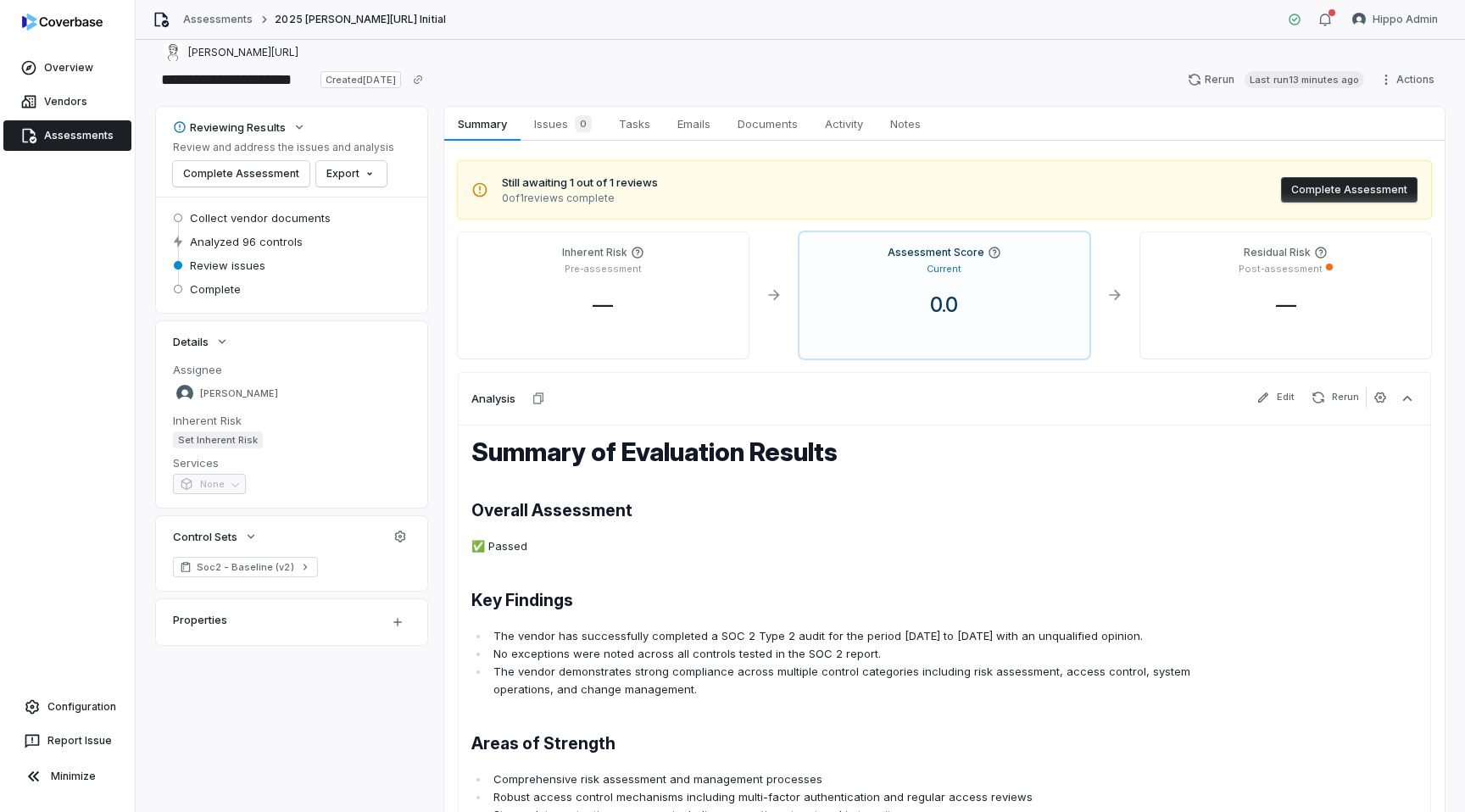
scroll to position [0, 0]
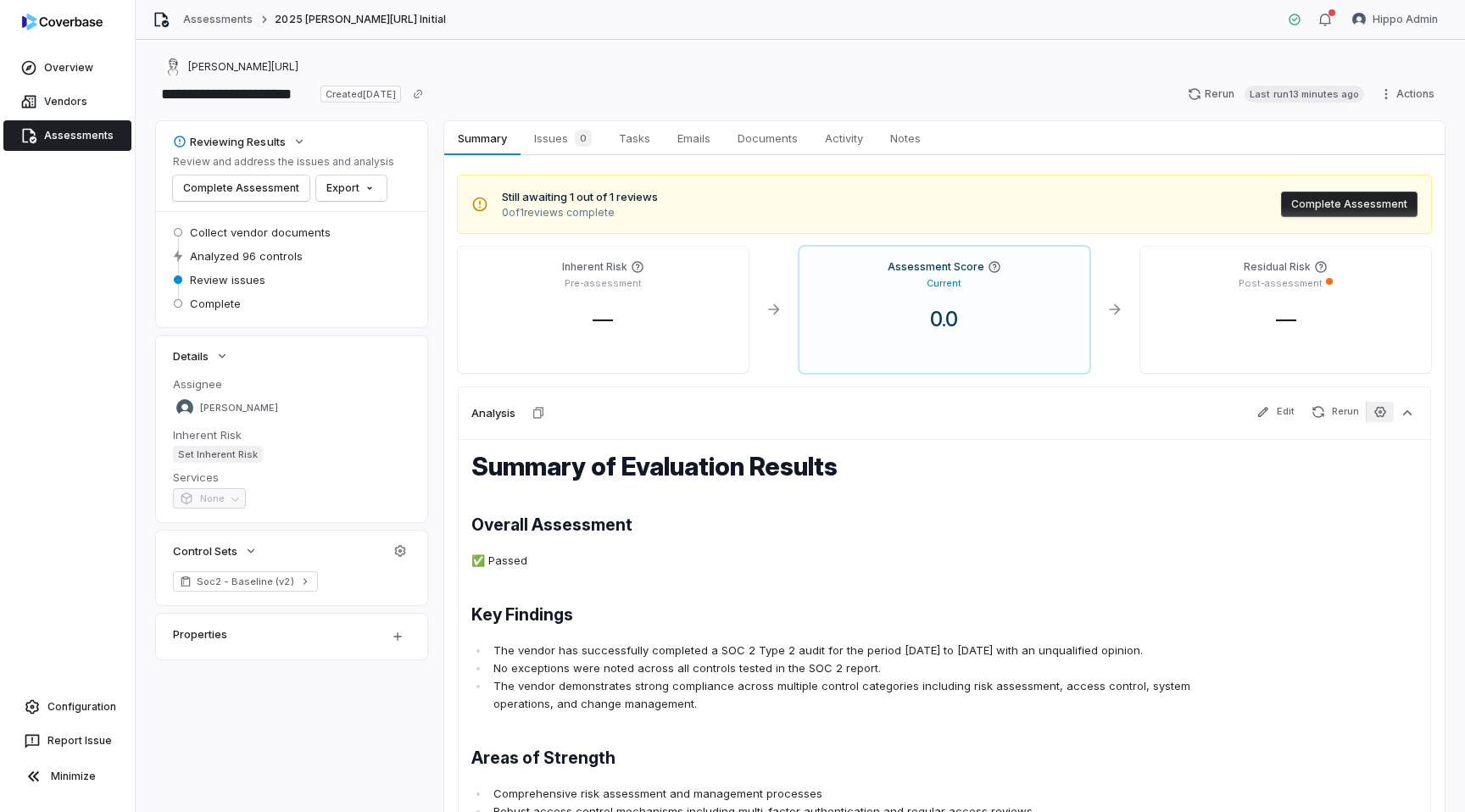
click at [1385, 415] on icon "button" at bounding box center [1380, 412] width 13 height 13
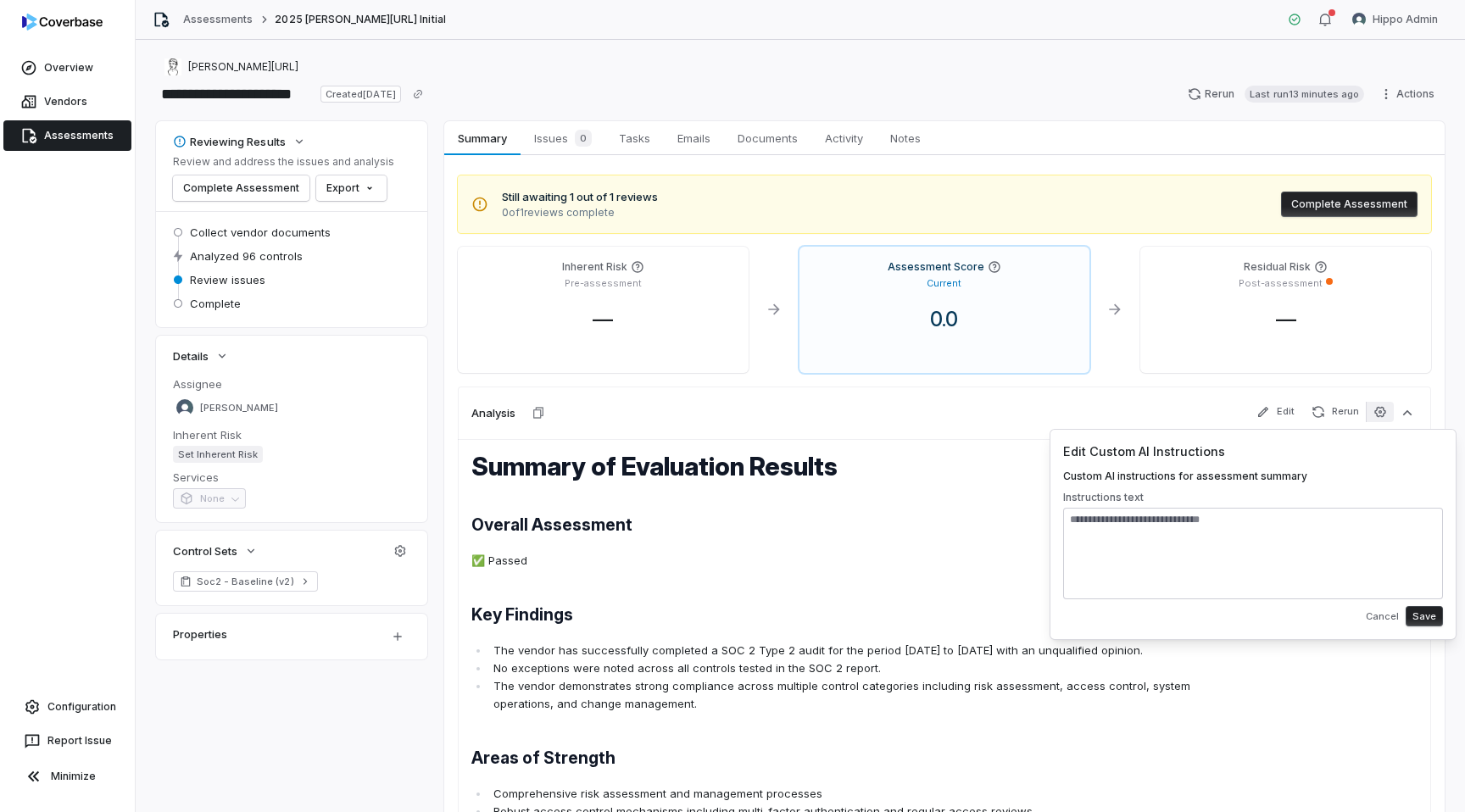
click at [934, 396] on div "Analysis Edit Rerun" at bounding box center [944, 412] width 973 height 52
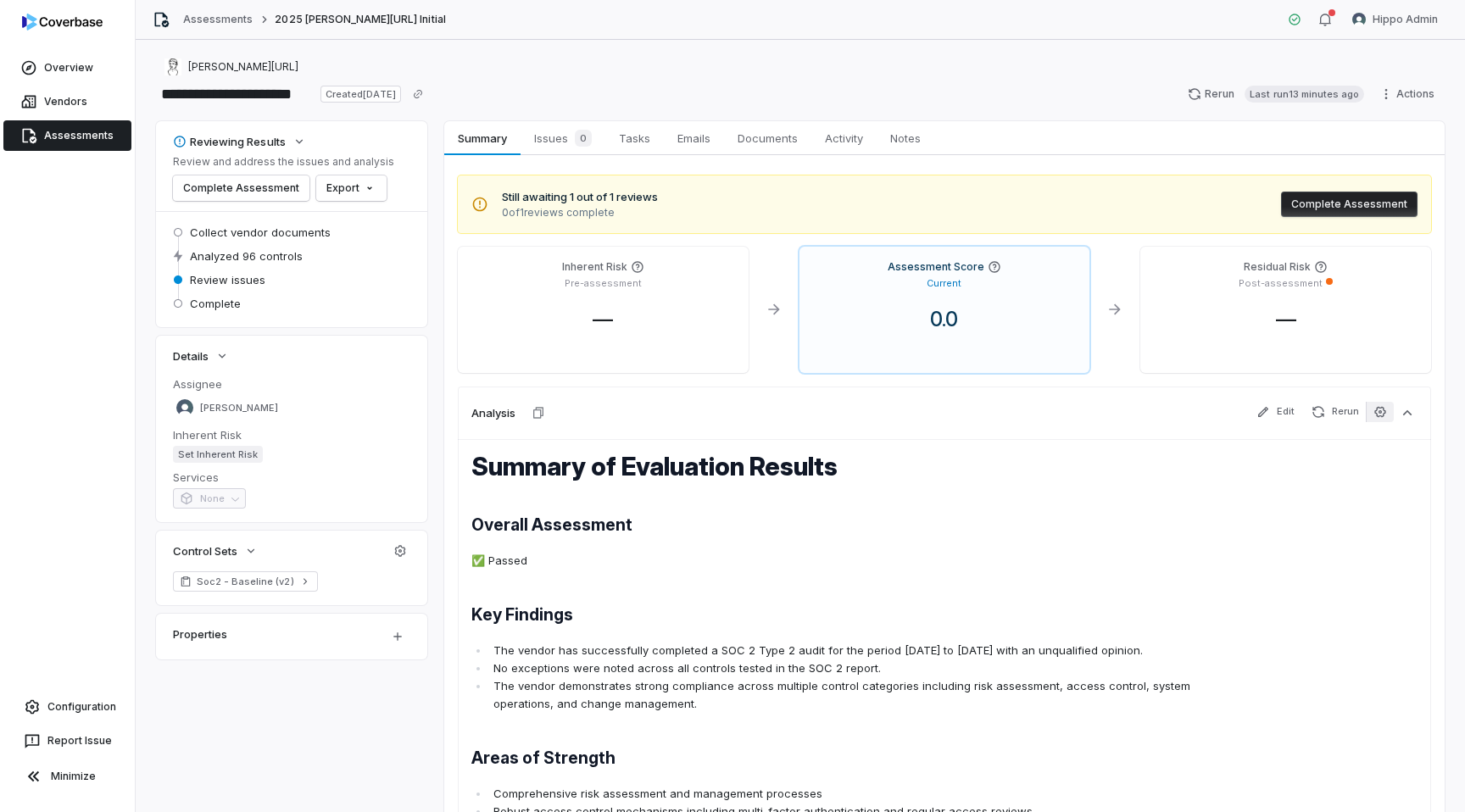
click at [1366, 421] on button "button" at bounding box center [1379, 411] width 28 height 20
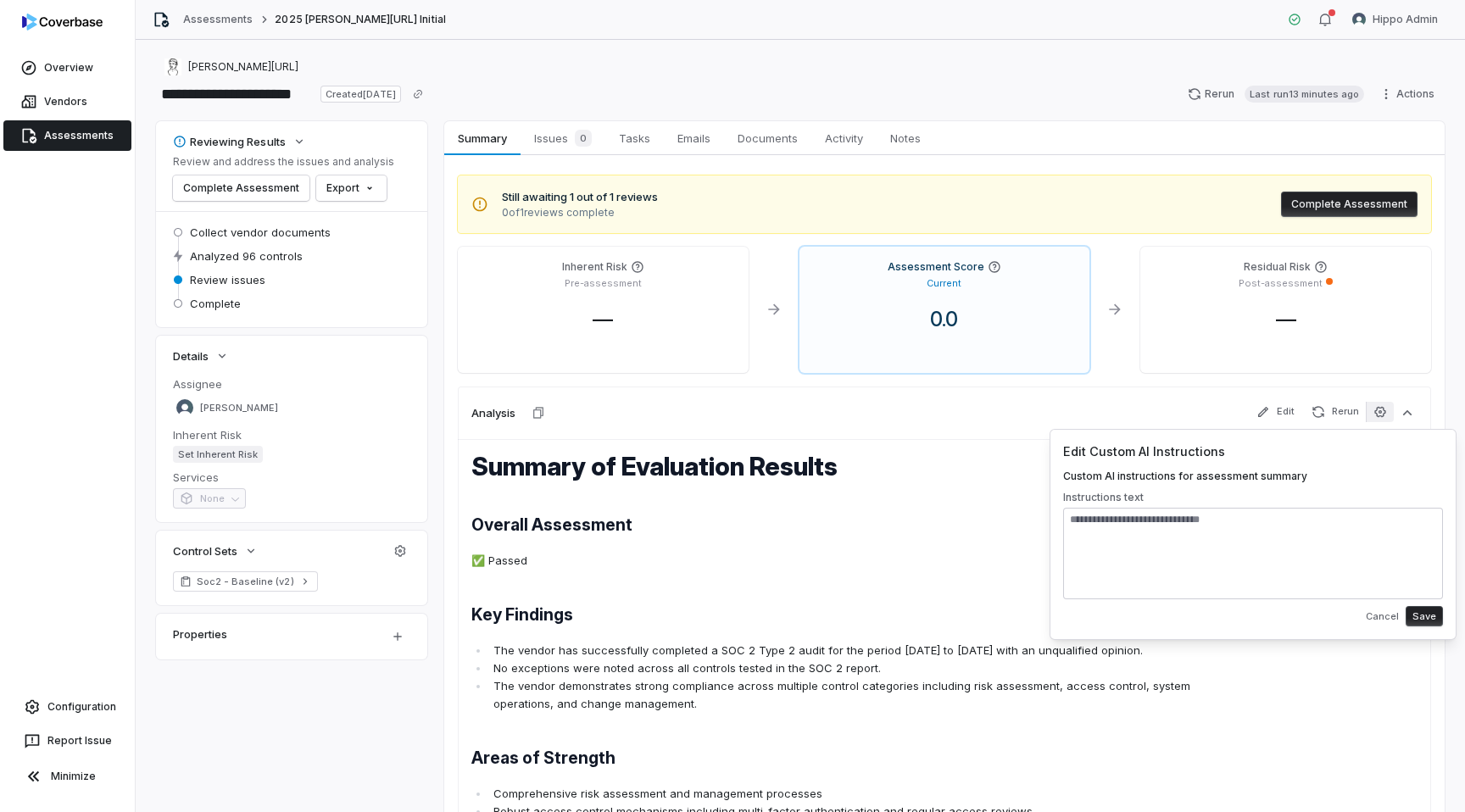
click at [1391, 377] on div "Inherent Risk Pre-assessment — Assessment Score Current 0.0 Residual Risk Post-…" at bounding box center [944, 722] width 973 height 952
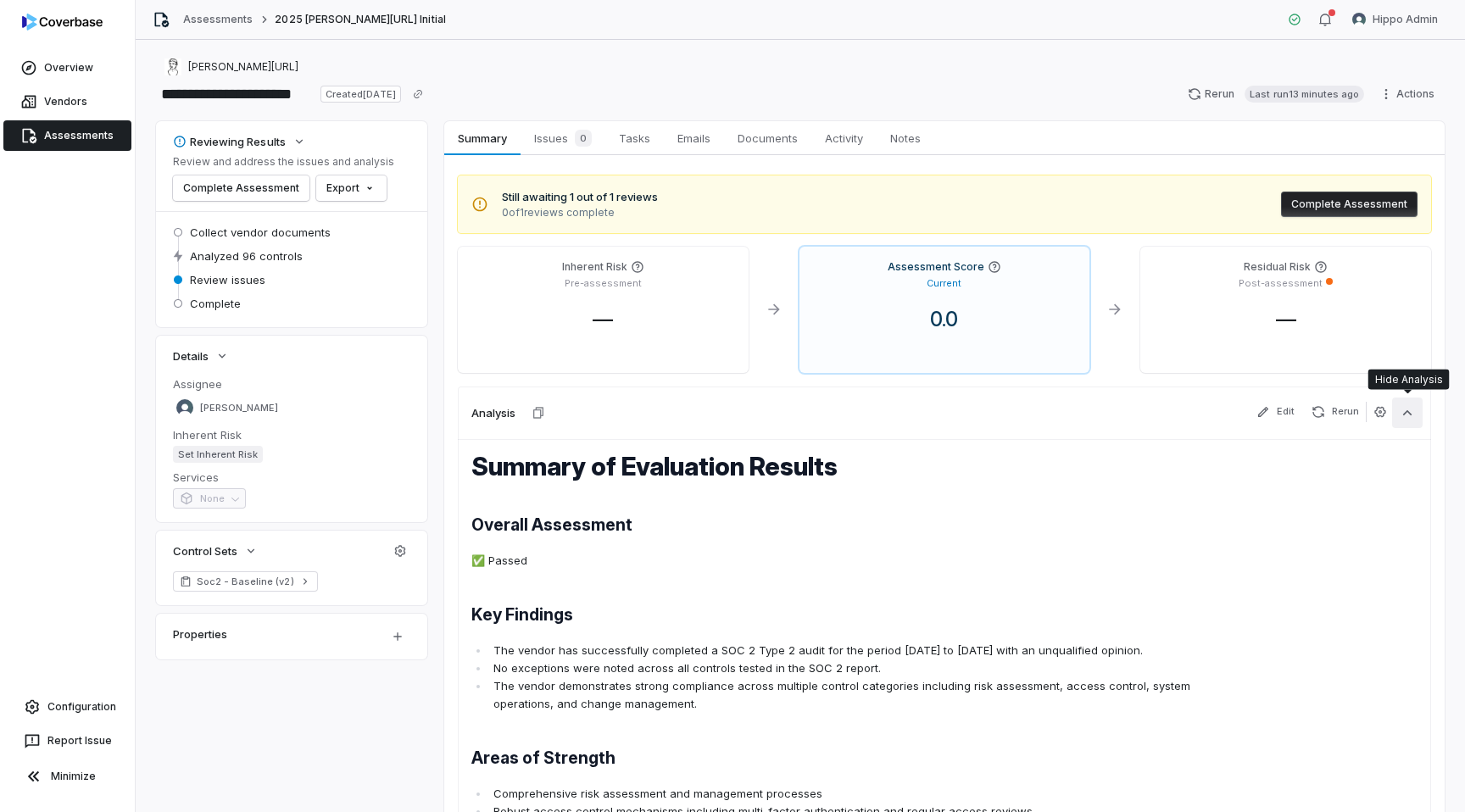
click at [1403, 416] on icon "button" at bounding box center [1408, 413] width 17 height 17
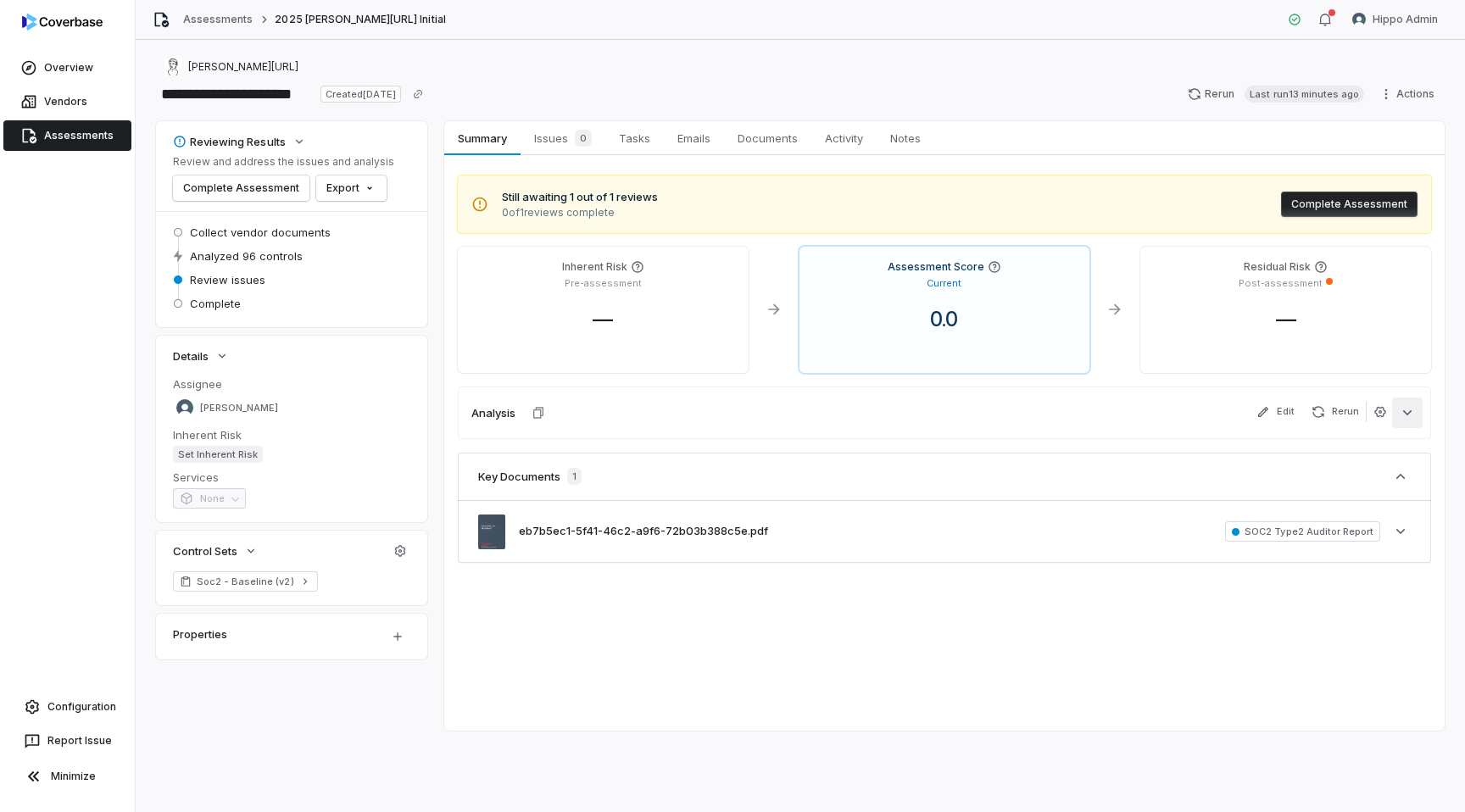
click at [1403, 416] on icon "button" at bounding box center [1408, 413] width 17 height 17
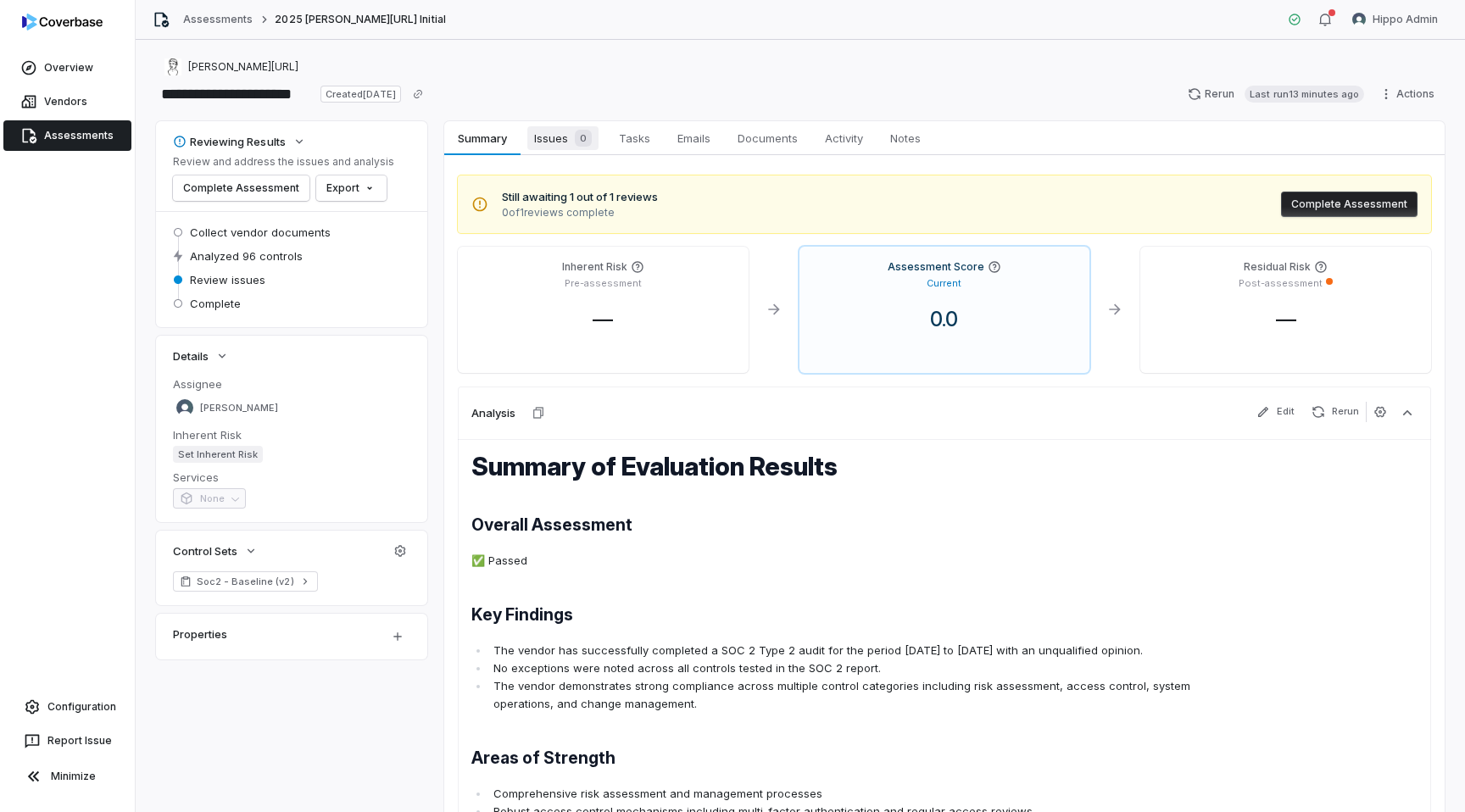
click at [557, 134] on span "Issues 0" at bounding box center [562, 138] width 71 height 24
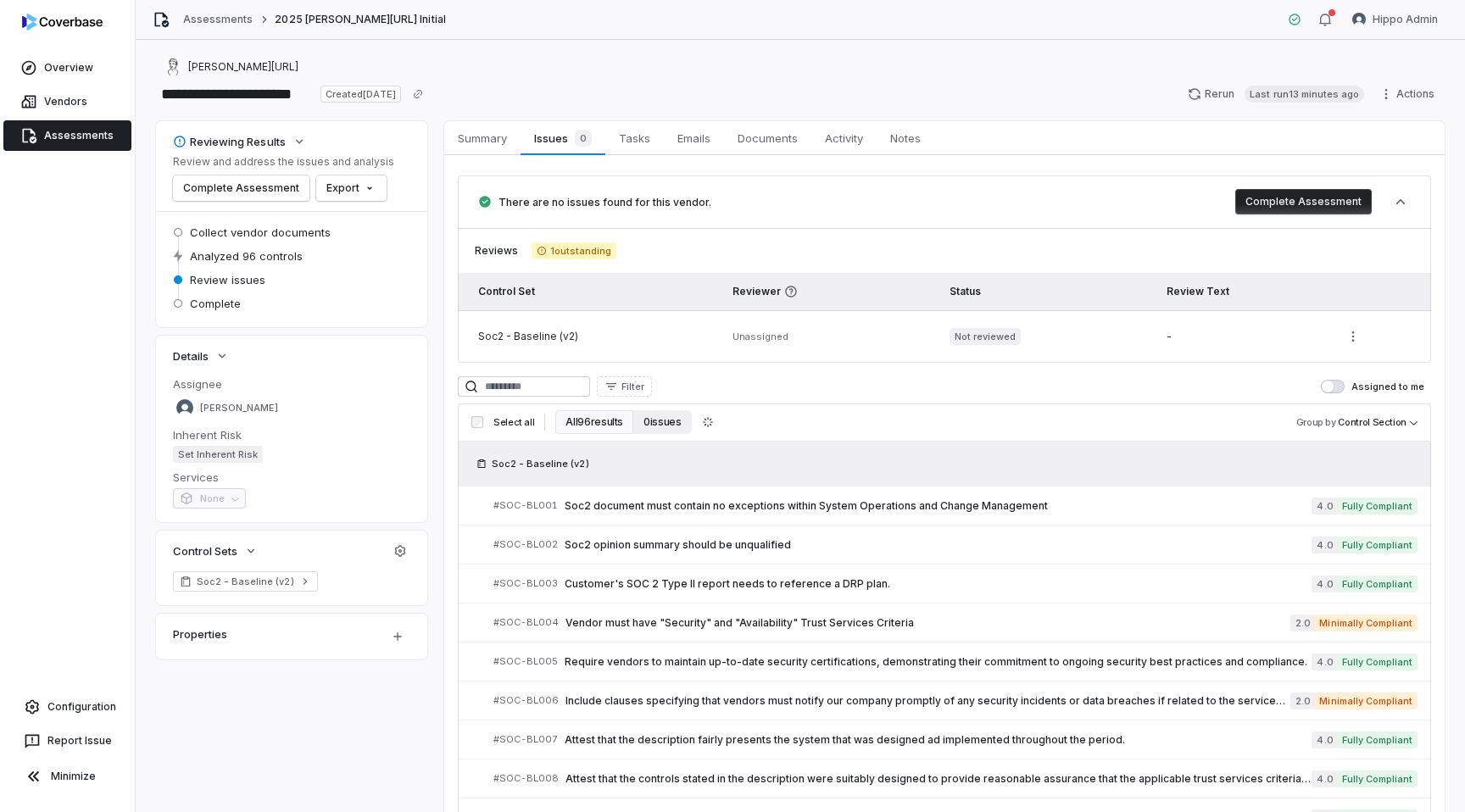
click at [661, 417] on button "0 issues" at bounding box center [662, 421] width 58 height 24
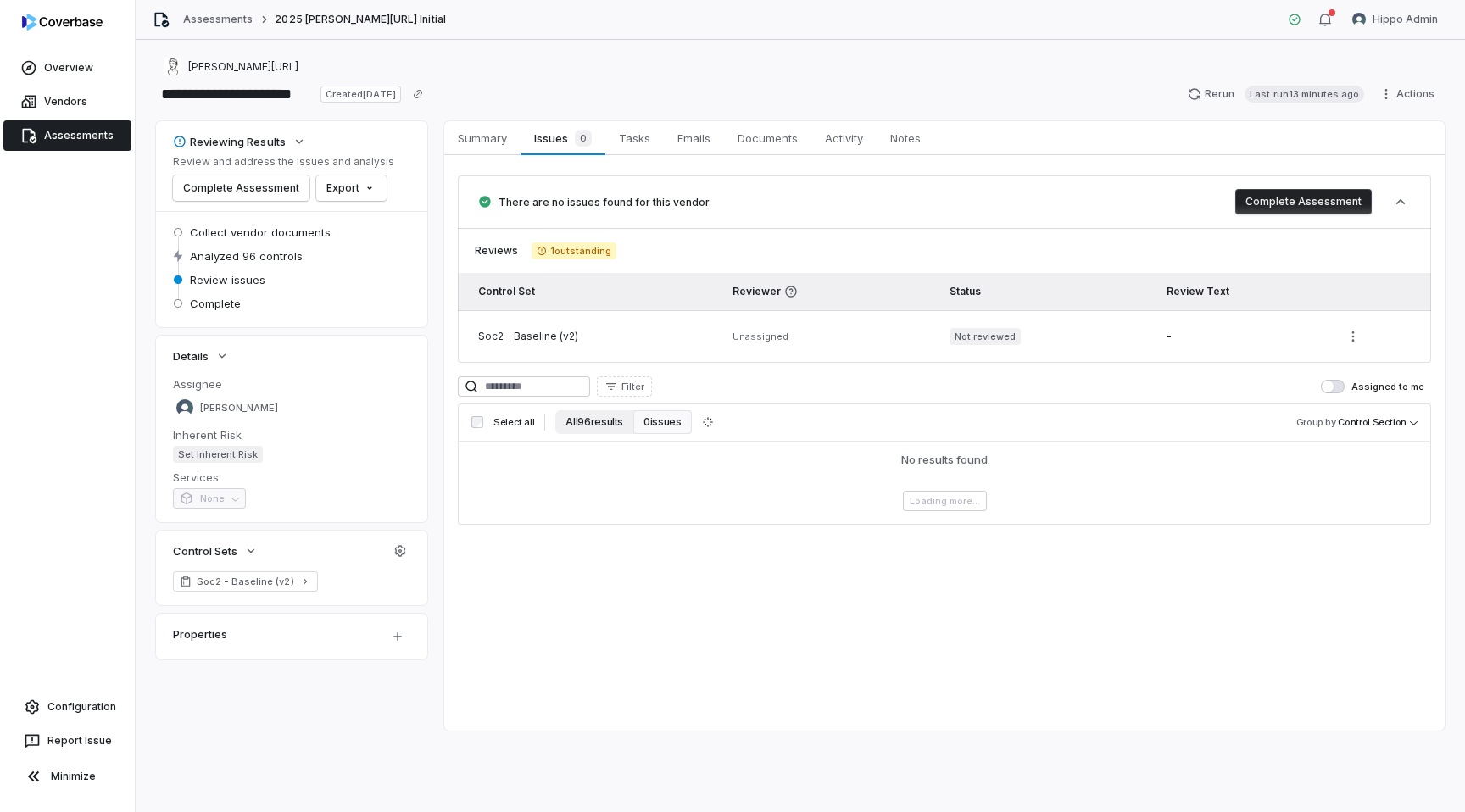
click at [596, 417] on button "All 96 results" at bounding box center [595, 421] width 78 height 24
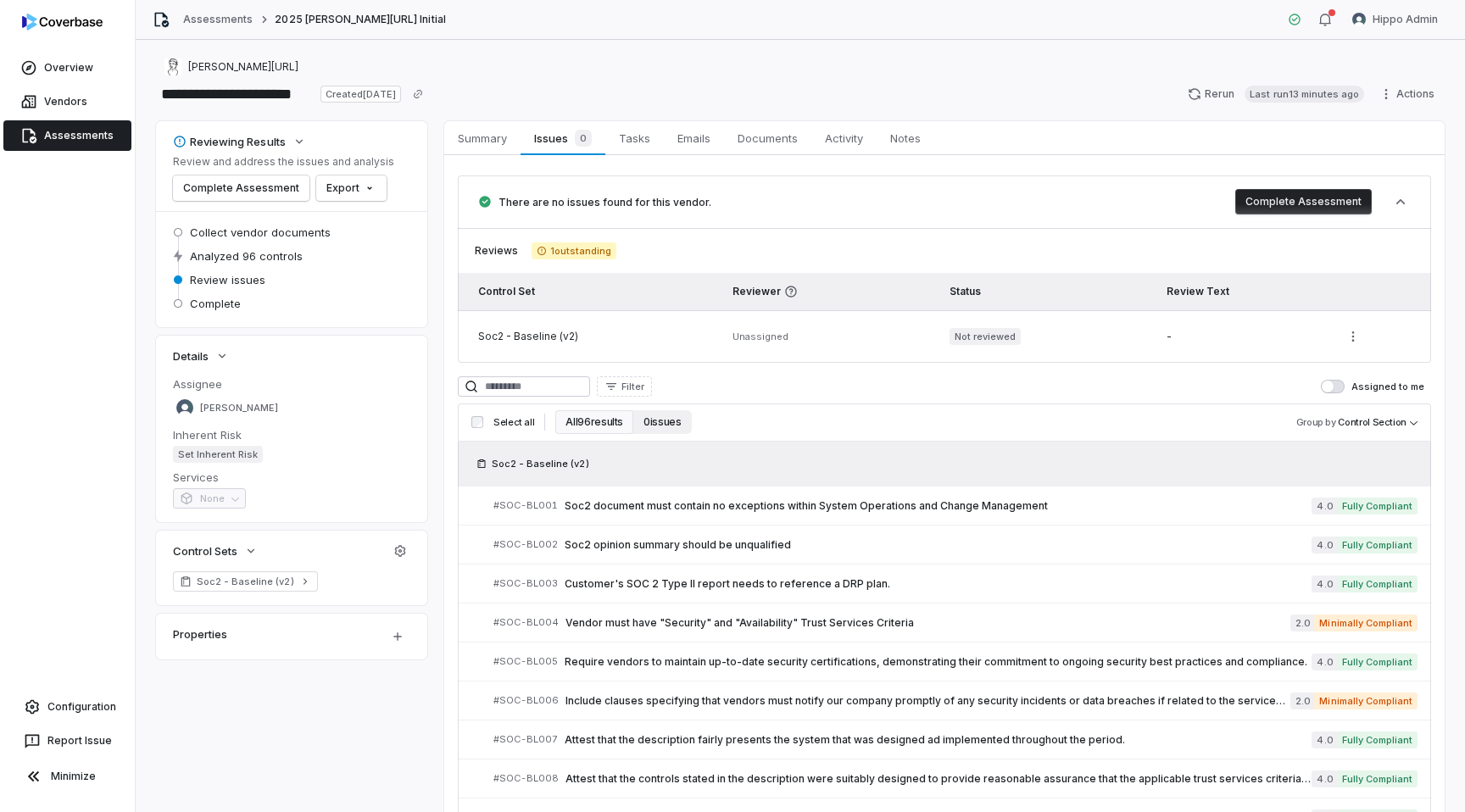
click at [659, 418] on button "0 issues" at bounding box center [662, 421] width 58 height 24
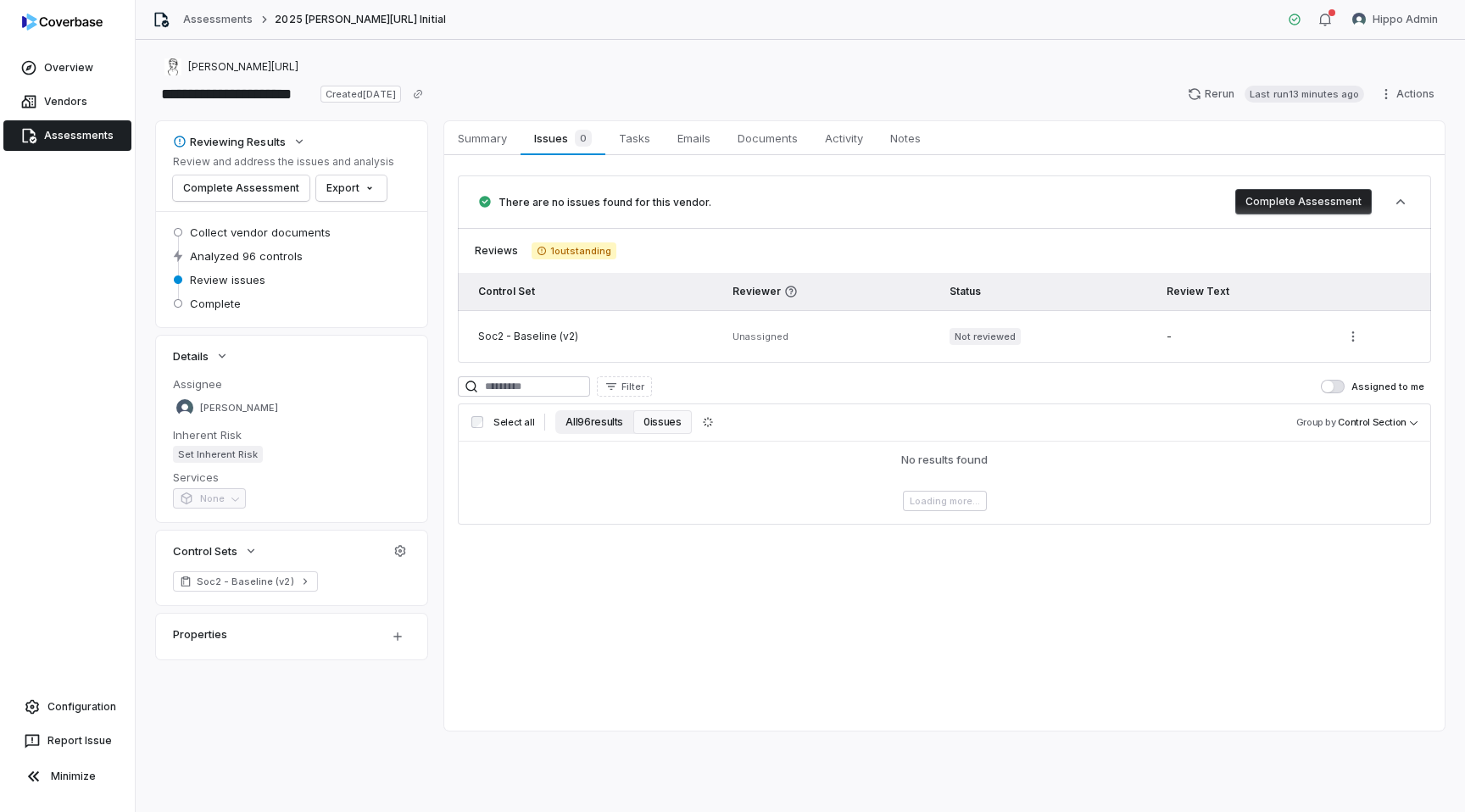
click at [590, 421] on button "All 96 results" at bounding box center [595, 421] width 78 height 24
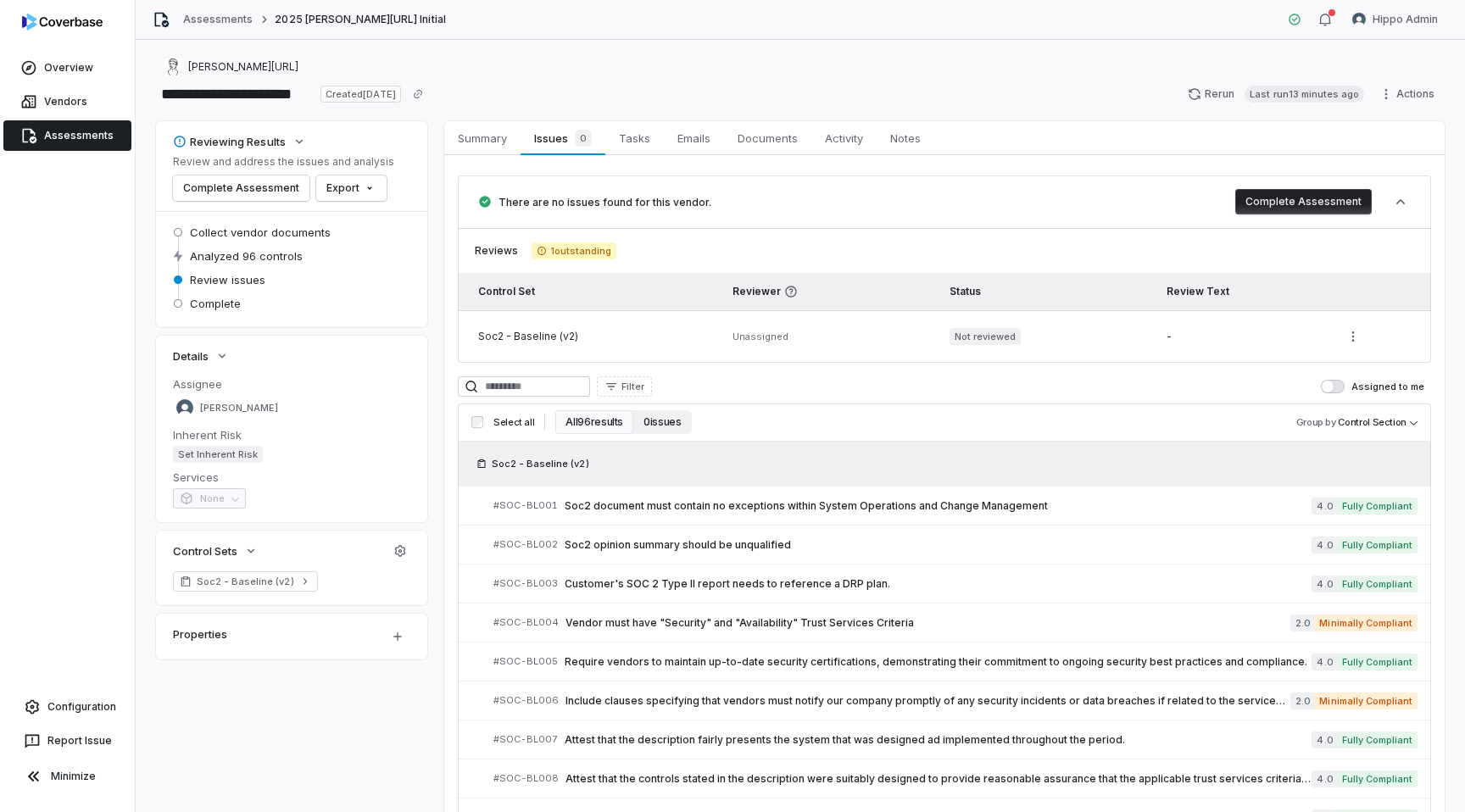
click at [643, 421] on button "0 issues" at bounding box center [662, 421] width 58 height 24
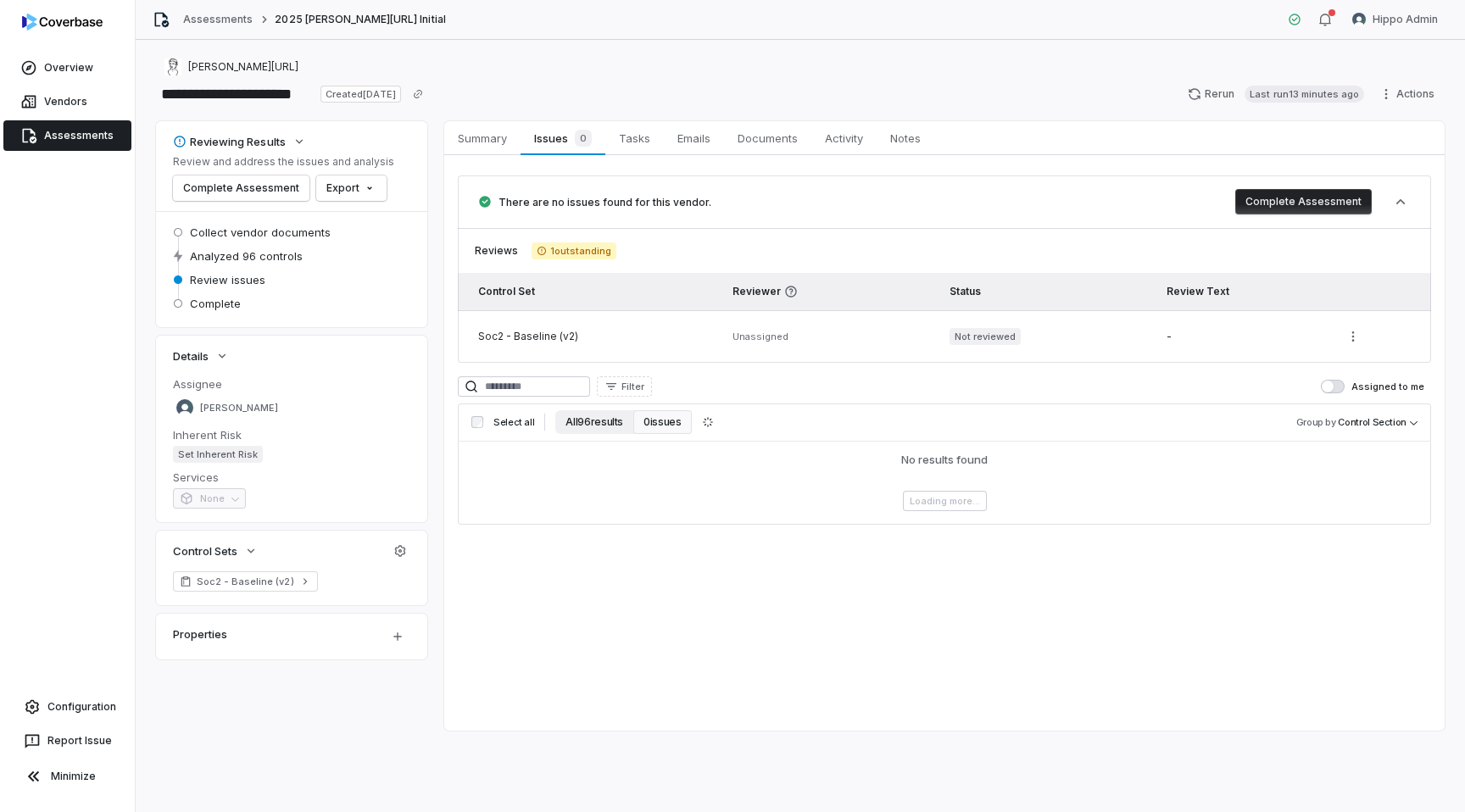
click at [583, 417] on button "All 96 results" at bounding box center [595, 421] width 78 height 24
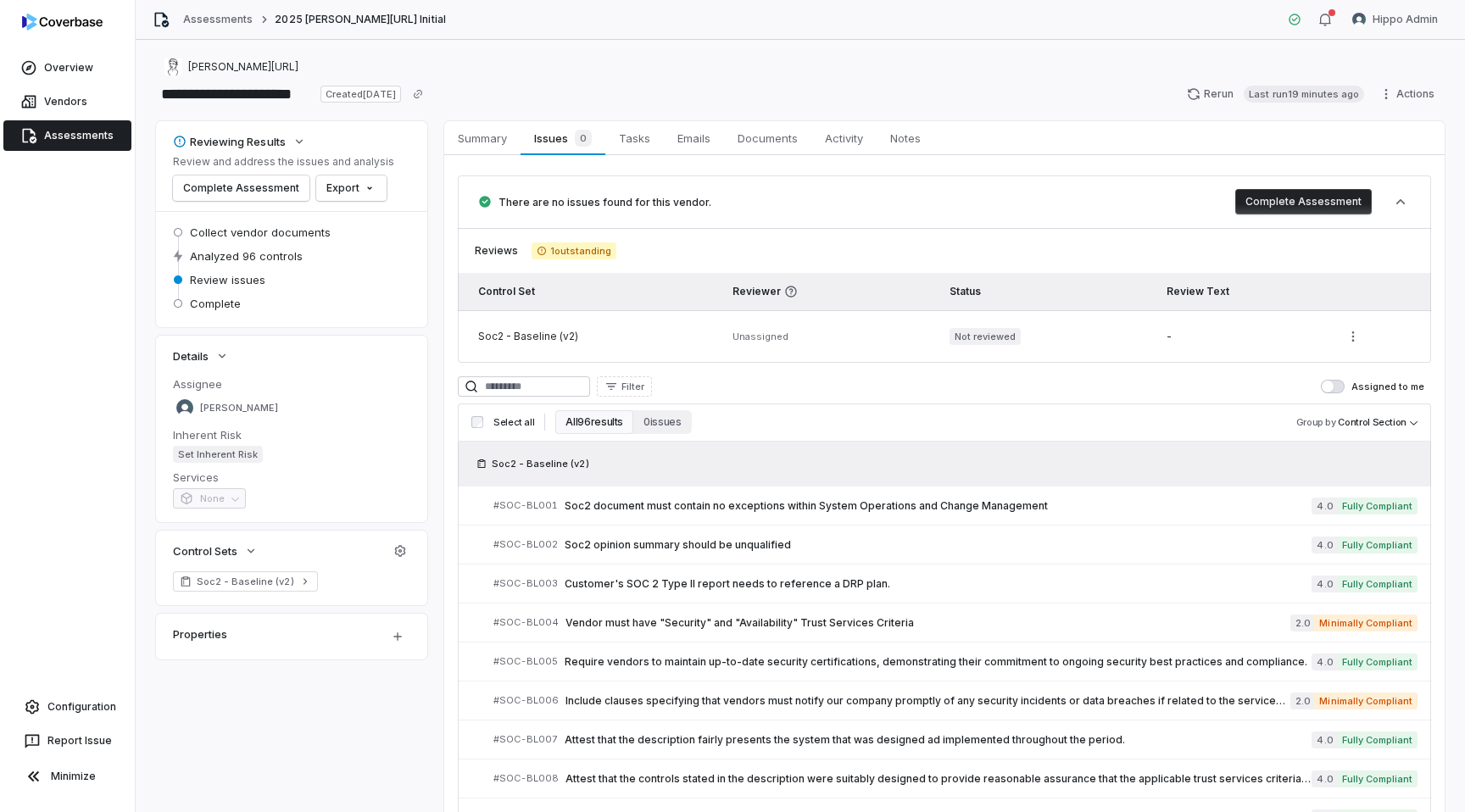
click at [72, 689] on div "Configuration" at bounding box center [68, 706] width 128 height 34
click at [57, 704] on link "Configuration" at bounding box center [67, 706] width 121 height 30
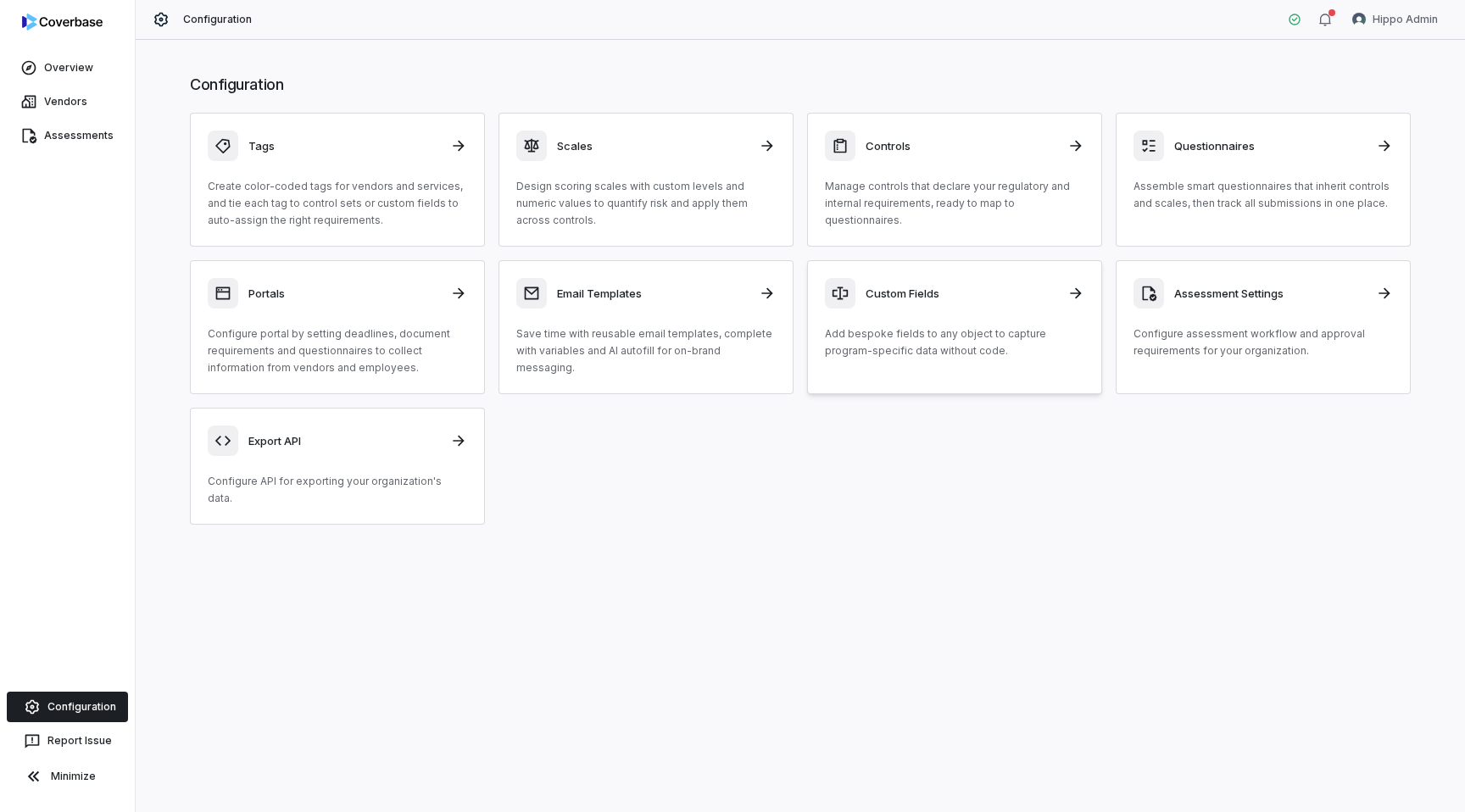
click at [939, 313] on div "Custom Fields Add bespoke fields to any object to capture program-specific data…" at bounding box center [954, 319] width 260 height 82
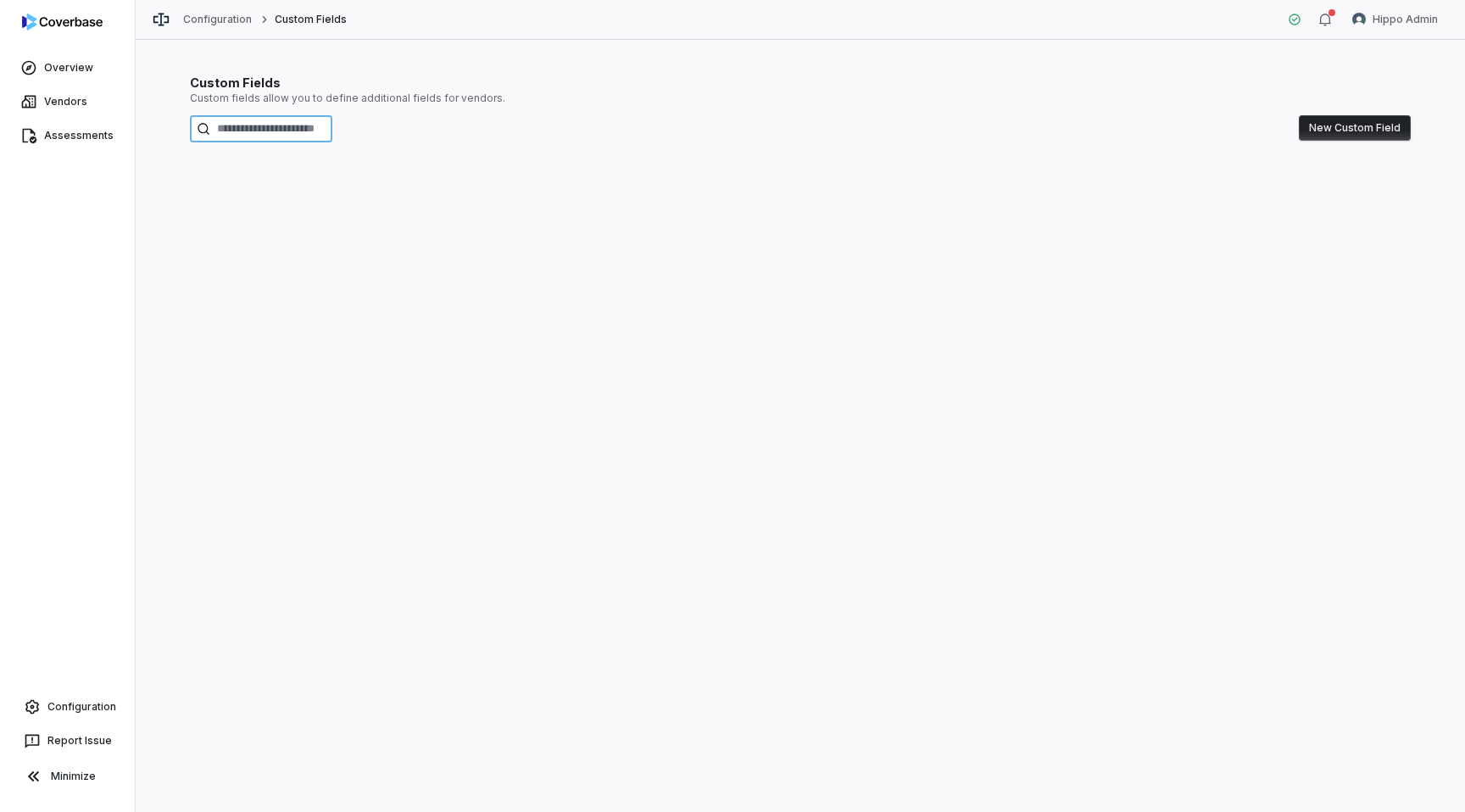
click at [248, 130] on input at bounding box center [262, 128] width 143 height 28
click at [1393, 14] on html "Overview Vendors Assessments Configuration Report Issue Minimize Configuration …" at bounding box center [732, 406] width 1465 height 812
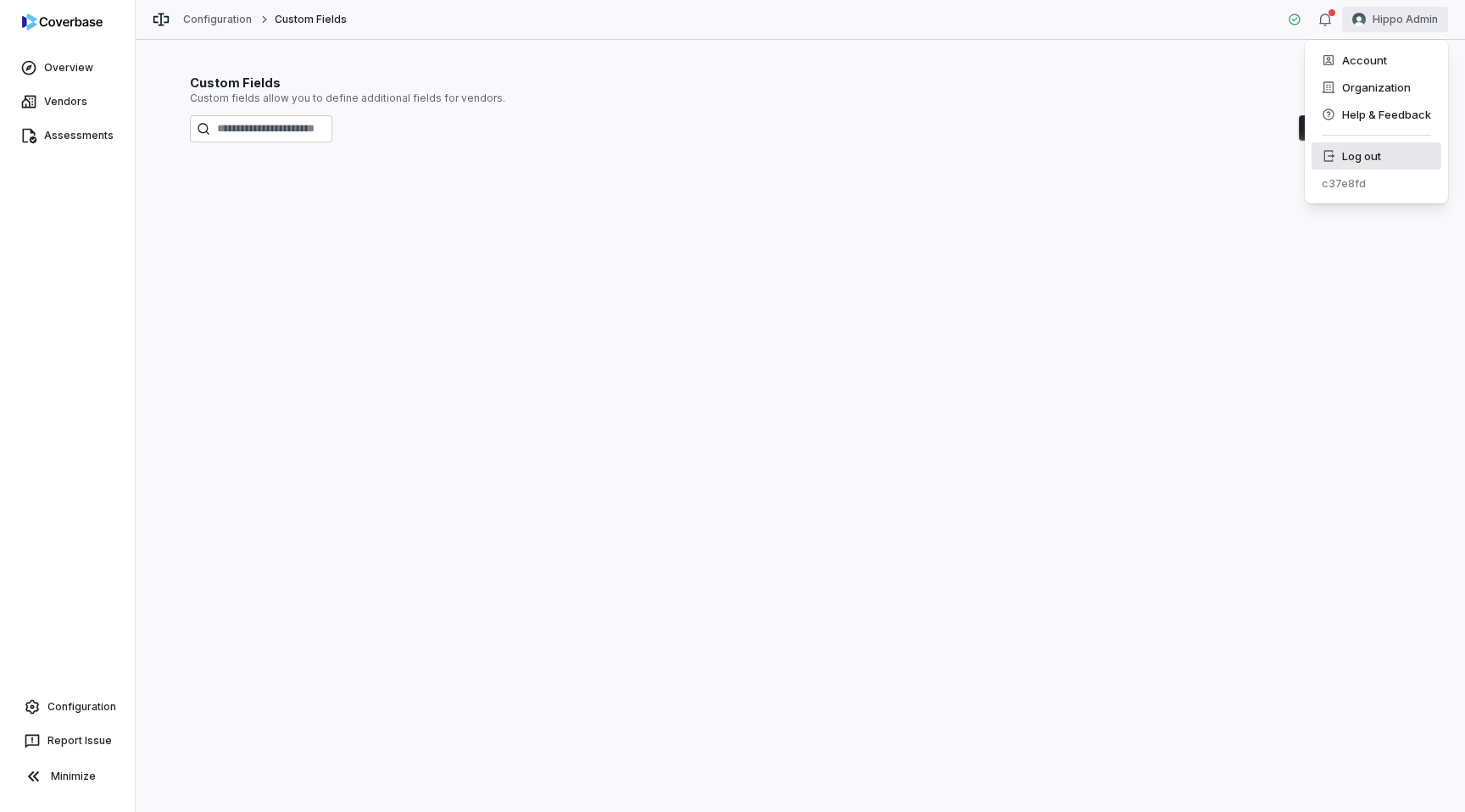
click at [1369, 153] on div "Log out" at bounding box center [1377, 156] width 129 height 28
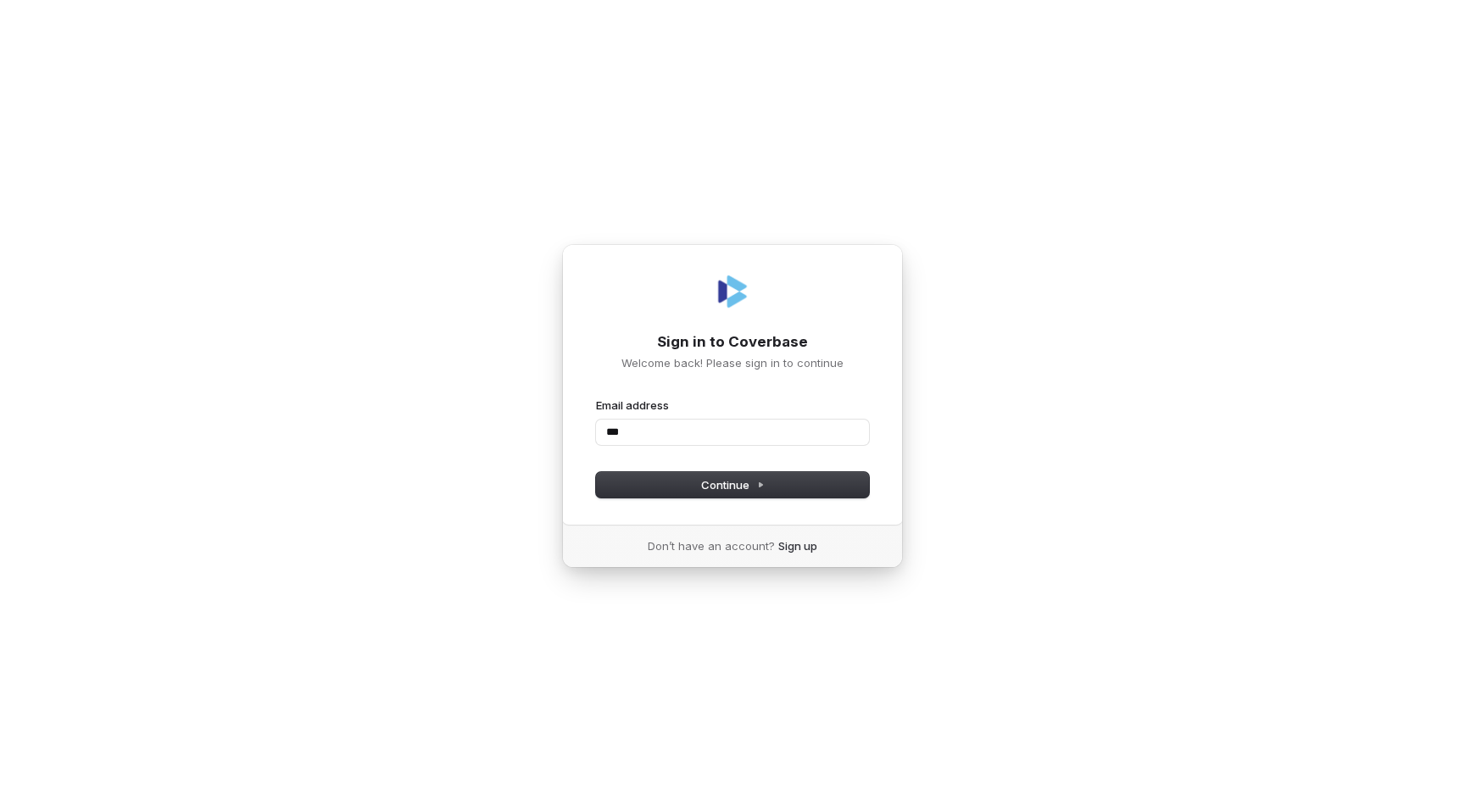
type input "****"
click at [0, 811] on com-1password-button at bounding box center [0, 812] width 0 height 0
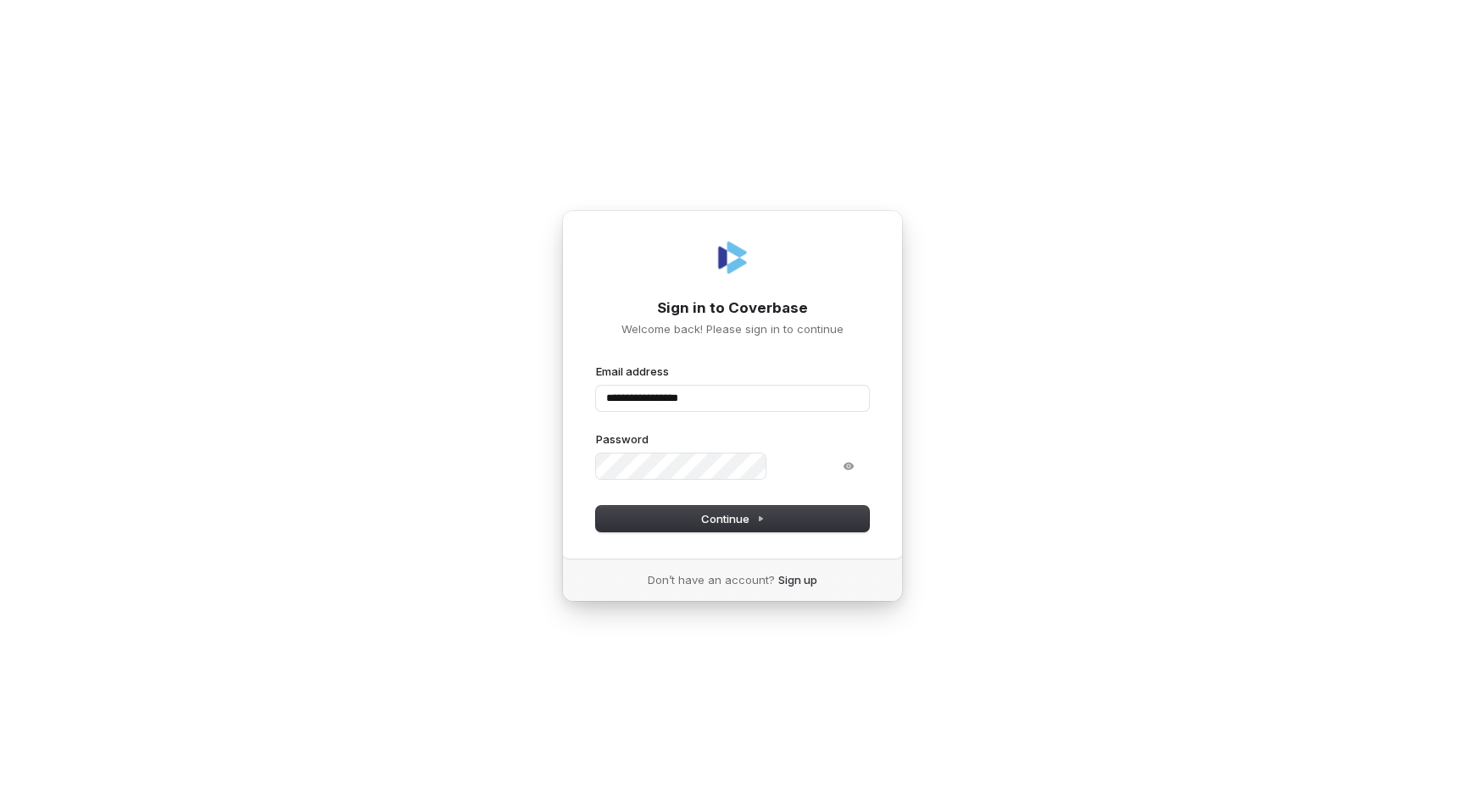
type input "**********"
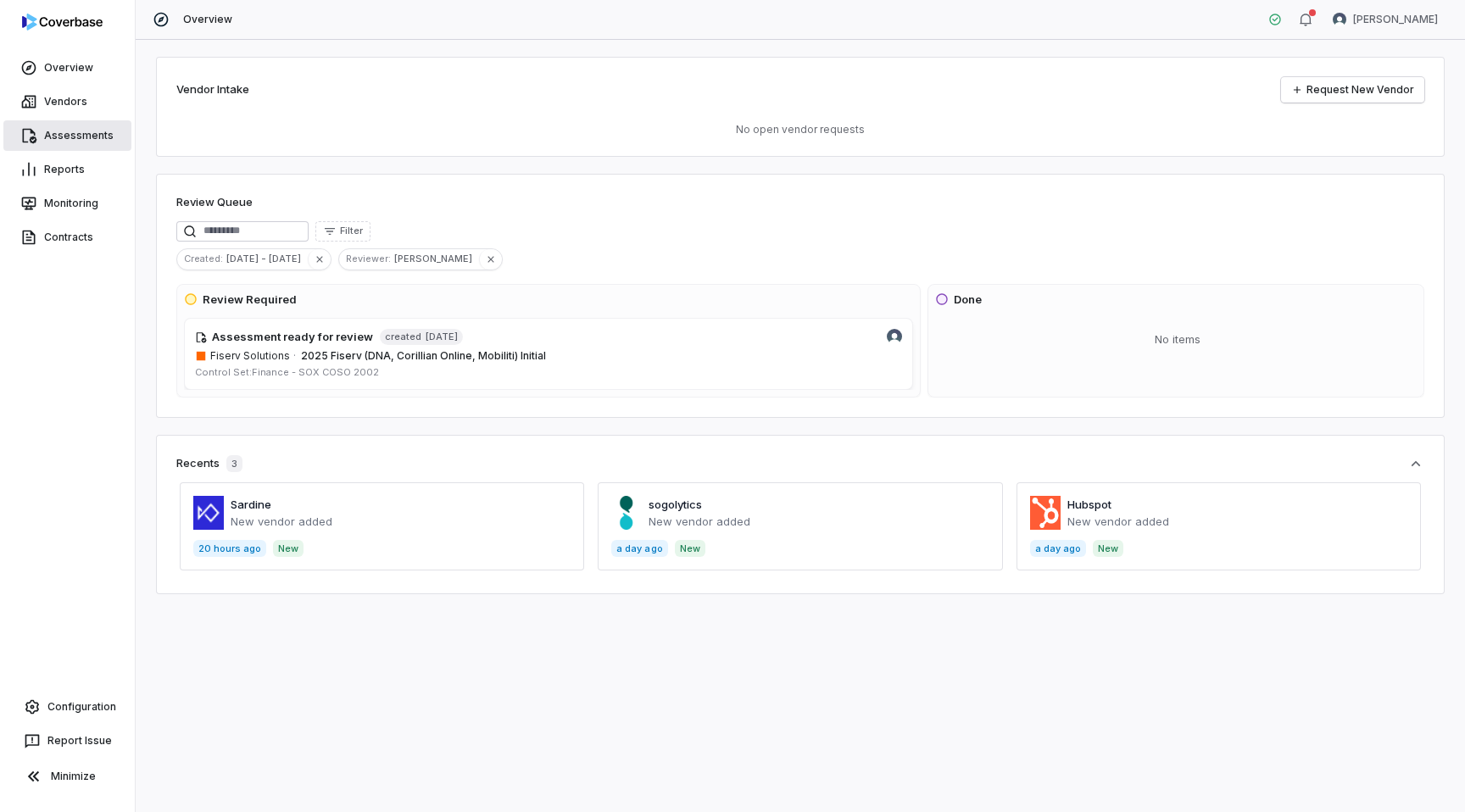
click at [68, 145] on link "Assessments" at bounding box center [68, 136] width 128 height 30
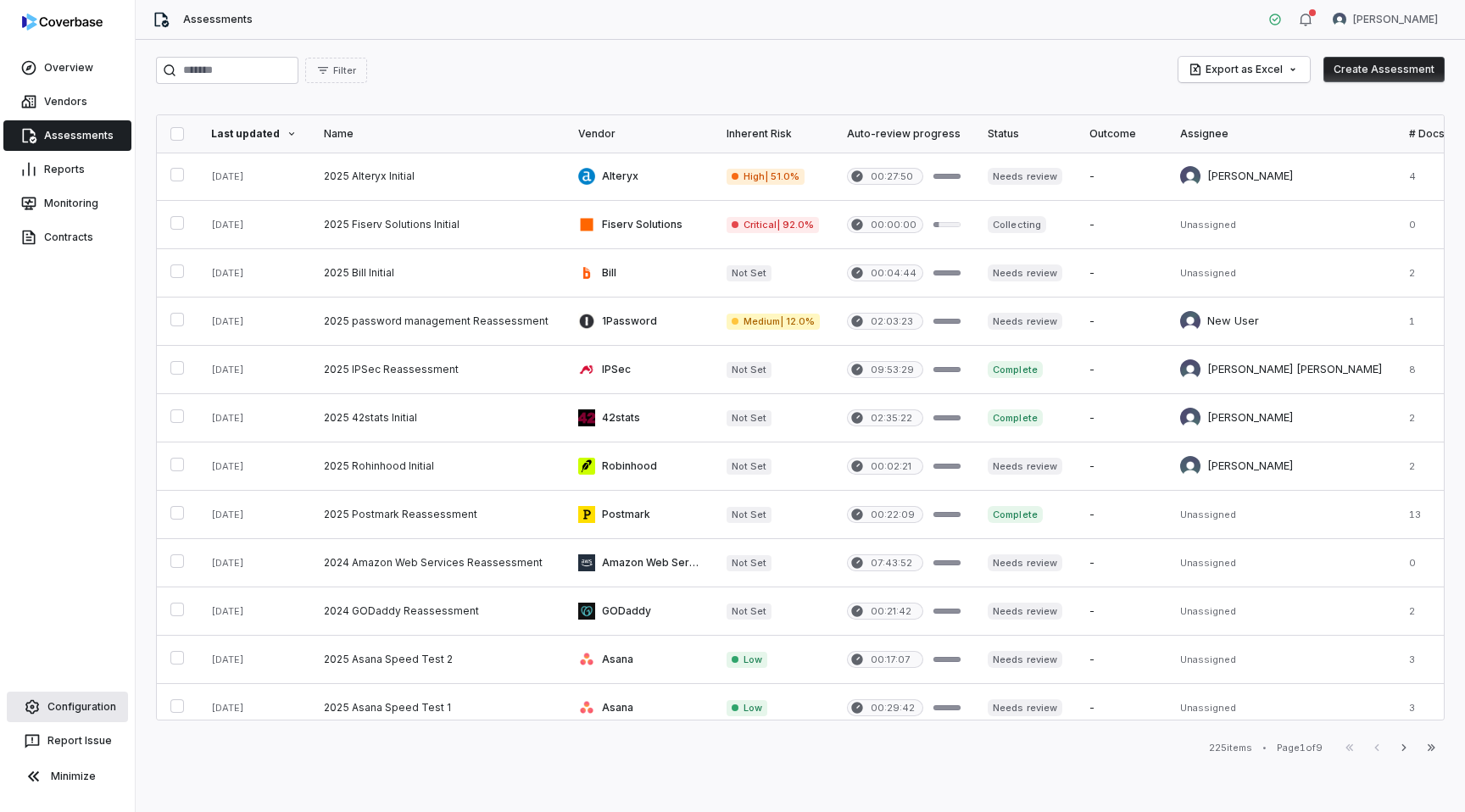
click at [63, 697] on link "Configuration" at bounding box center [67, 706] width 121 height 30
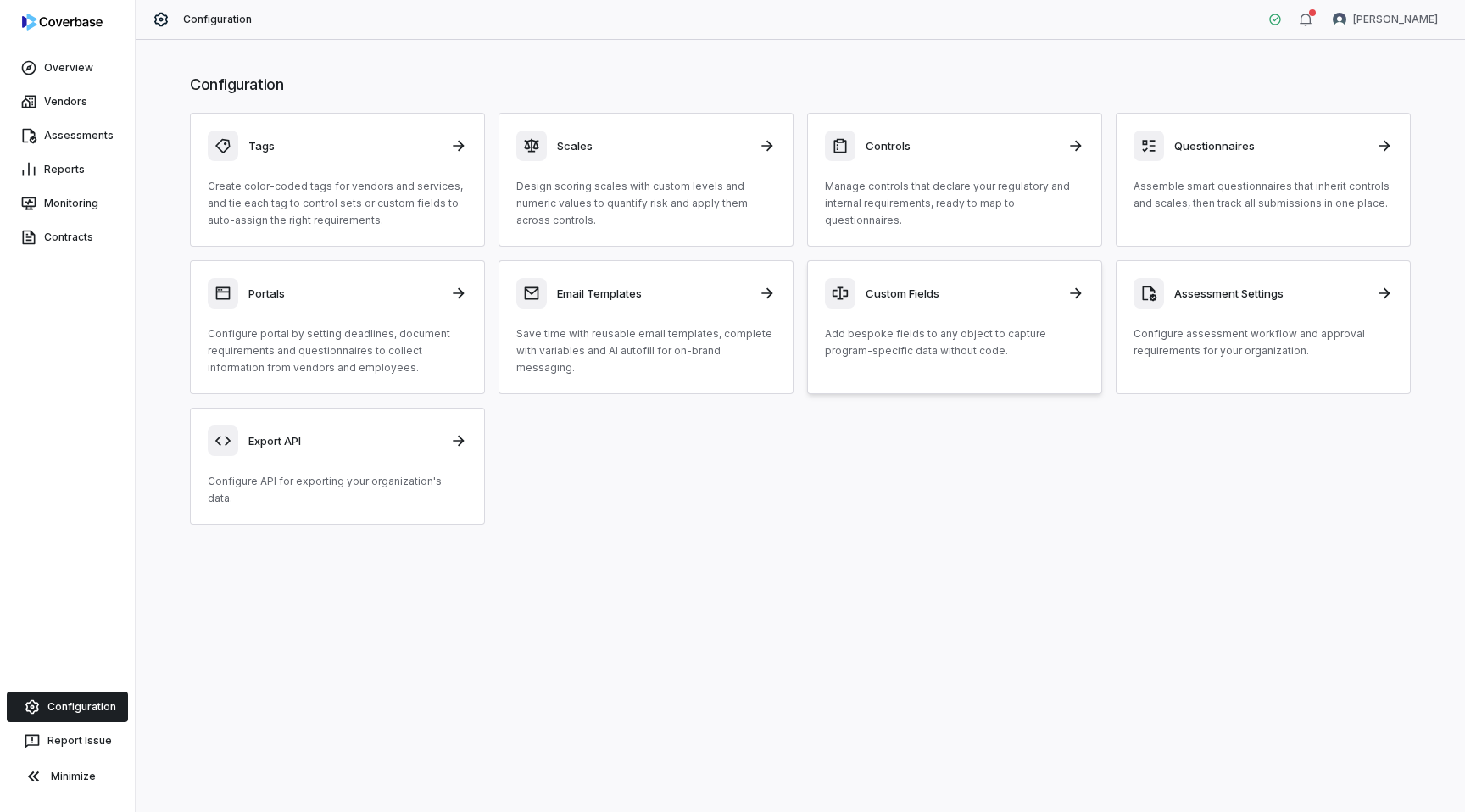
click at [949, 300] on div "Custom Fields" at bounding box center [954, 293] width 260 height 30
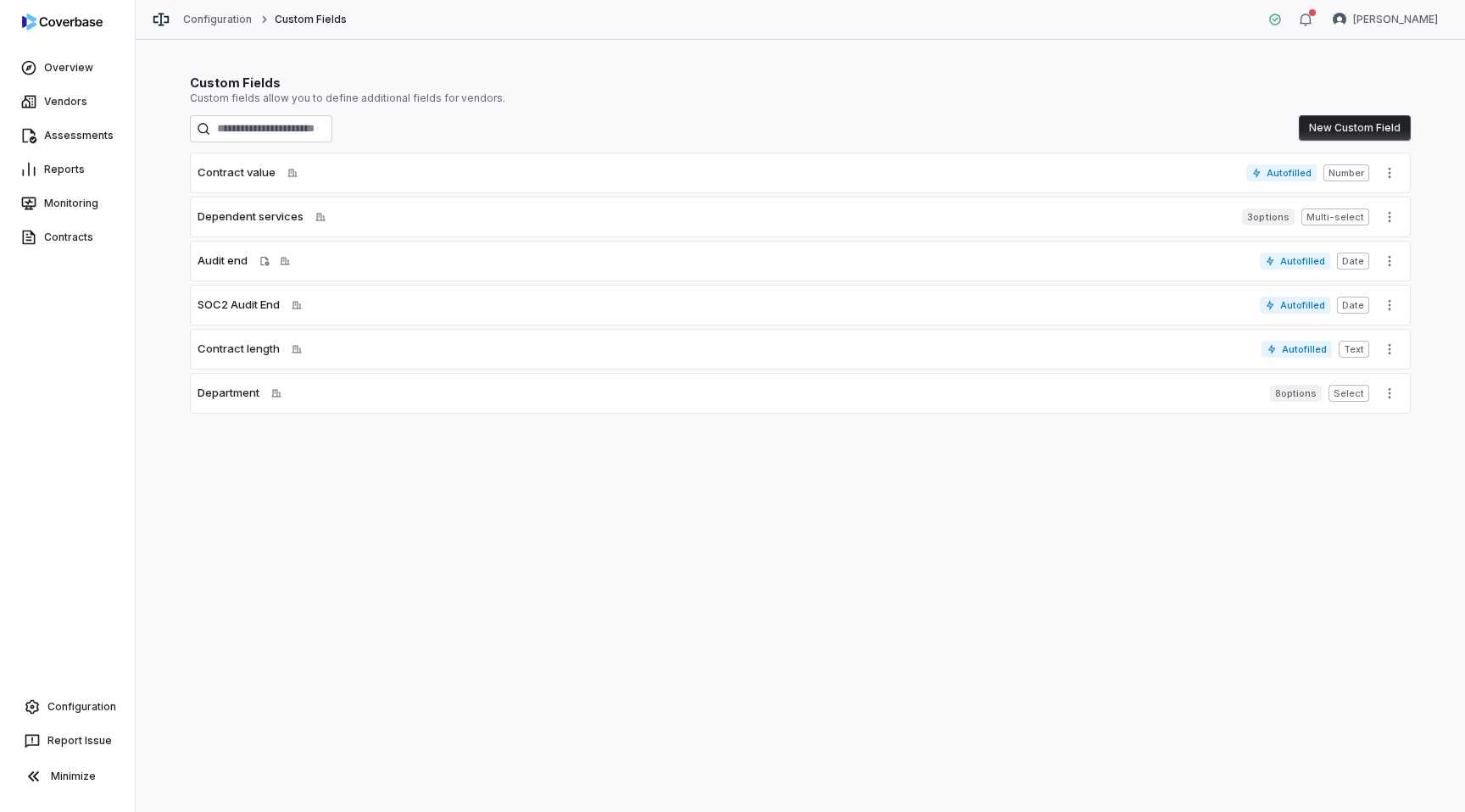
click at [1345, 116] on button "New Custom Field" at bounding box center [1355, 127] width 112 height 26
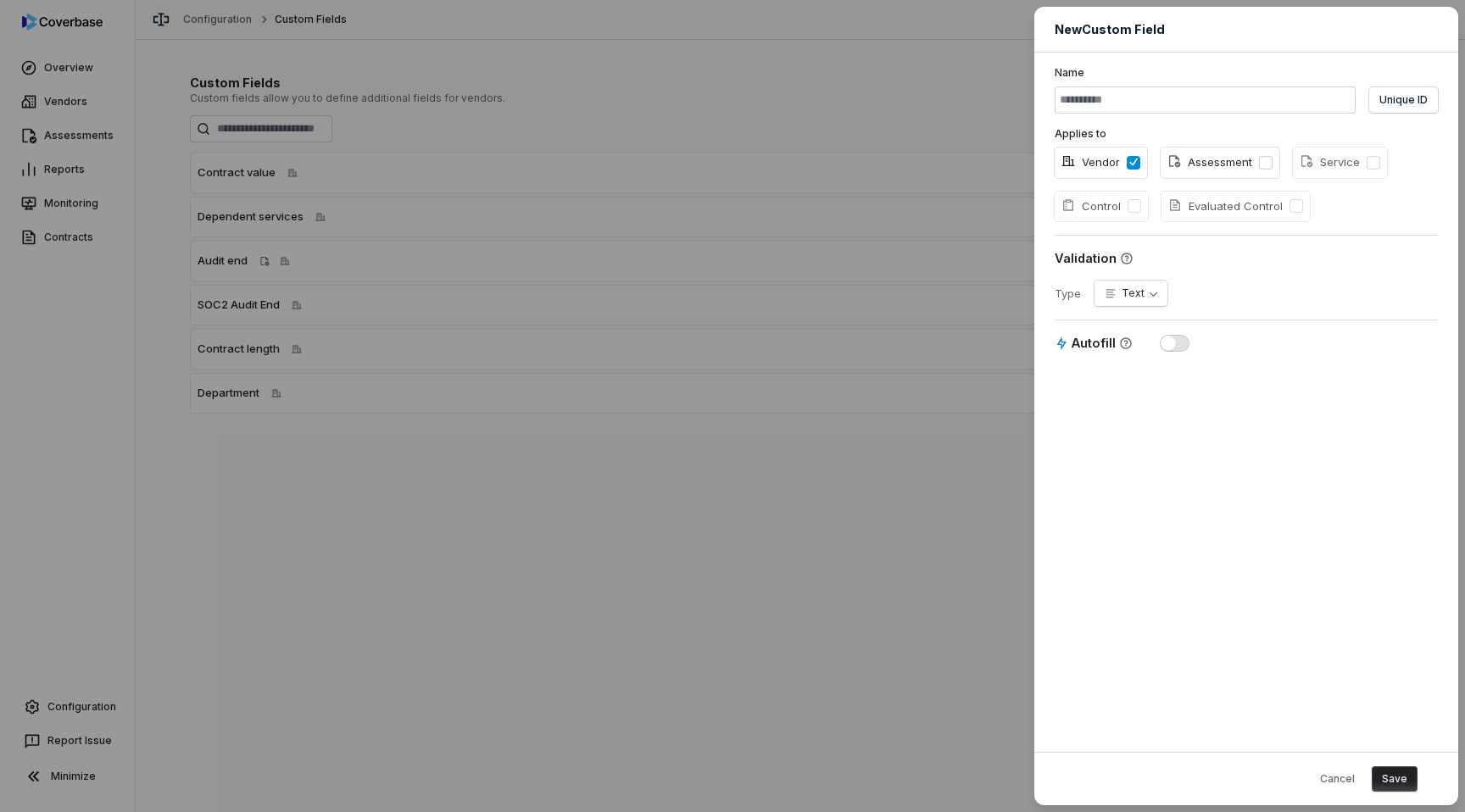
click at [1260, 160] on button "Assessment" at bounding box center [1266, 163] width 13 height 13
click at [791, 137] on div "**********" at bounding box center [732, 406] width 1465 height 812
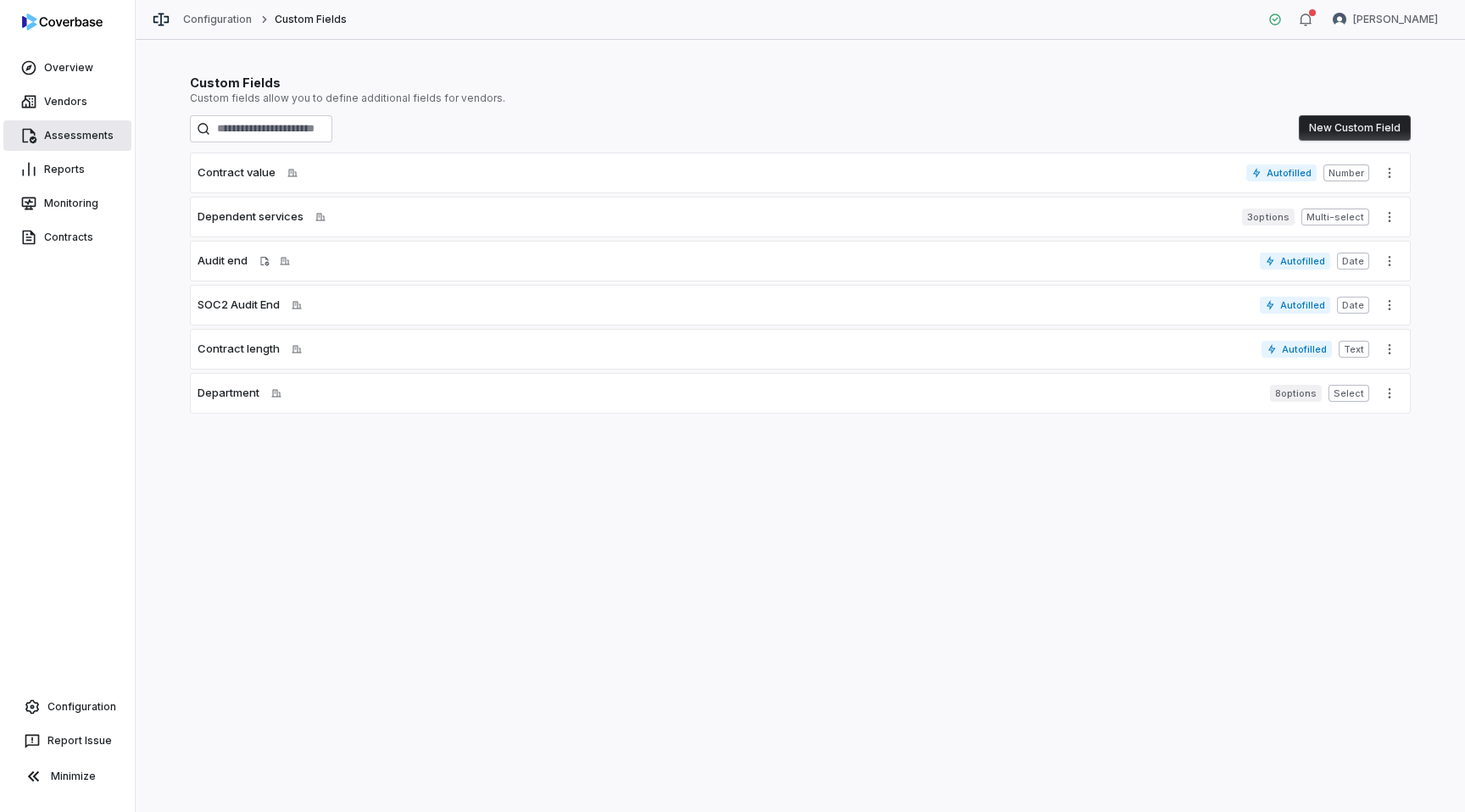
click at [90, 135] on link "Assessments" at bounding box center [68, 136] width 128 height 30
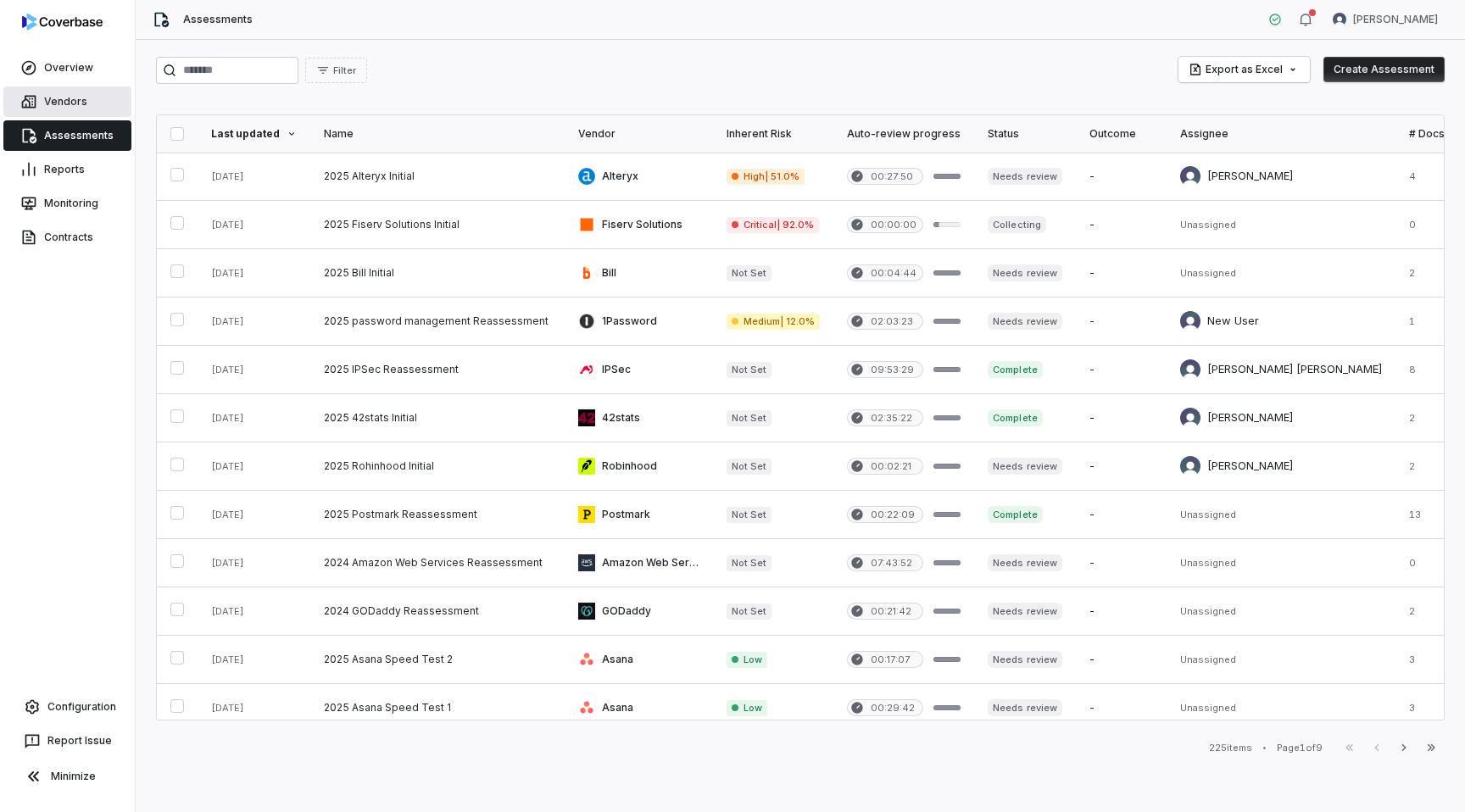
click at [68, 90] on link "Vendors" at bounding box center [68, 102] width 128 height 30
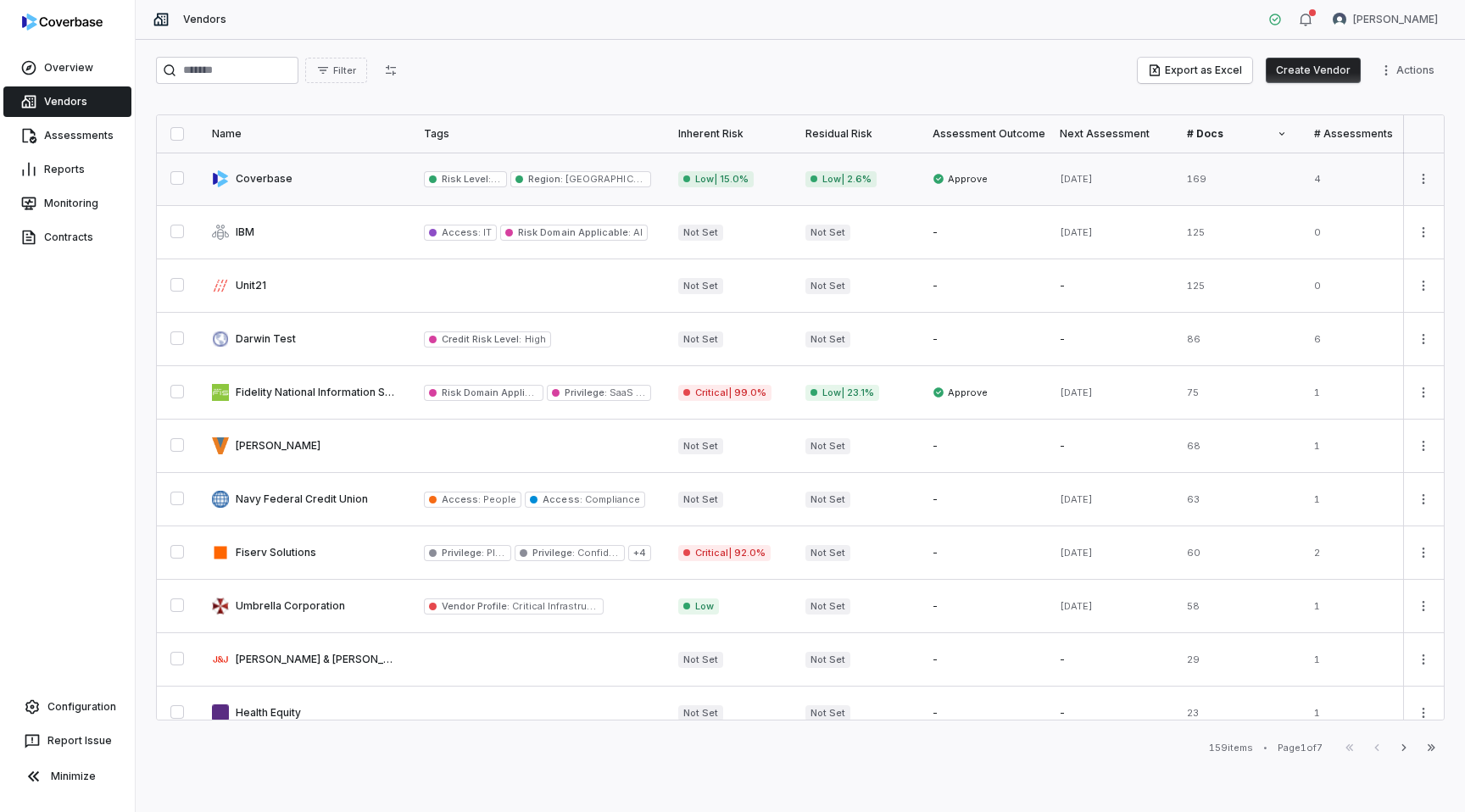
click at [295, 185] on link at bounding box center [304, 178] width 212 height 52
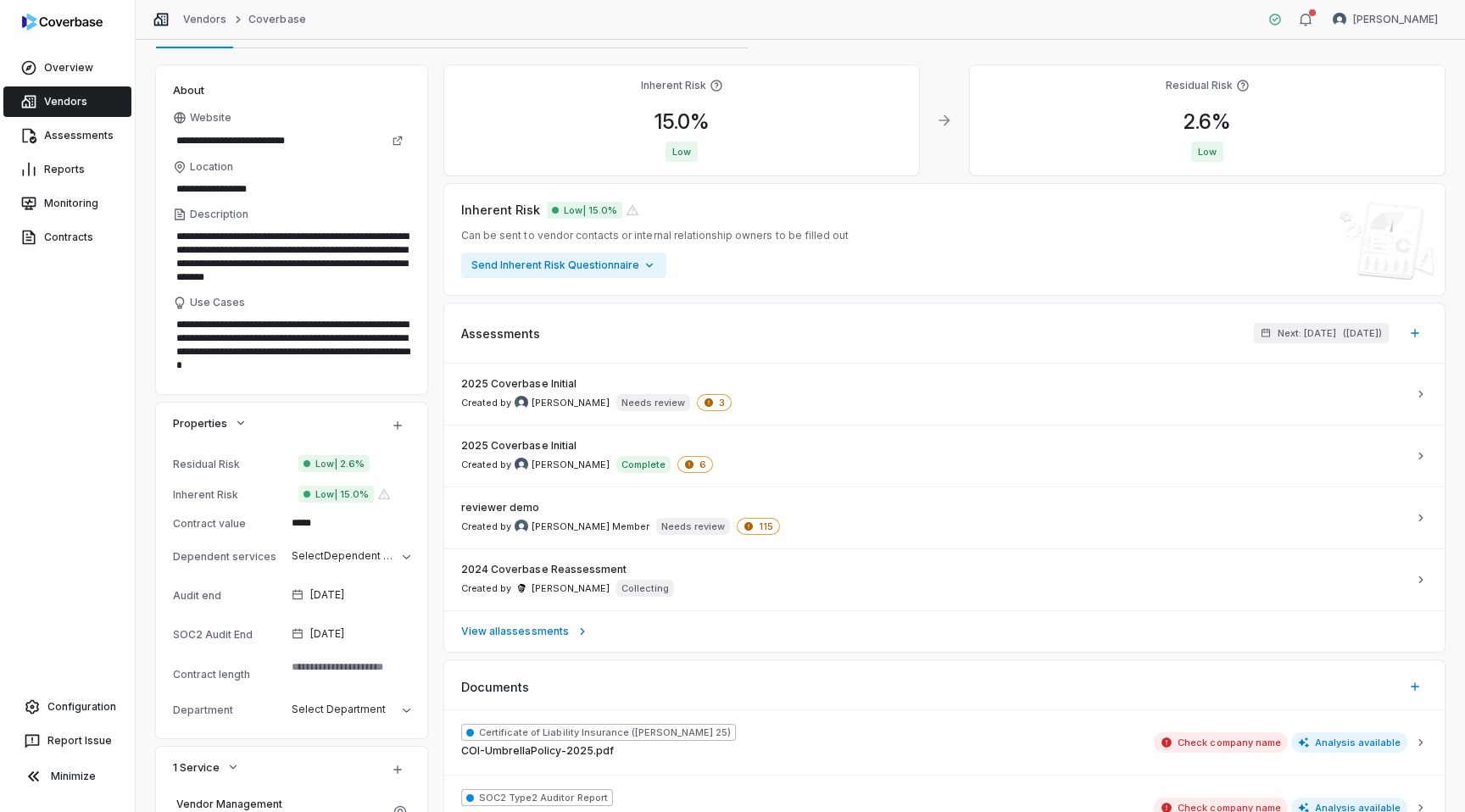
scroll to position [82, 0]
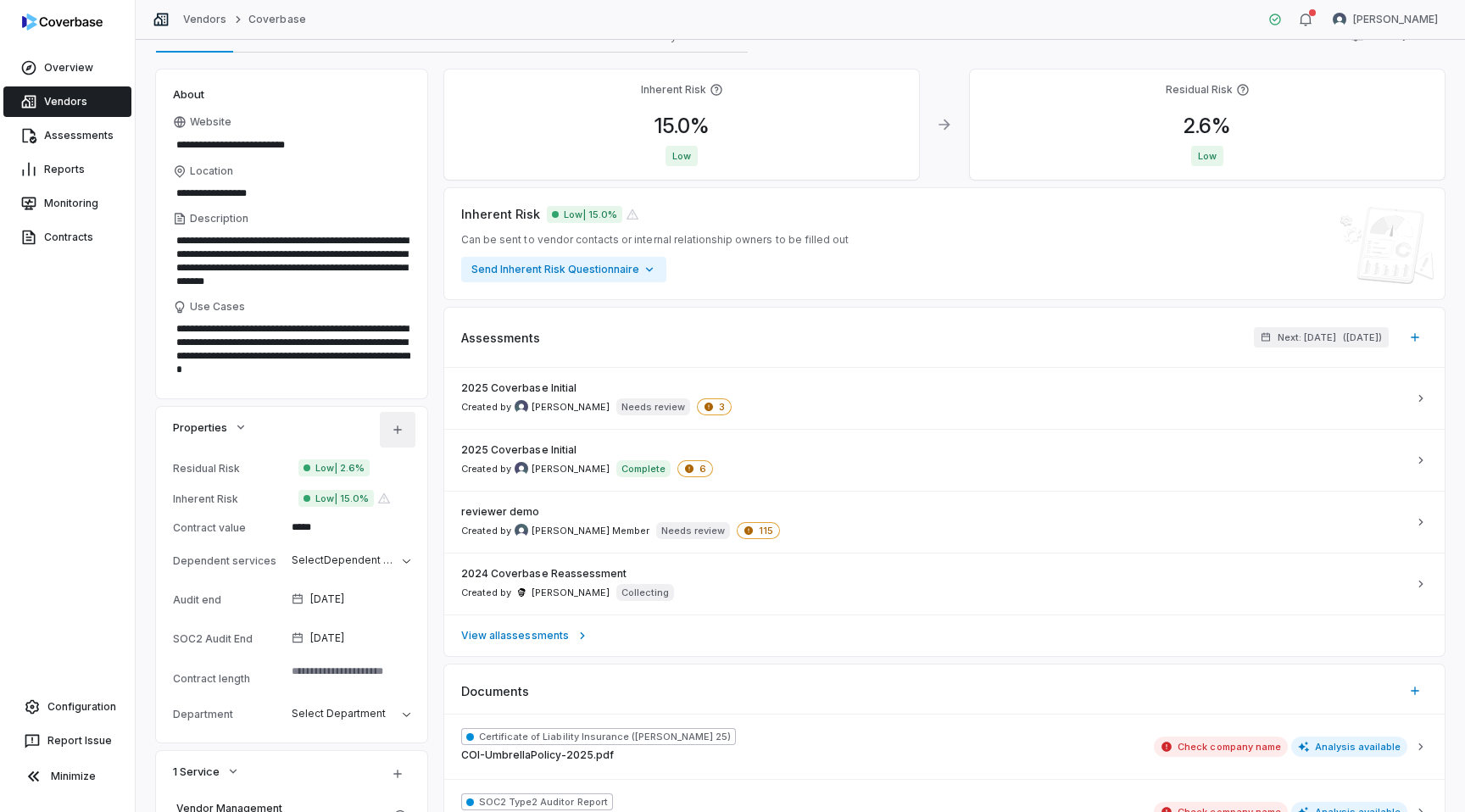
click at [397, 428] on html "**********" at bounding box center [732, 406] width 1465 height 812
click at [363, 396] on html "**********" at bounding box center [732, 406] width 1465 height 812
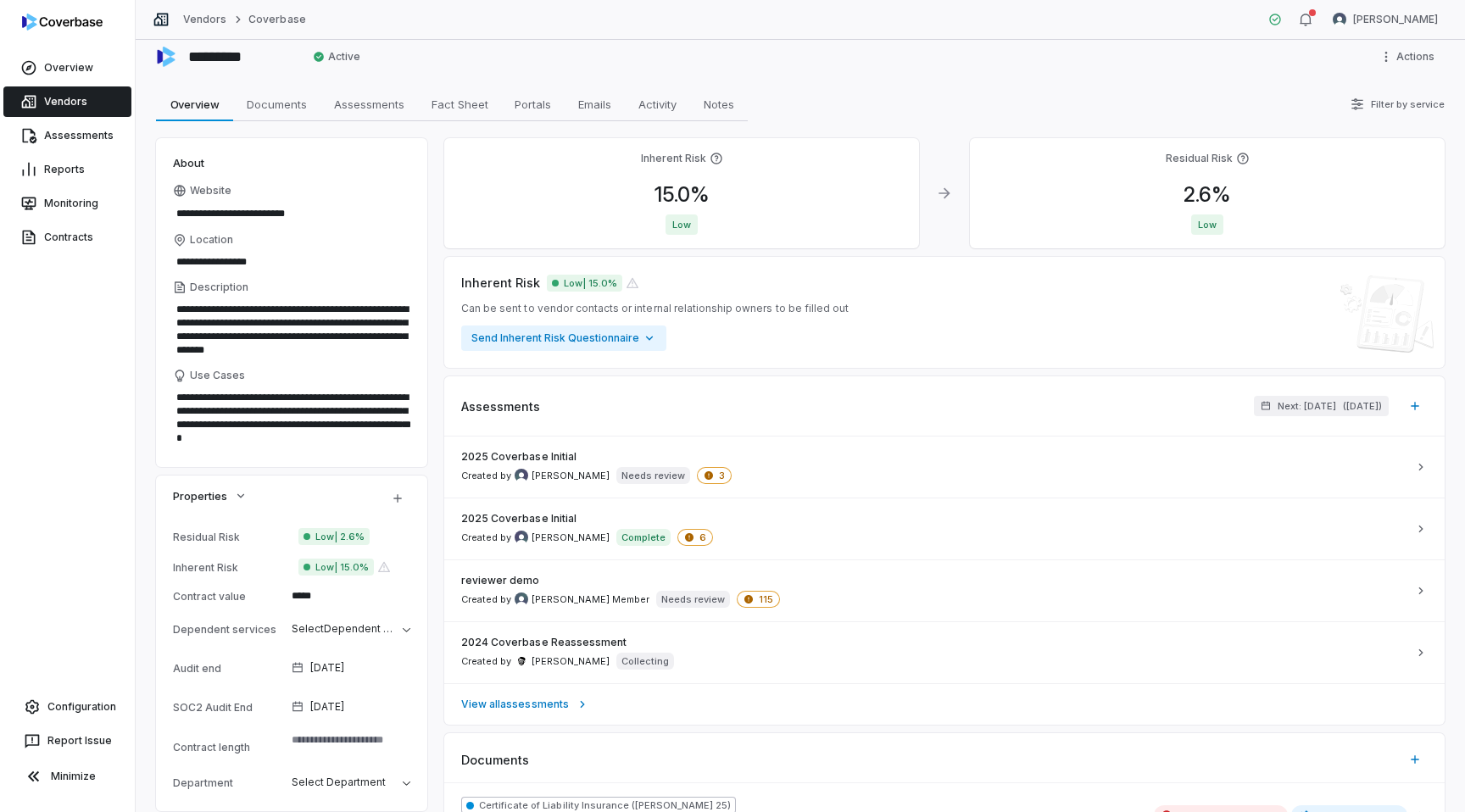
scroll to position [0, 0]
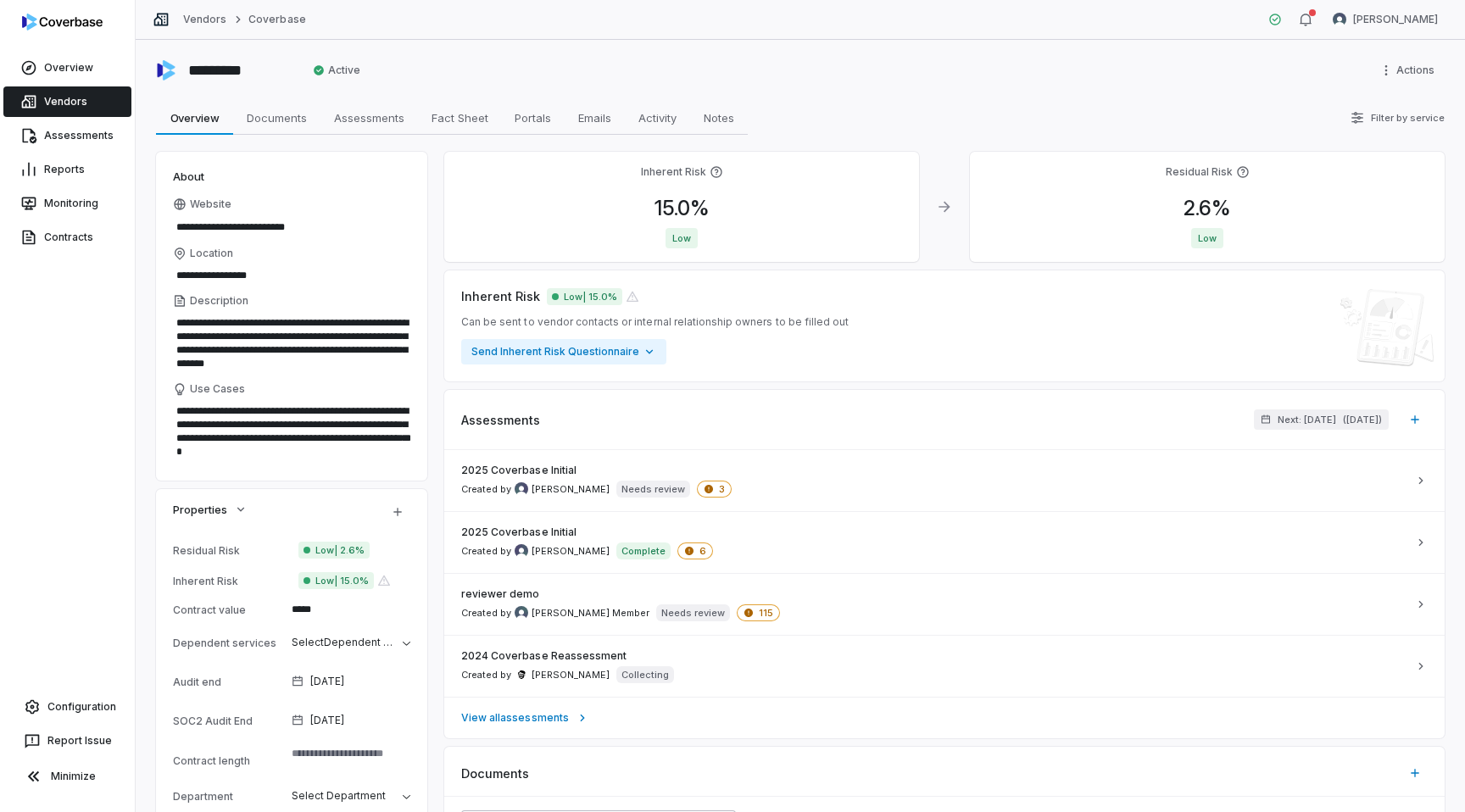
type textarea "*"
click at [67, 453] on div "Overview Vendors Assessments Reports Monitoring Contracts Configuration Report …" at bounding box center [68, 406] width 135 height 812
click at [58, 236] on link "Contracts" at bounding box center [68, 238] width 128 height 30
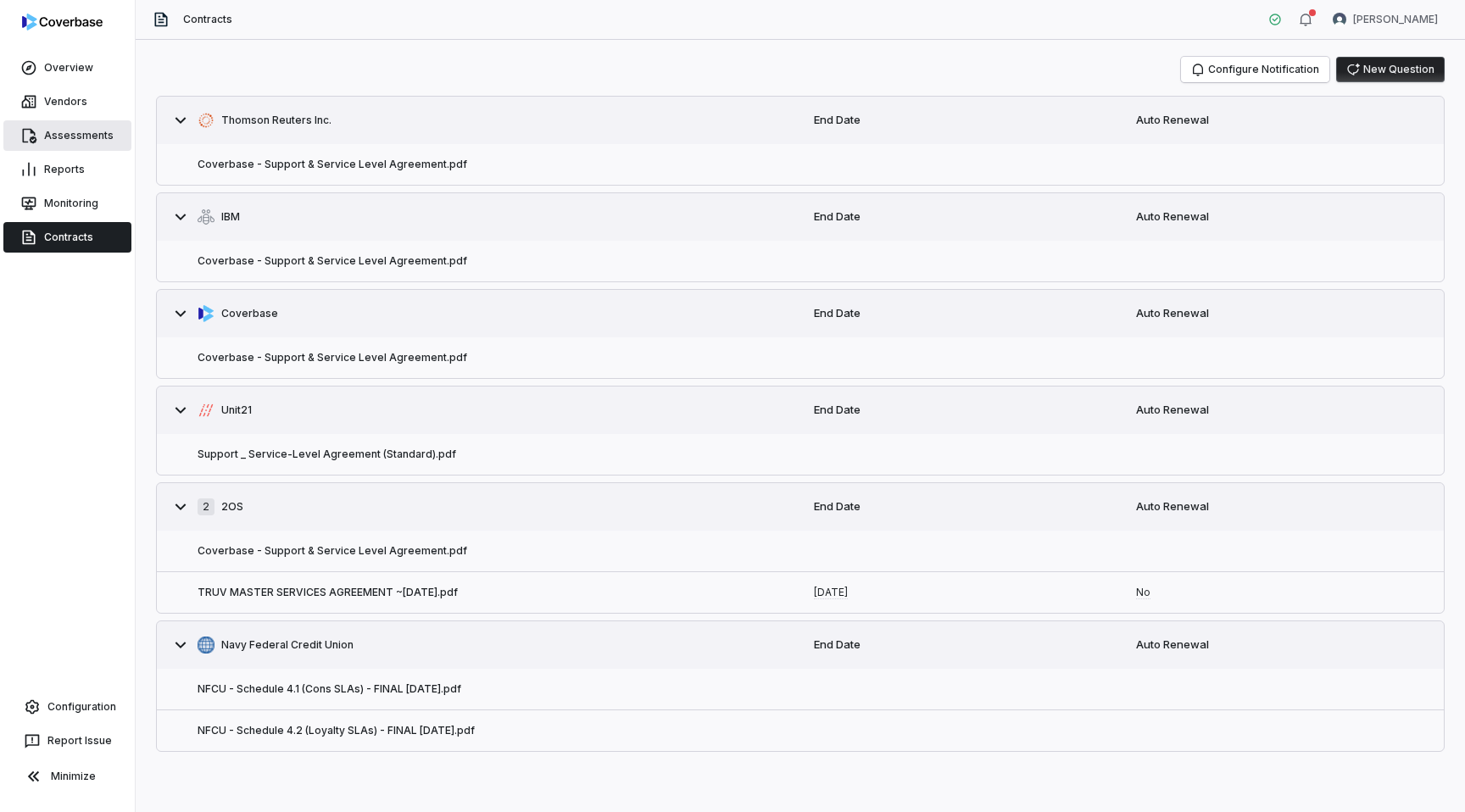
click at [54, 128] on link "Assessments" at bounding box center [68, 136] width 128 height 30
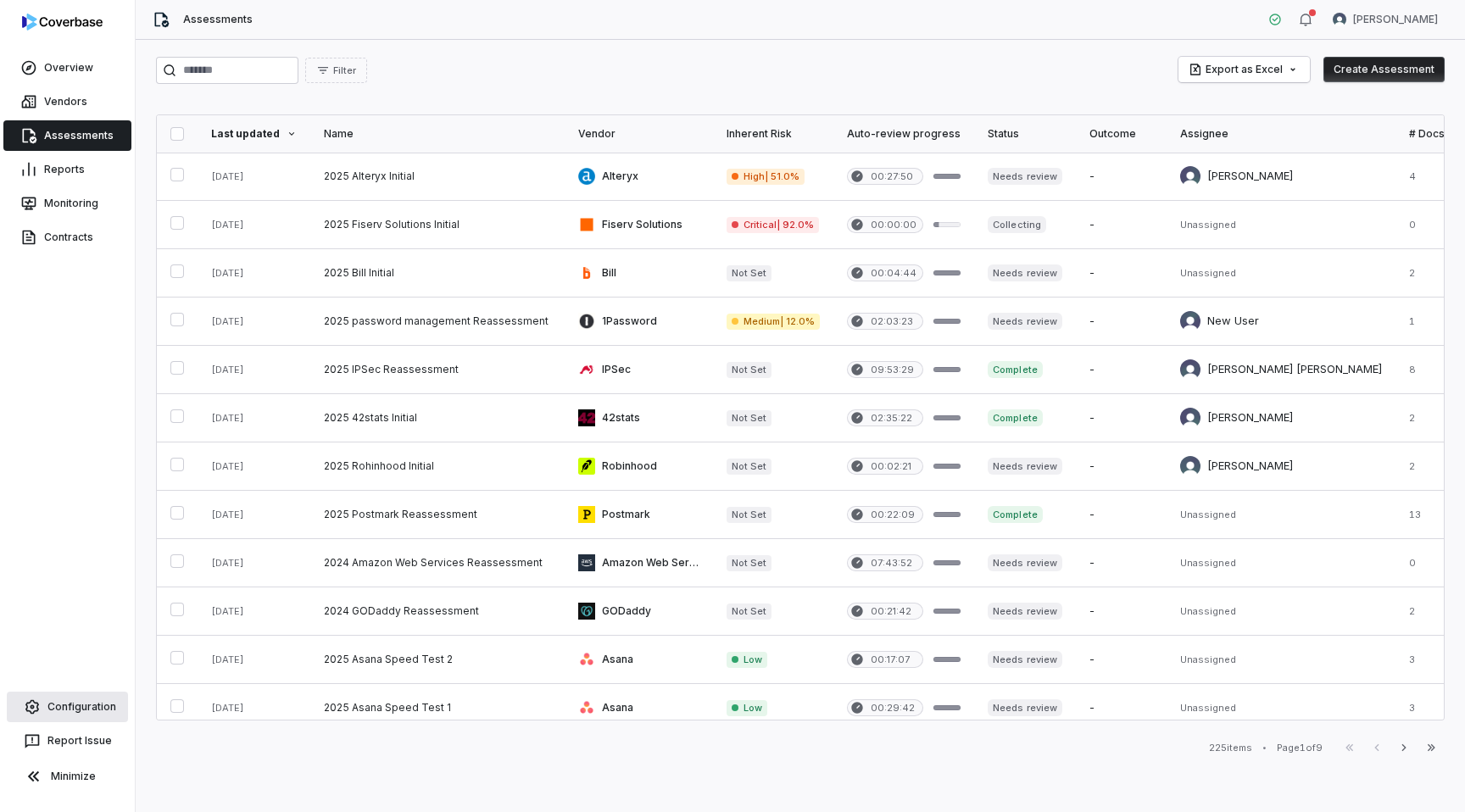
click at [88, 711] on link "Configuration" at bounding box center [67, 706] width 121 height 30
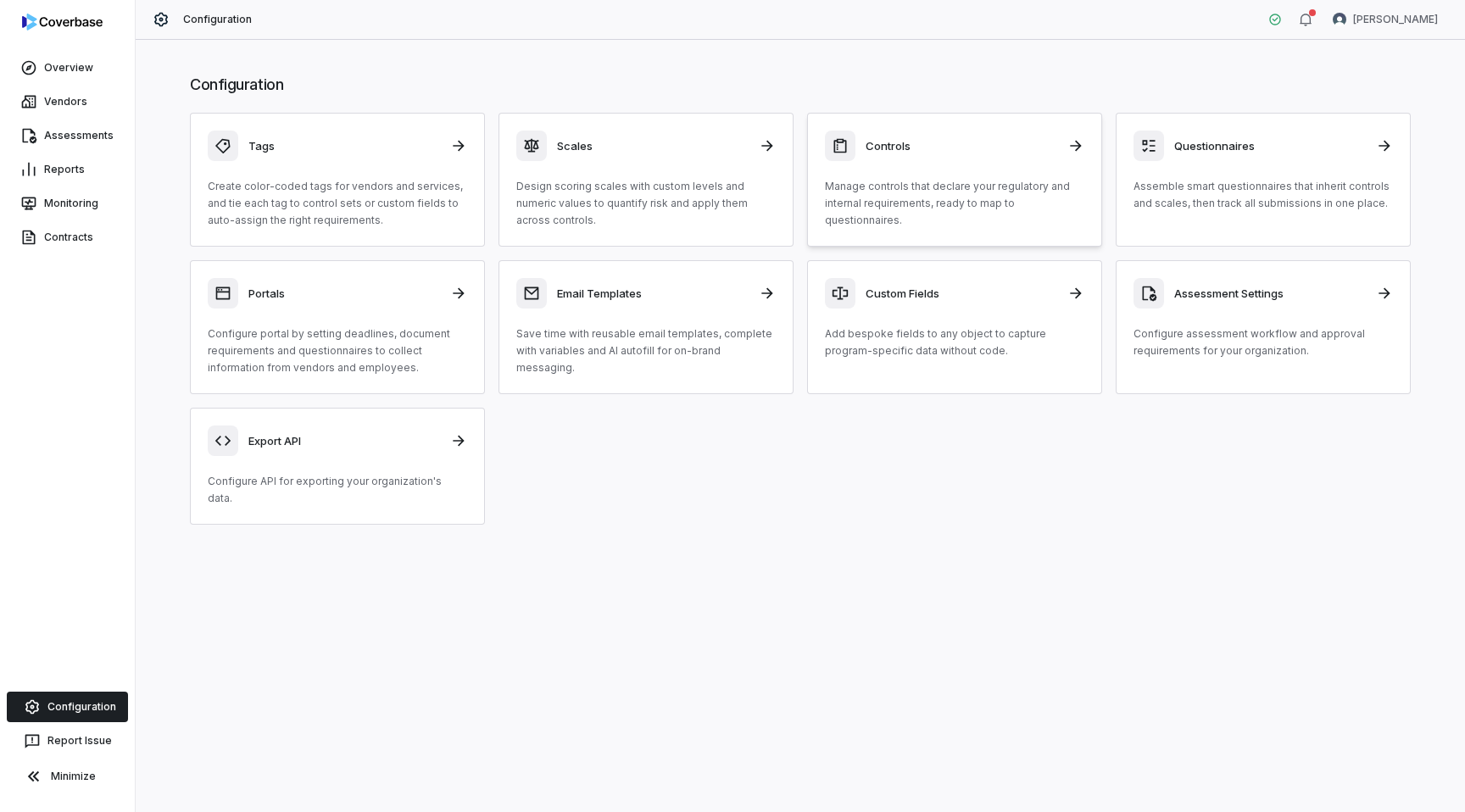
click at [947, 174] on div "Controls Manage controls that declare your regulatory and internal requirements…" at bounding box center [954, 179] width 260 height 98
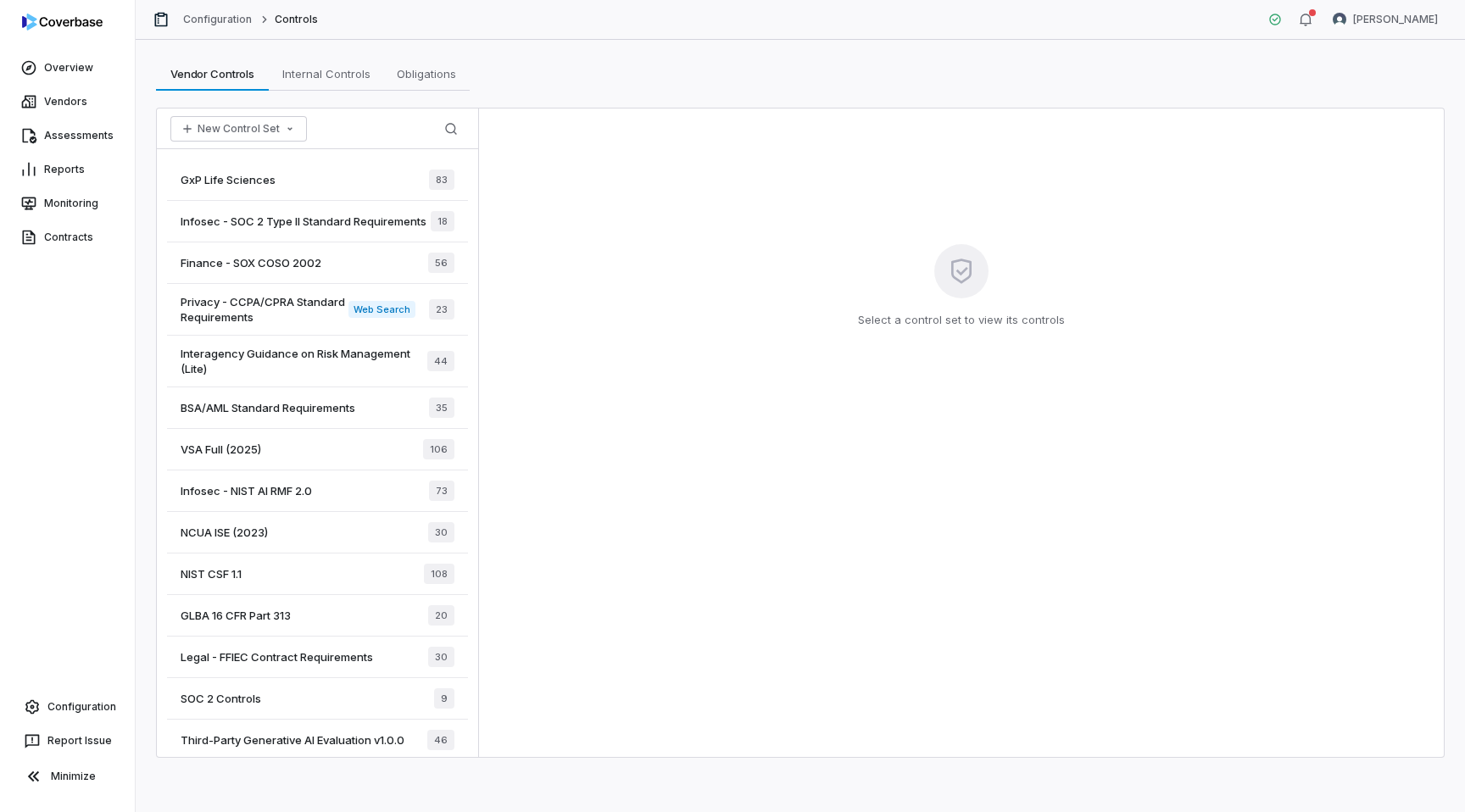
click at [240, 173] on span "GxP Life Sciences" at bounding box center [228, 180] width 95 height 15
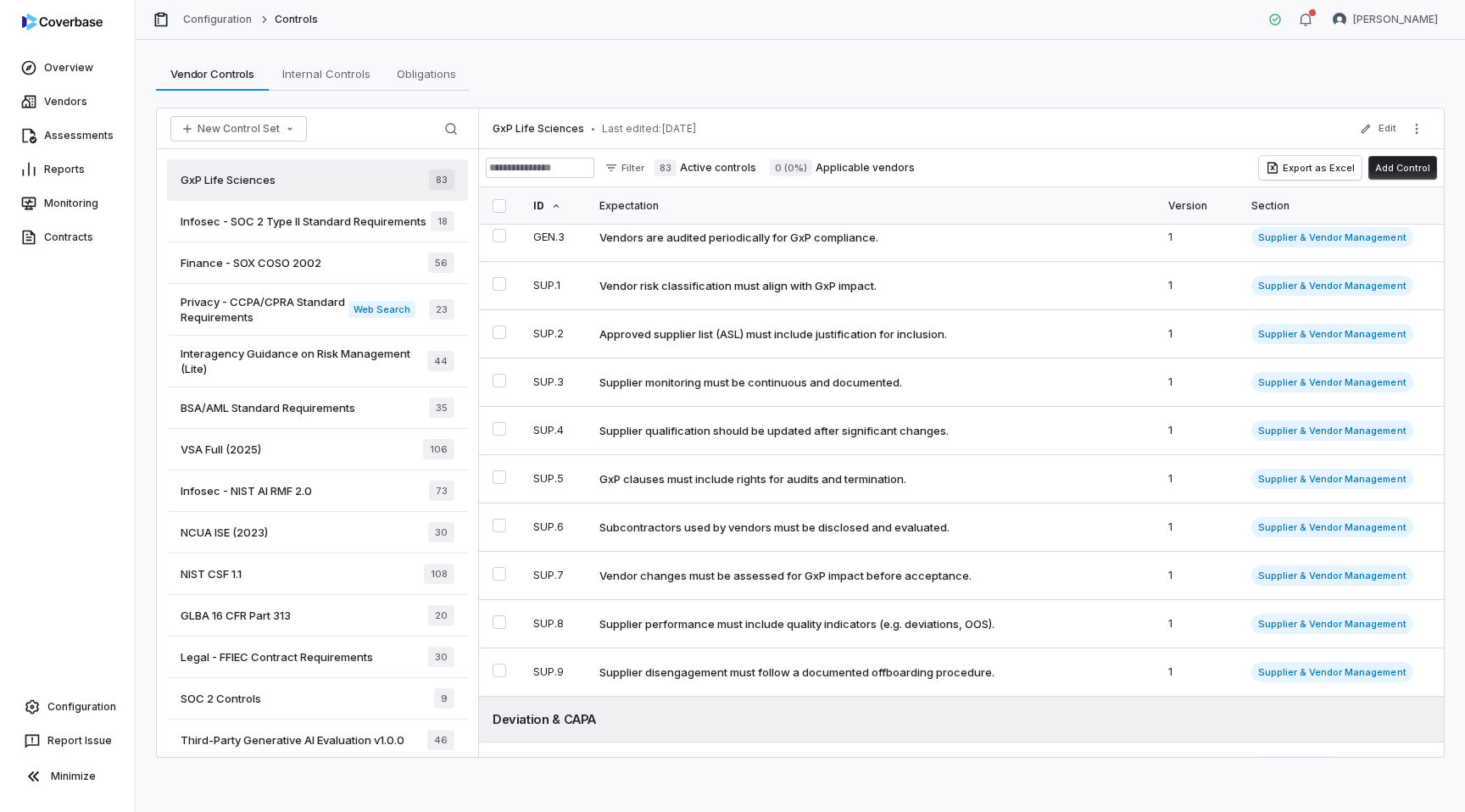
scroll to position [2129, 0]
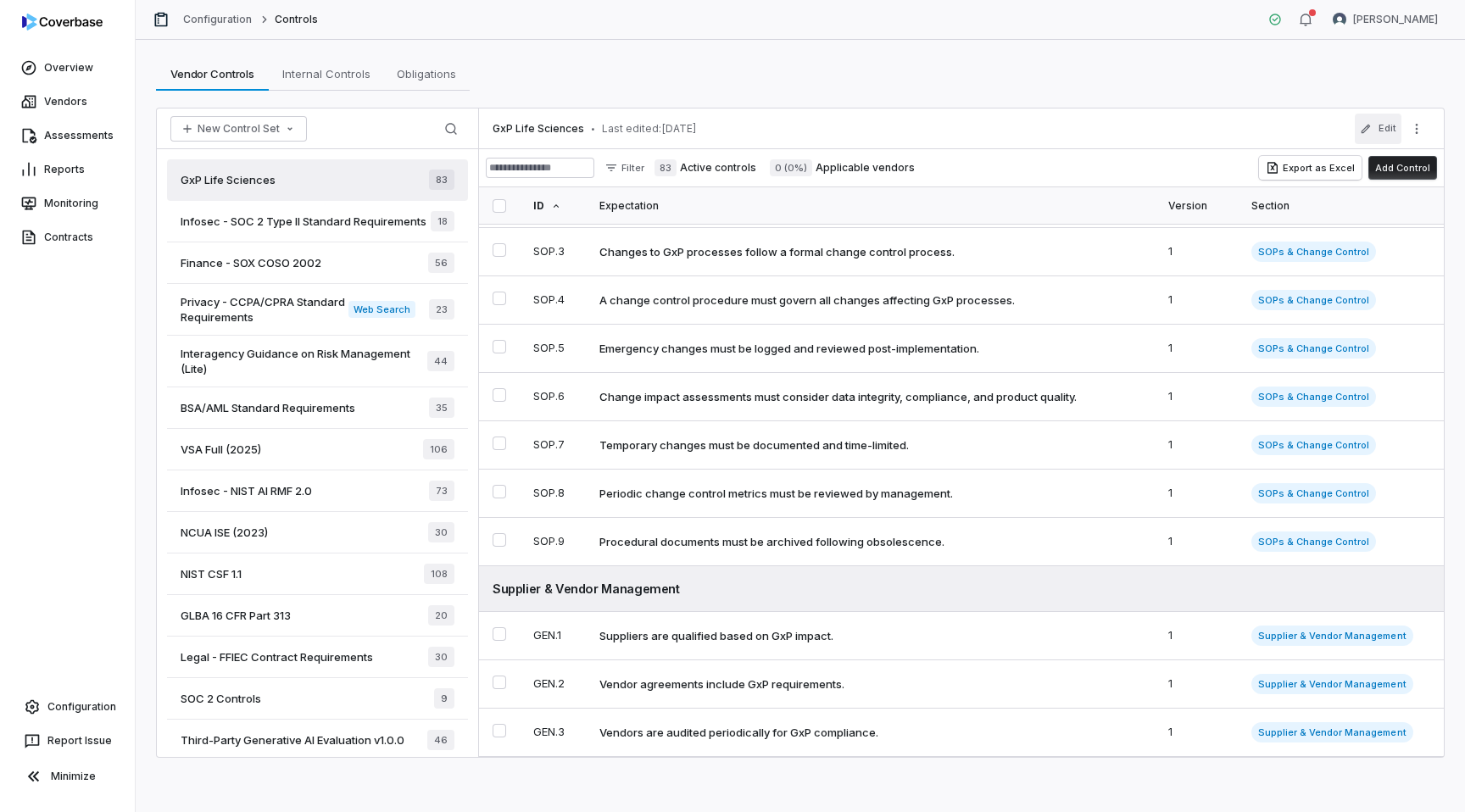
click at [1374, 123] on button "Edit" at bounding box center [1377, 128] width 47 height 30
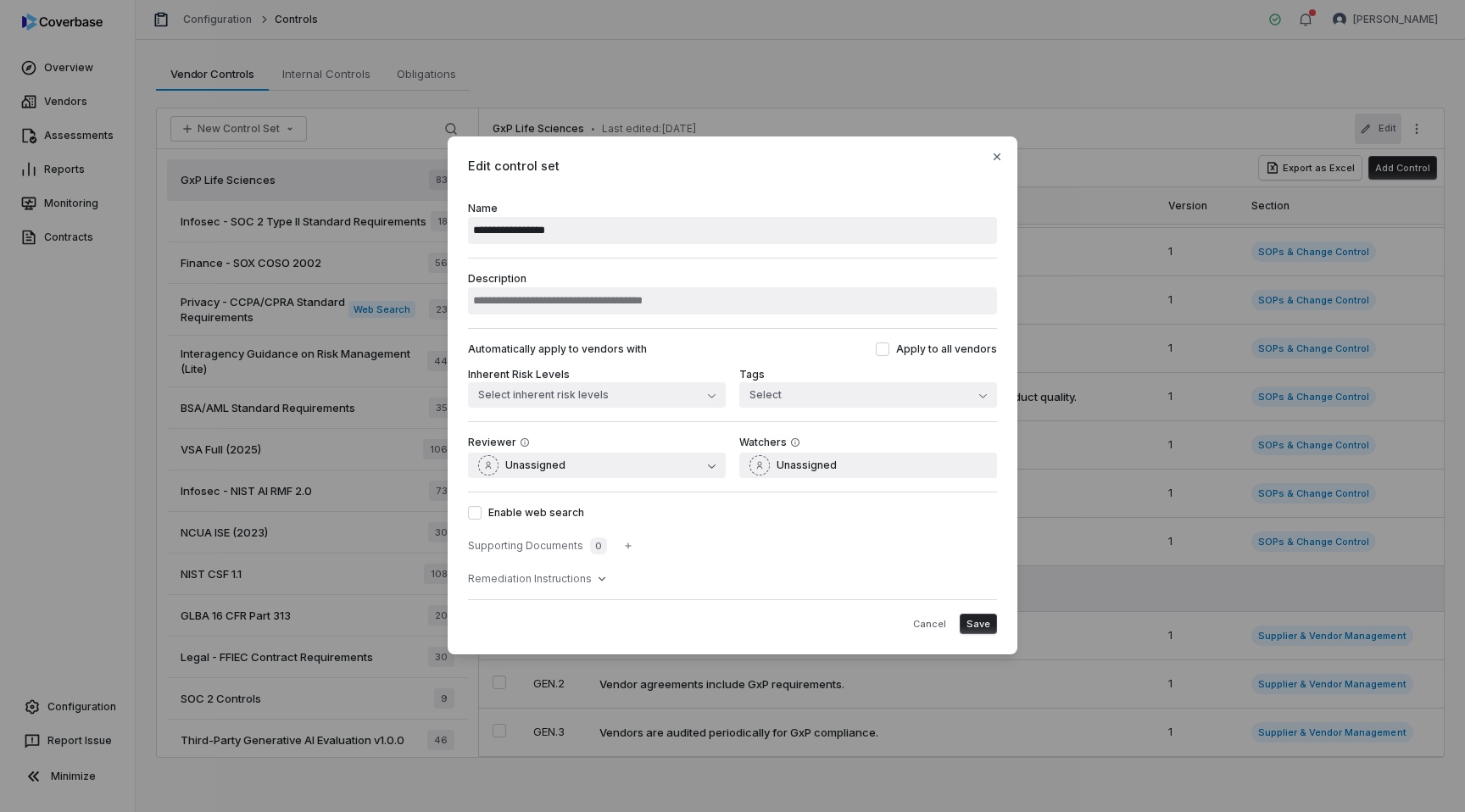
click at [81, 326] on div "**********" at bounding box center [732, 406] width 1465 height 594
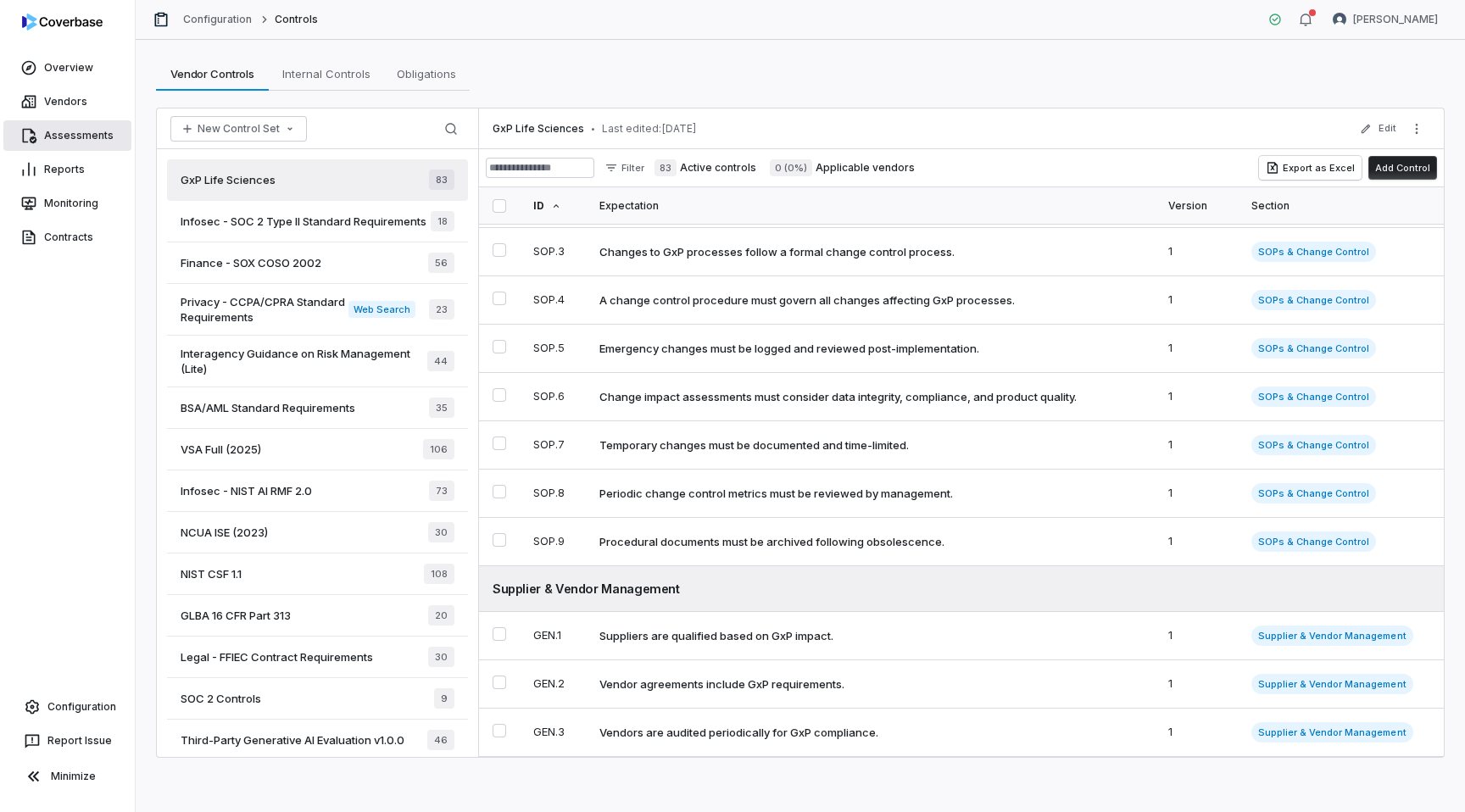
click at [53, 143] on link "Assessments" at bounding box center [68, 136] width 128 height 30
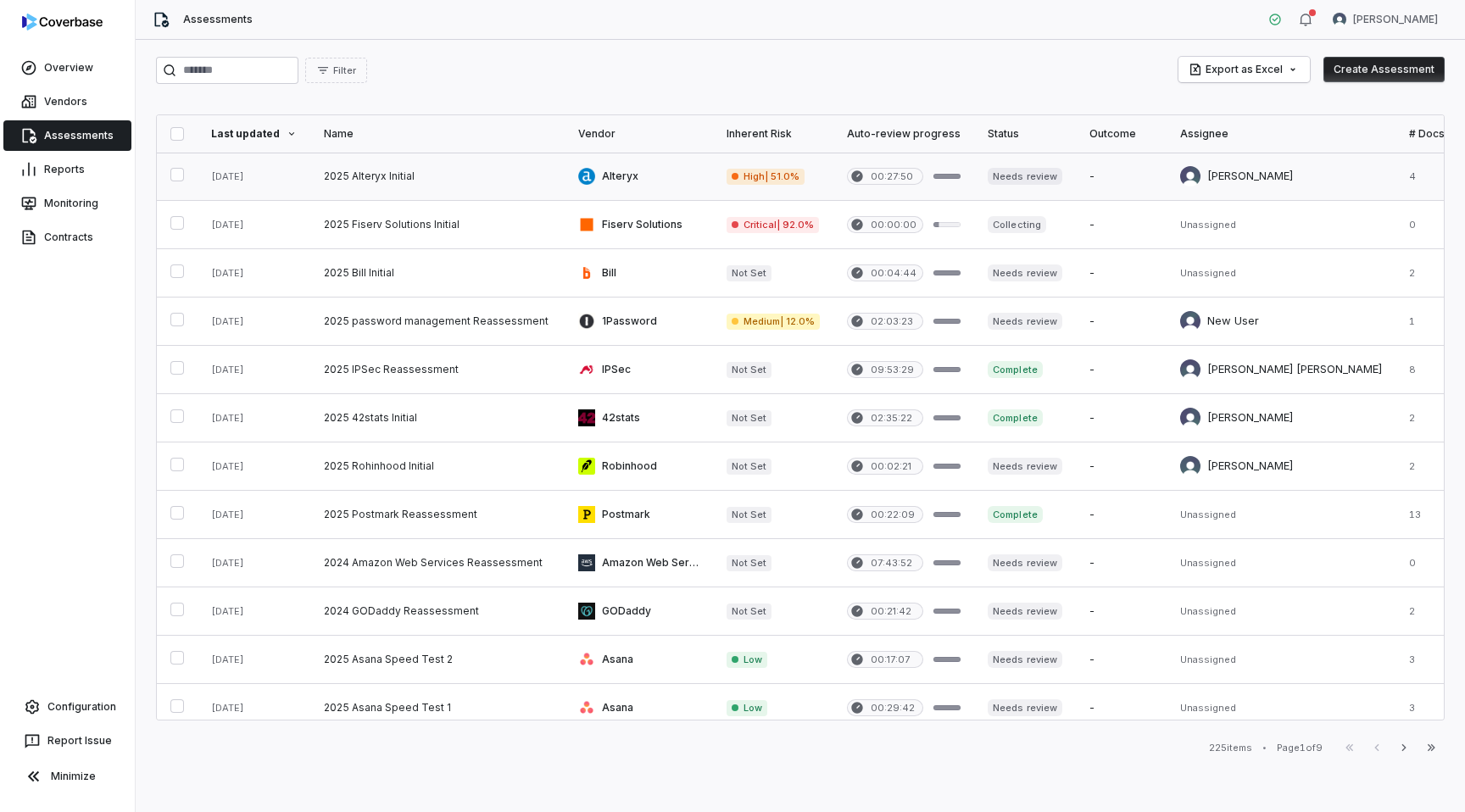
click at [349, 152] on link at bounding box center [437, 176] width 254 height 48
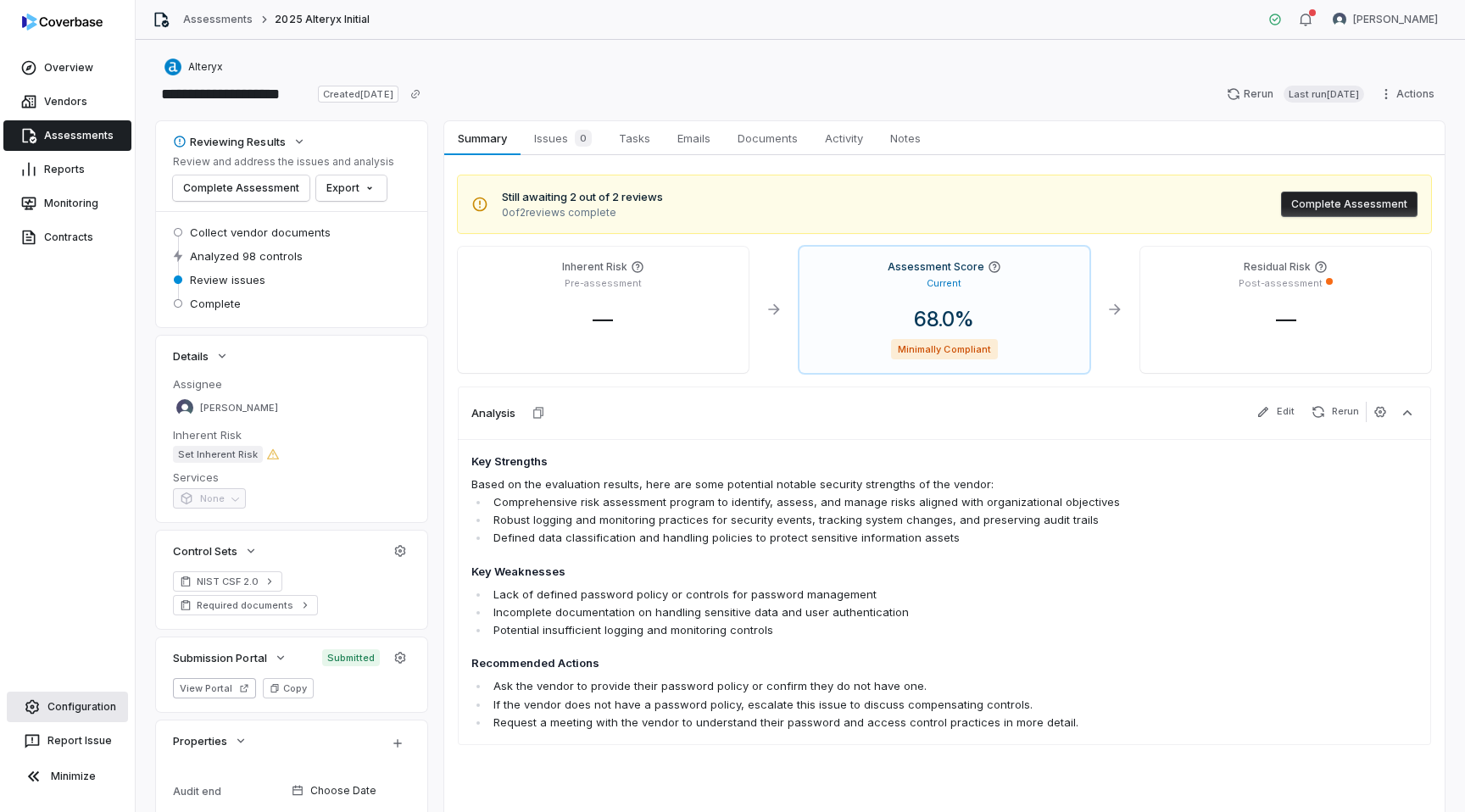
click at [63, 714] on link "Configuration" at bounding box center [67, 706] width 121 height 30
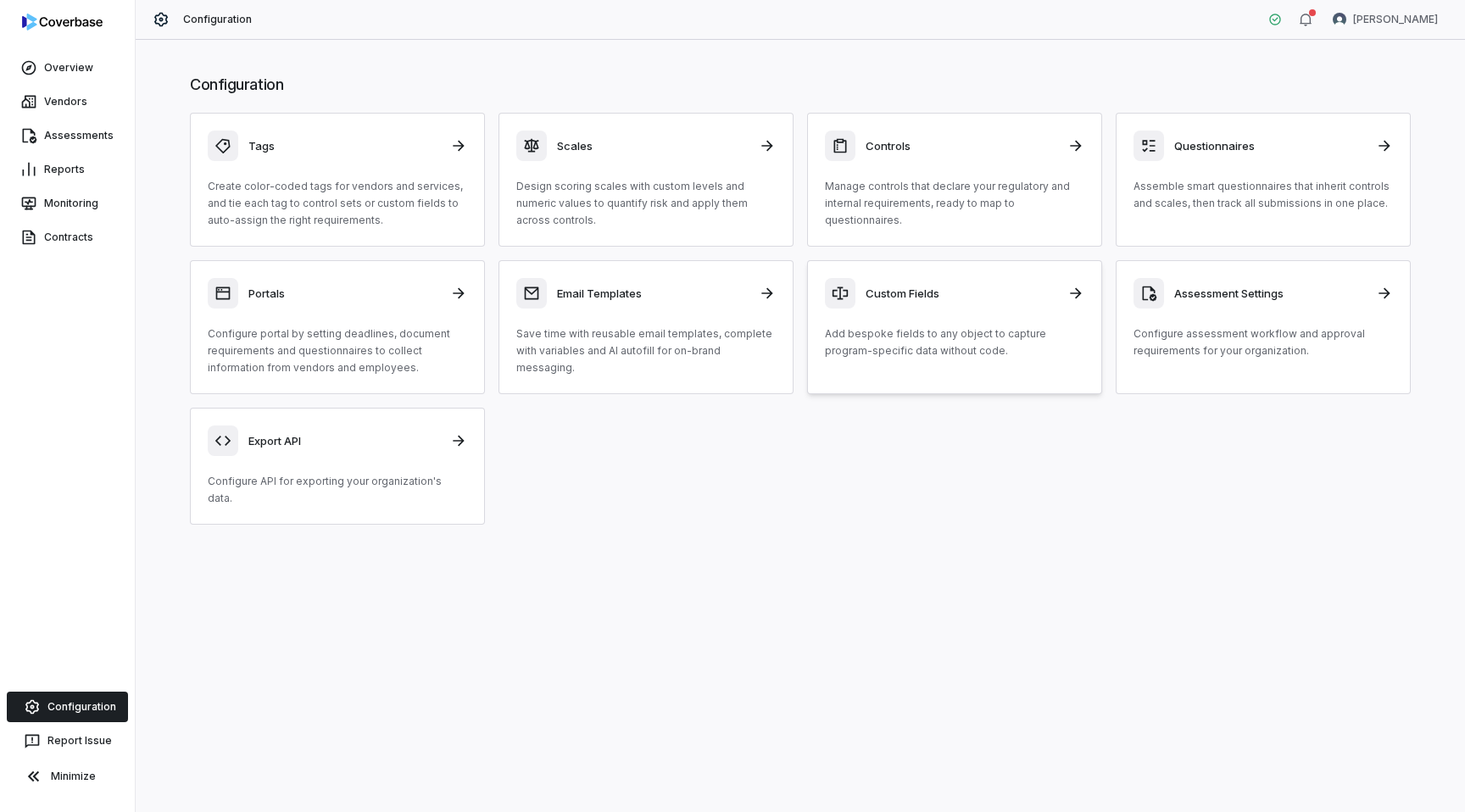
click at [922, 310] on div "Custom Fields Add bespoke fields to any object to capture program-specific data…" at bounding box center [954, 319] width 260 height 82
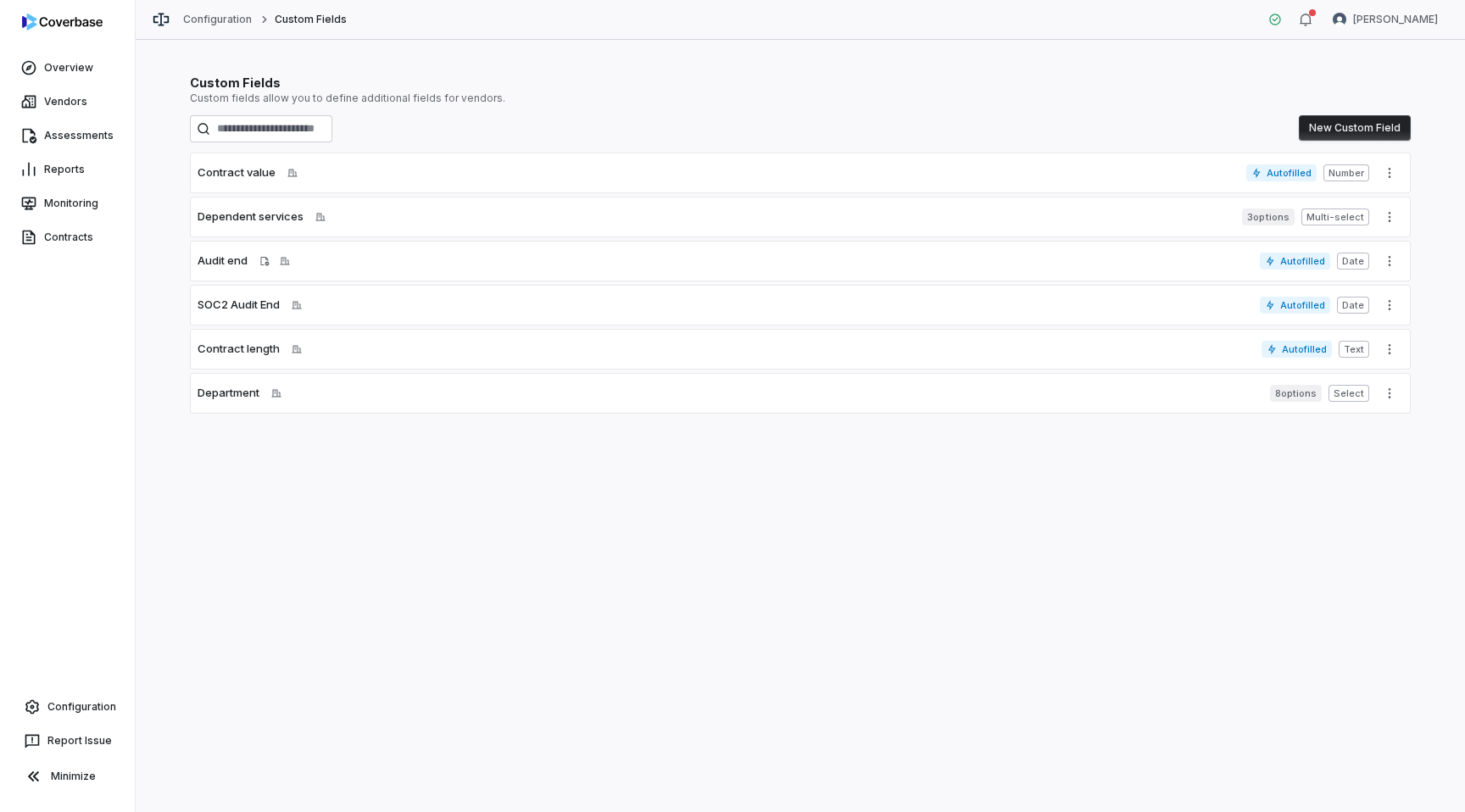
click at [1344, 126] on button "New Custom Field" at bounding box center [1355, 127] width 112 height 26
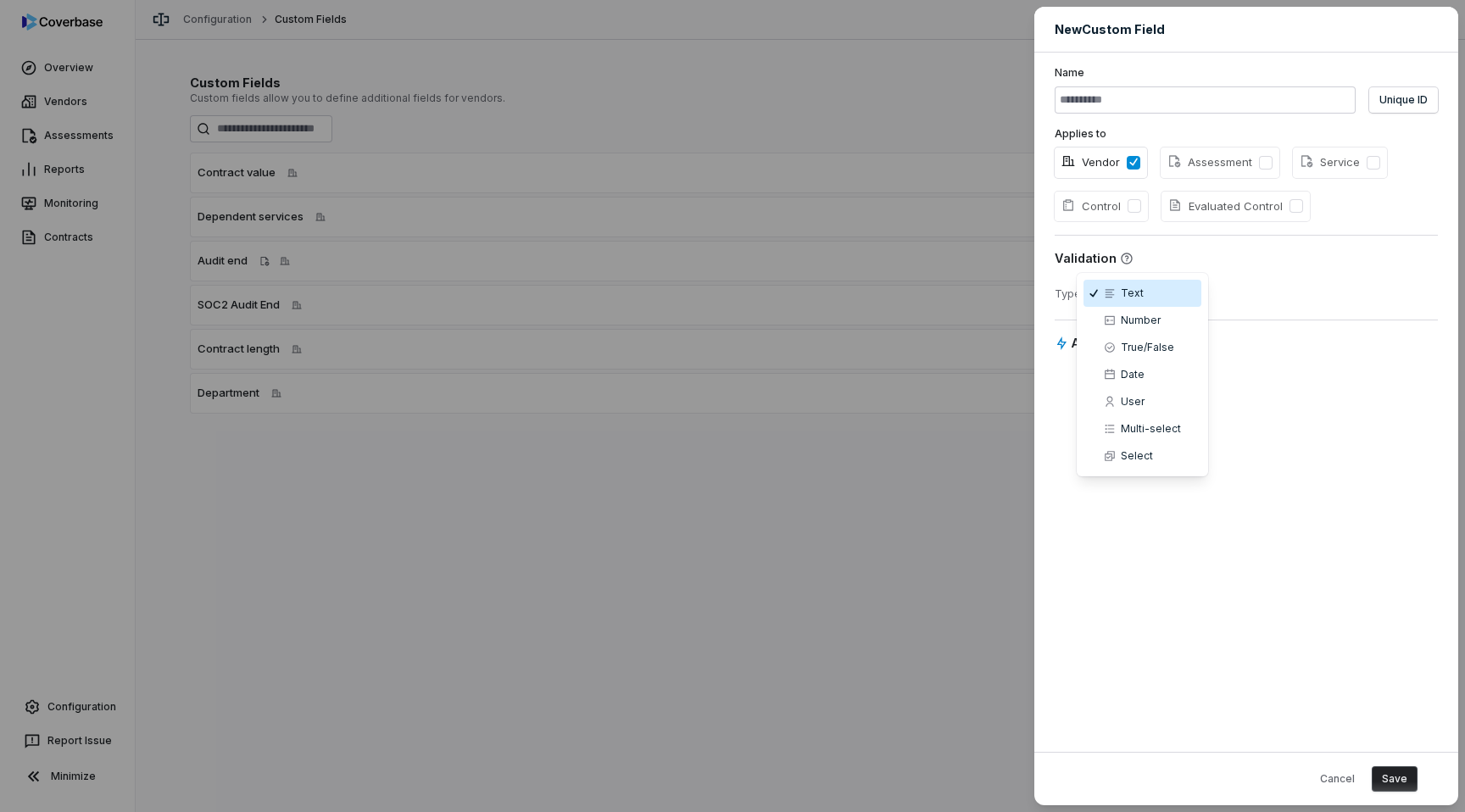
click at [1144, 285] on body "**********" at bounding box center [732, 406] width 1465 height 812
click at [49, 126] on div "**********" at bounding box center [732, 406] width 1465 height 812
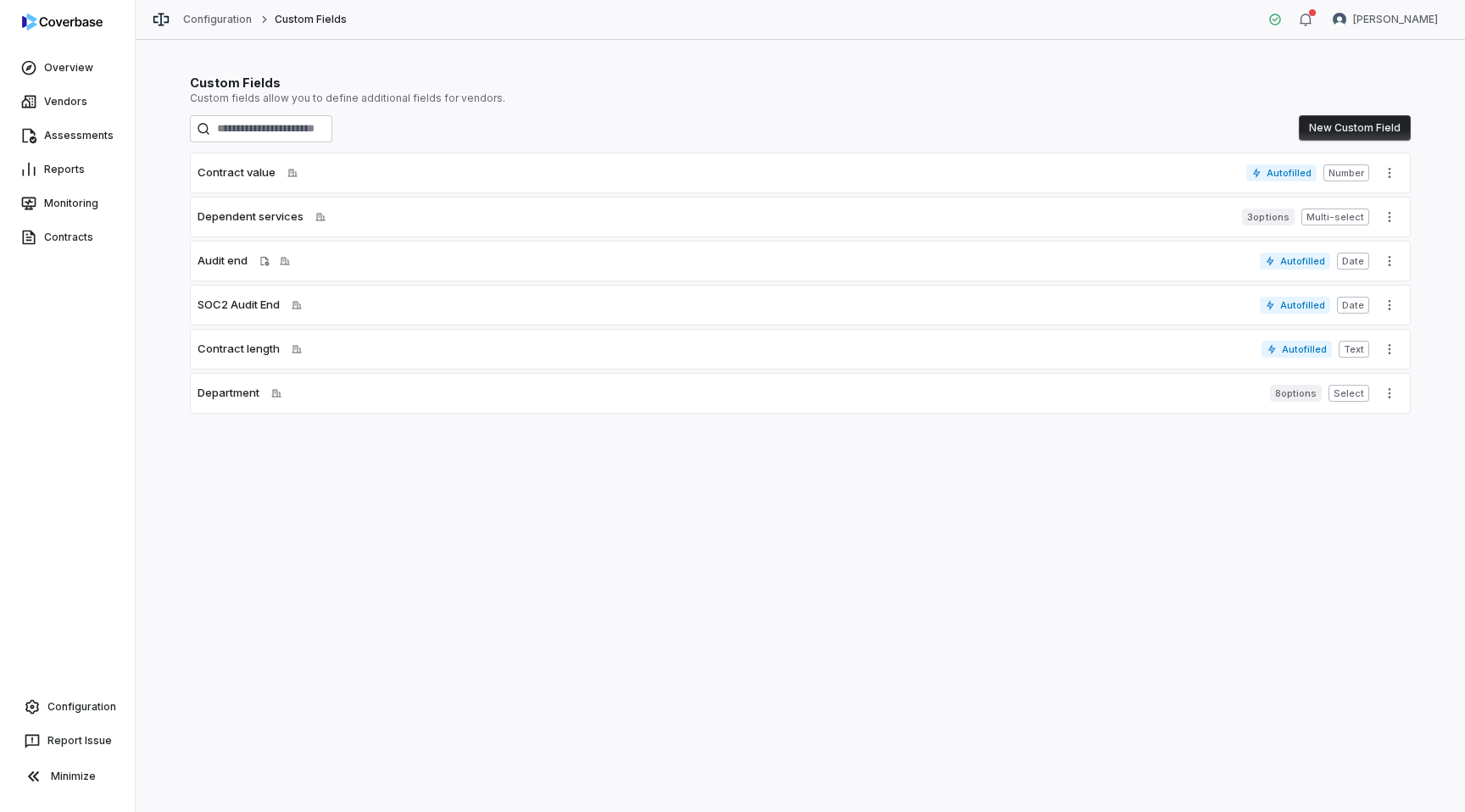
click at [79, 134] on link "Assessments" at bounding box center [68, 136] width 128 height 30
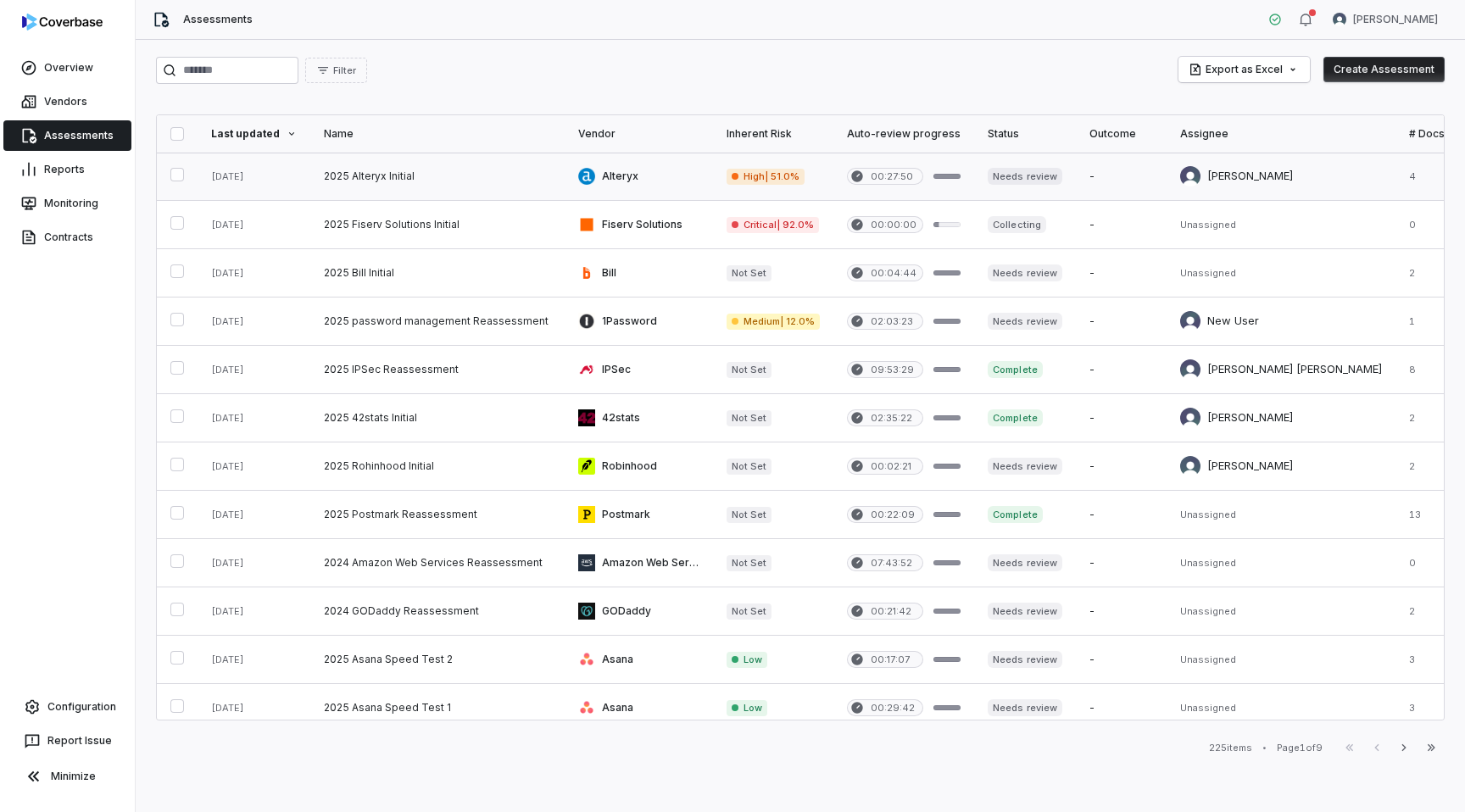
click at [347, 165] on link at bounding box center [437, 176] width 254 height 48
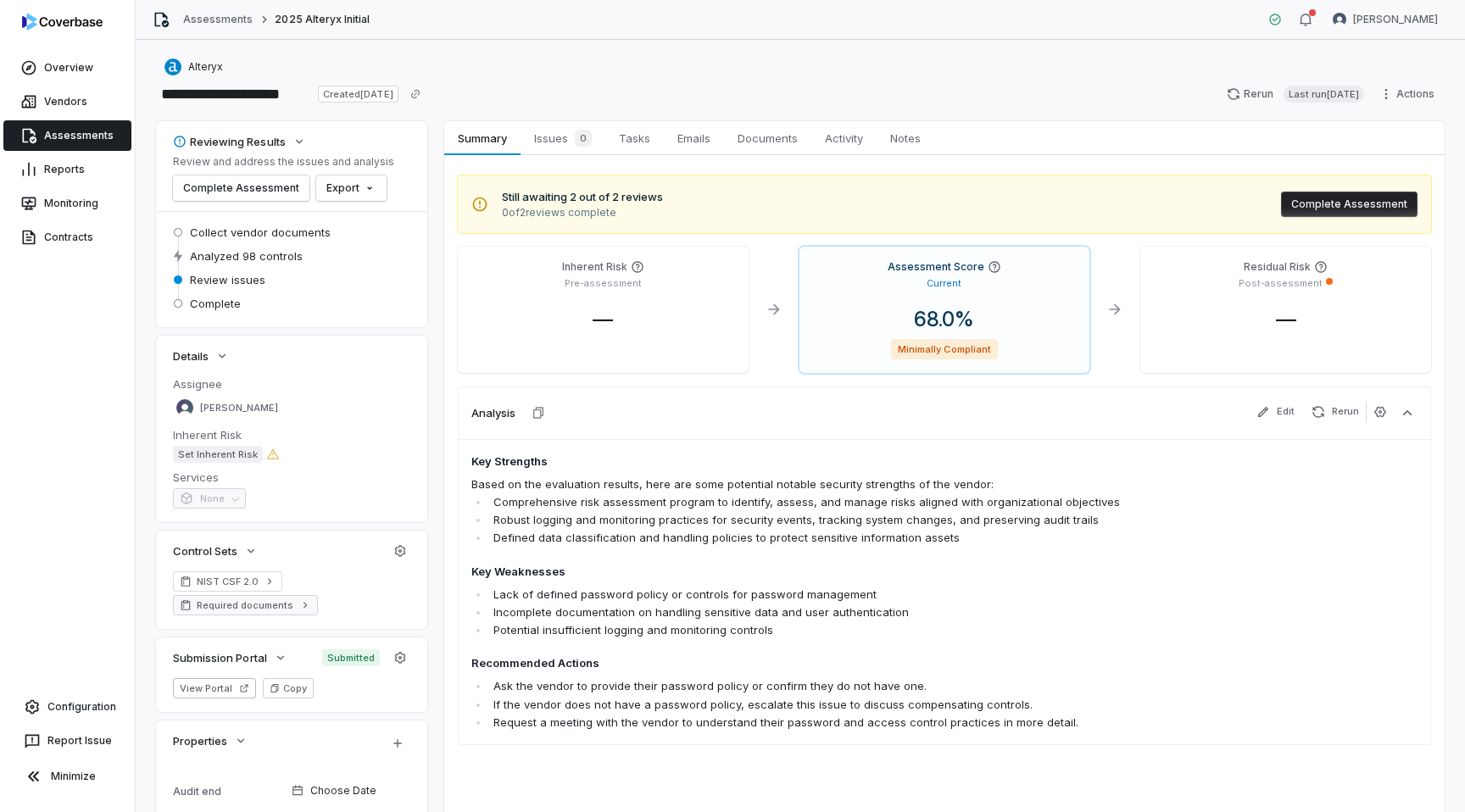
scroll to position [71, 0]
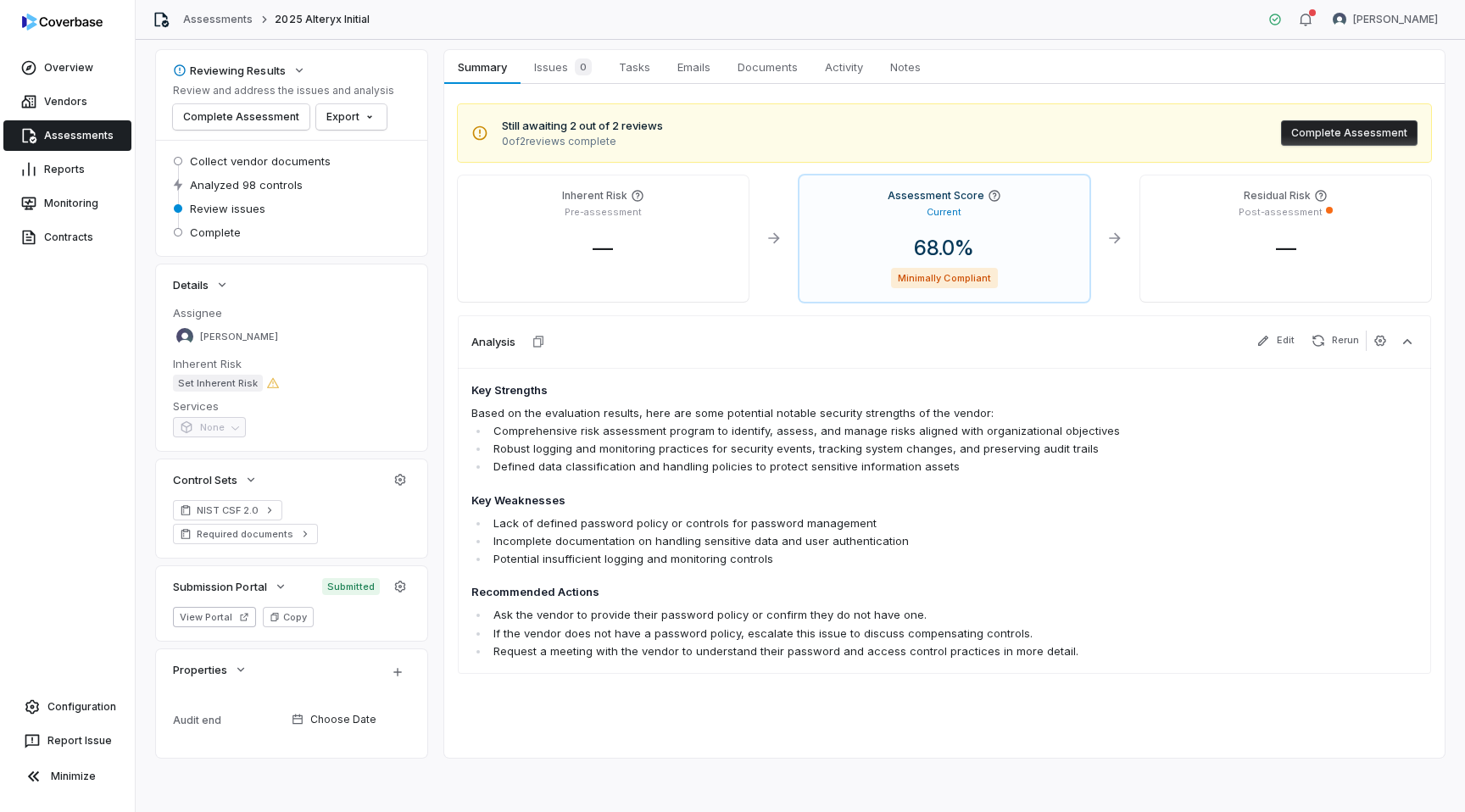
click at [223, 28] on div "Assessments 2025 Alteryx Initial" at bounding box center [261, 20] width 217 height 17
click at [201, 13] on link "Assessments" at bounding box center [218, 19] width 69 height 13
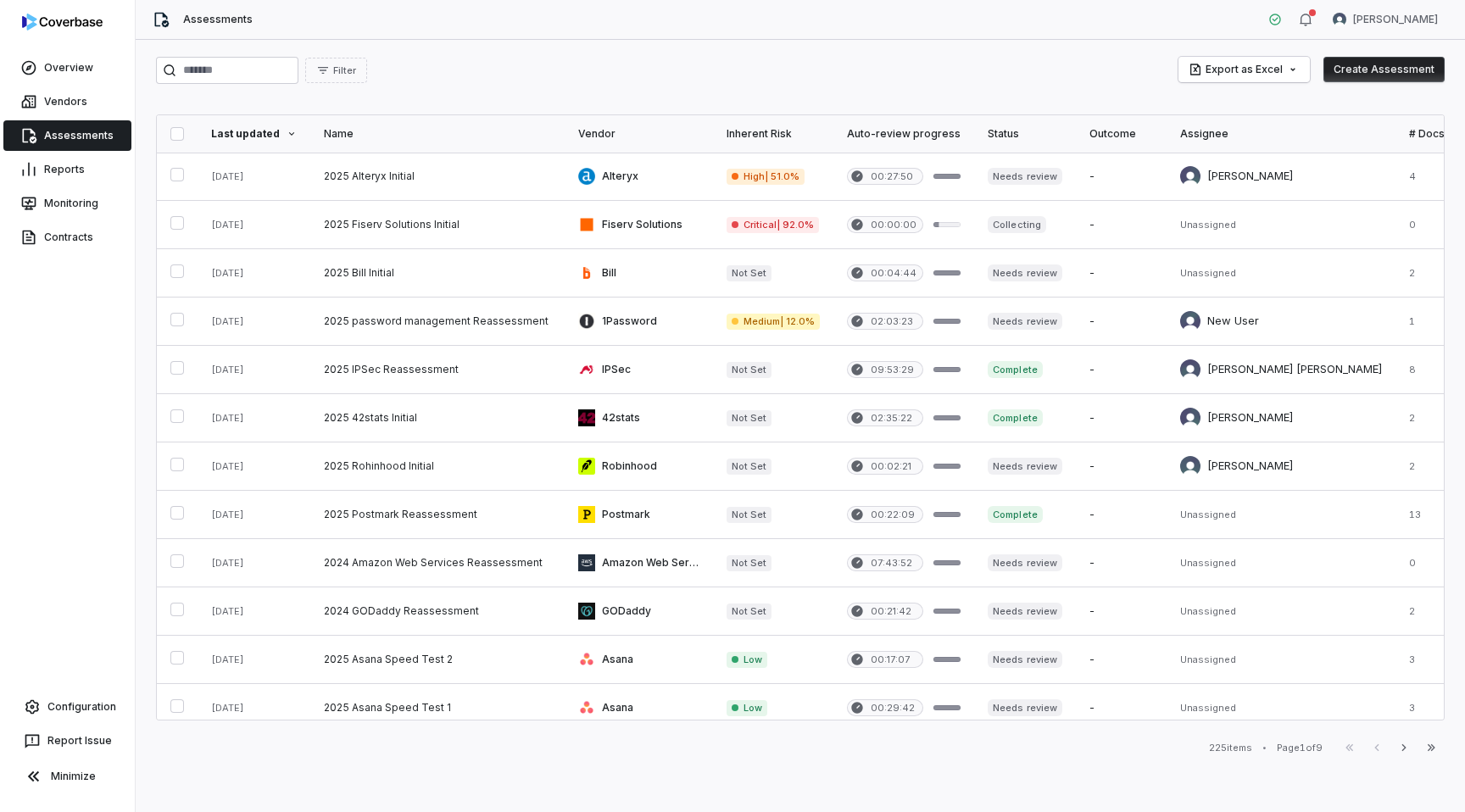
click at [1387, 4] on div "Assessments [PERSON_NAME]" at bounding box center [801, 20] width 1330 height 40
